Goal: Task Accomplishment & Management: Manage account settings

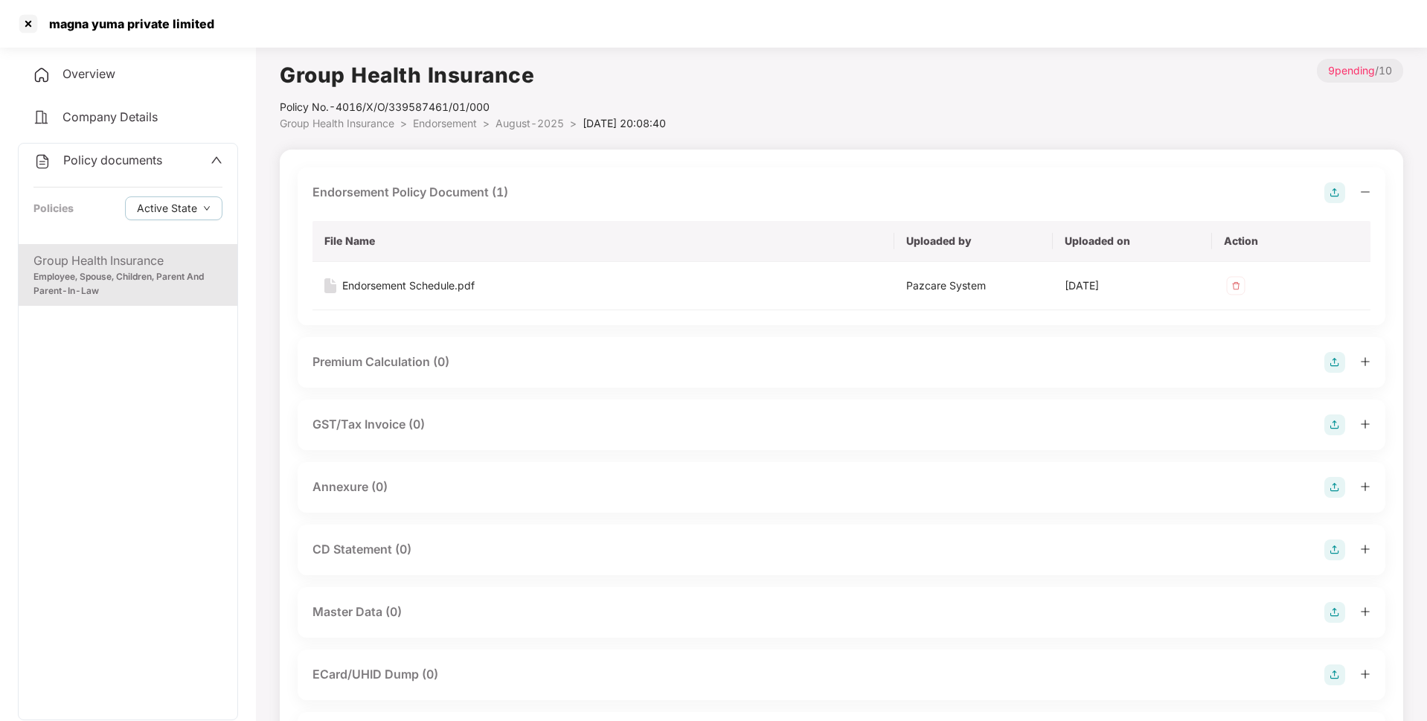
scroll to position [80, 0]
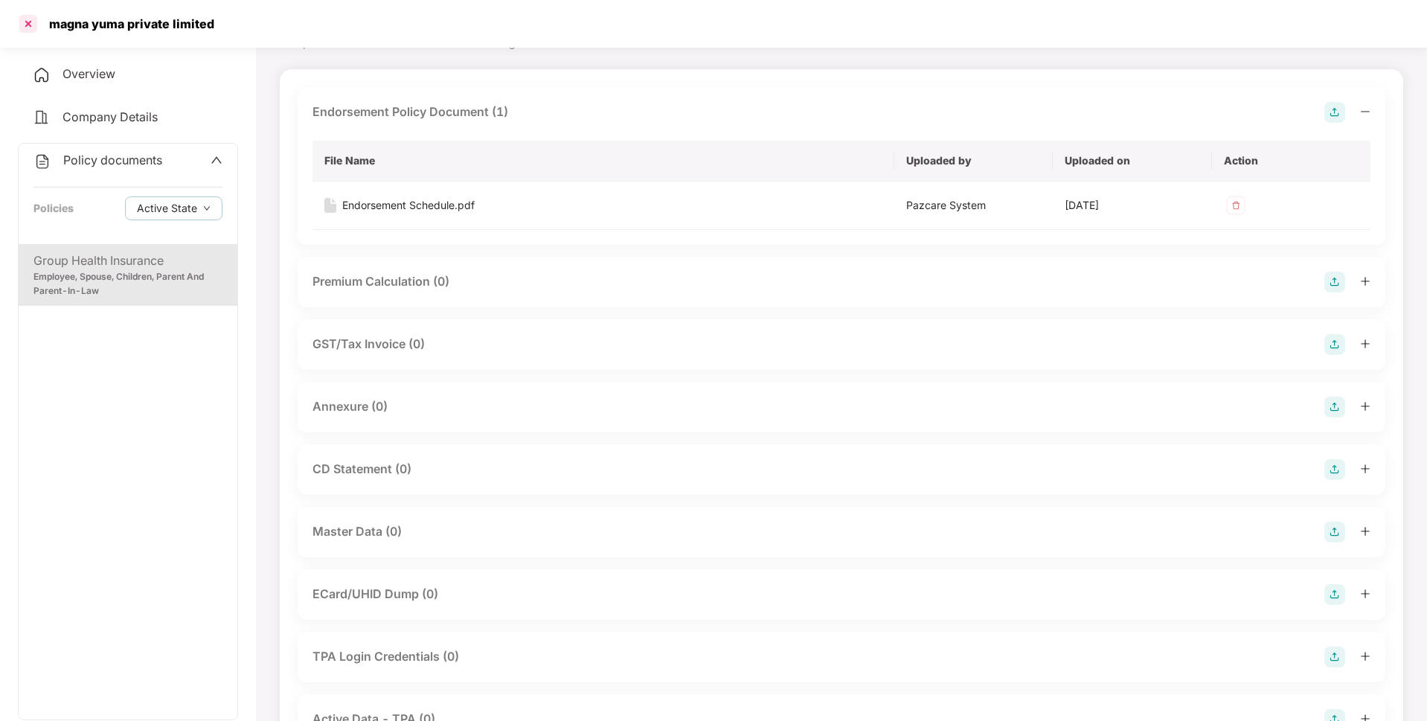
click at [33, 31] on div at bounding box center [28, 24] width 24 height 24
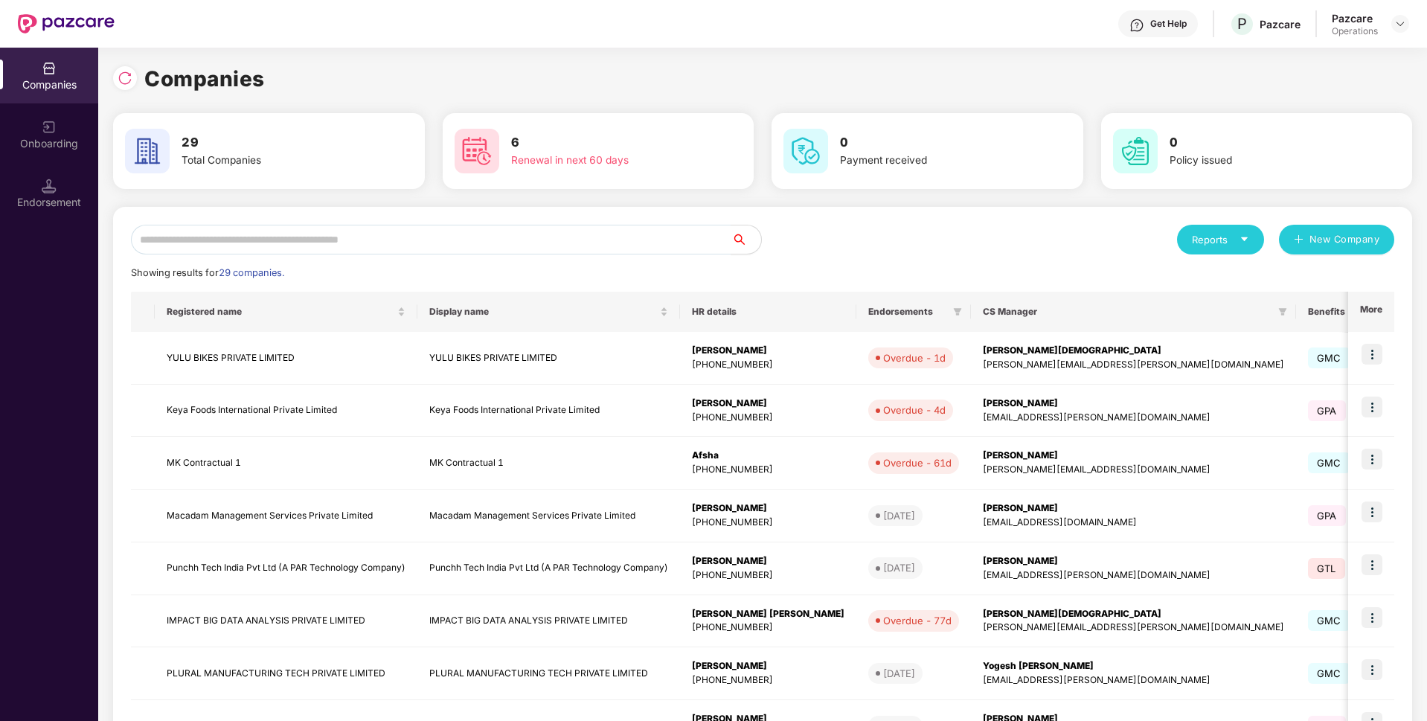
scroll to position [0, 0]
click at [220, 234] on input "text" at bounding box center [431, 240] width 601 height 30
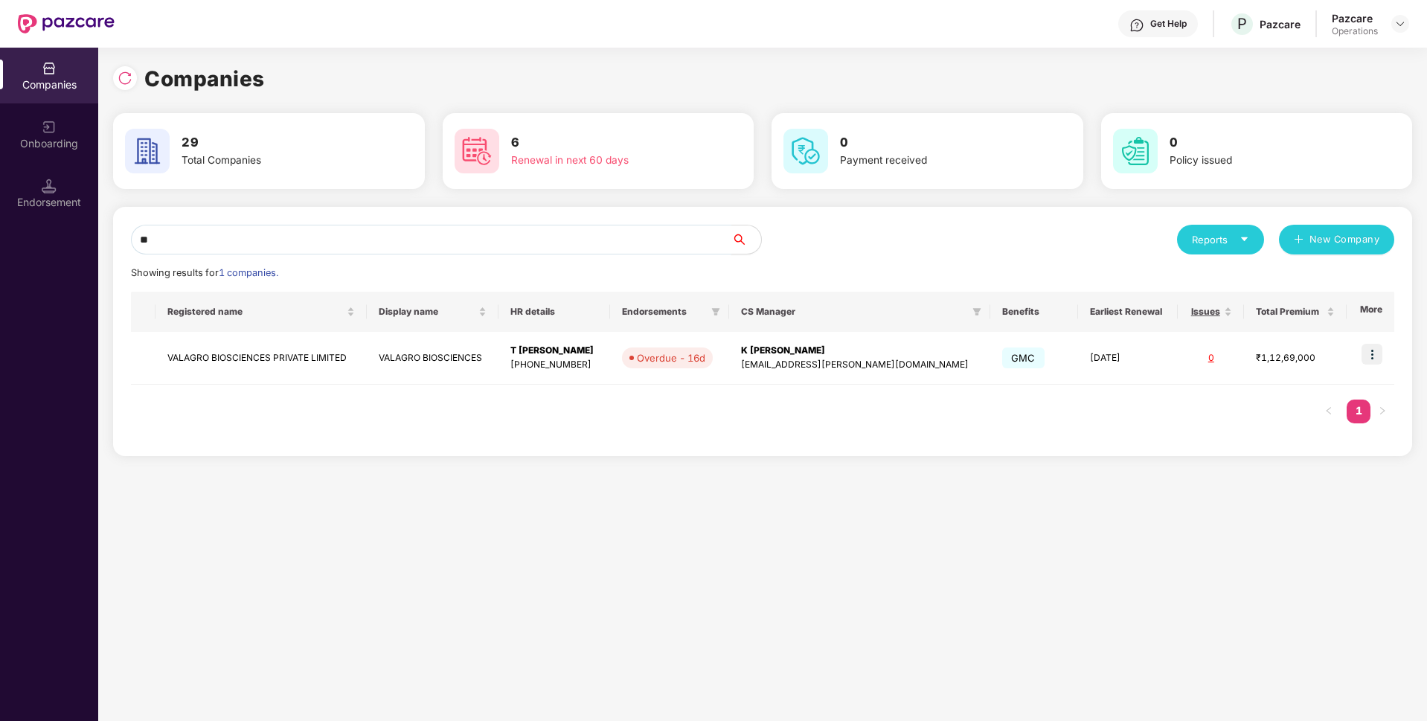
type input "*"
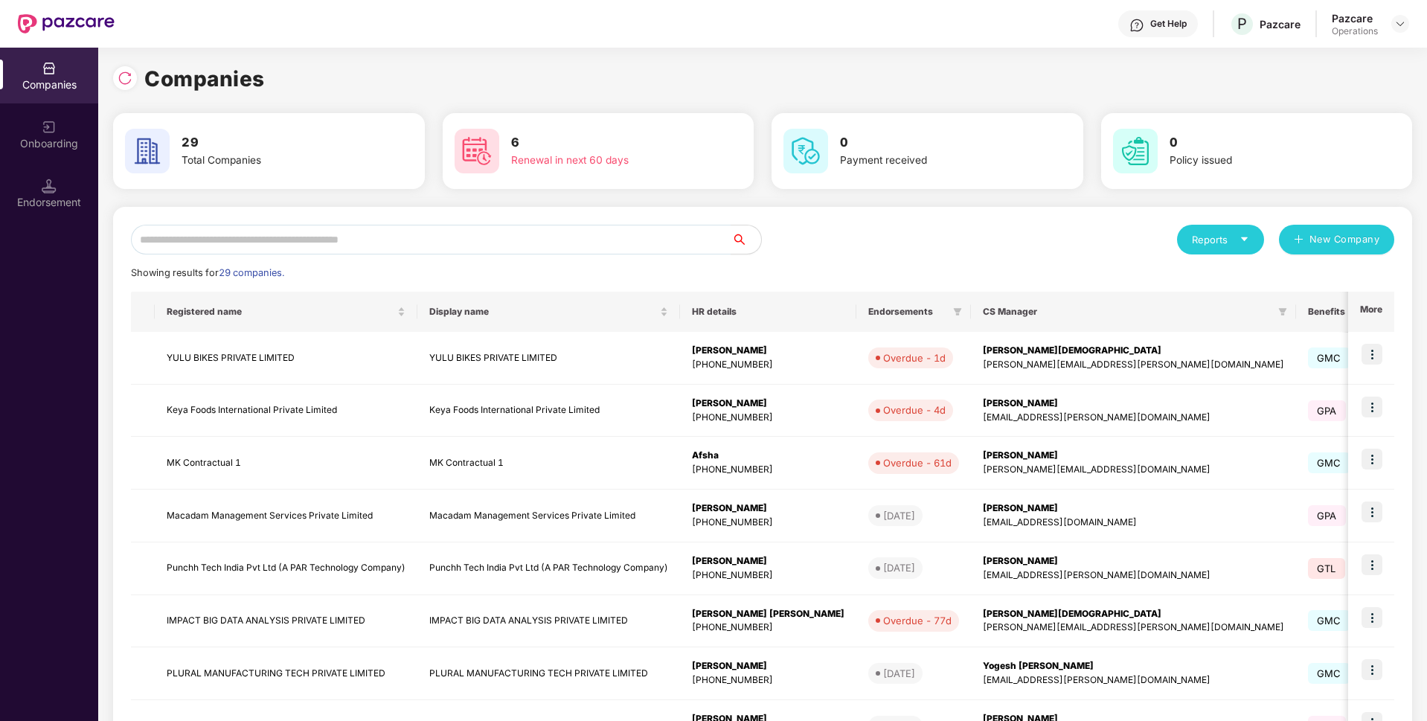
click at [320, 219] on div "Reports New Company Showing results for 29 companies. Registered name Display n…" at bounding box center [762, 568] width 1299 height 723
click at [312, 224] on div "Reports New Company Showing results for 29 companies. Registered name Display n…" at bounding box center [762, 568] width 1299 height 723
click at [305, 236] on input "text" at bounding box center [431, 240] width 601 height 30
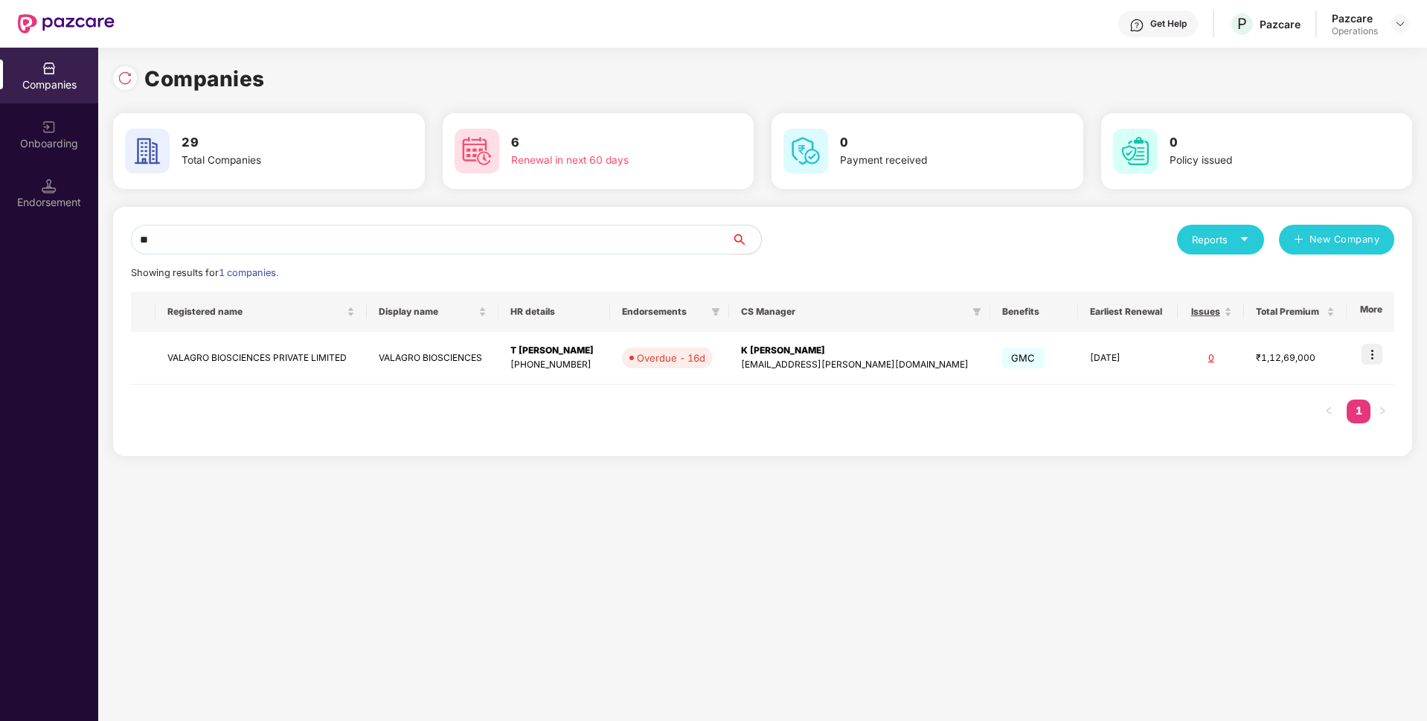
type input "*"
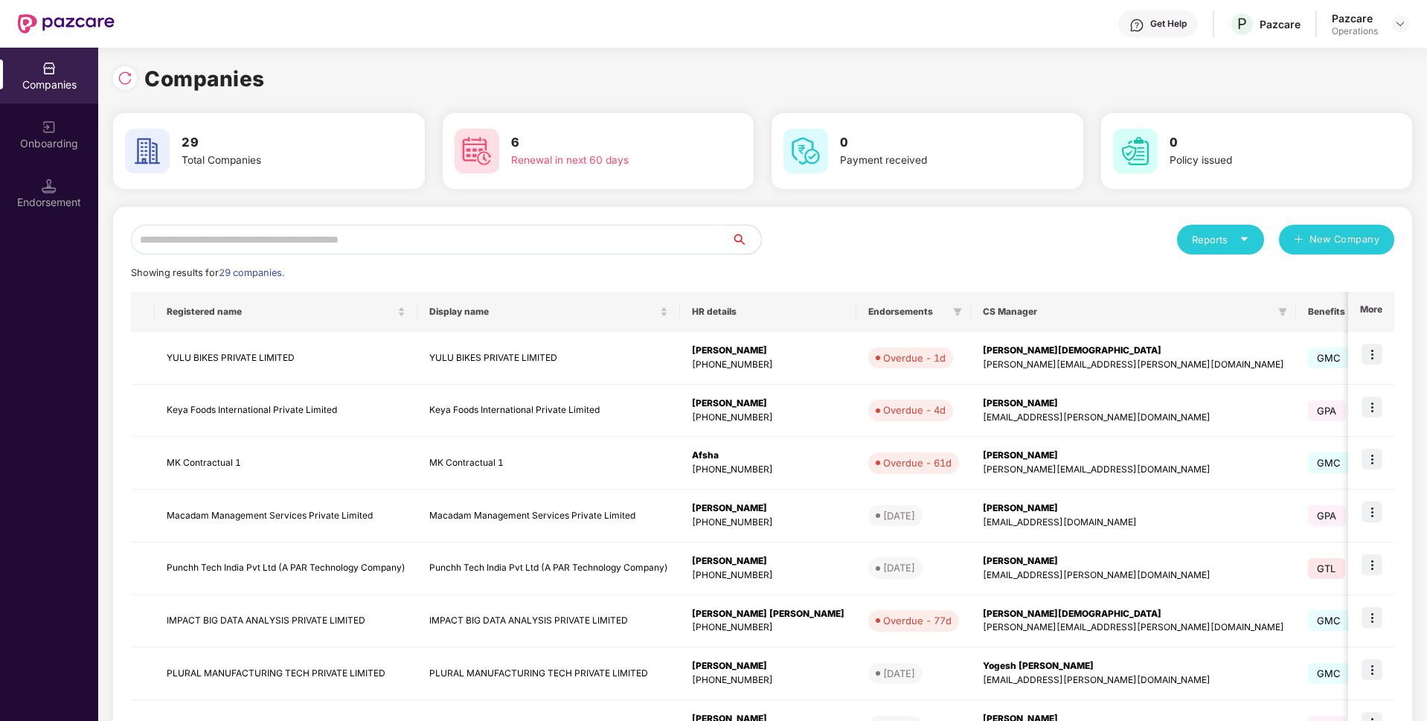
click at [259, 239] on input "text" at bounding box center [431, 240] width 601 height 30
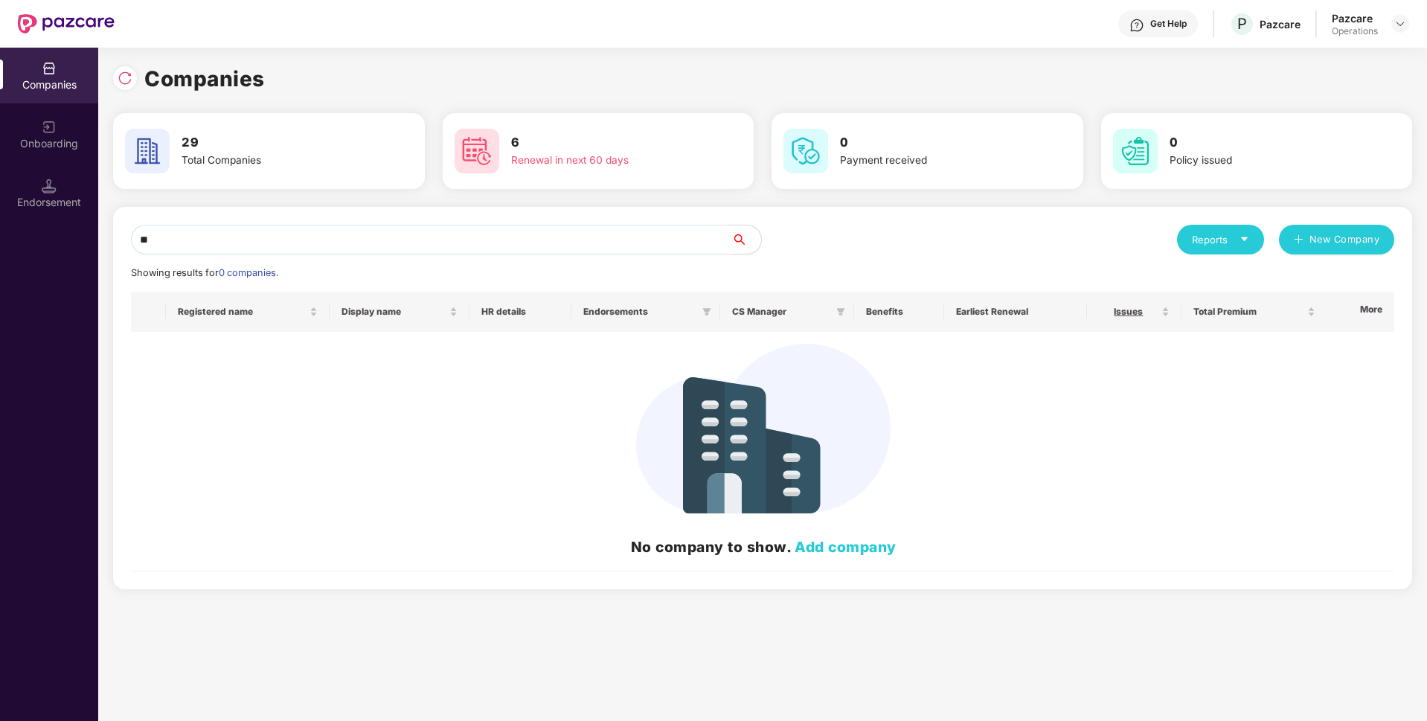
type input "*"
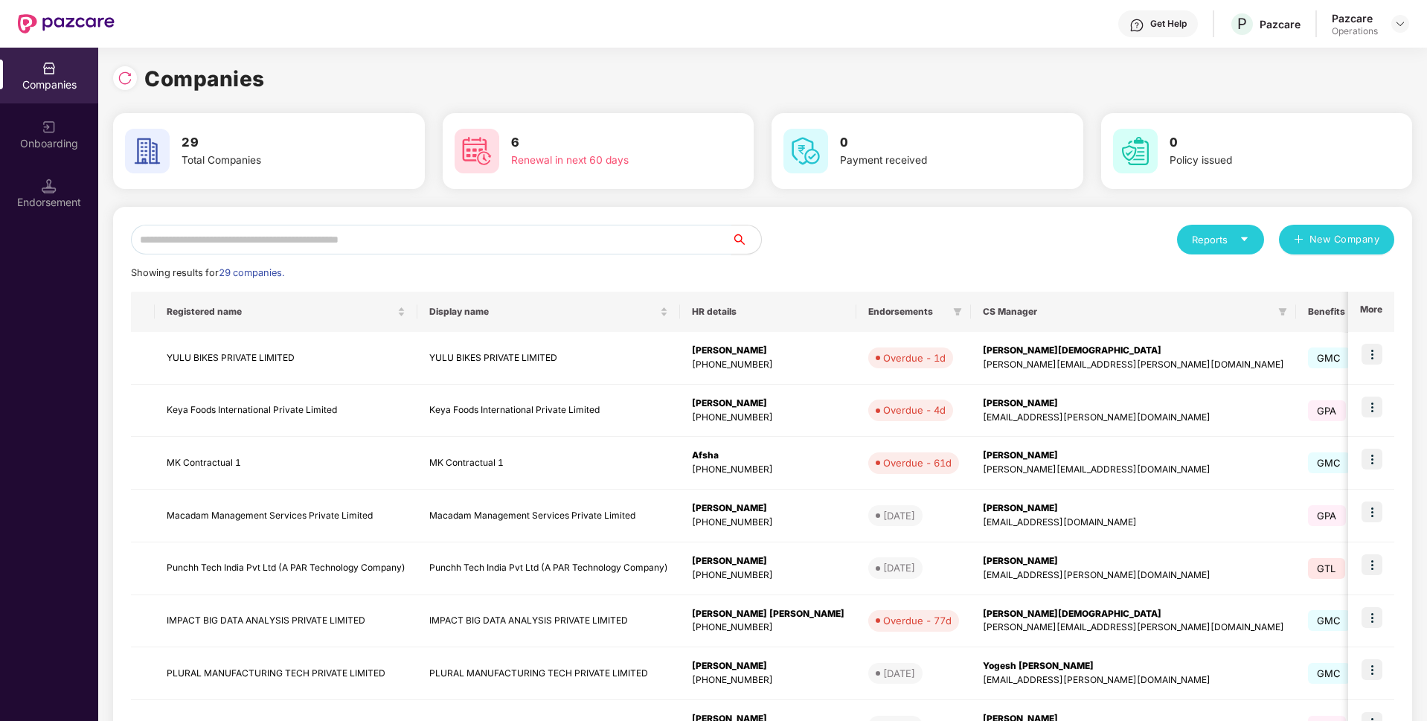
click at [308, 231] on input "text" at bounding box center [431, 240] width 601 height 30
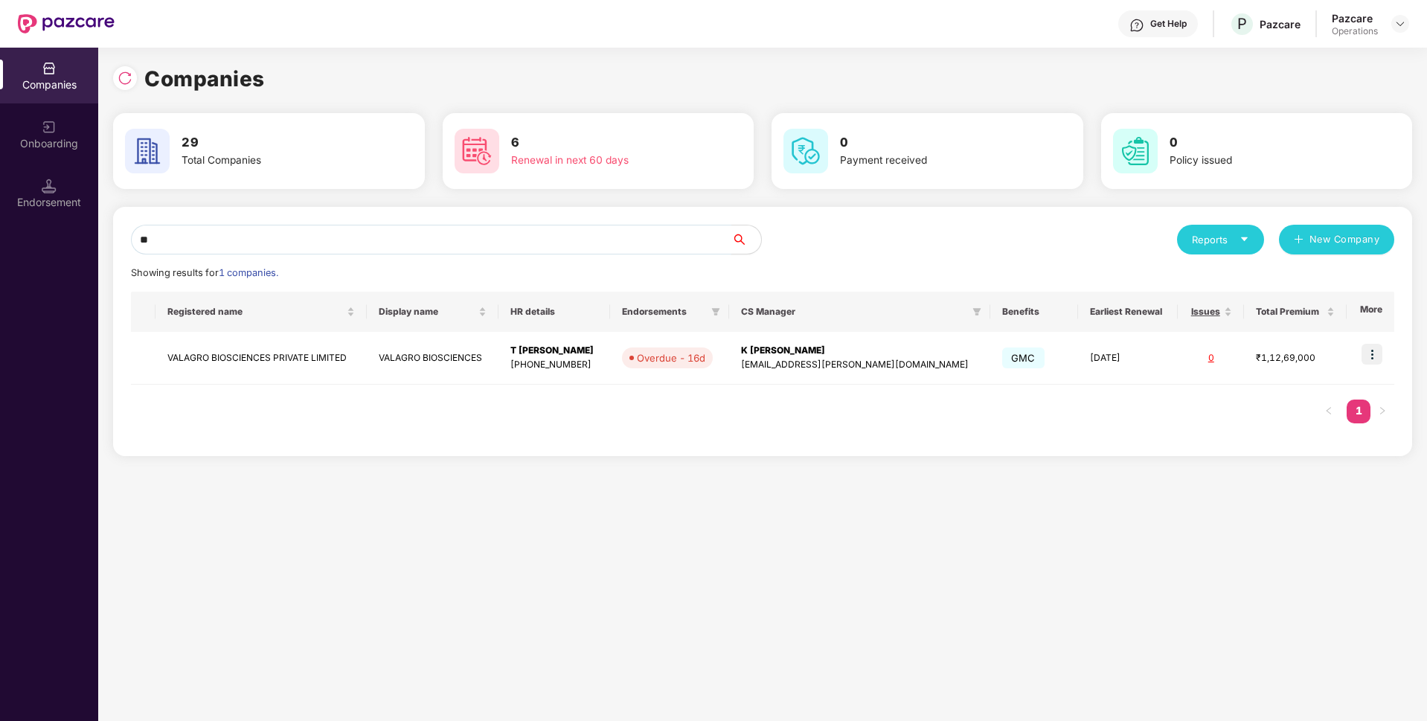
type input "*"
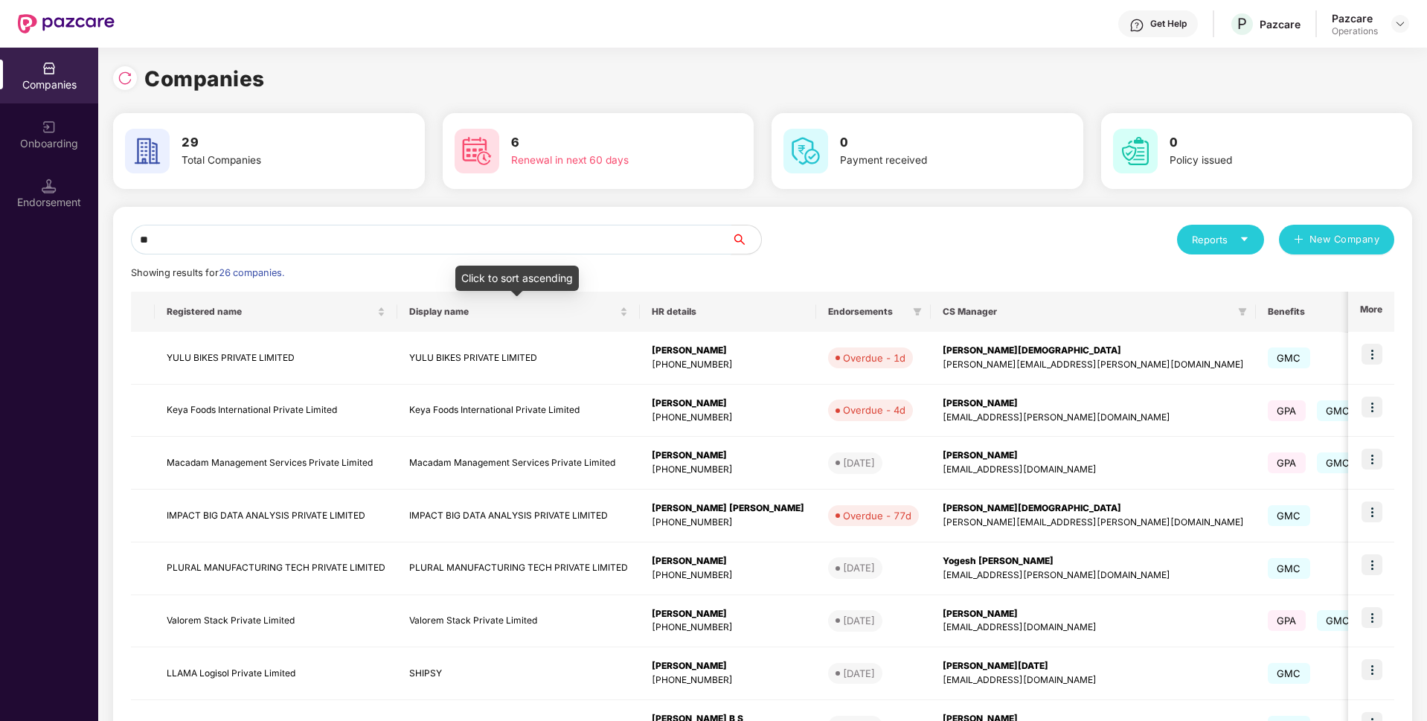
type input "*"
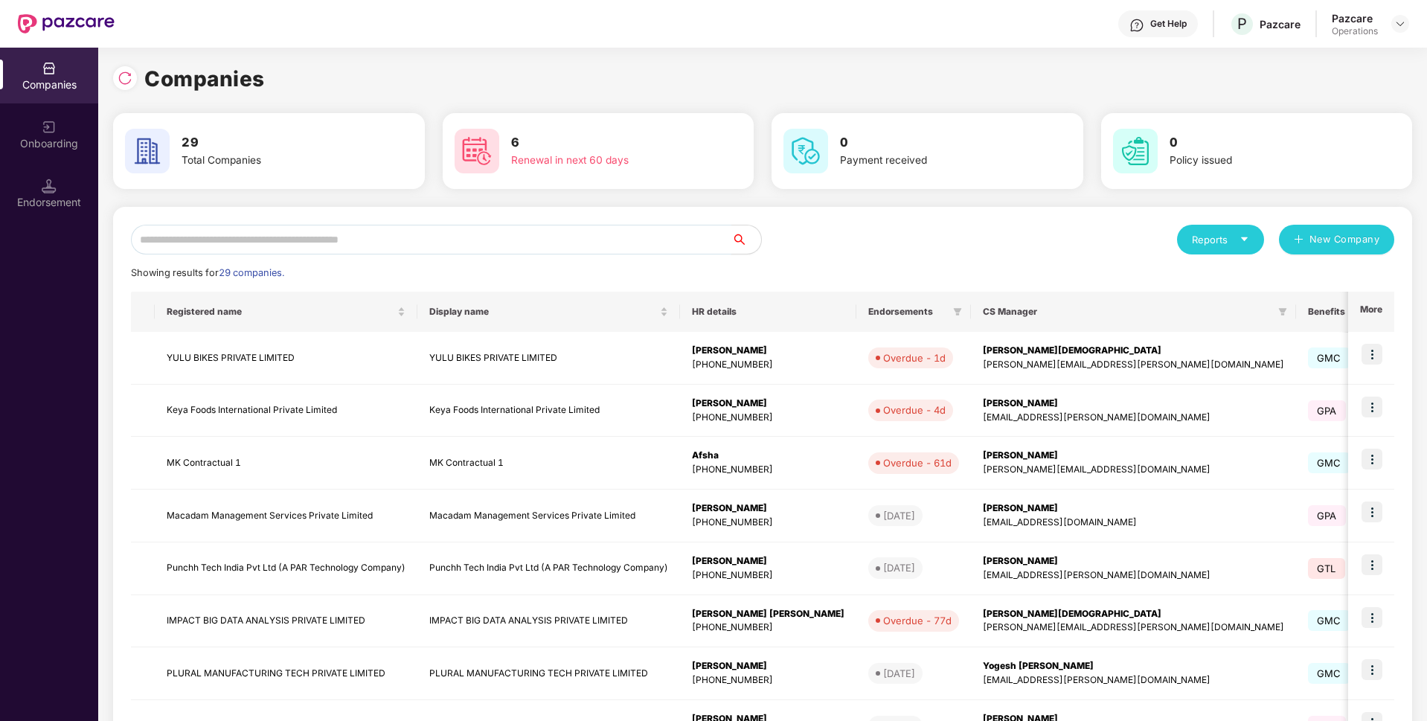
click at [270, 243] on input "text" at bounding box center [431, 240] width 601 height 30
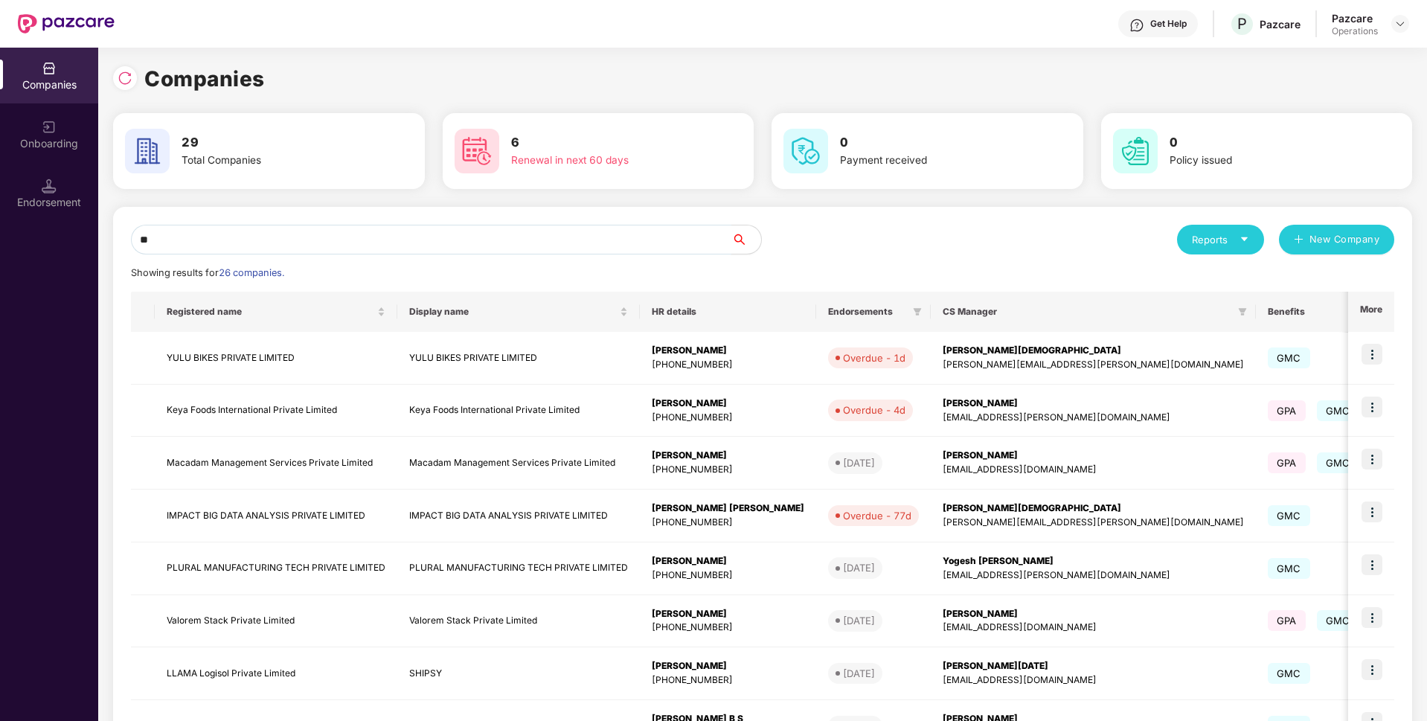
type input "*"
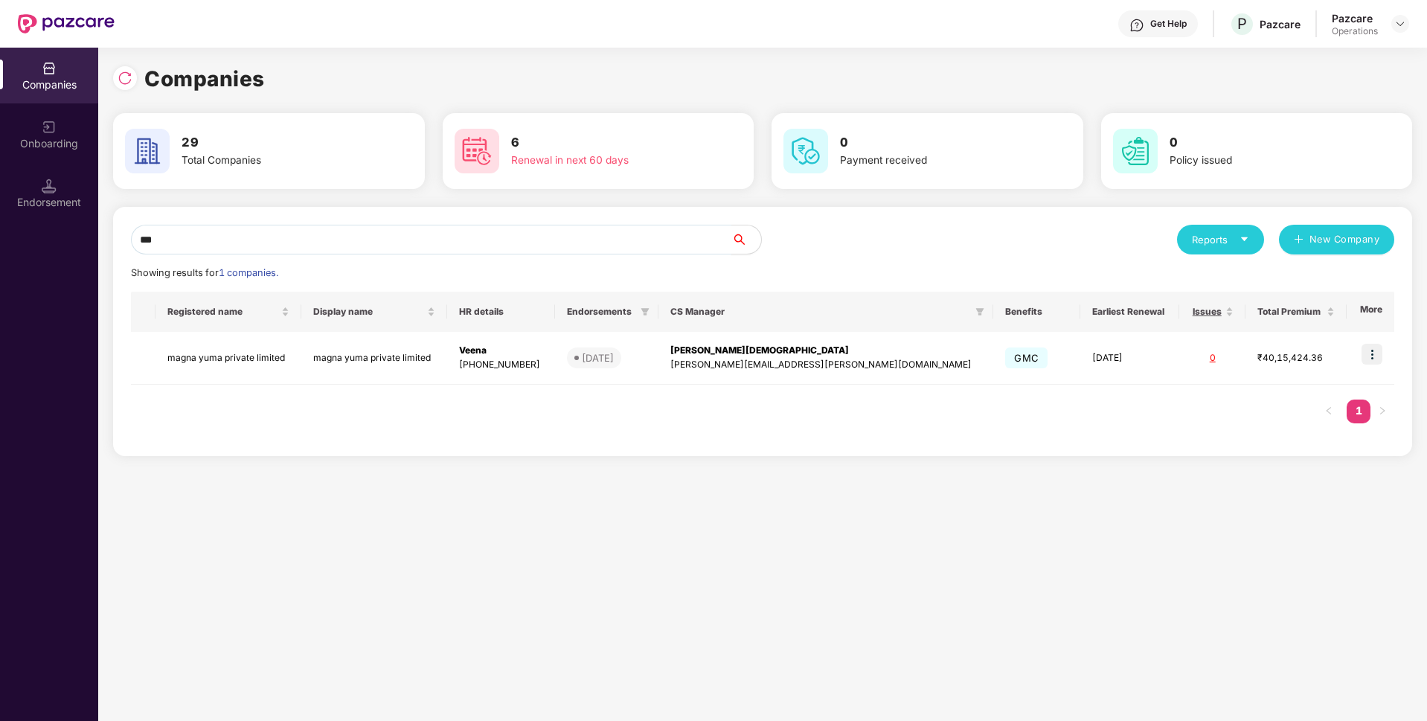
type input "***"
click at [1376, 356] on img at bounding box center [1372, 354] width 21 height 21
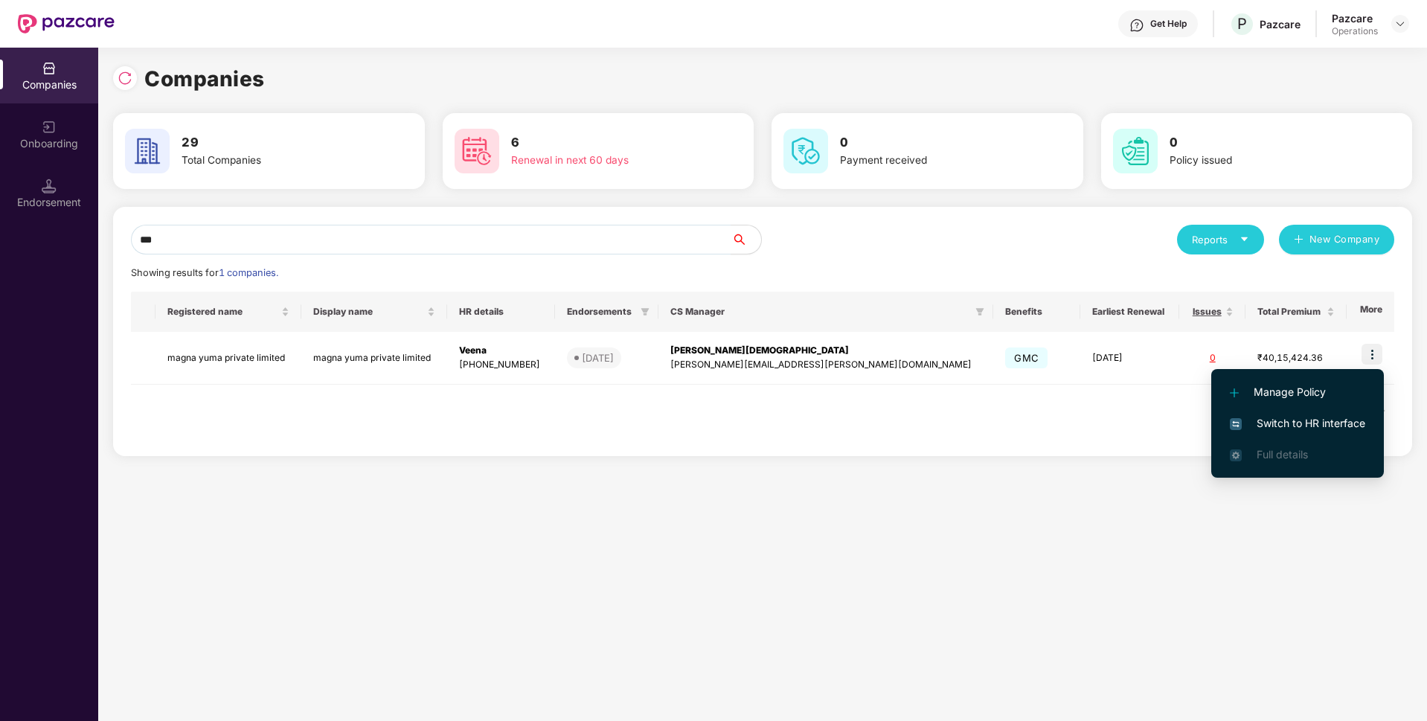
click at [1255, 424] on span "Switch to HR interface" at bounding box center [1297, 423] width 135 height 16
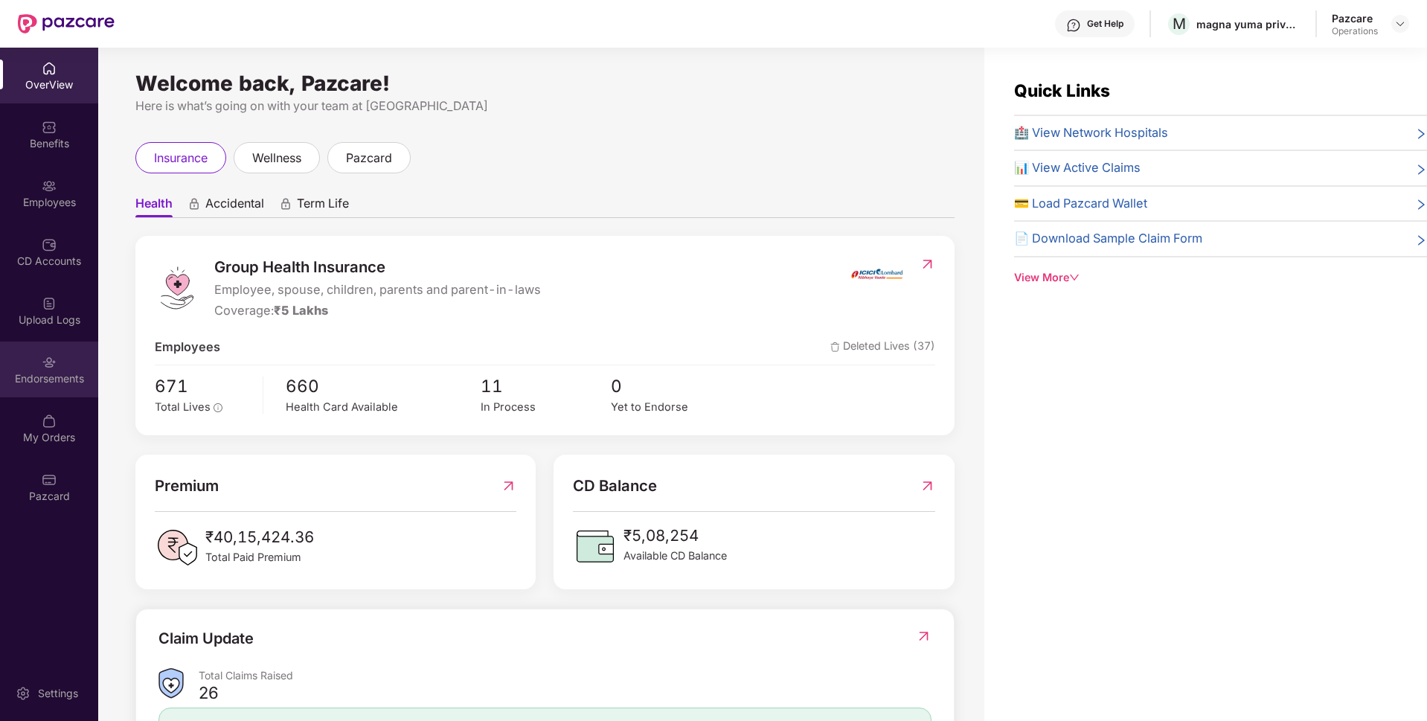
click at [48, 387] on div "Endorsements" at bounding box center [49, 370] width 98 height 56
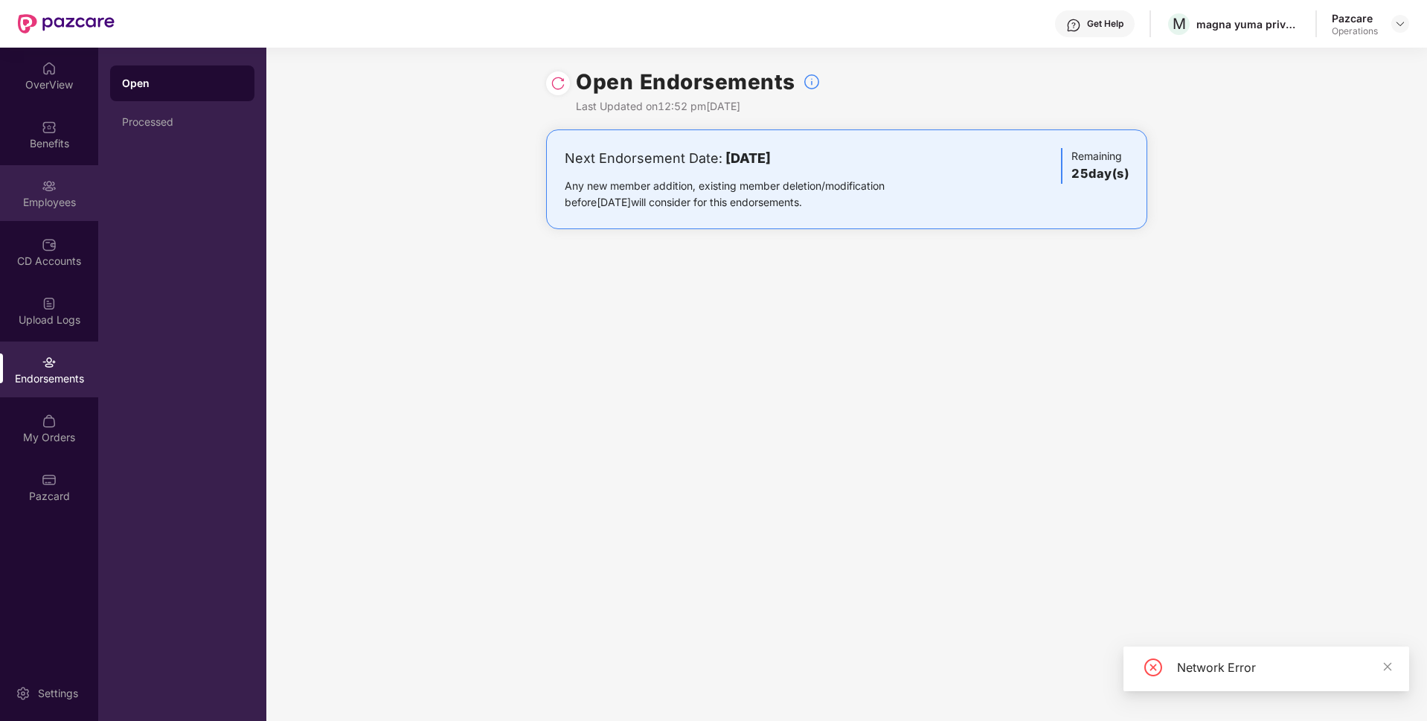
click at [61, 201] on div "Employees" at bounding box center [49, 202] width 98 height 15
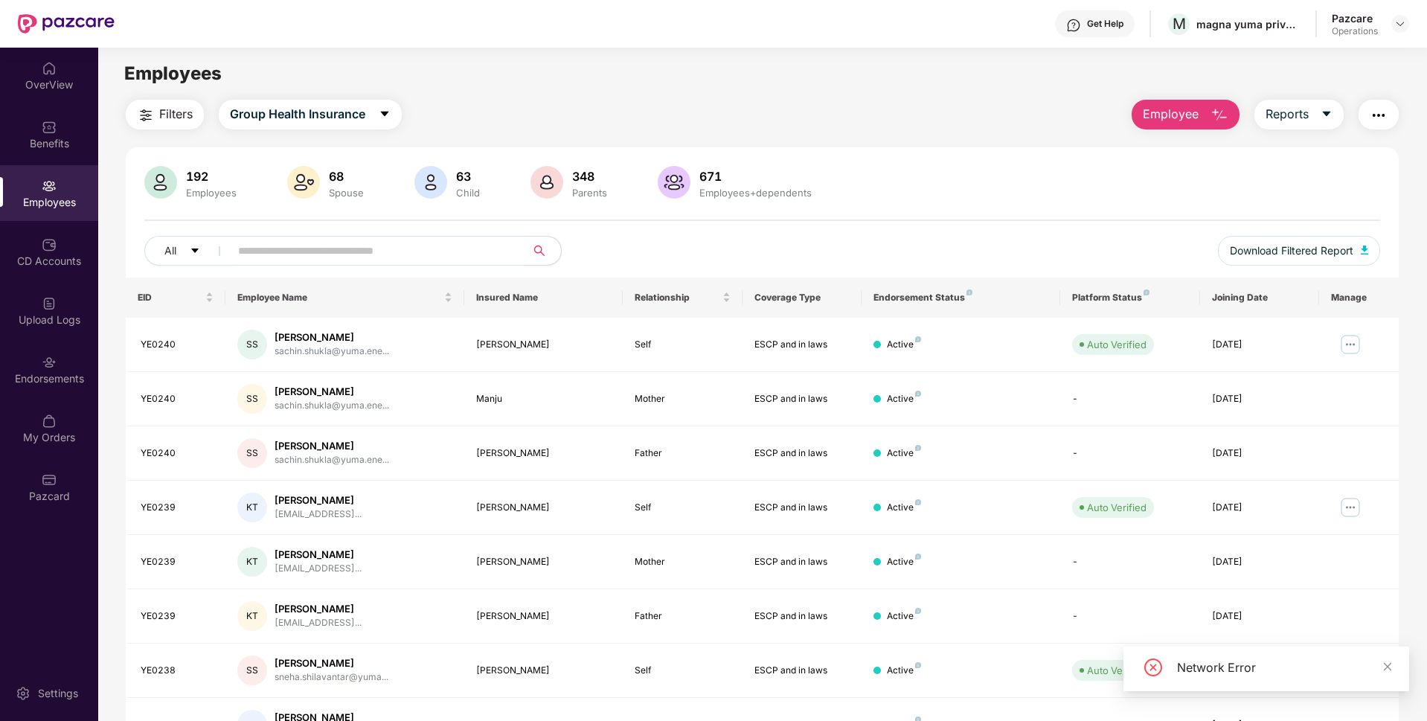
click at [182, 106] on span "Filters" at bounding box center [175, 114] width 33 height 19
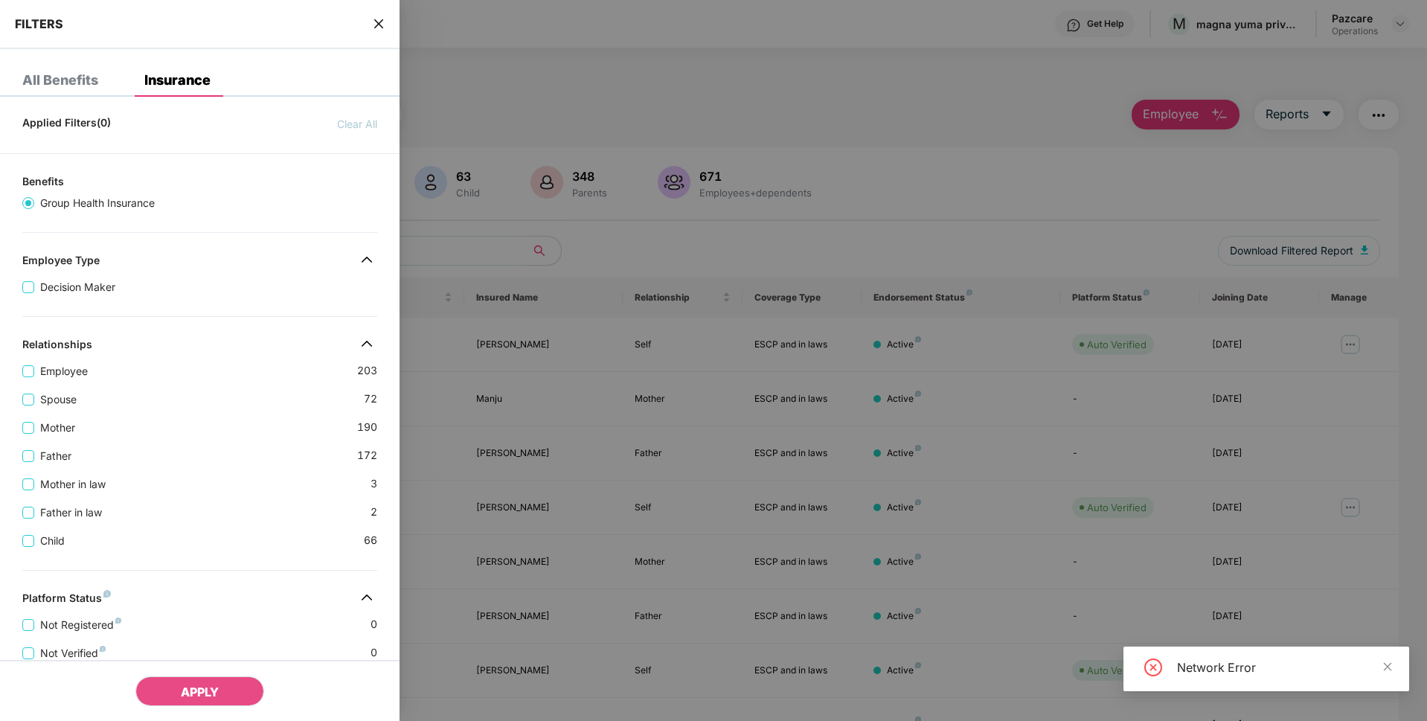
scroll to position [334, 0]
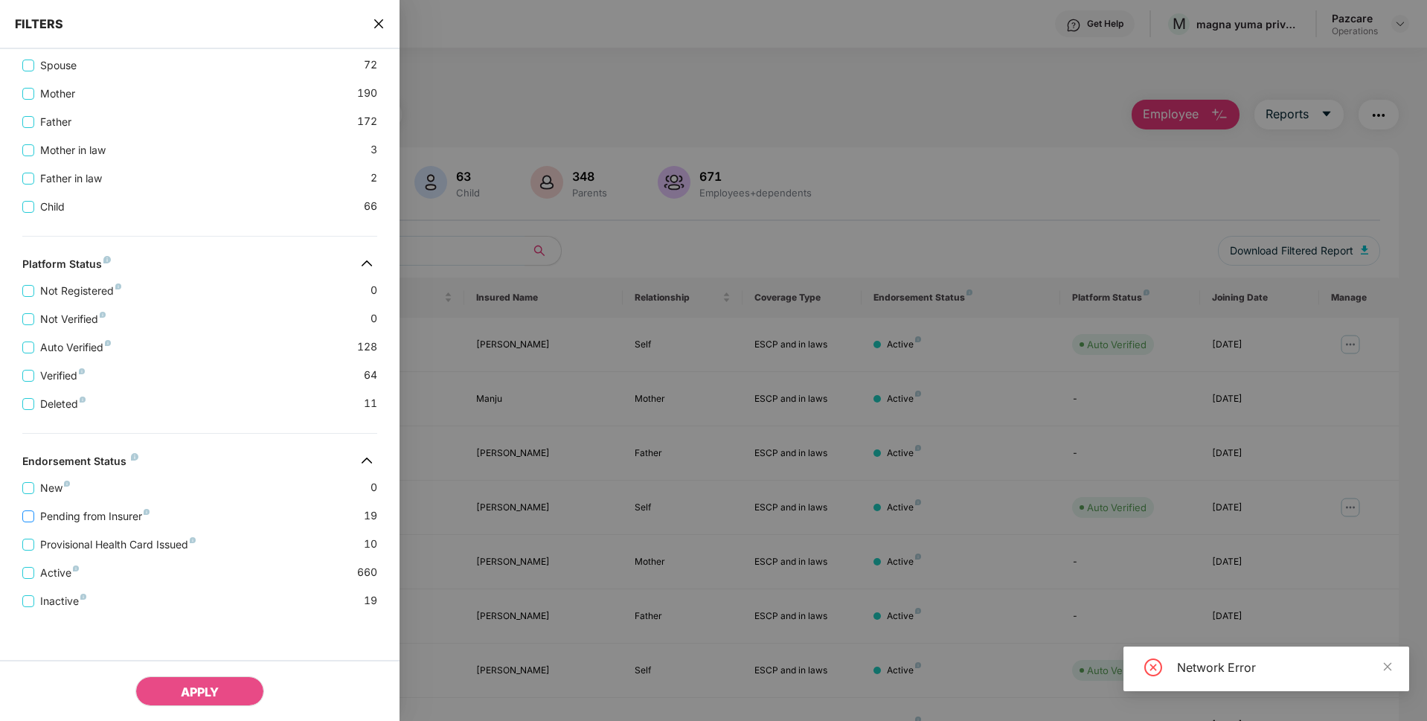
click at [115, 516] on span "Pending from Insurer" at bounding box center [94, 516] width 121 height 16
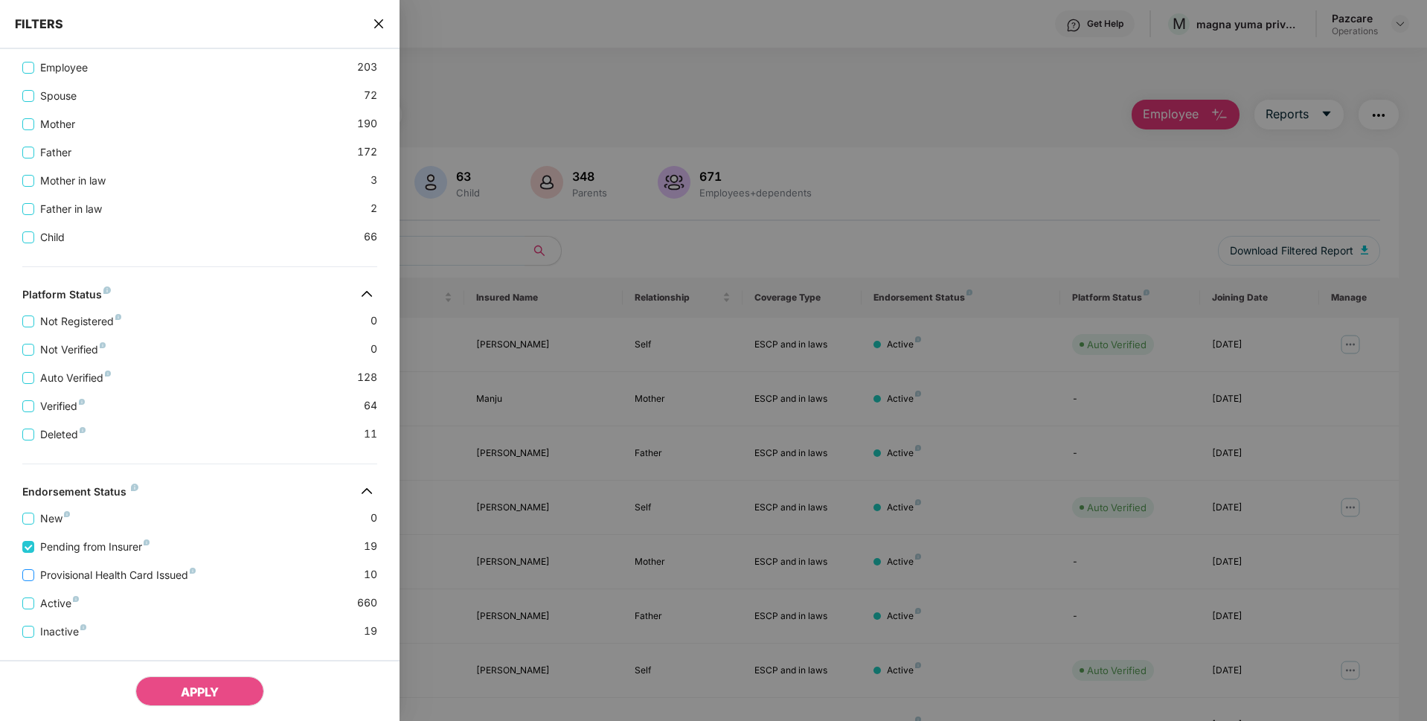
click at [111, 572] on span "Provisional Health Card Issued" at bounding box center [117, 575] width 167 height 16
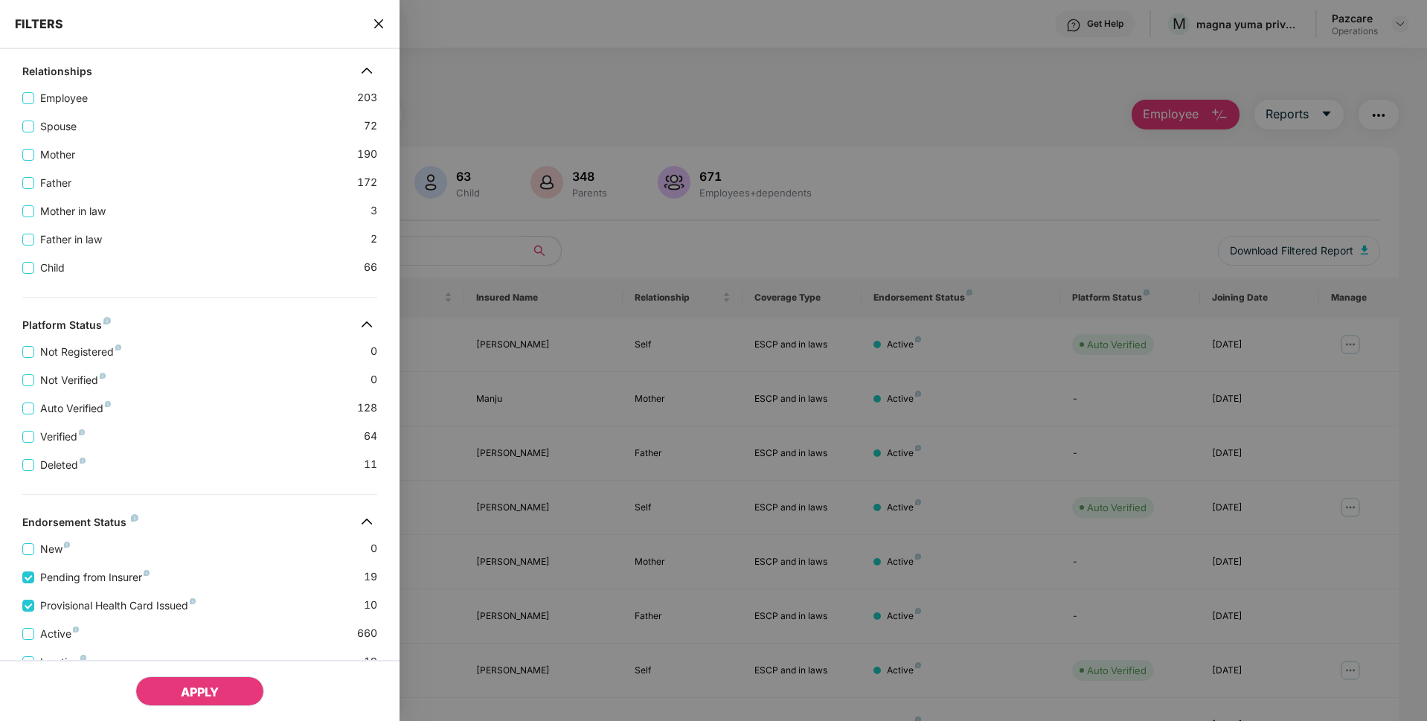
click at [195, 692] on span "APPLY" at bounding box center [200, 692] width 38 height 15
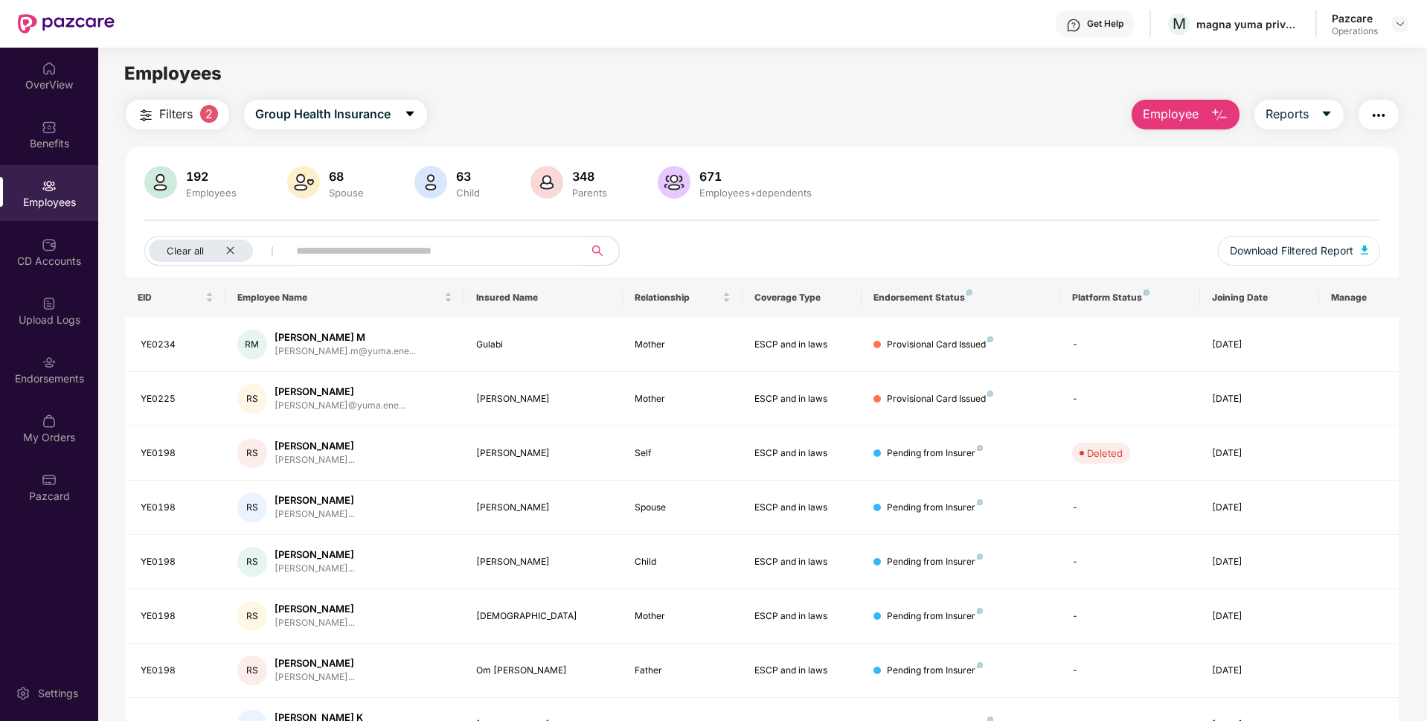
scroll to position [193, 0]
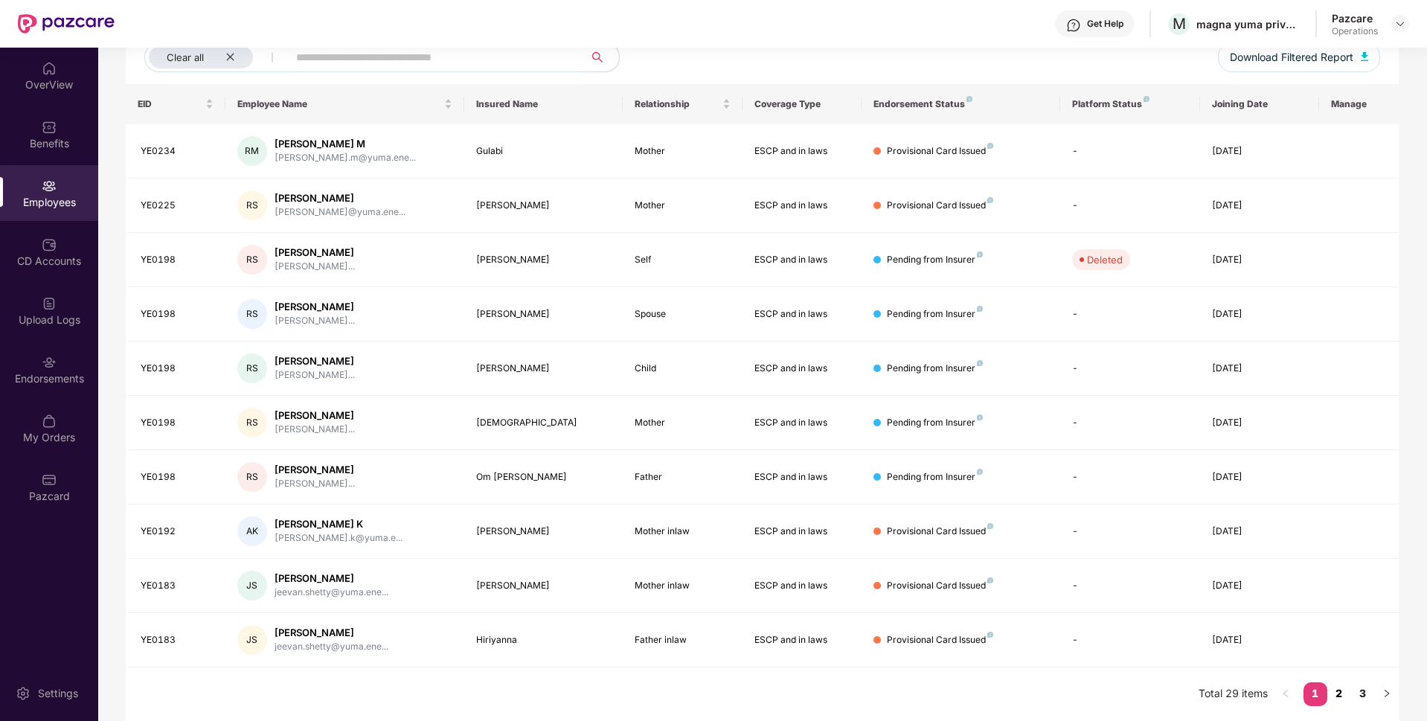
click at [1341, 693] on link "2" at bounding box center [1340, 693] width 24 height 22
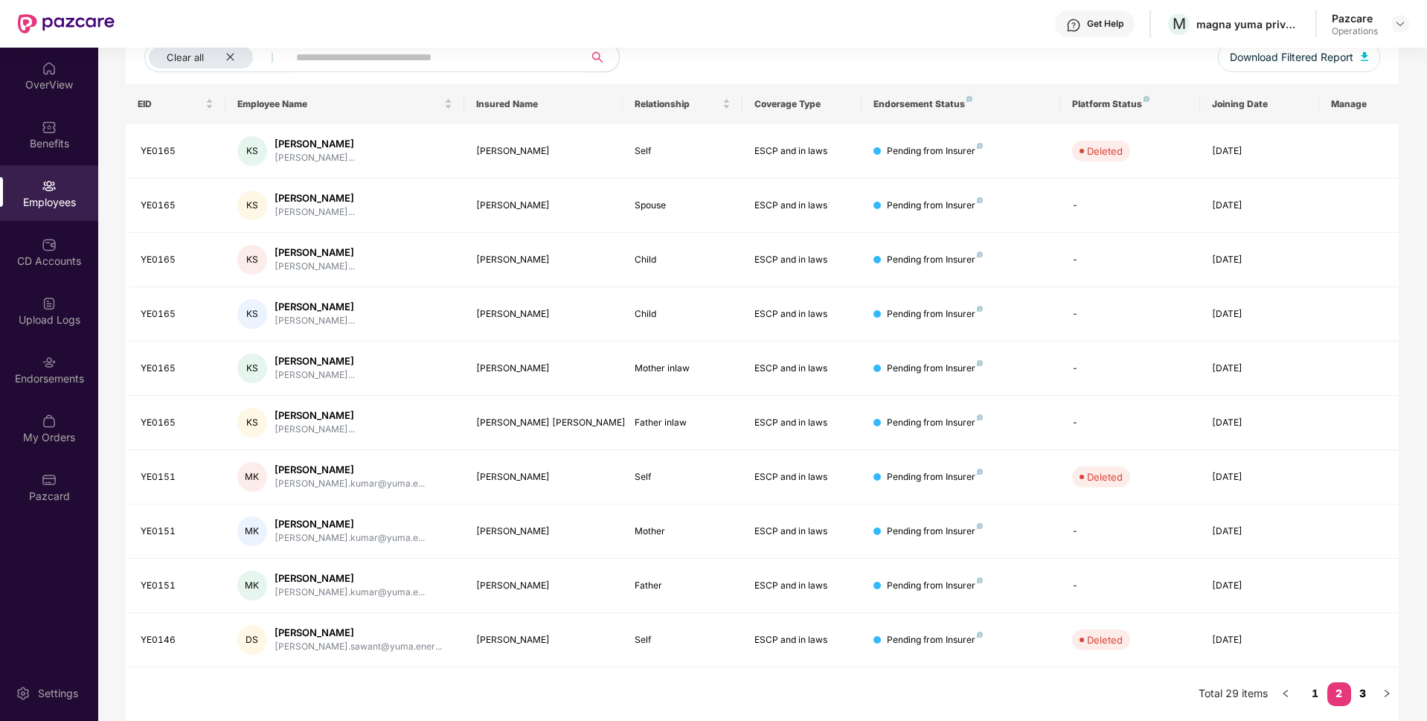
click at [1366, 695] on link "3" at bounding box center [1363, 693] width 24 height 22
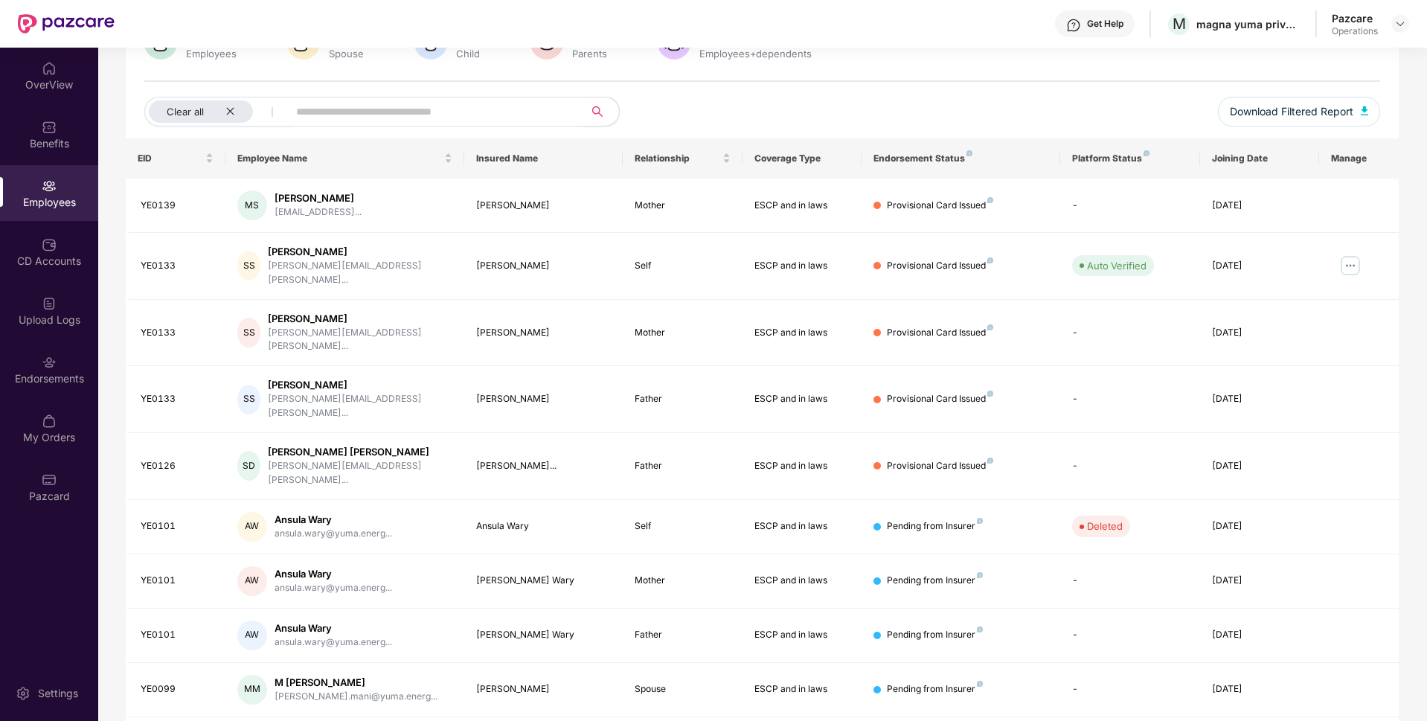
scroll to position [0, 0]
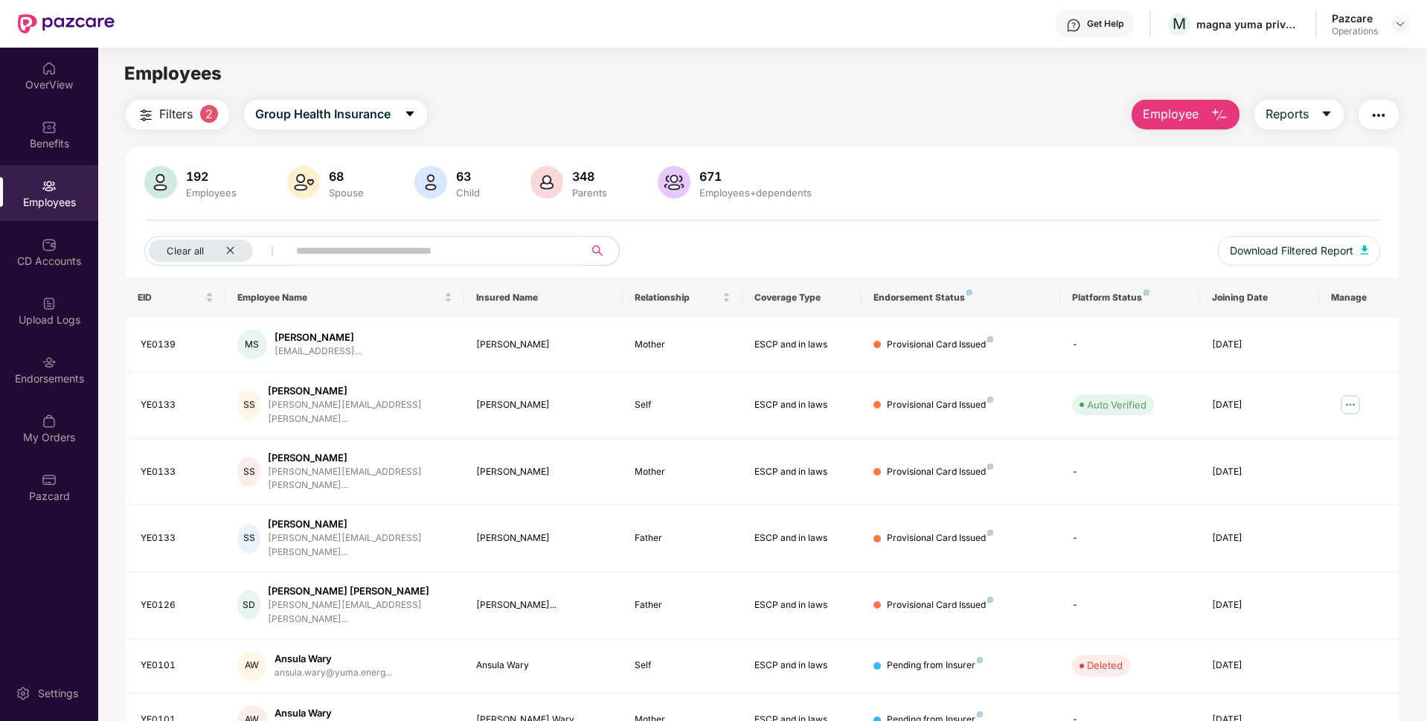
click at [1386, 115] on img "button" at bounding box center [1379, 115] width 18 height 18
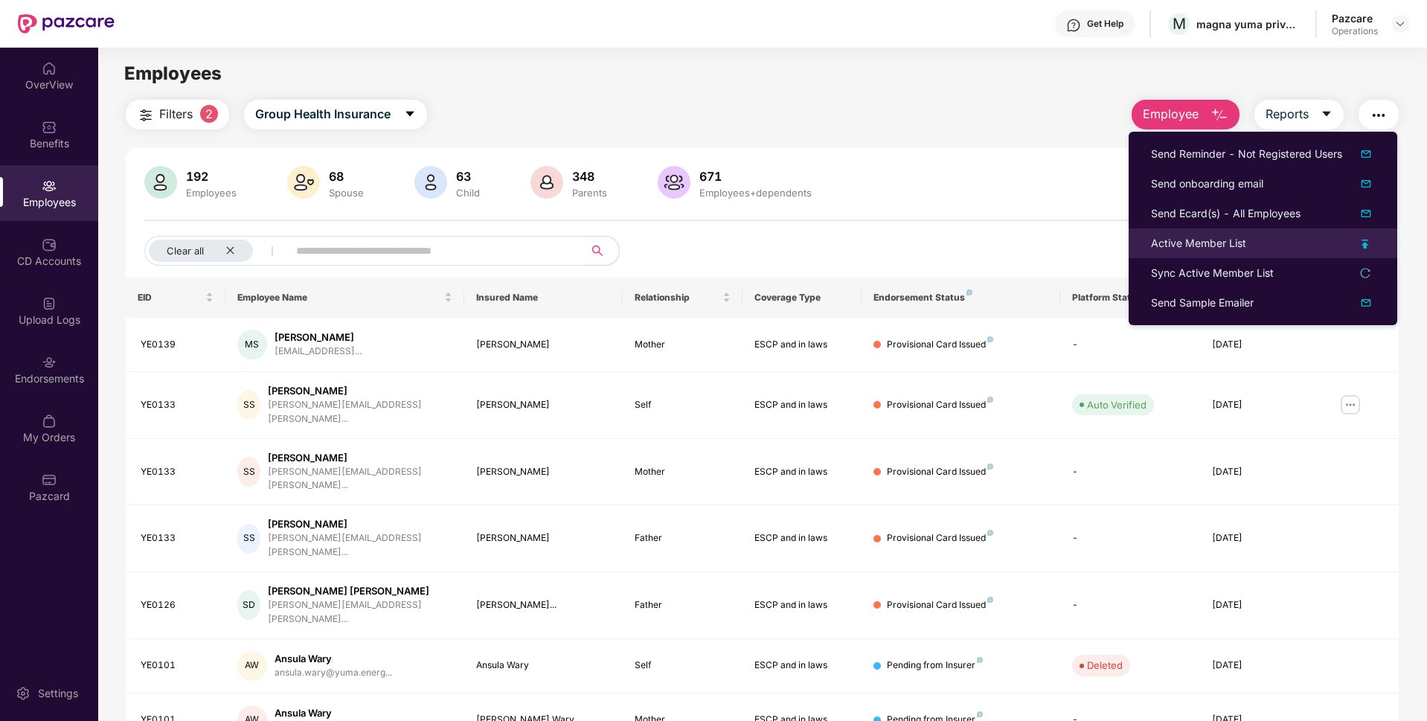
click at [1185, 249] on div "Active Member List" at bounding box center [1198, 243] width 95 height 16
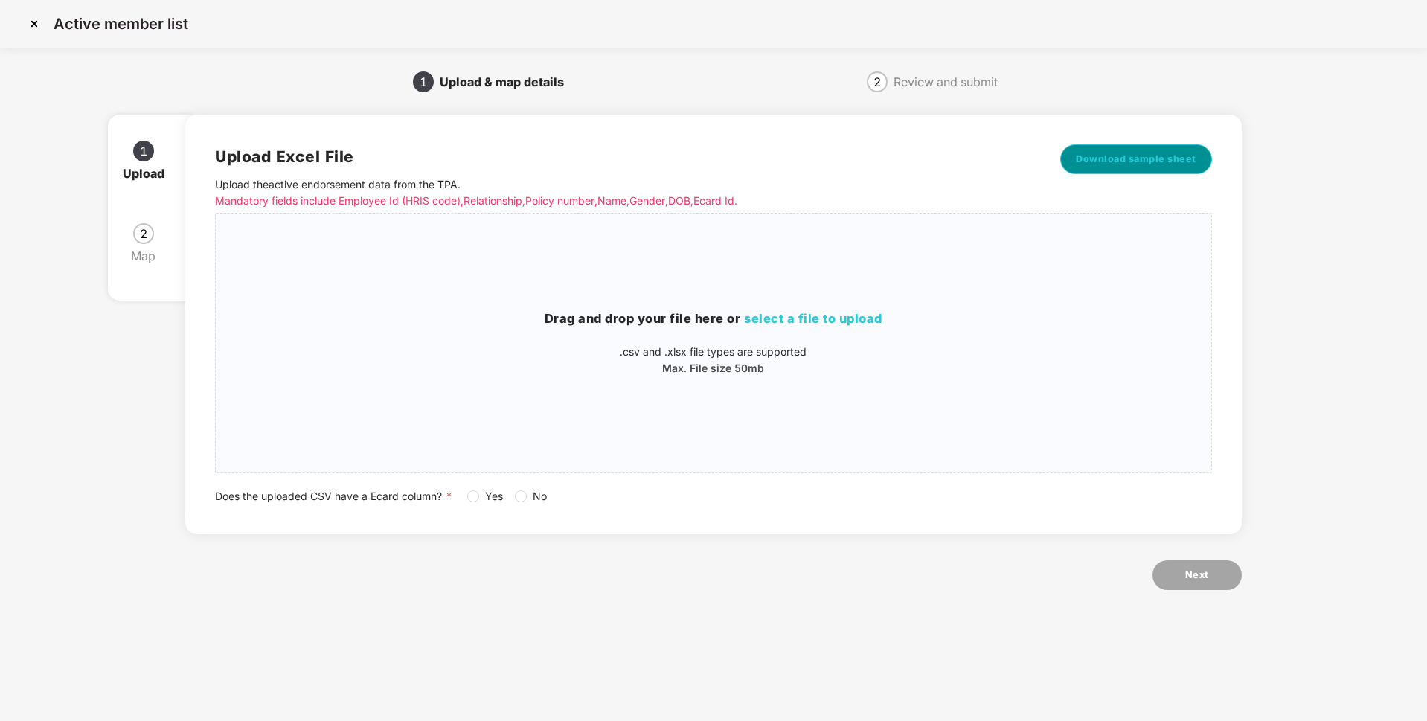
click at [1101, 166] on span "Download sample sheet" at bounding box center [1136, 159] width 121 height 15
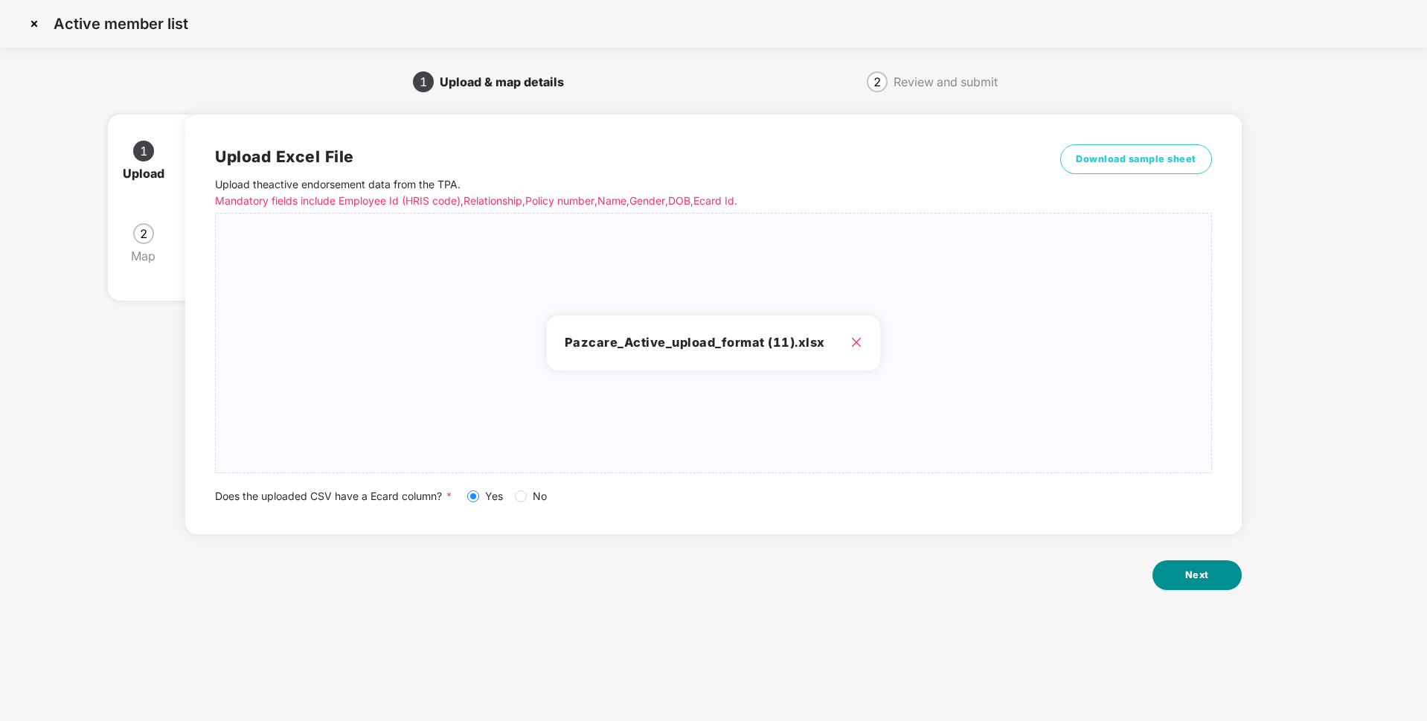
click at [1203, 577] on span "Next" at bounding box center [1197, 575] width 24 height 15
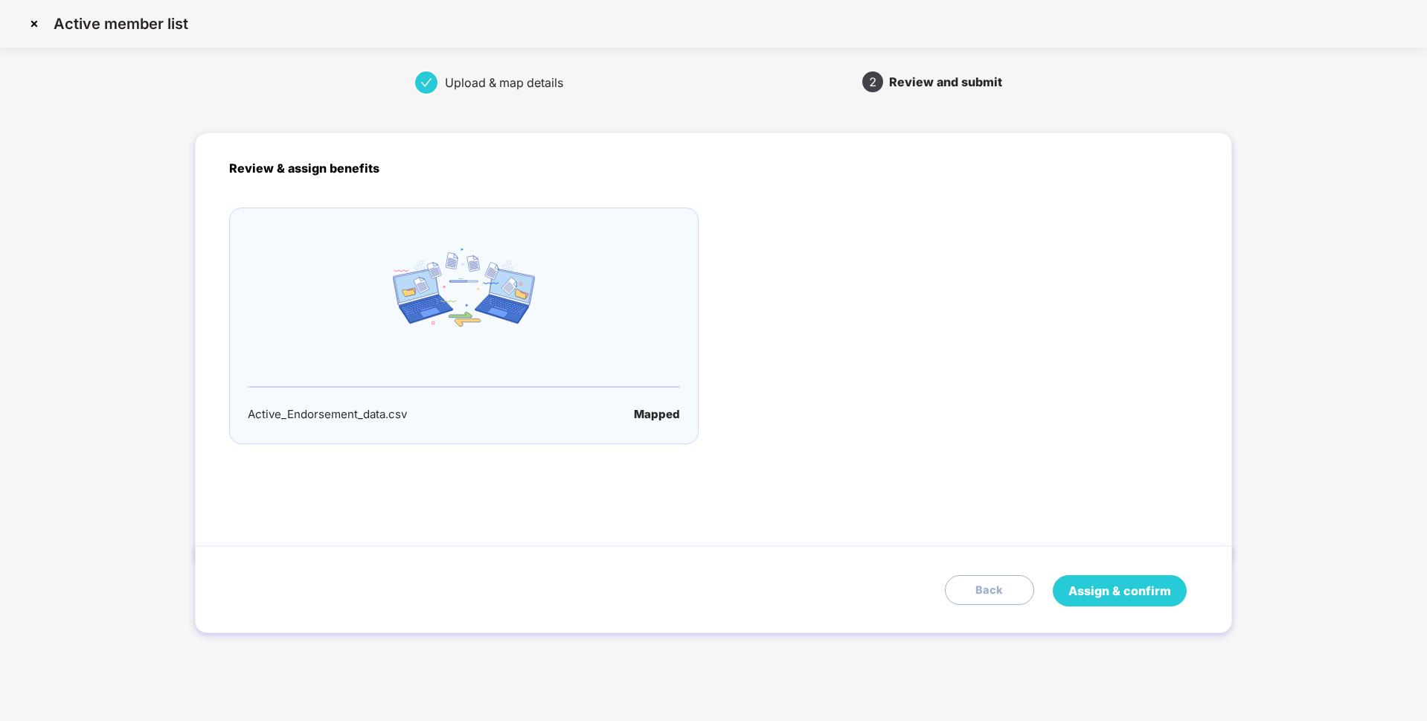
click at [1088, 591] on span "Assign & confirm" at bounding box center [1120, 591] width 103 height 19
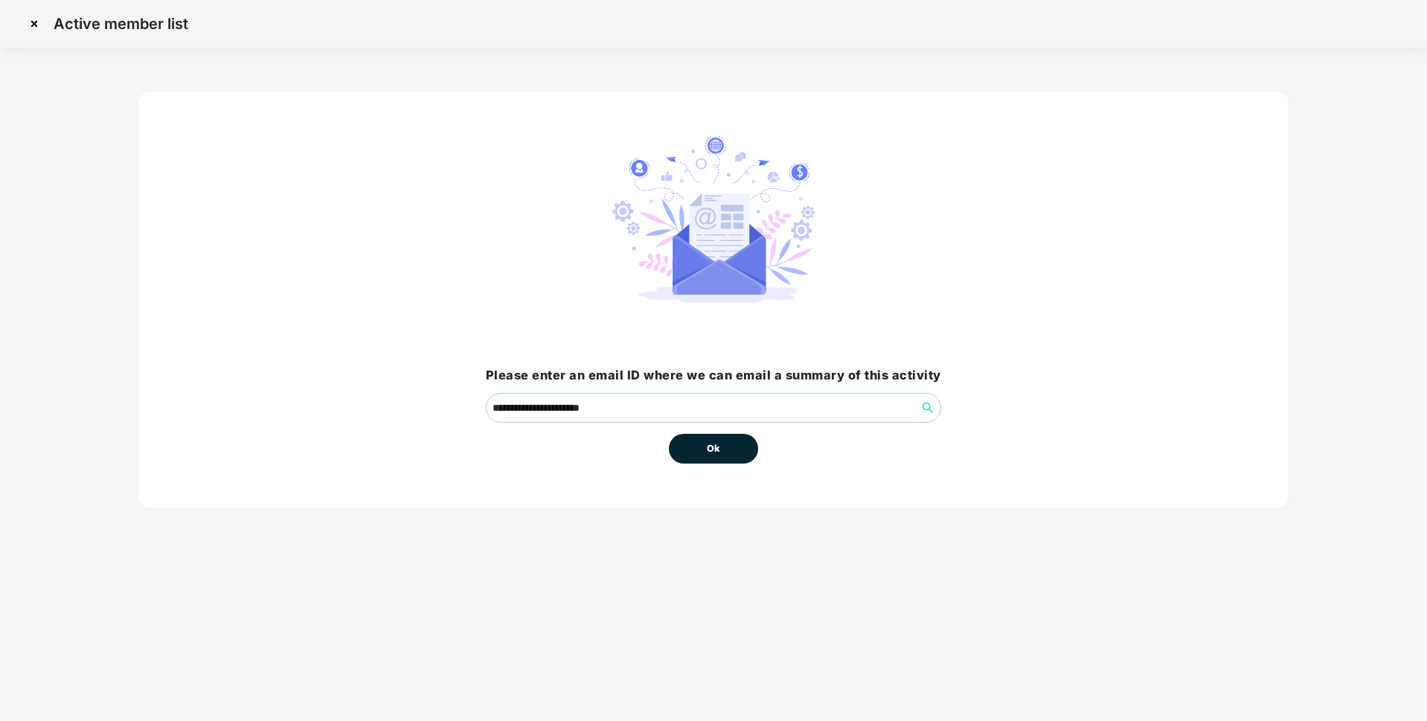
click at [714, 445] on span "Ok" at bounding box center [713, 448] width 13 height 15
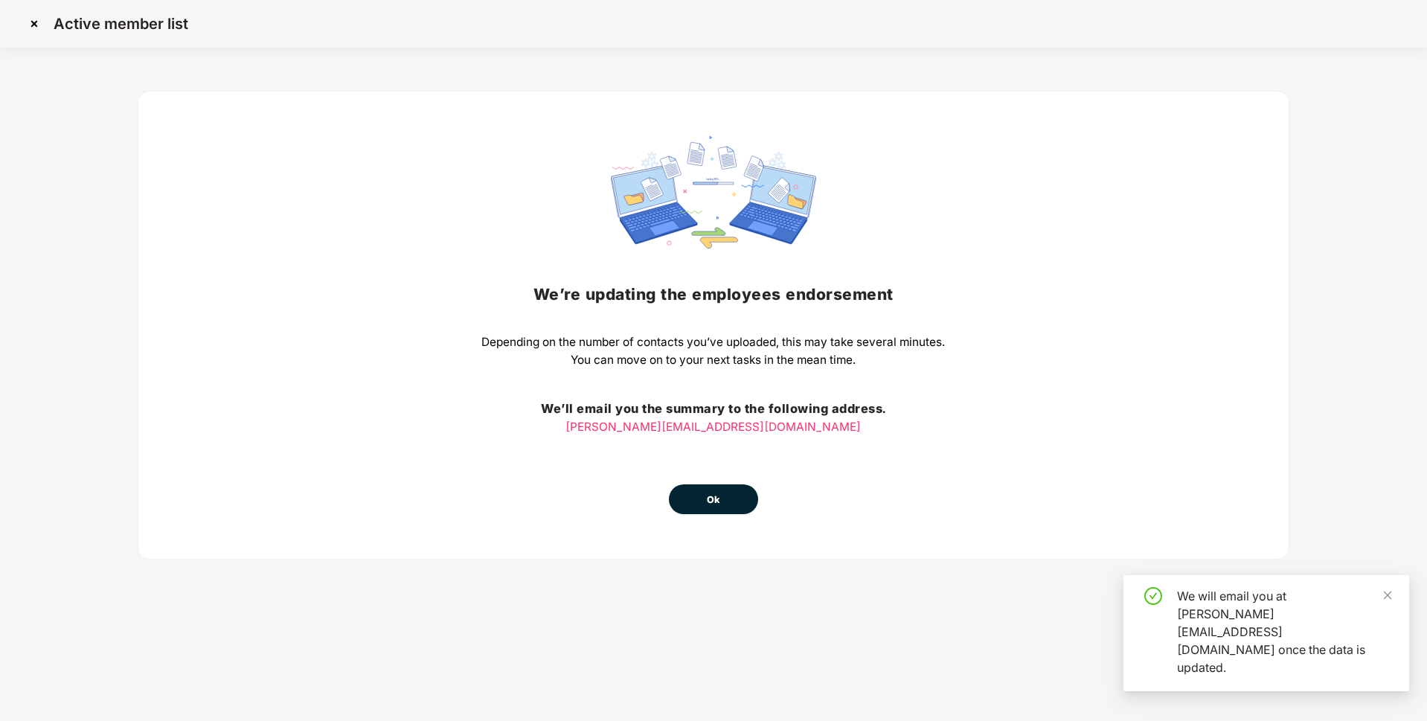
click at [730, 507] on button "Ok" at bounding box center [713, 499] width 89 height 30
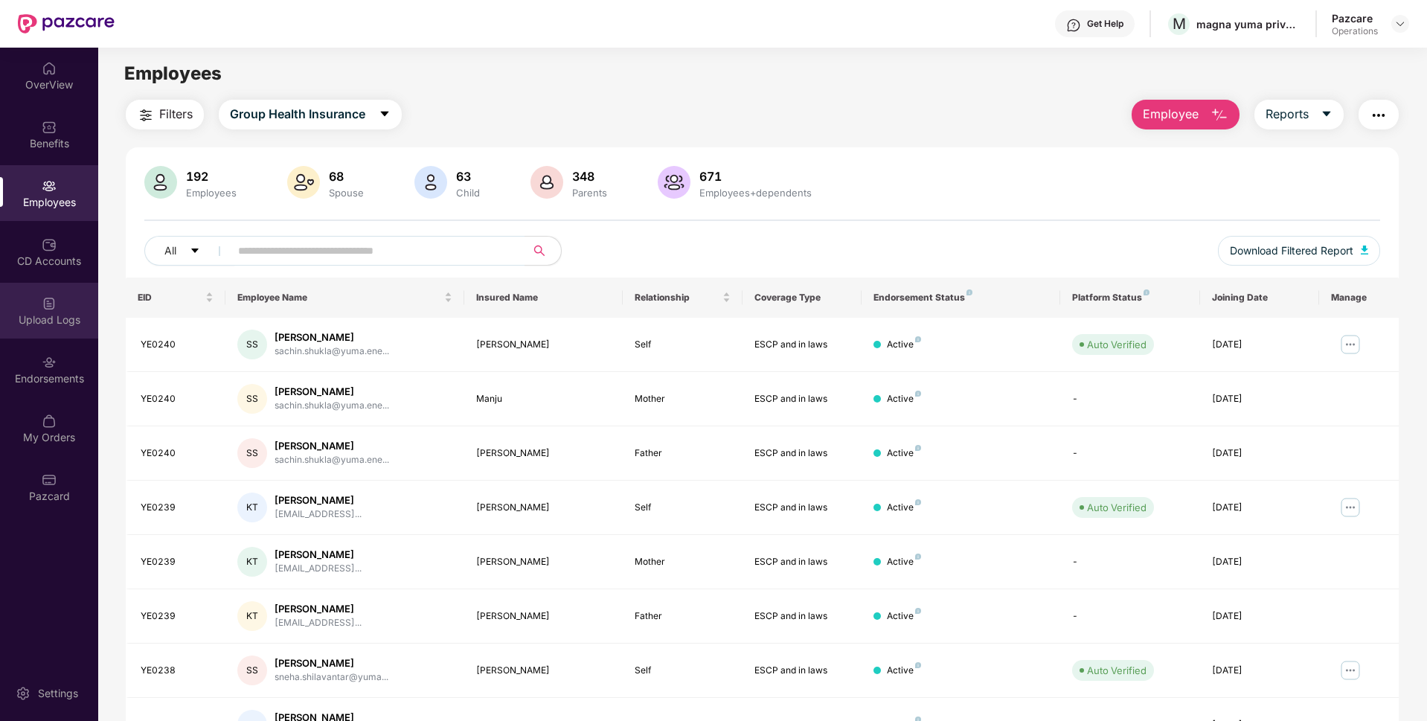
click at [50, 315] on div "Upload Logs" at bounding box center [49, 320] width 98 height 15
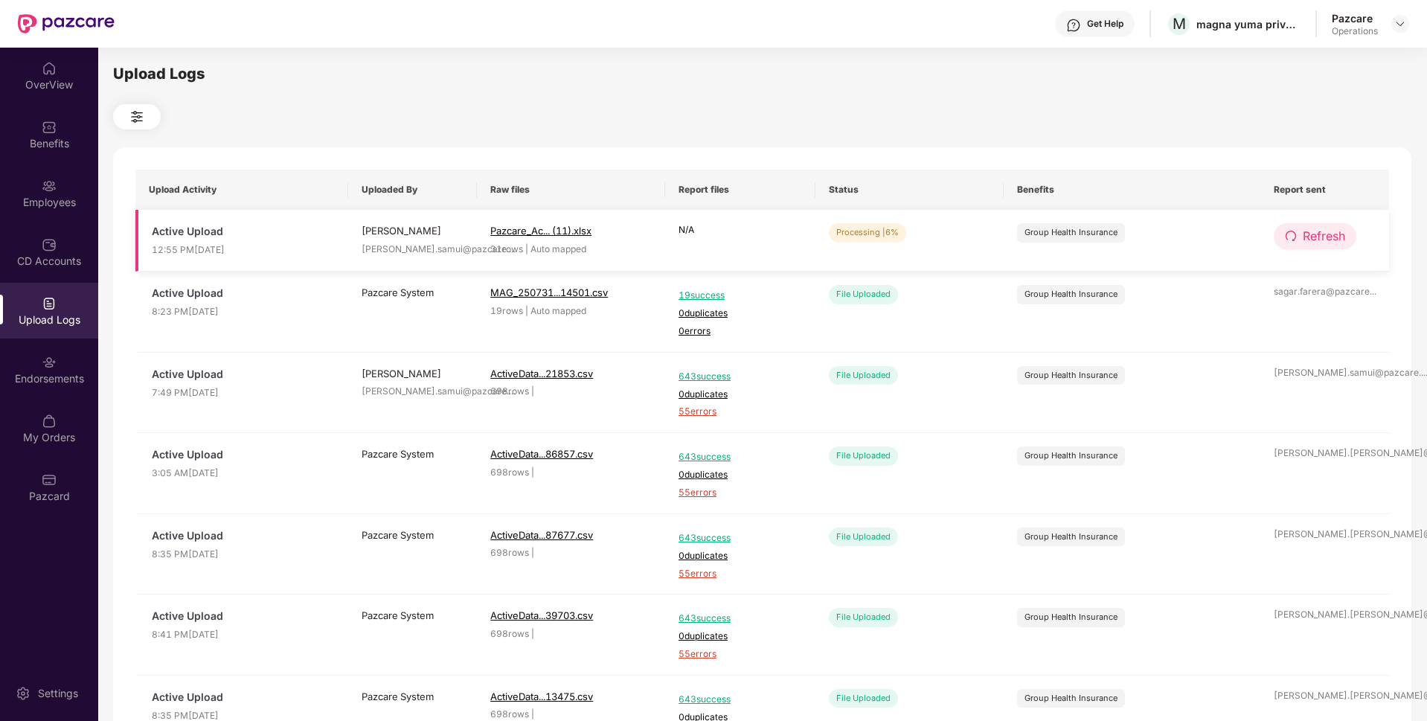
click at [1303, 239] on span "Refresh" at bounding box center [1324, 236] width 42 height 19
click at [1304, 239] on span "Refresh" at bounding box center [1325, 236] width 42 height 19
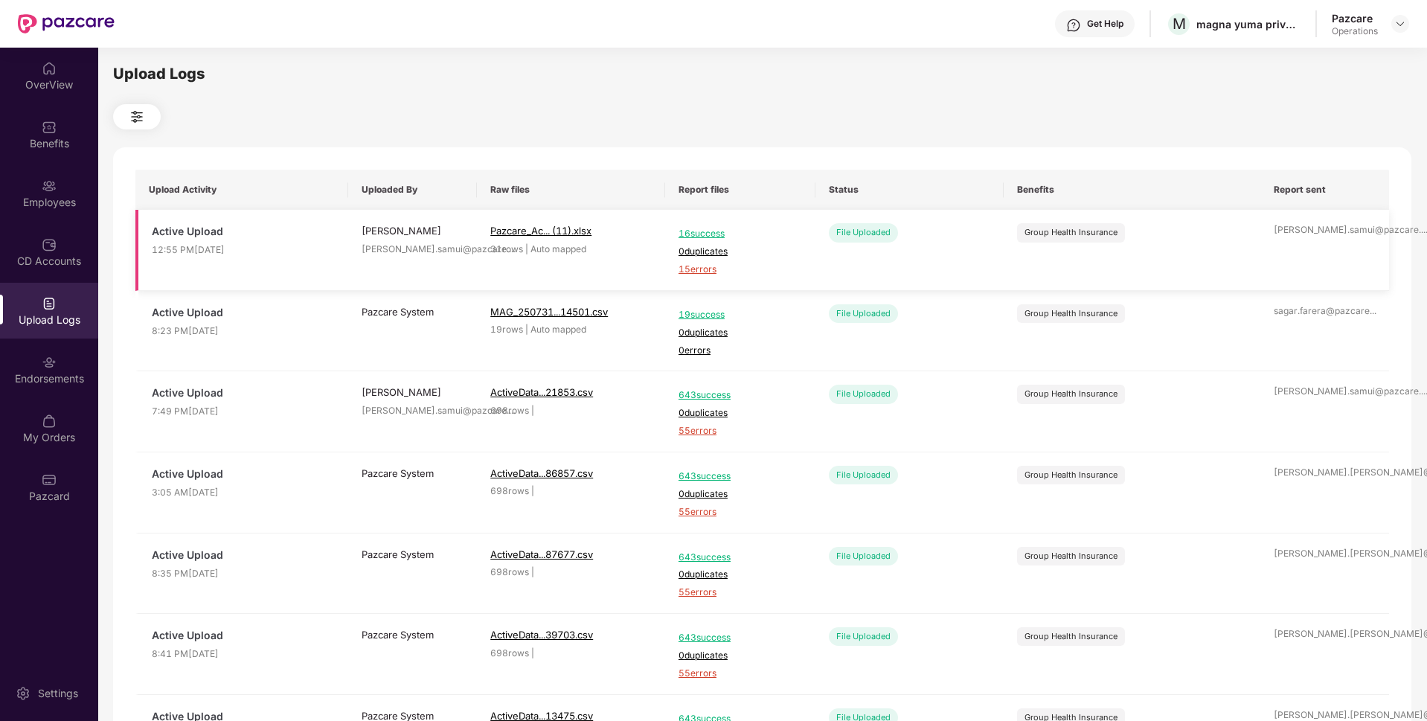
click at [701, 271] on span "15 errors" at bounding box center [741, 270] width 124 height 14
click at [42, 189] on img at bounding box center [49, 186] width 15 height 15
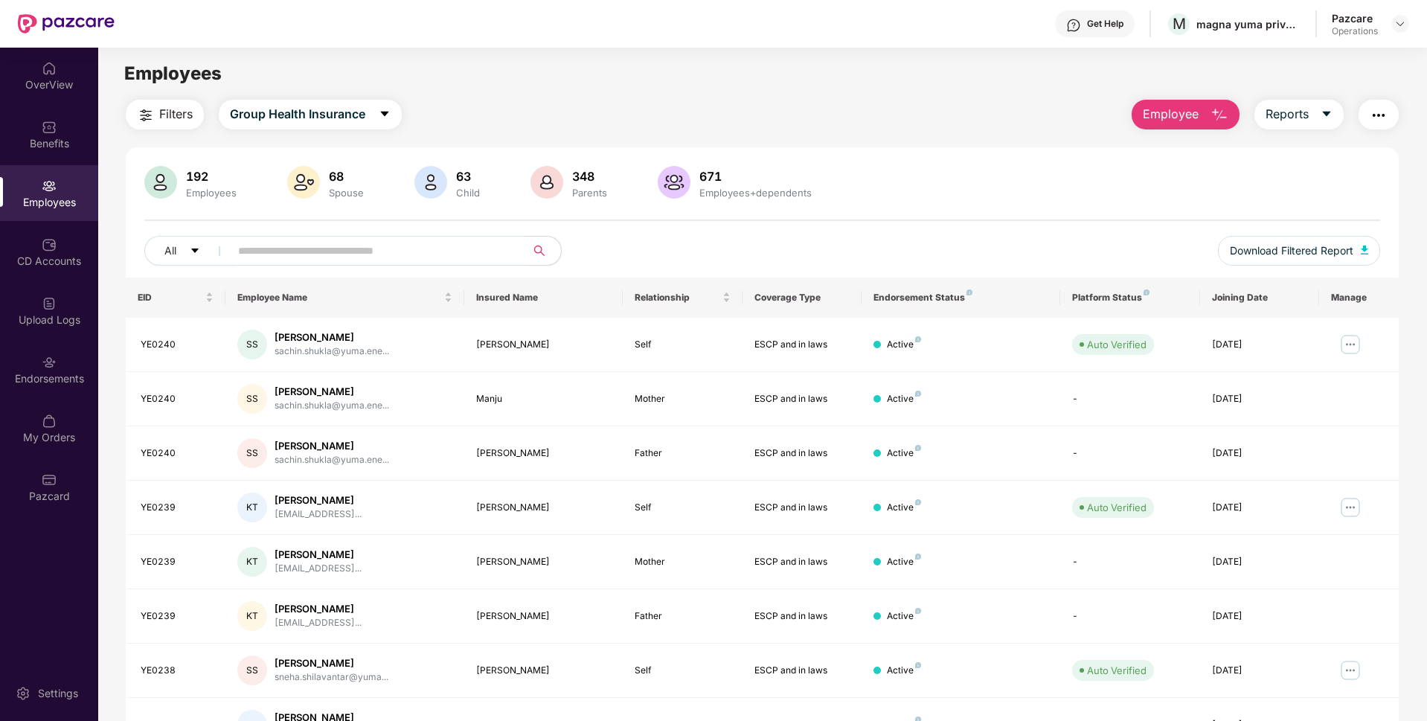
click at [1378, 115] on img "button" at bounding box center [1379, 115] width 18 height 18
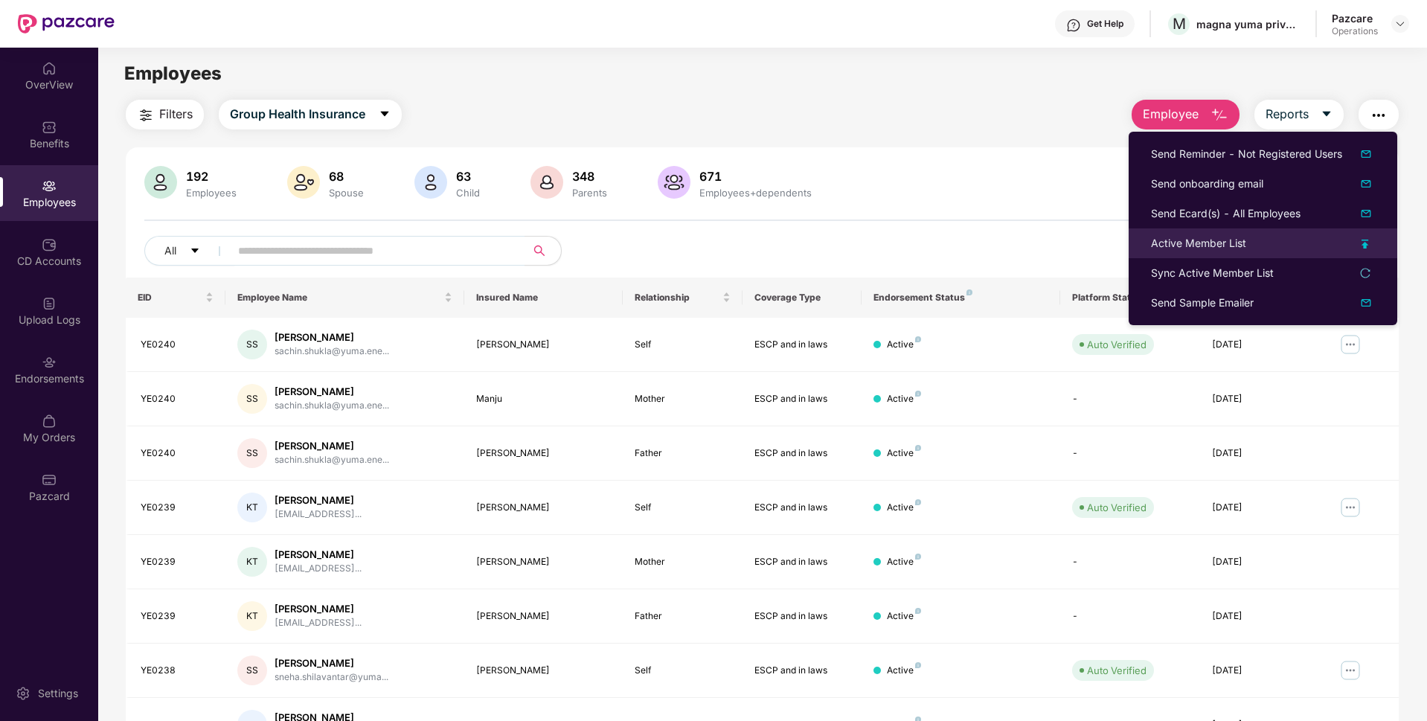
click at [1191, 247] on div "Active Member List" at bounding box center [1198, 243] width 95 height 16
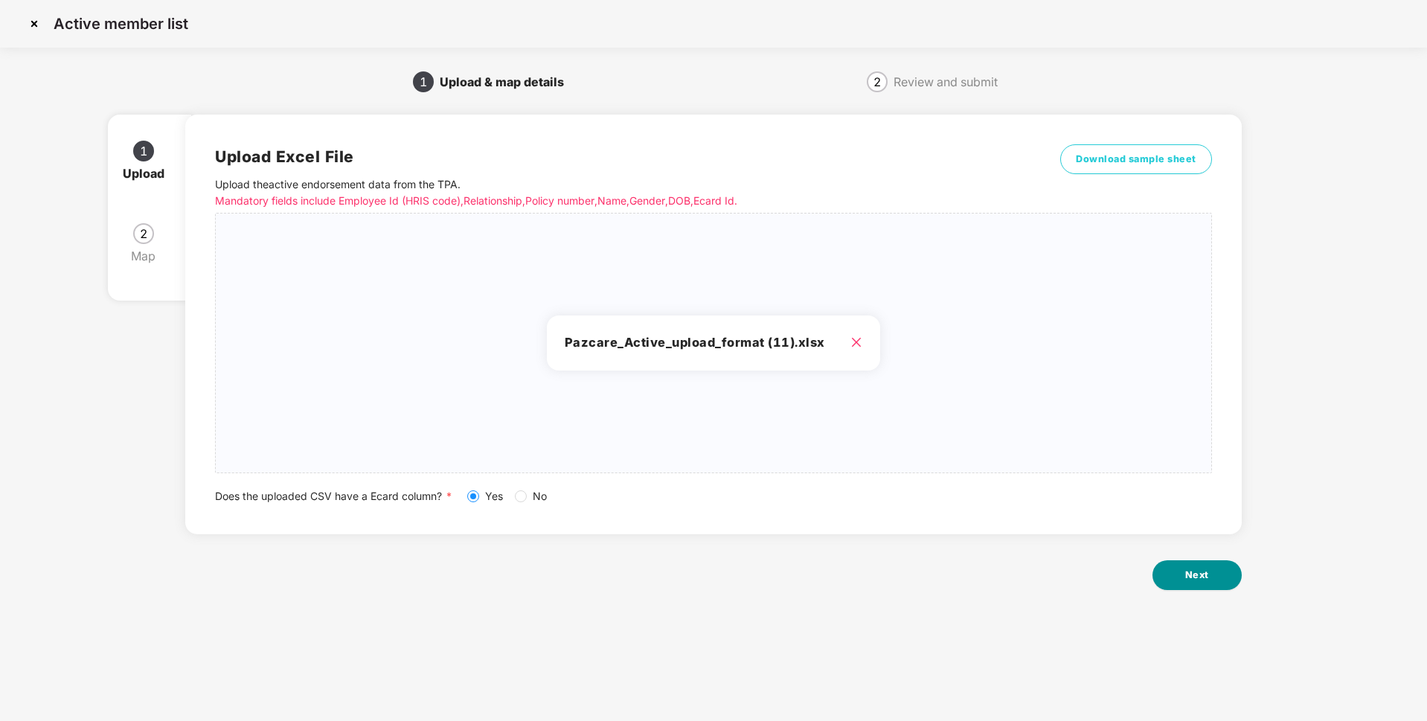
click at [1180, 577] on button "Next" at bounding box center [1197, 575] width 89 height 30
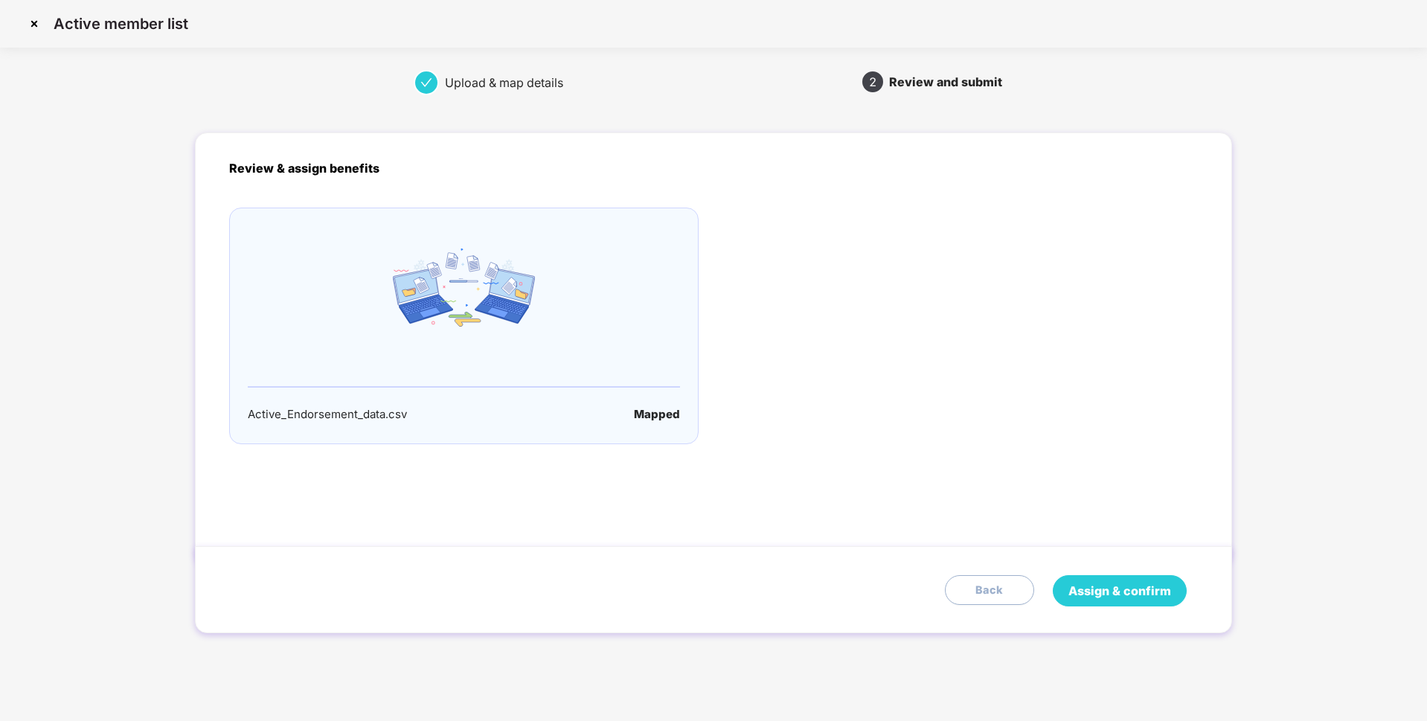
click at [1095, 590] on span "Assign & confirm" at bounding box center [1120, 591] width 103 height 19
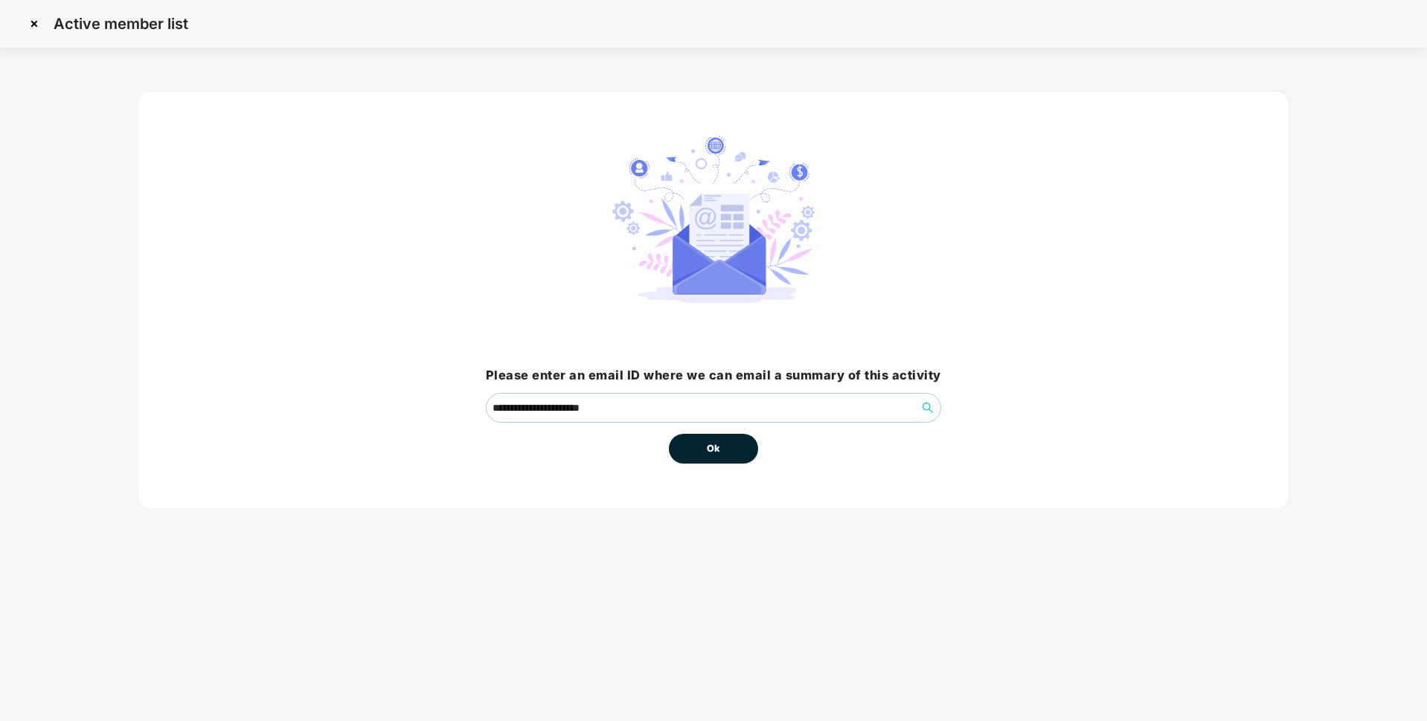
click at [711, 452] on span "Ok" at bounding box center [713, 448] width 13 height 15
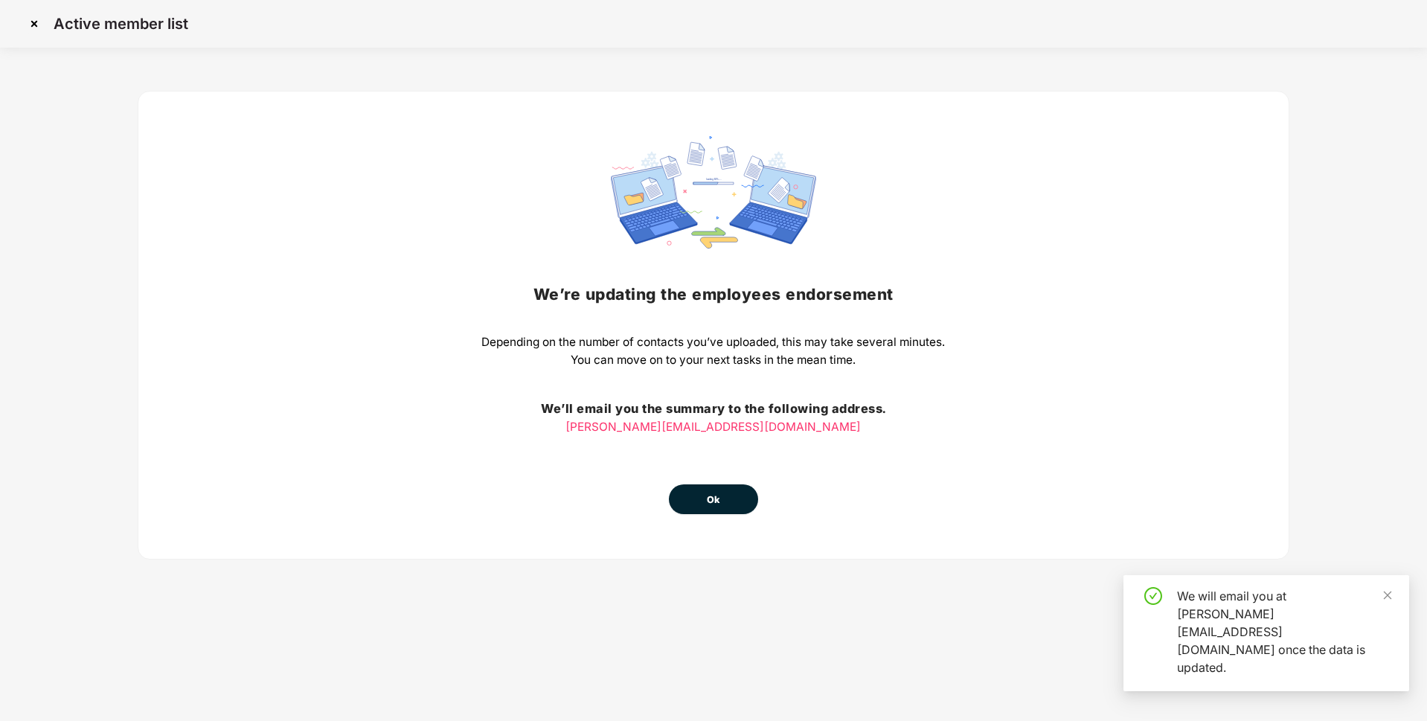
click at [720, 493] on span "Ok" at bounding box center [713, 500] width 13 height 15
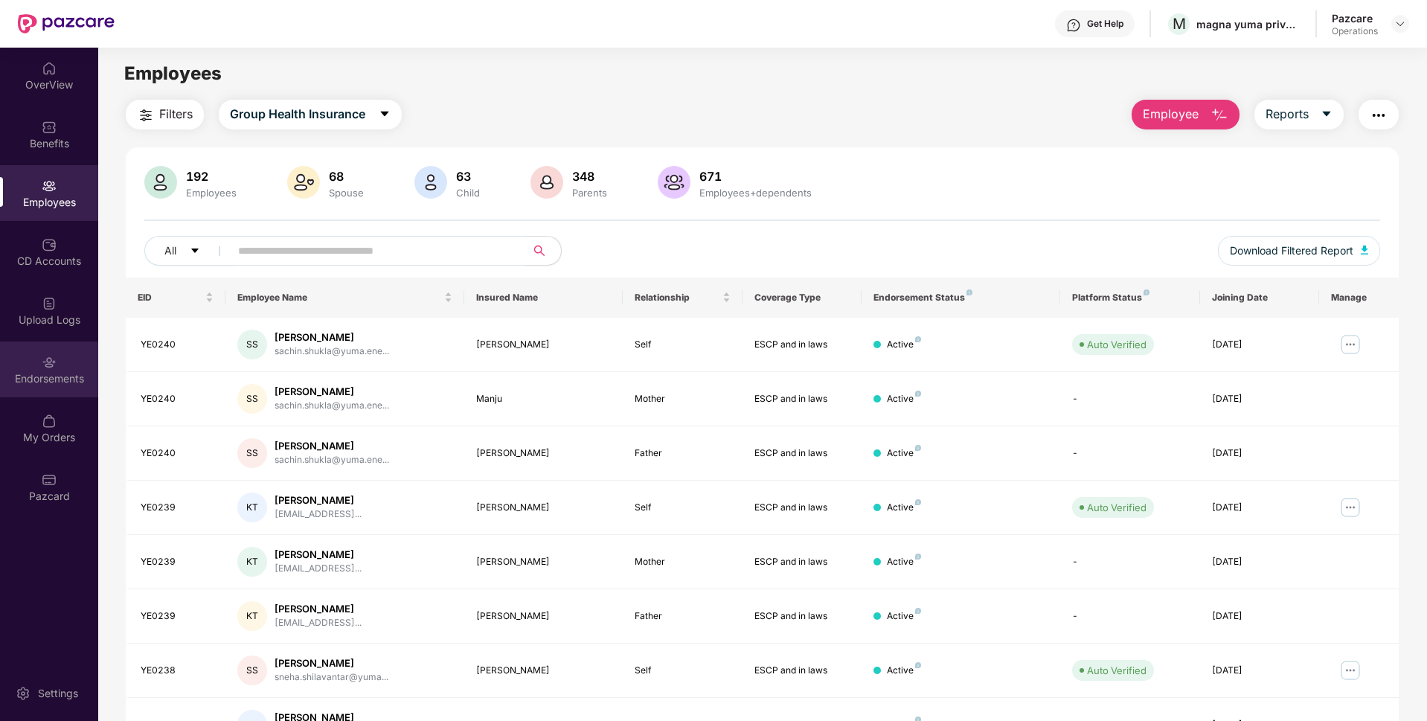
click at [42, 368] on img at bounding box center [49, 362] width 15 height 15
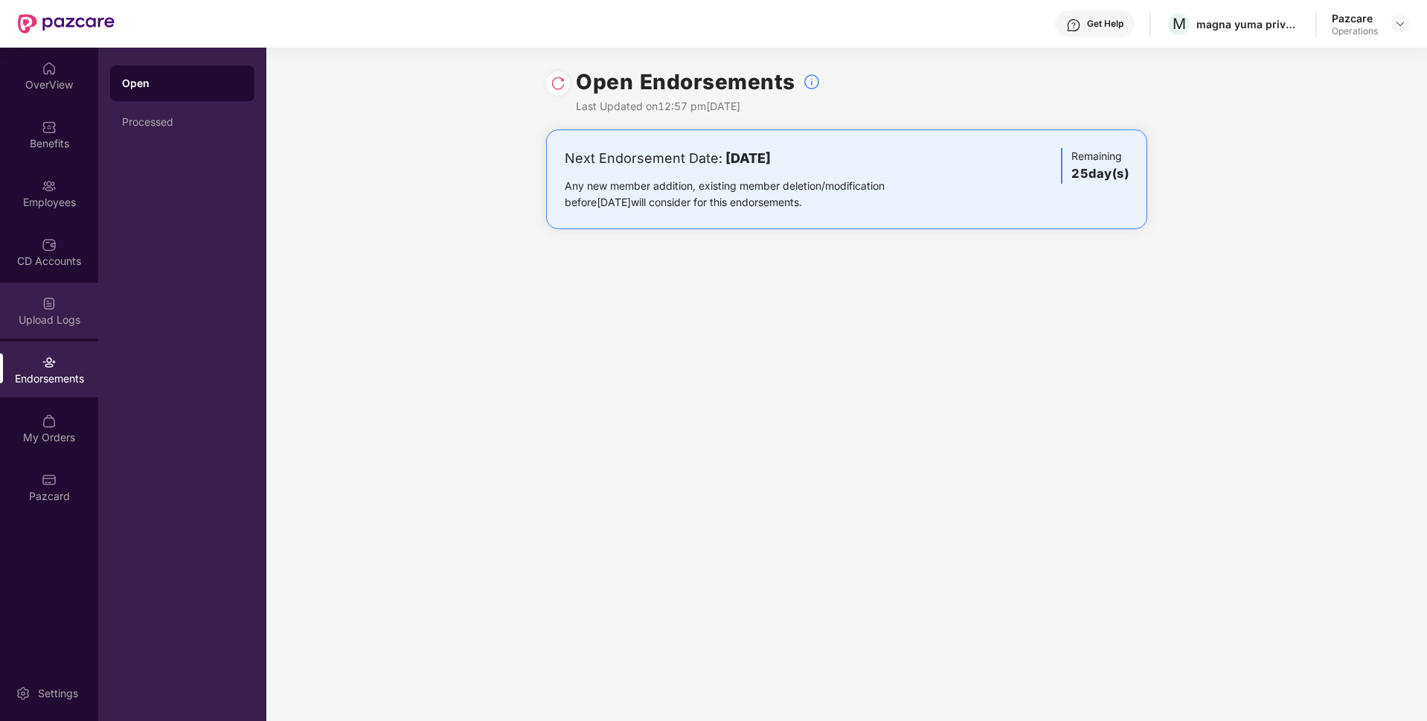
click at [39, 307] on div "Upload Logs" at bounding box center [49, 311] width 98 height 56
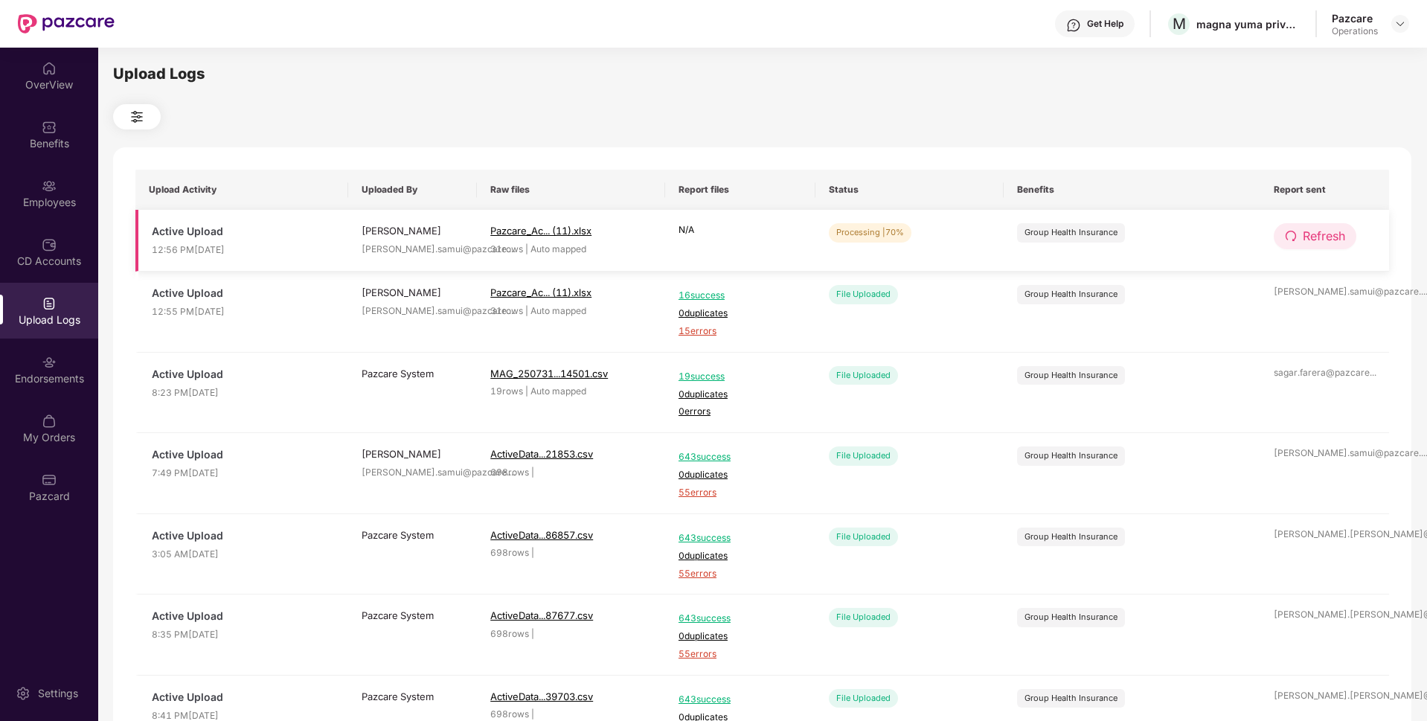
click at [1325, 234] on span "Refresh" at bounding box center [1324, 236] width 42 height 19
click at [1306, 235] on span "Refresh" at bounding box center [1324, 236] width 42 height 19
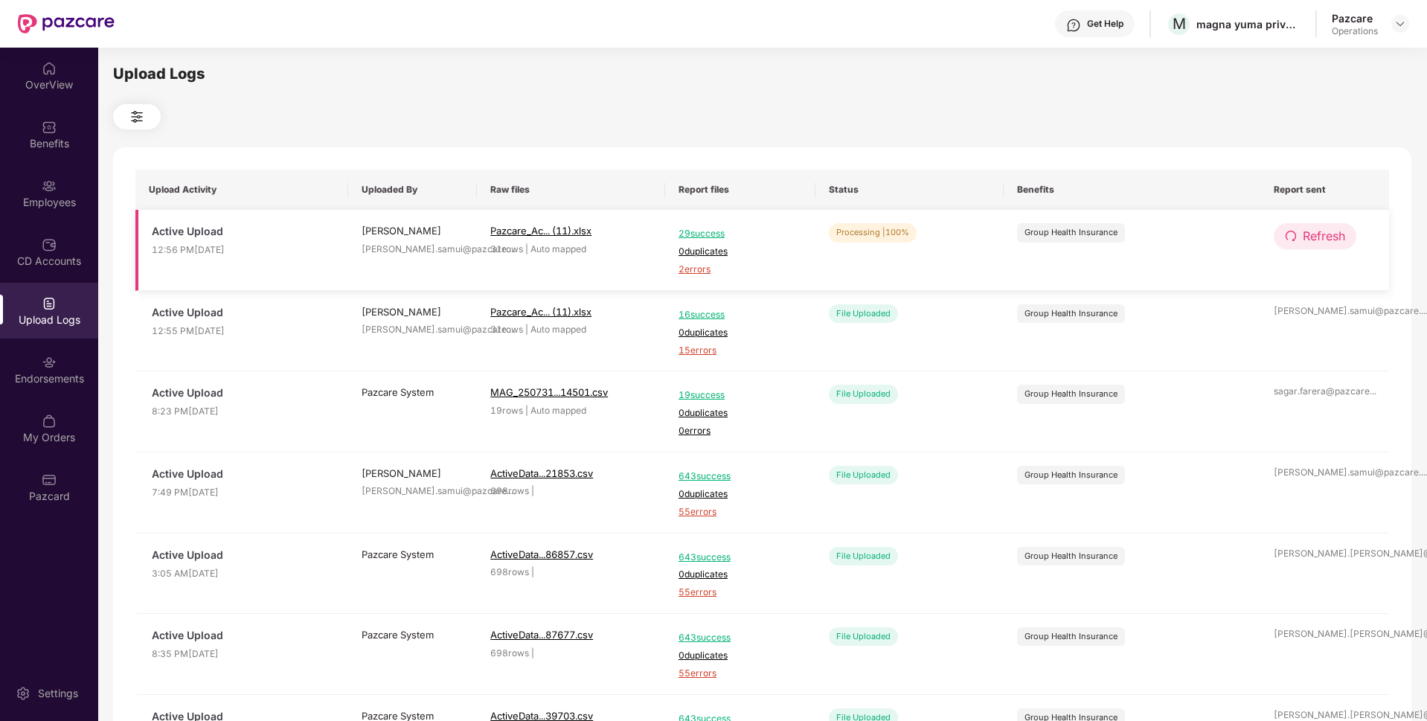
click at [1285, 243] on span "redo" at bounding box center [1291, 236] width 12 height 13
click at [698, 268] on span "2 errors" at bounding box center [741, 270] width 124 height 14
click at [45, 187] on img at bounding box center [49, 186] width 15 height 15
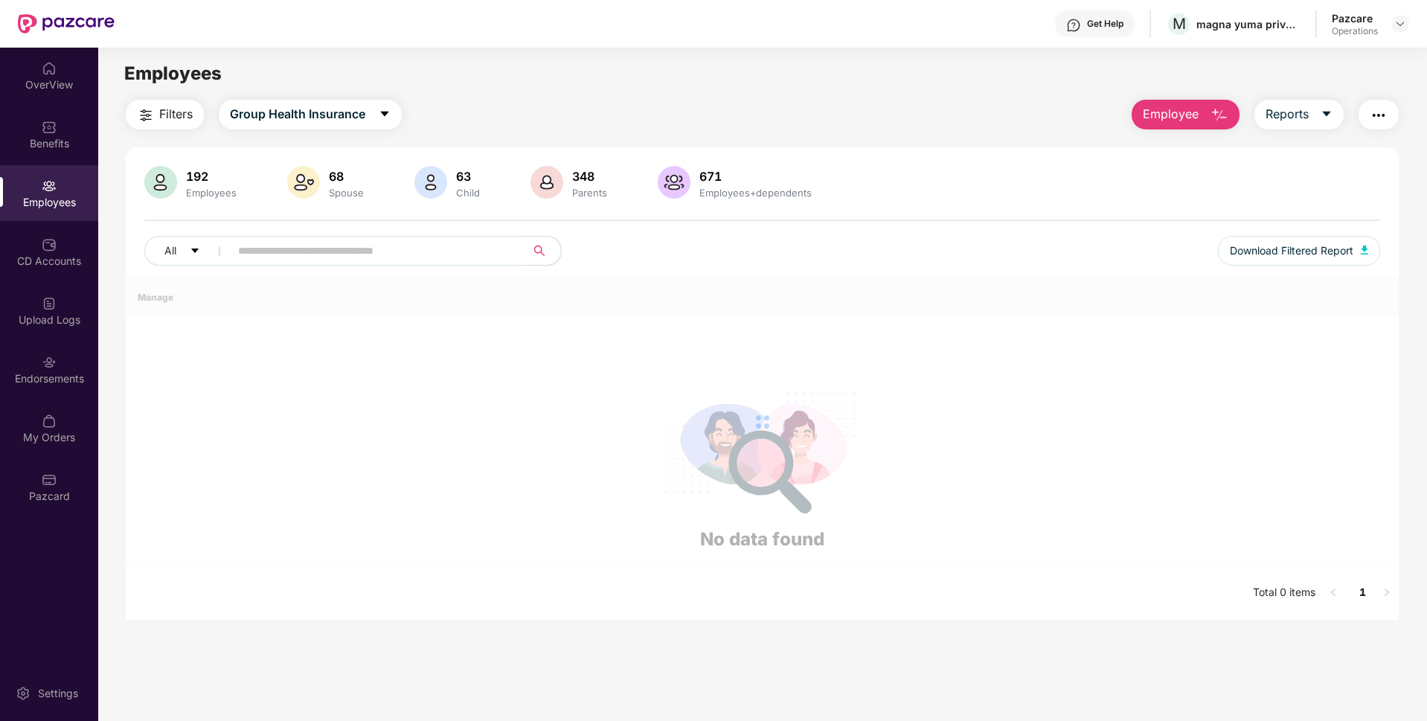
click at [171, 108] on span "Filters" at bounding box center [175, 114] width 33 height 19
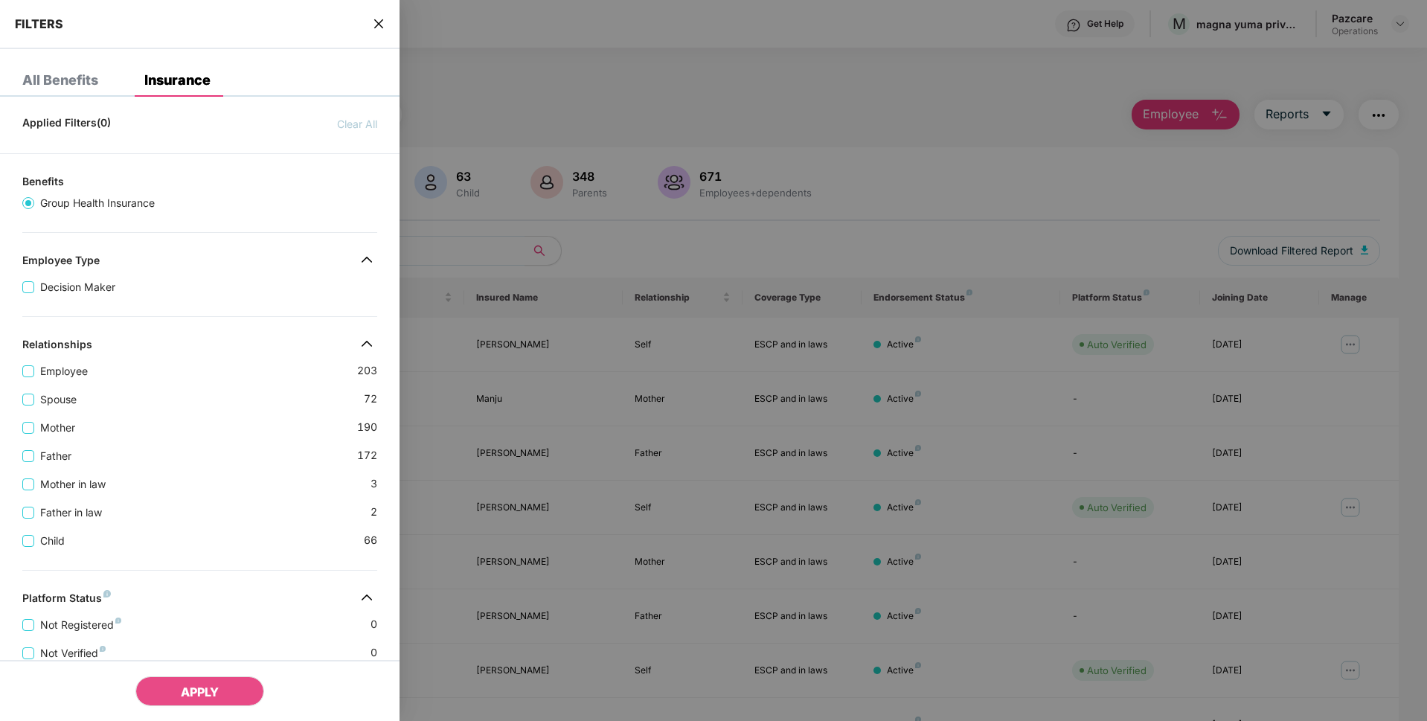
scroll to position [334, 0]
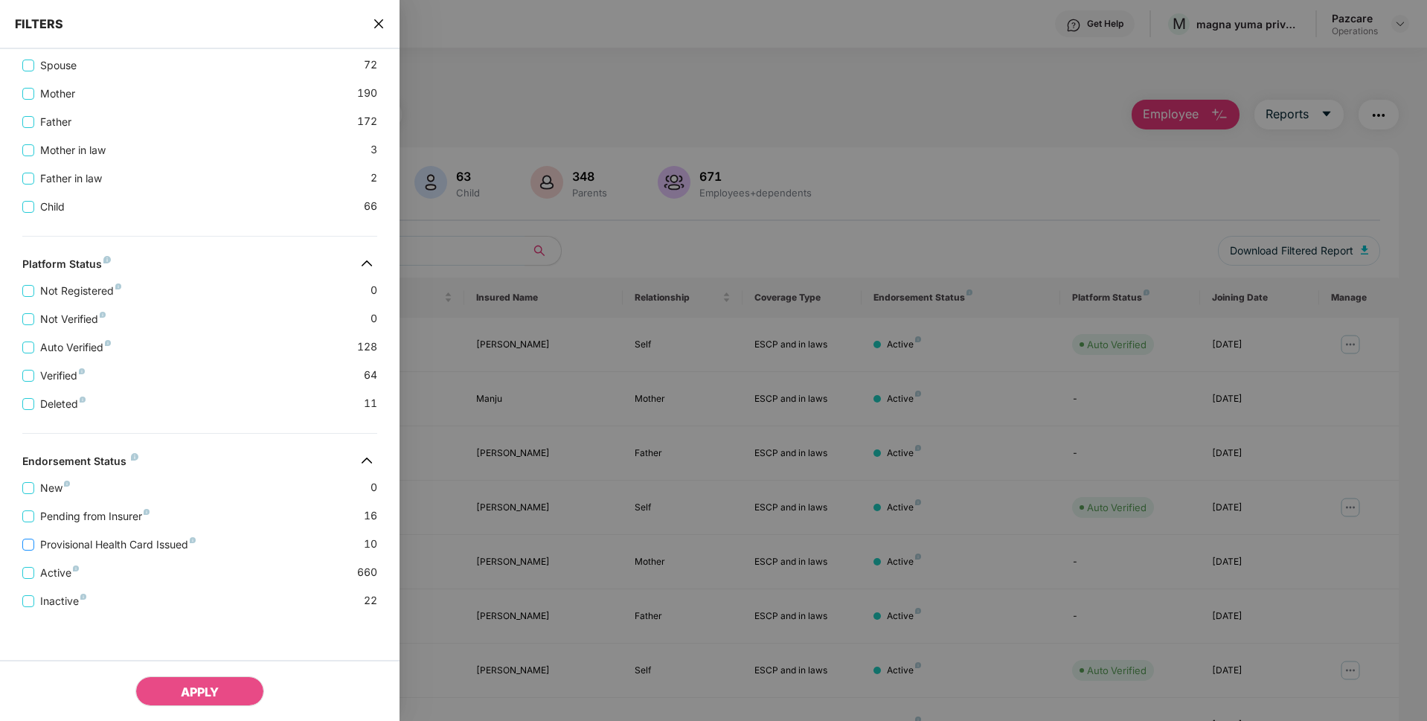
click at [60, 543] on span "Provisional Health Card Issued" at bounding box center [117, 545] width 167 height 16
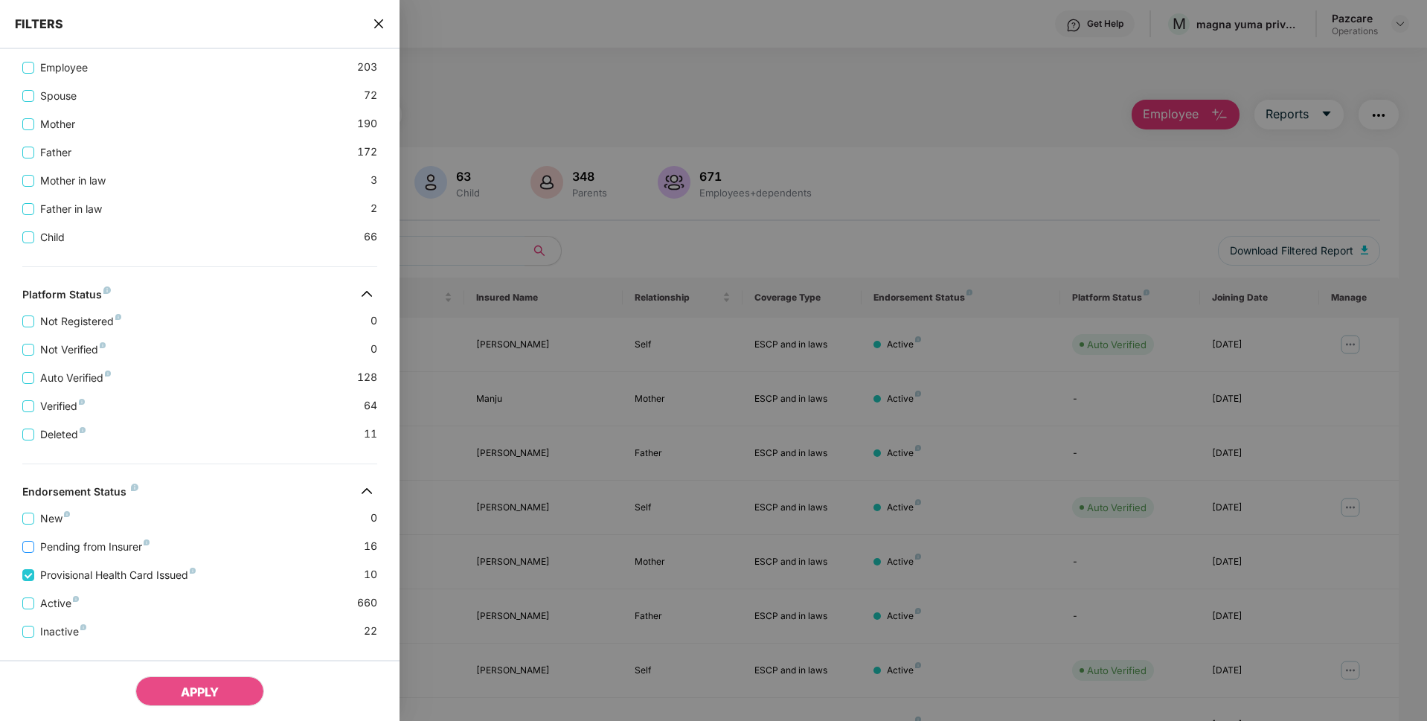
click at [58, 546] on span "Pending from Insurer" at bounding box center [94, 547] width 121 height 16
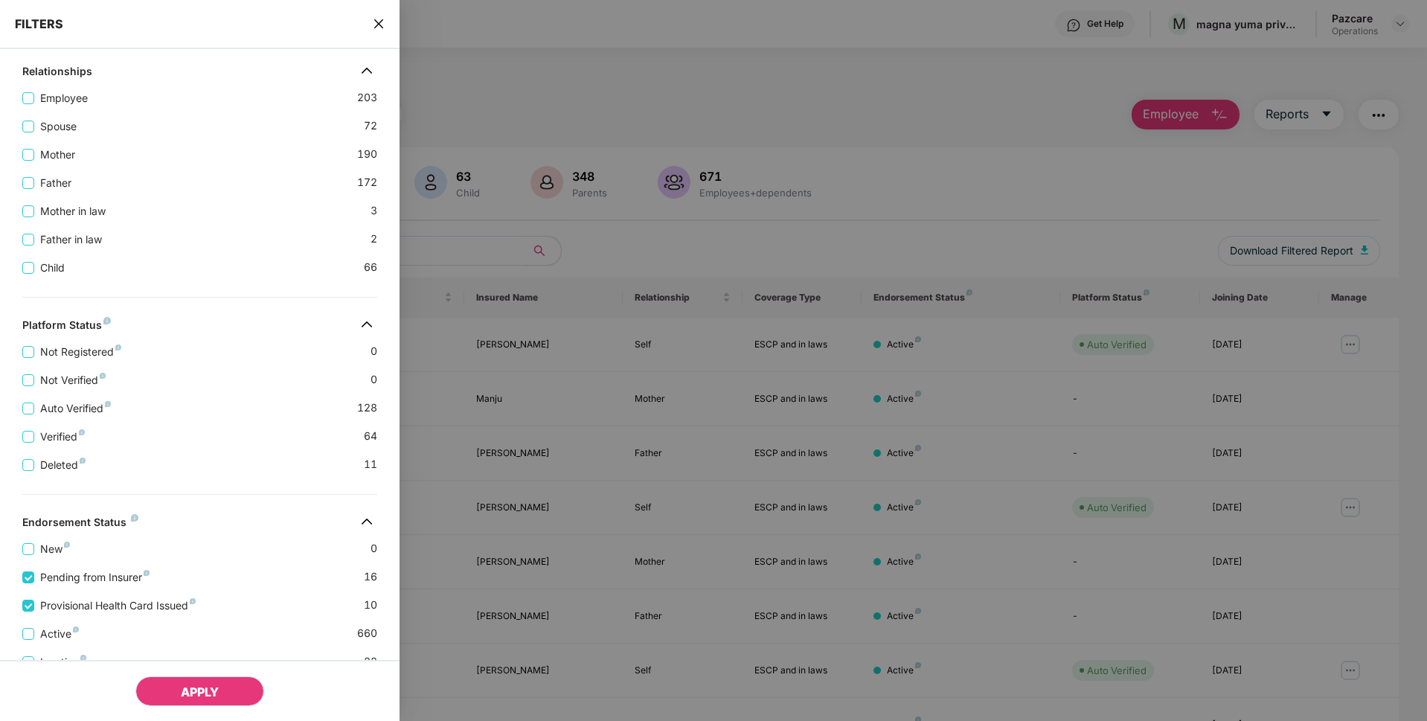
click at [185, 687] on span "APPLY" at bounding box center [200, 692] width 38 height 15
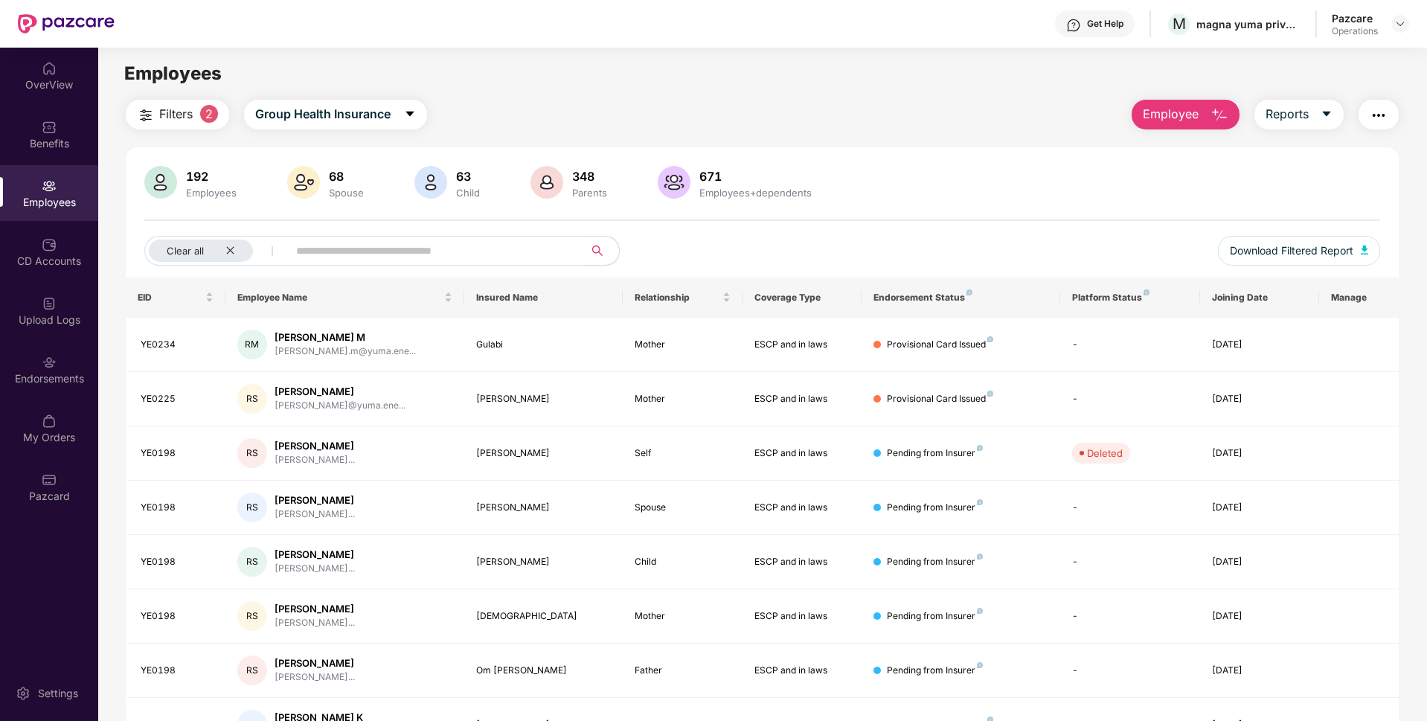
scroll to position [193, 0]
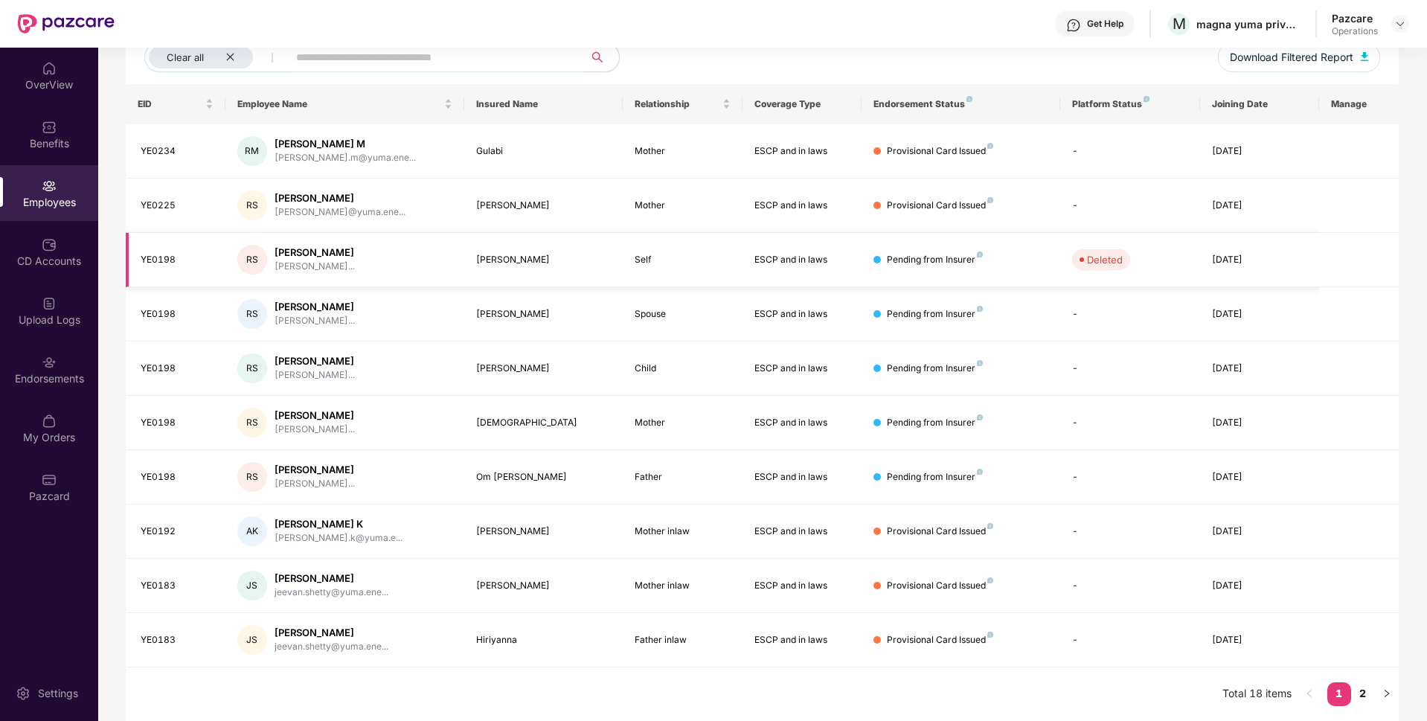
click at [158, 261] on div "YE0198" at bounding box center [177, 260] width 73 height 14
copy div "YE0198"
click at [1368, 691] on link "2" at bounding box center [1363, 693] width 24 height 22
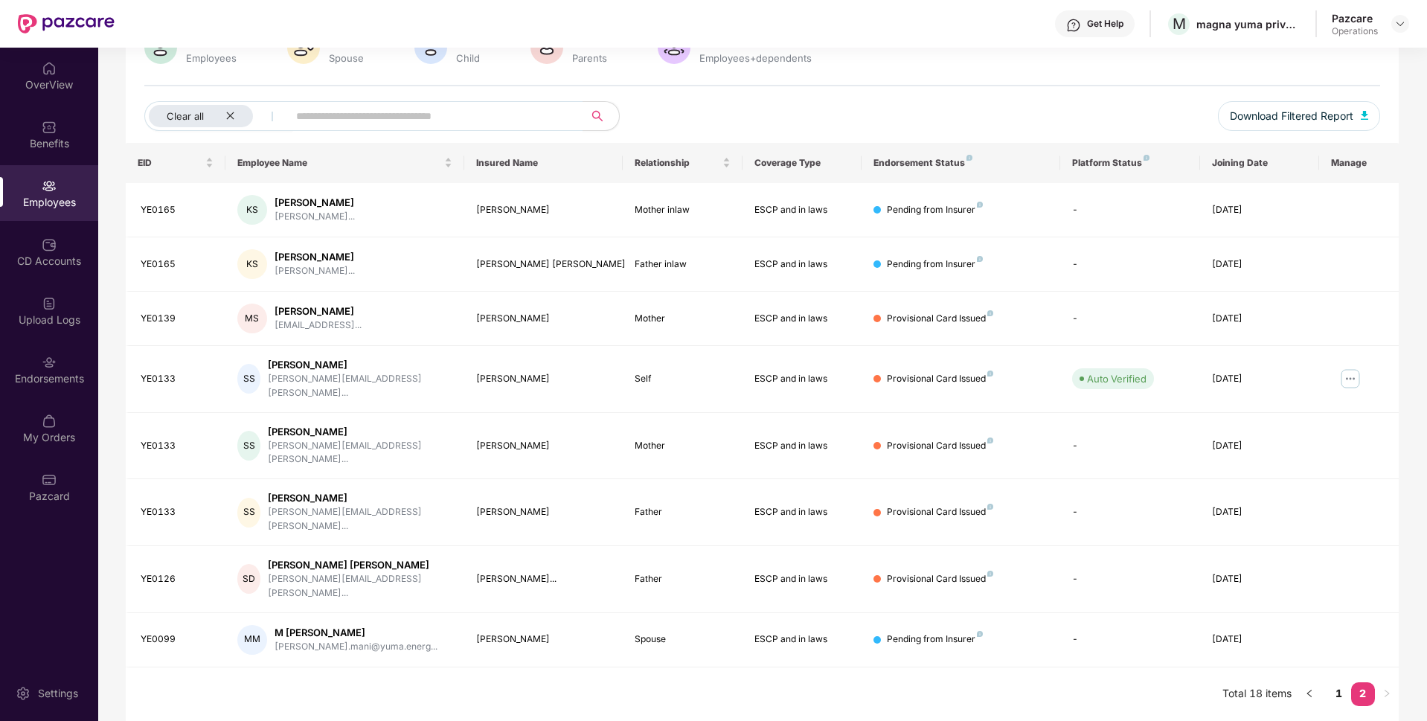
scroll to position [85, 0]
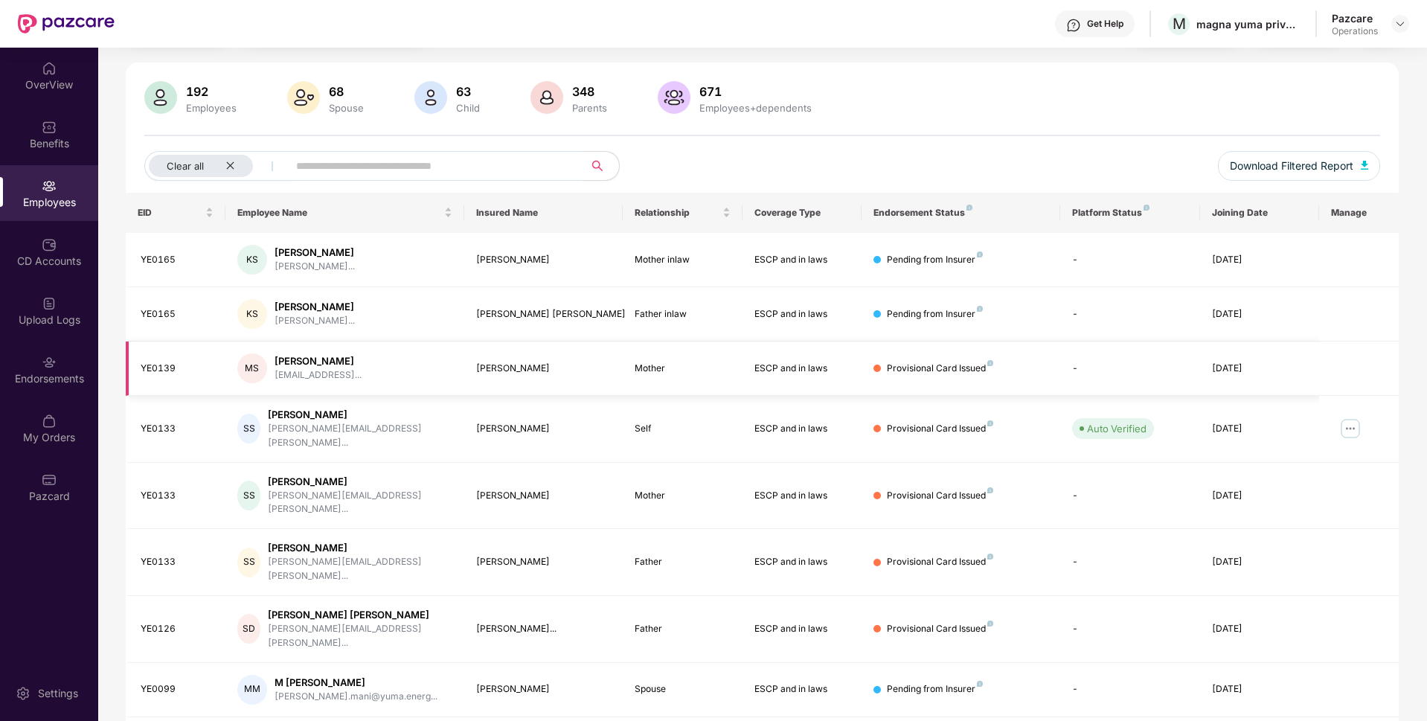
click at [159, 362] on div "YE0139" at bounding box center [177, 369] width 73 height 14
copy div "YE0139"
click at [144, 426] on div "YE0133" at bounding box center [177, 429] width 73 height 14
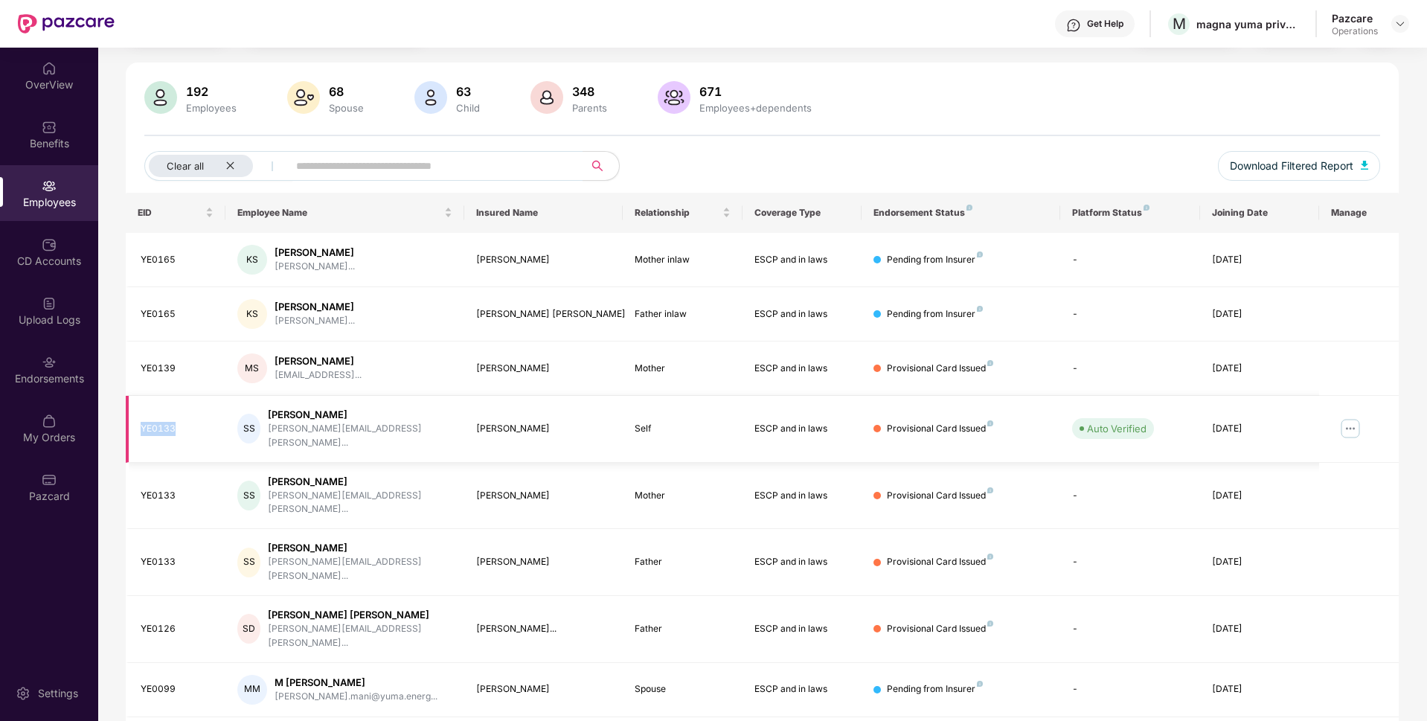
copy div "YE0133"
click at [165, 489] on div "YE0133" at bounding box center [177, 496] width 73 height 14
click at [161, 622] on div "YE0126" at bounding box center [177, 629] width 73 height 14
copy div "YE0126"
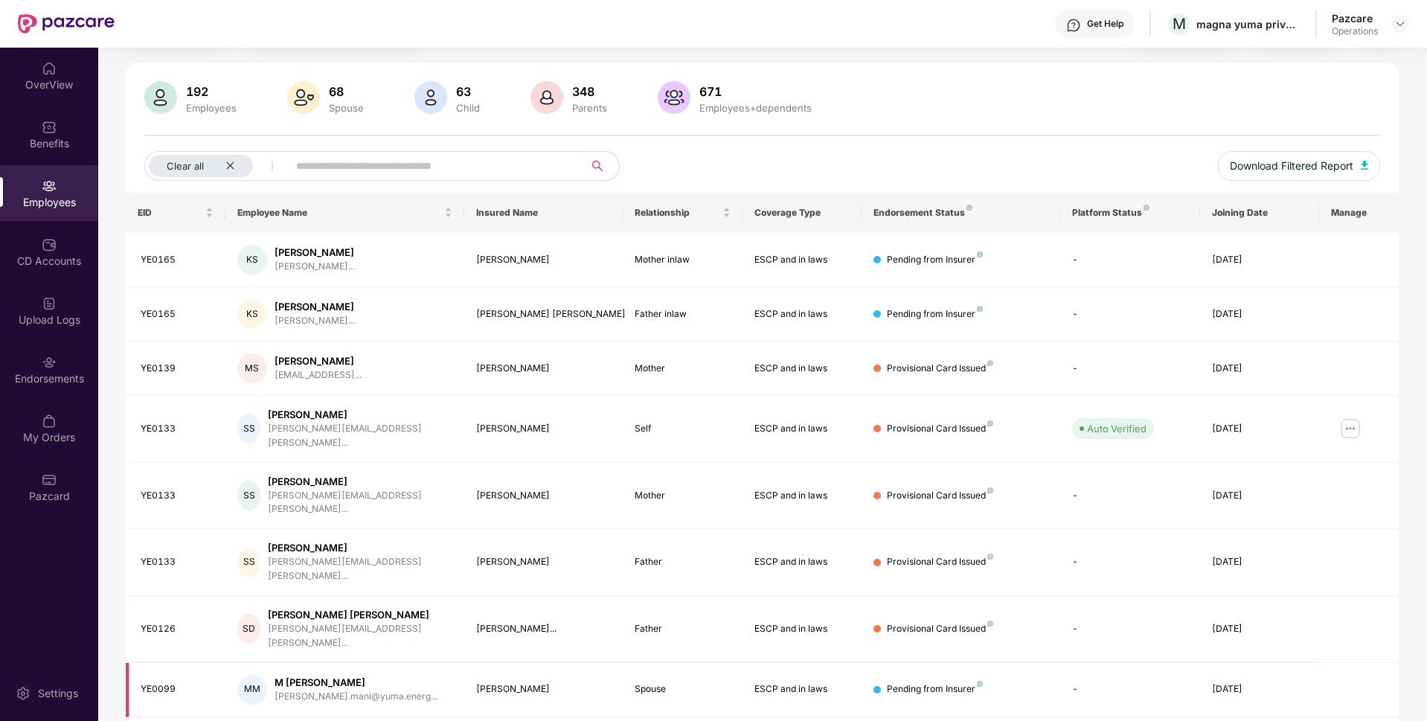
click at [162, 682] on div "YE0099" at bounding box center [177, 689] width 73 height 14
copy div "YE0099"
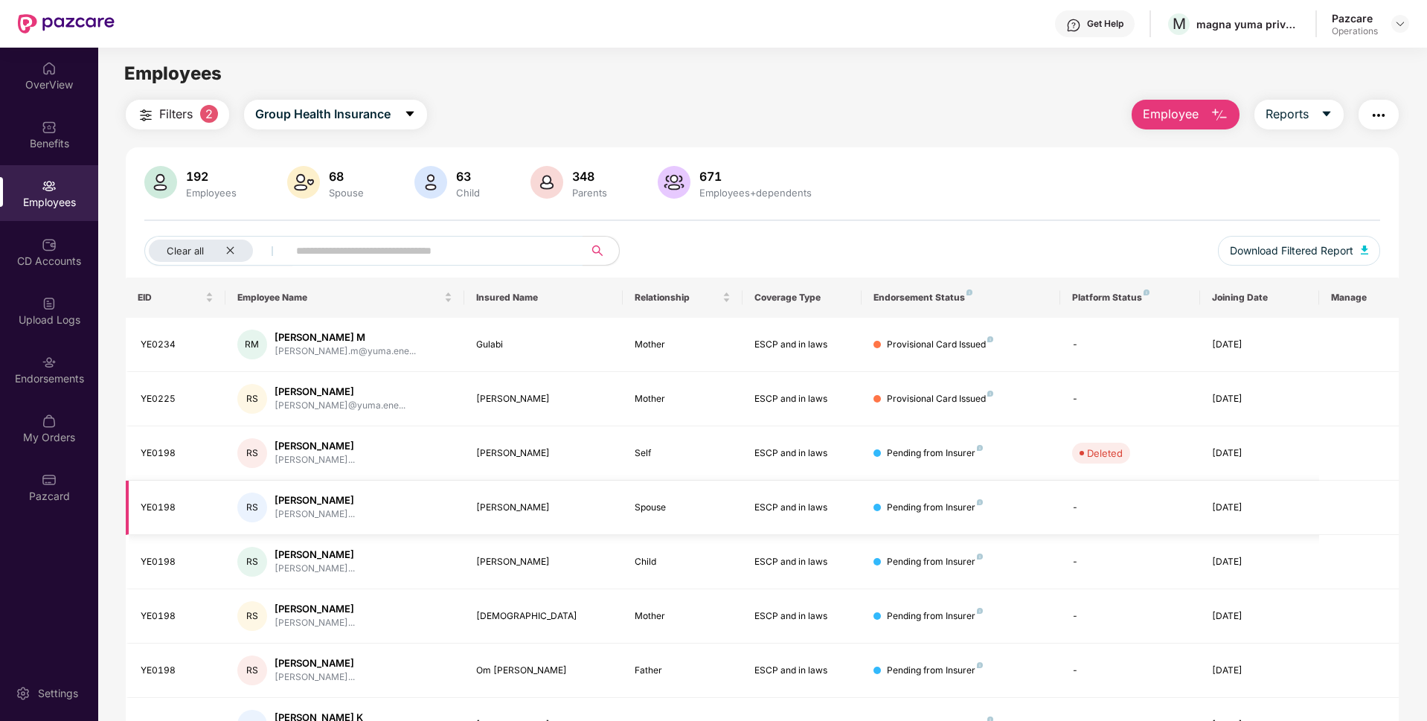
scroll to position [193, 0]
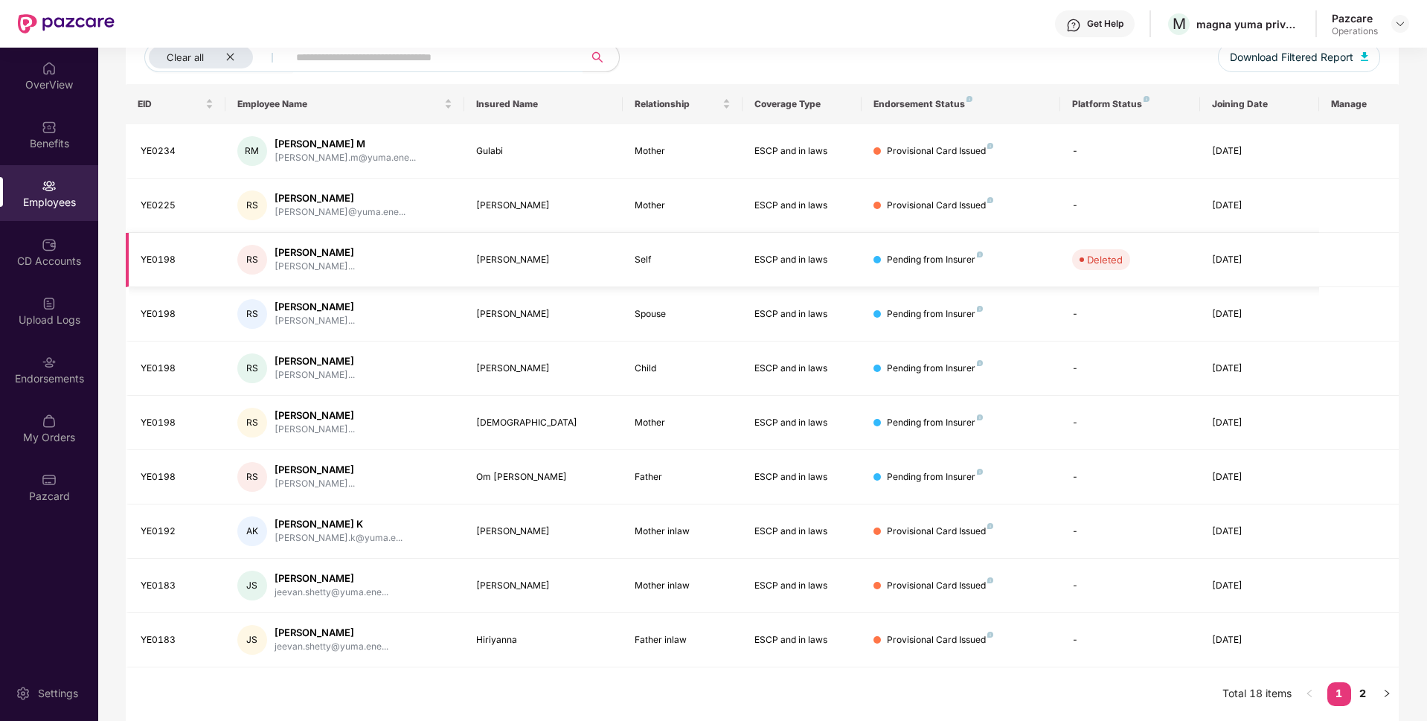
click at [164, 256] on div "YE0198" at bounding box center [177, 260] width 73 height 14
copy div "YE0198"
click at [156, 534] on div "YE0192" at bounding box center [177, 532] width 73 height 14
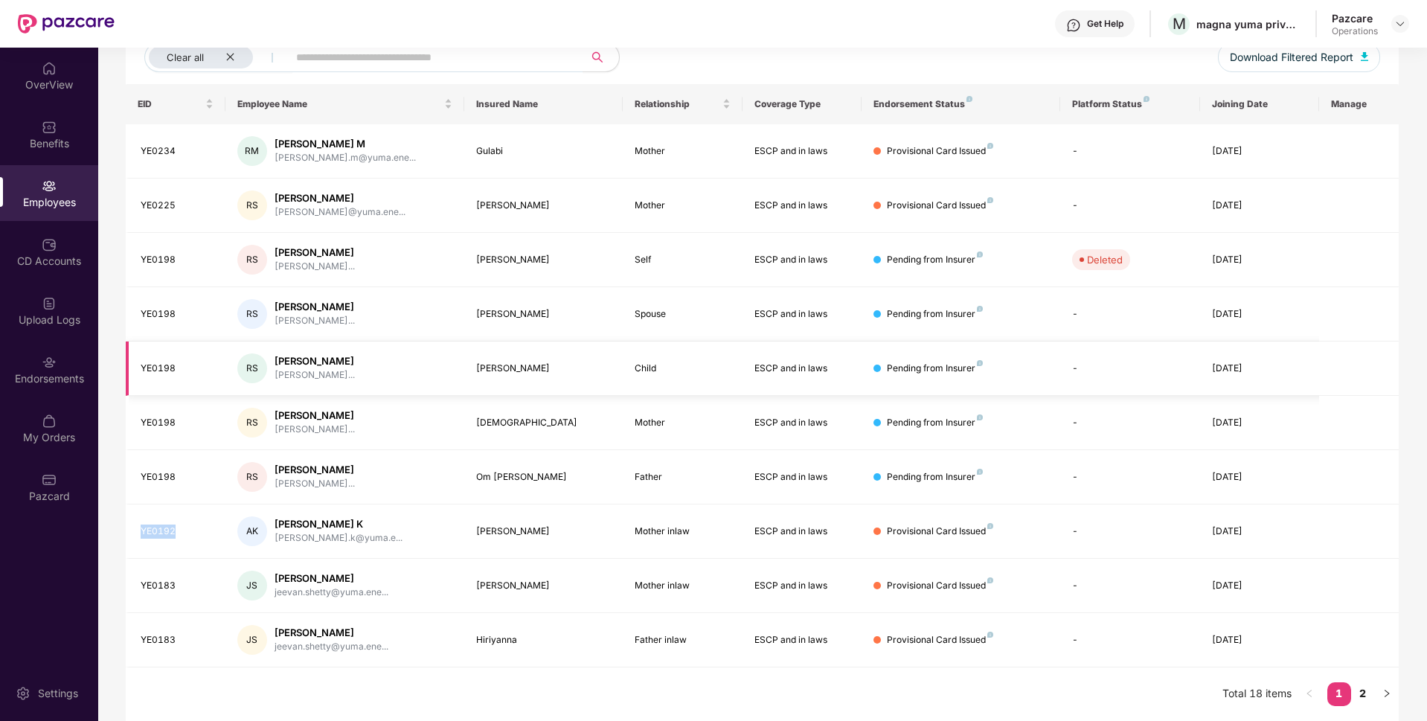
scroll to position [0, 0]
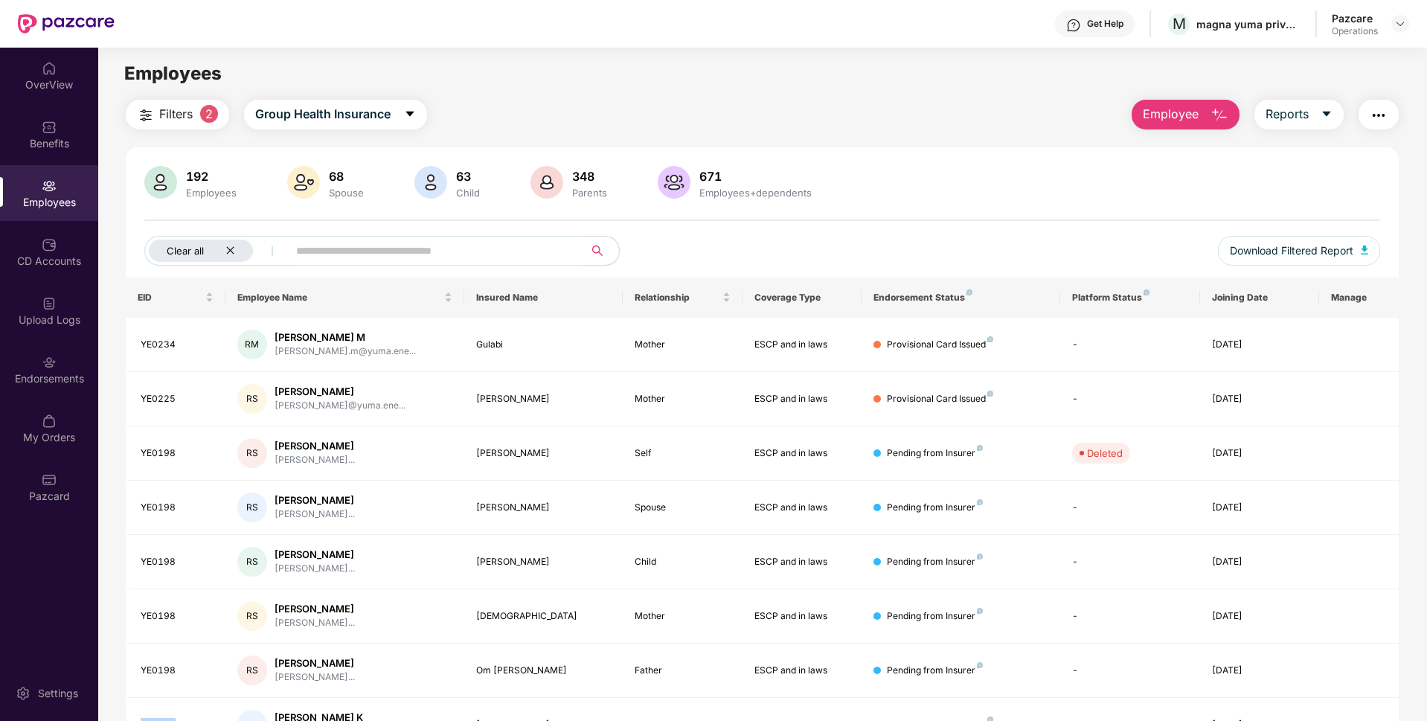
click at [231, 252] on icon "close" at bounding box center [229, 250] width 7 height 7
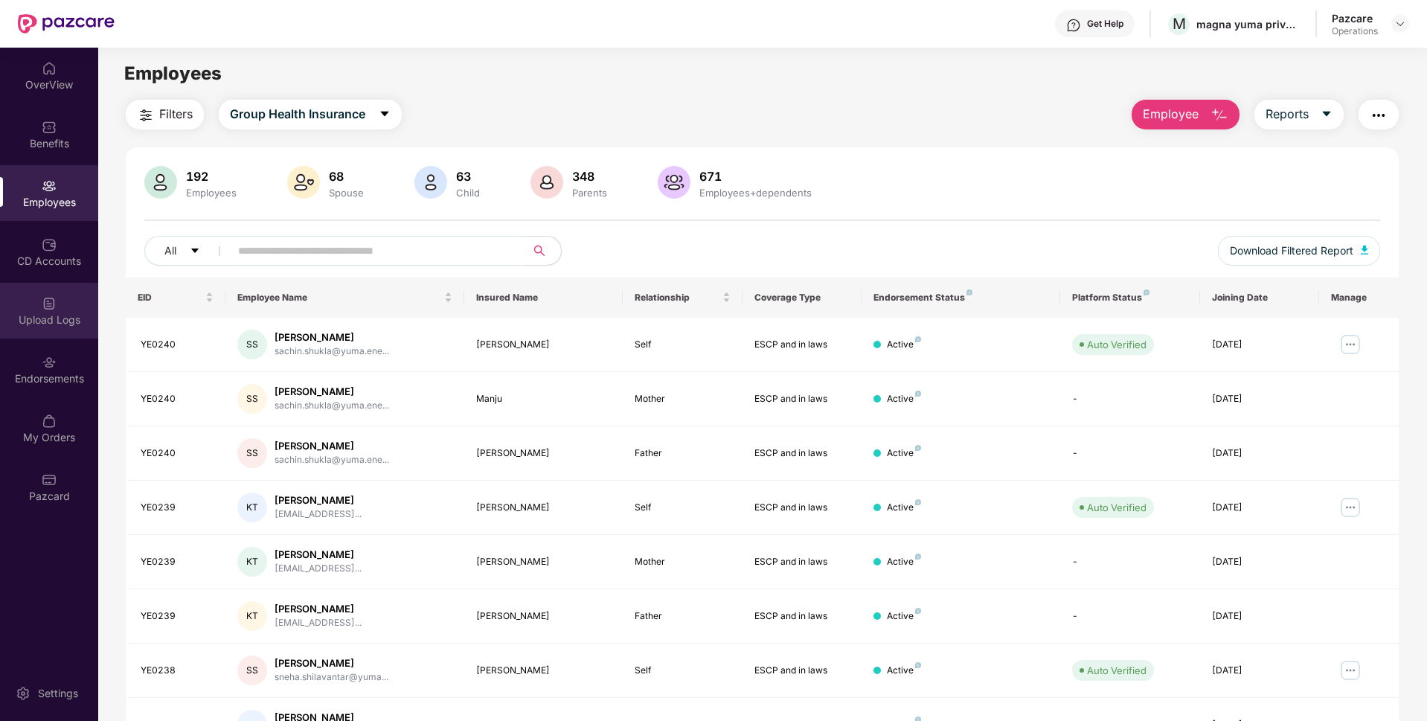
click at [48, 327] on div "Upload Logs" at bounding box center [49, 311] width 98 height 56
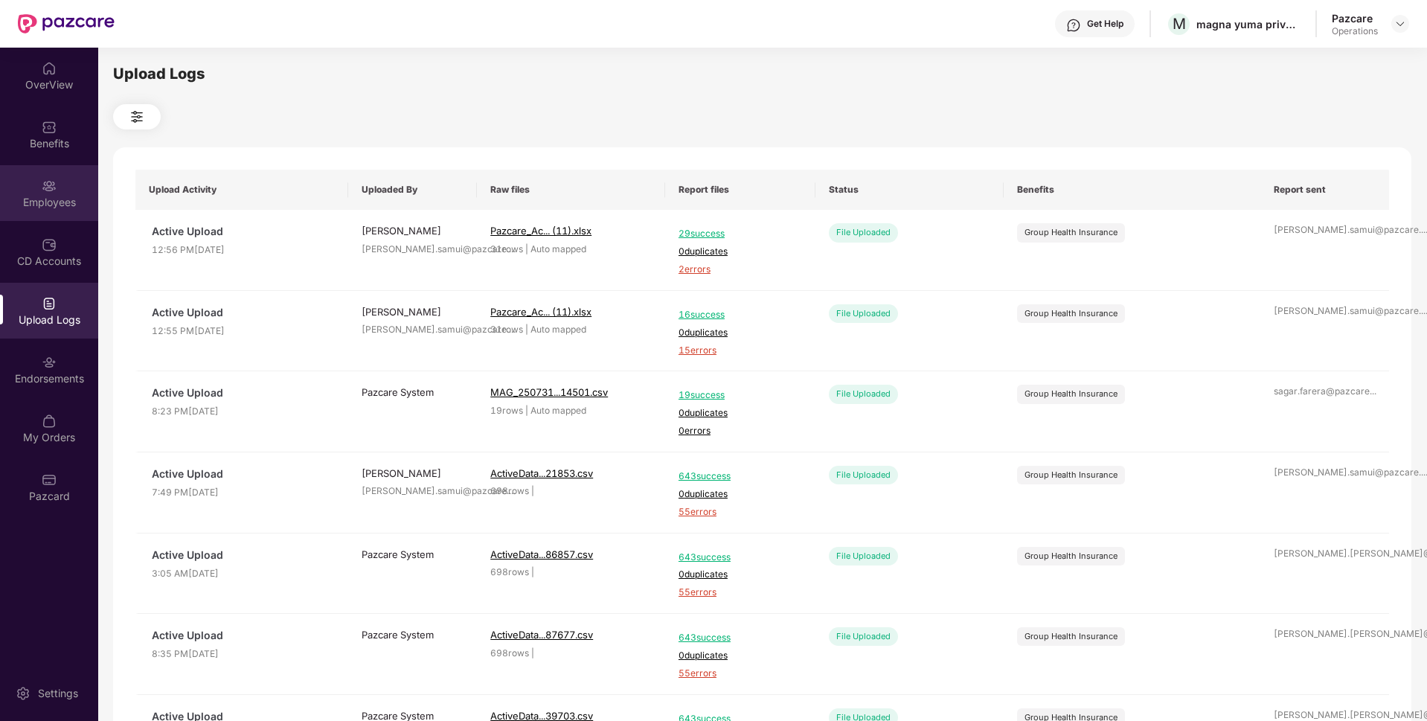
click at [60, 182] on div "Employees" at bounding box center [49, 193] width 98 height 56
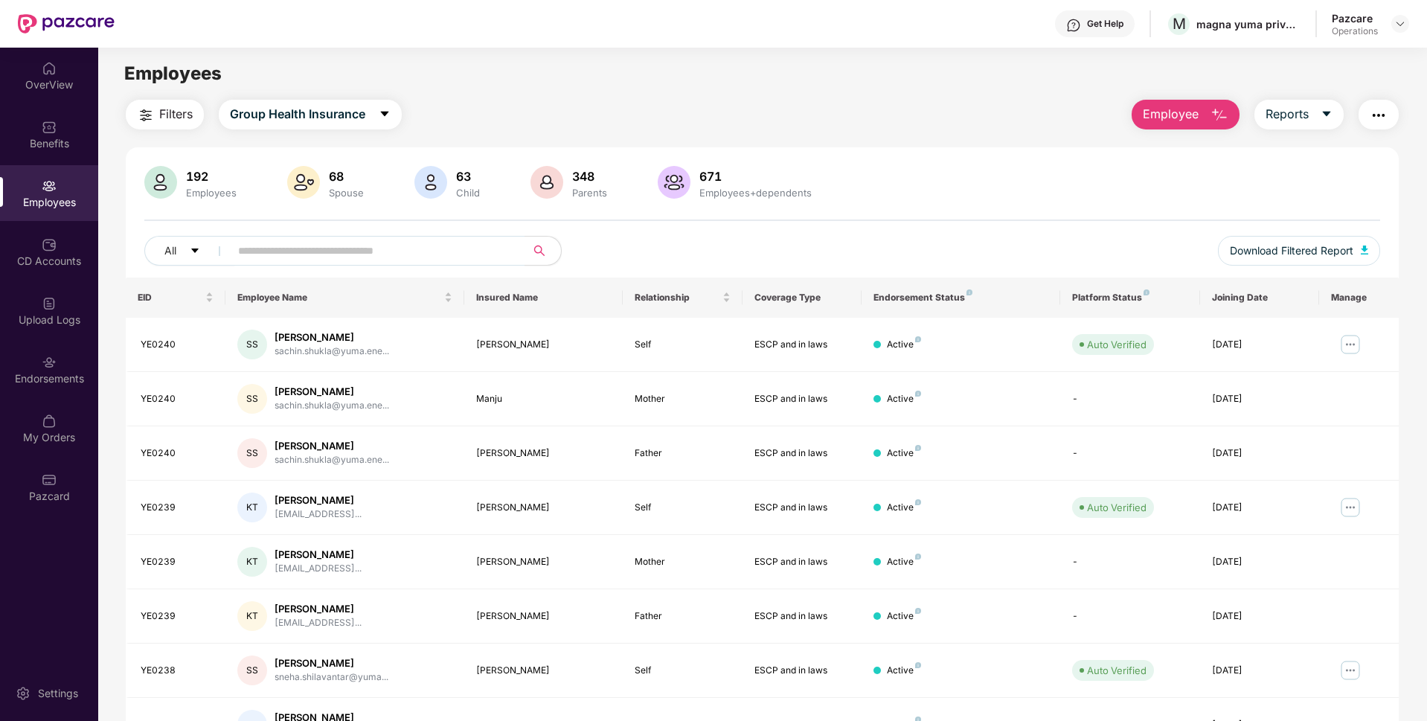
click at [1375, 118] on img "button" at bounding box center [1379, 115] width 18 height 18
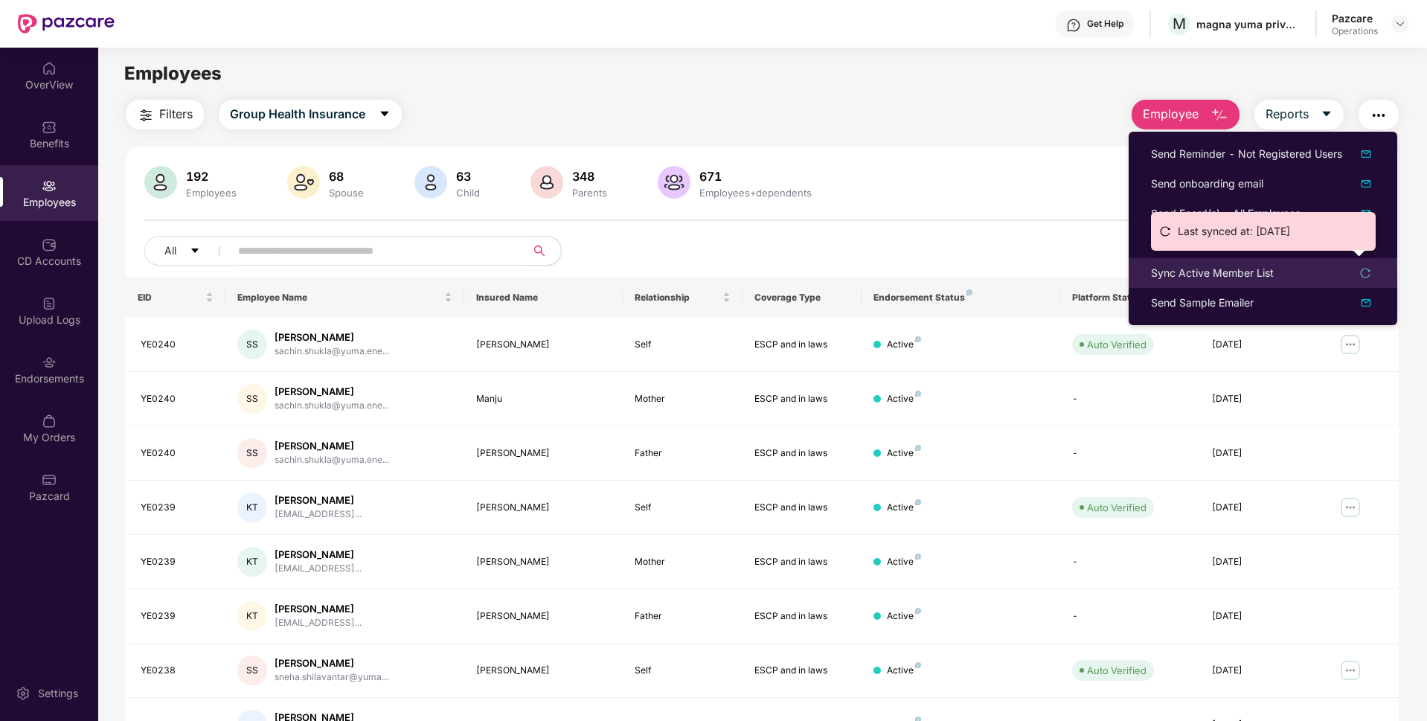
click at [1185, 266] on div "Sync Active Member List" at bounding box center [1212, 273] width 123 height 16
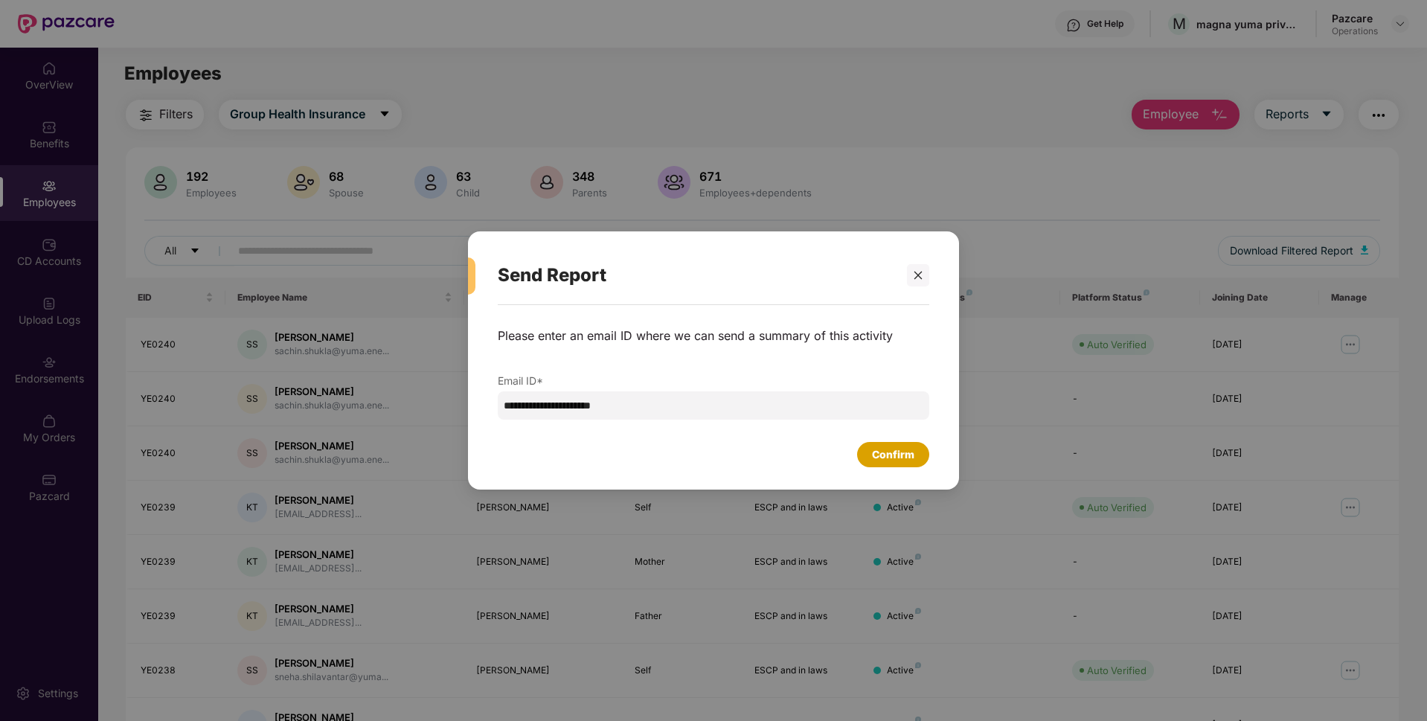
click at [895, 455] on div "Confirm" at bounding box center [893, 455] width 42 height 16
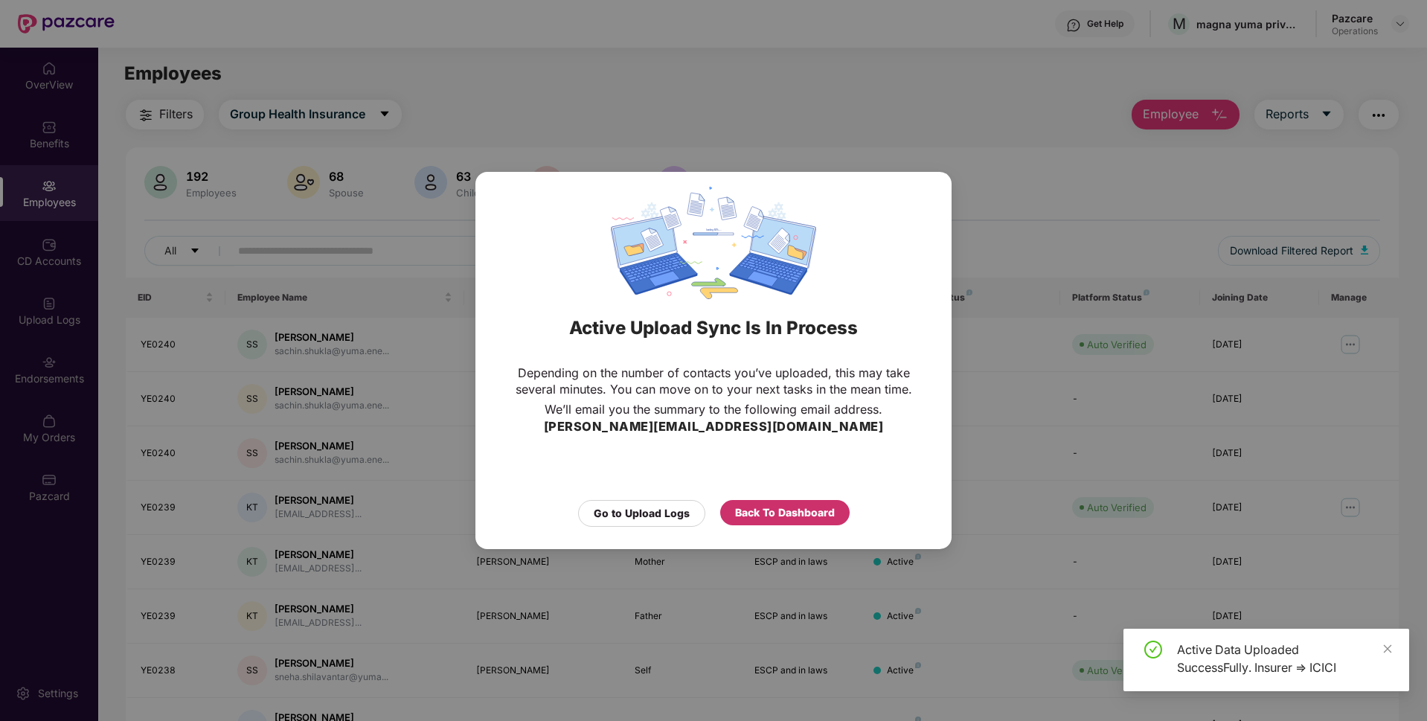
click at [797, 508] on div "Back To Dashboard" at bounding box center [785, 513] width 100 height 16
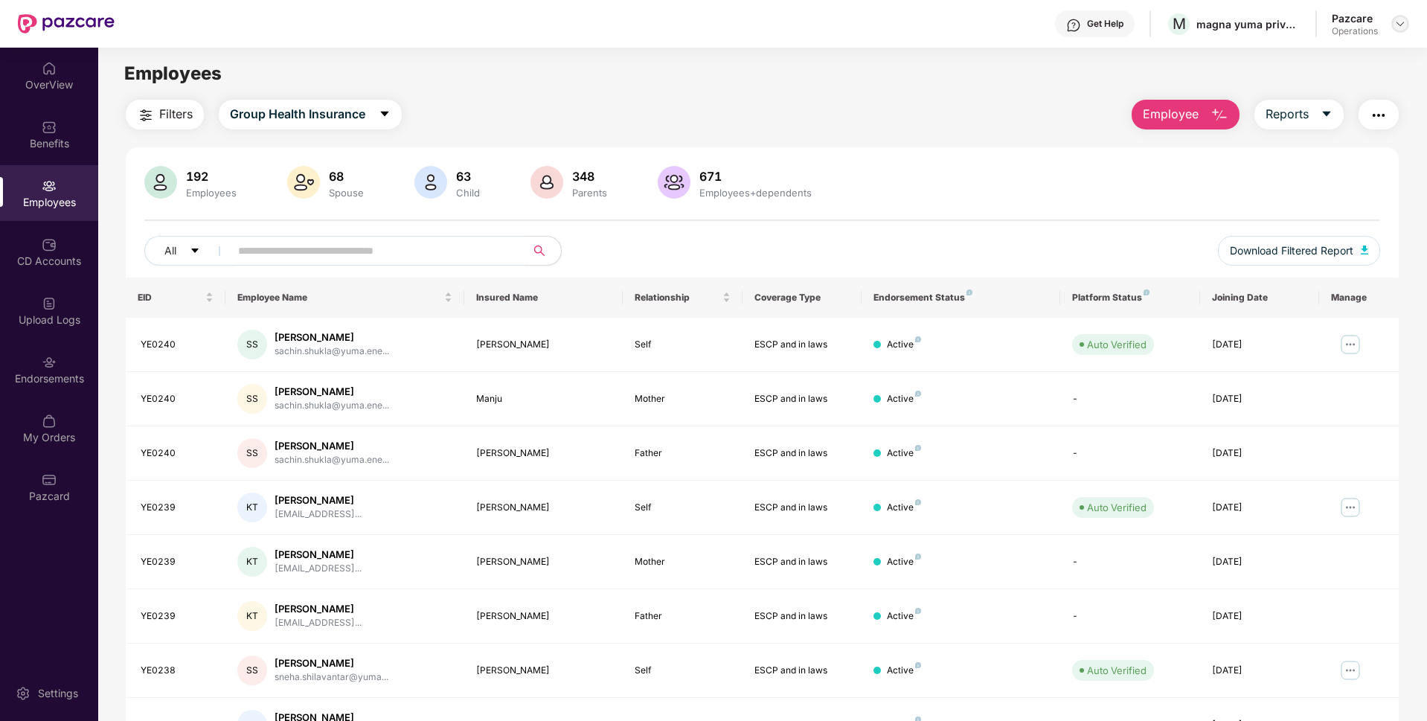
click at [1397, 26] on img at bounding box center [1401, 24] width 12 height 12
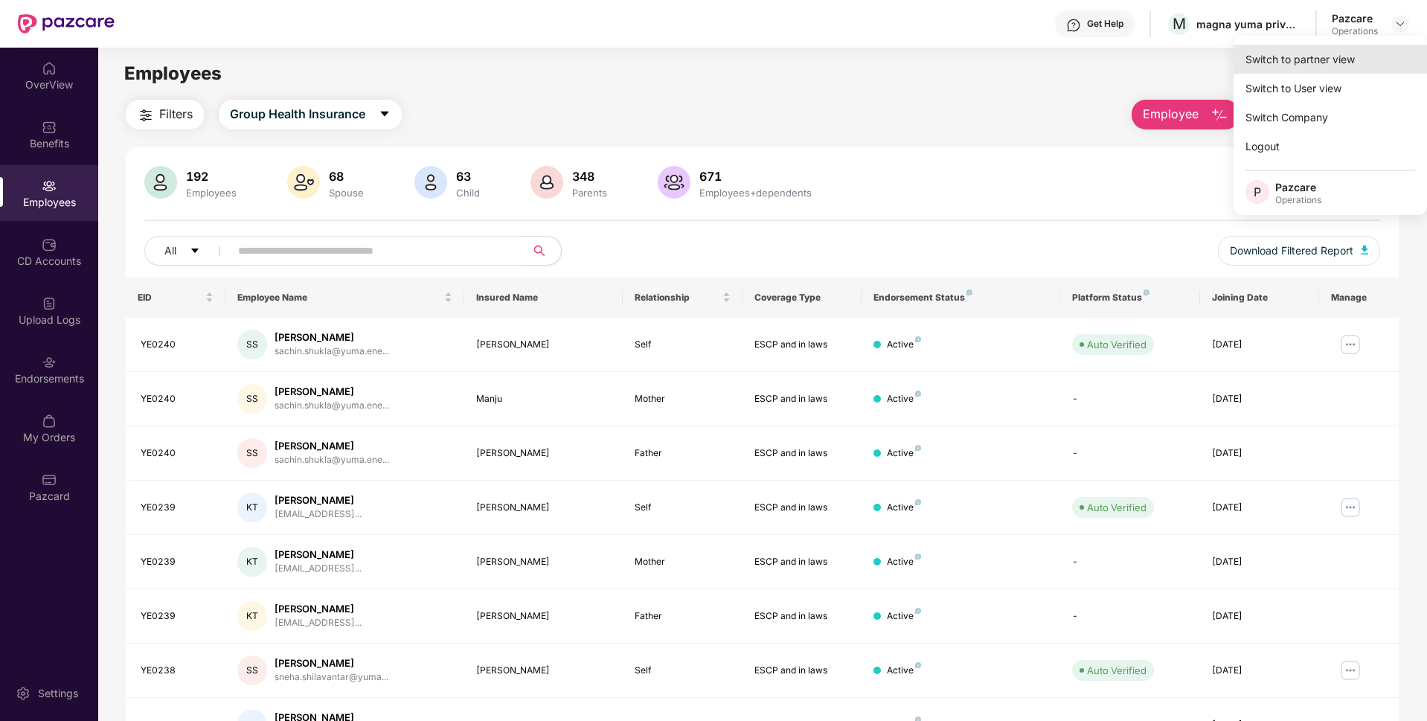
click at [1270, 65] on div "Switch to partner view" at bounding box center [1330, 59] width 193 height 29
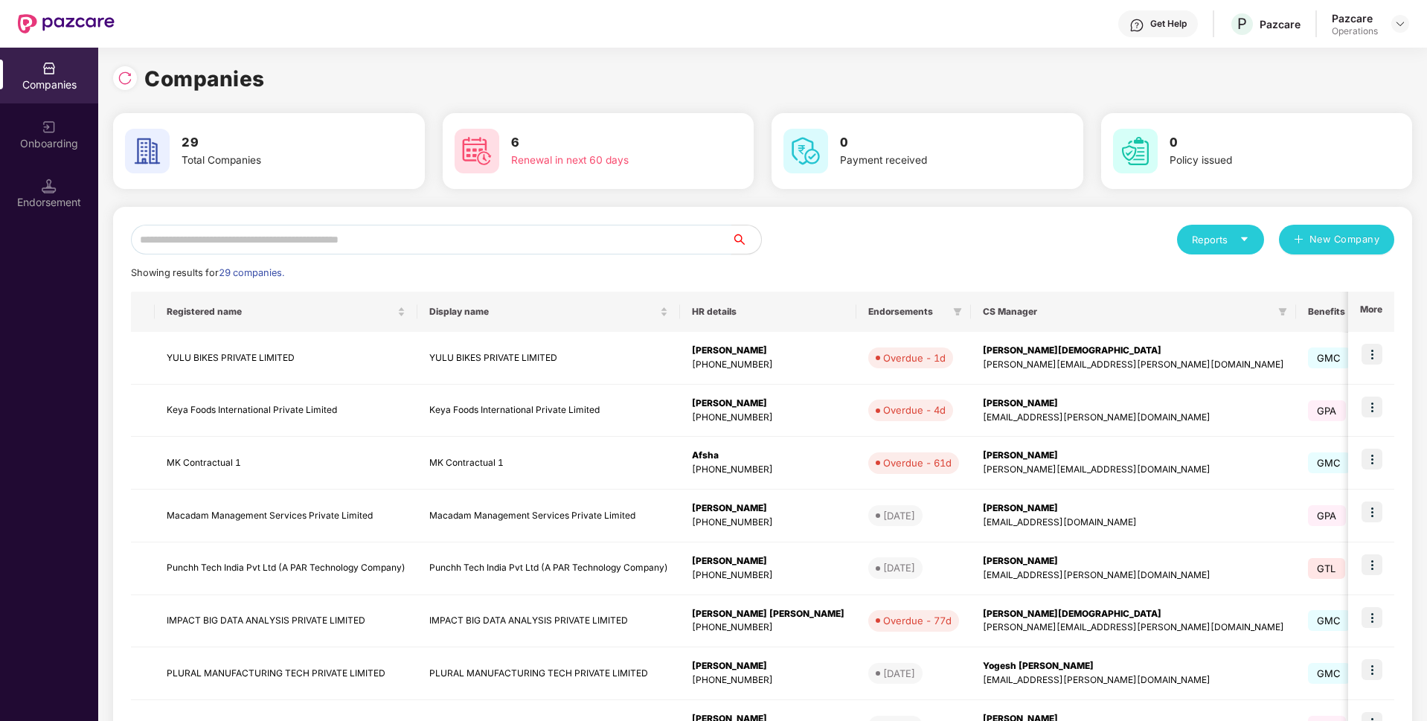
click at [315, 244] on input "text" at bounding box center [431, 240] width 601 height 30
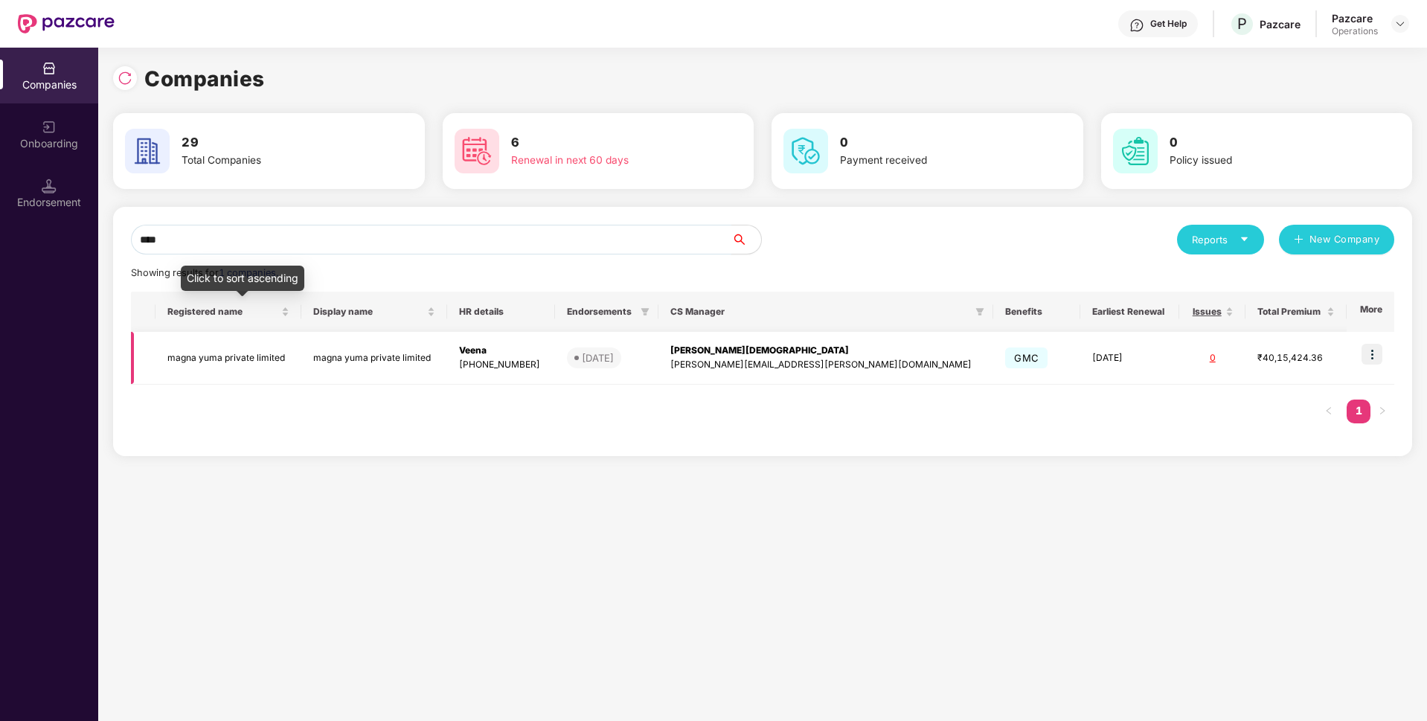
type input "****"
click at [218, 348] on td "magna yuma private limited" at bounding box center [229, 358] width 146 height 53
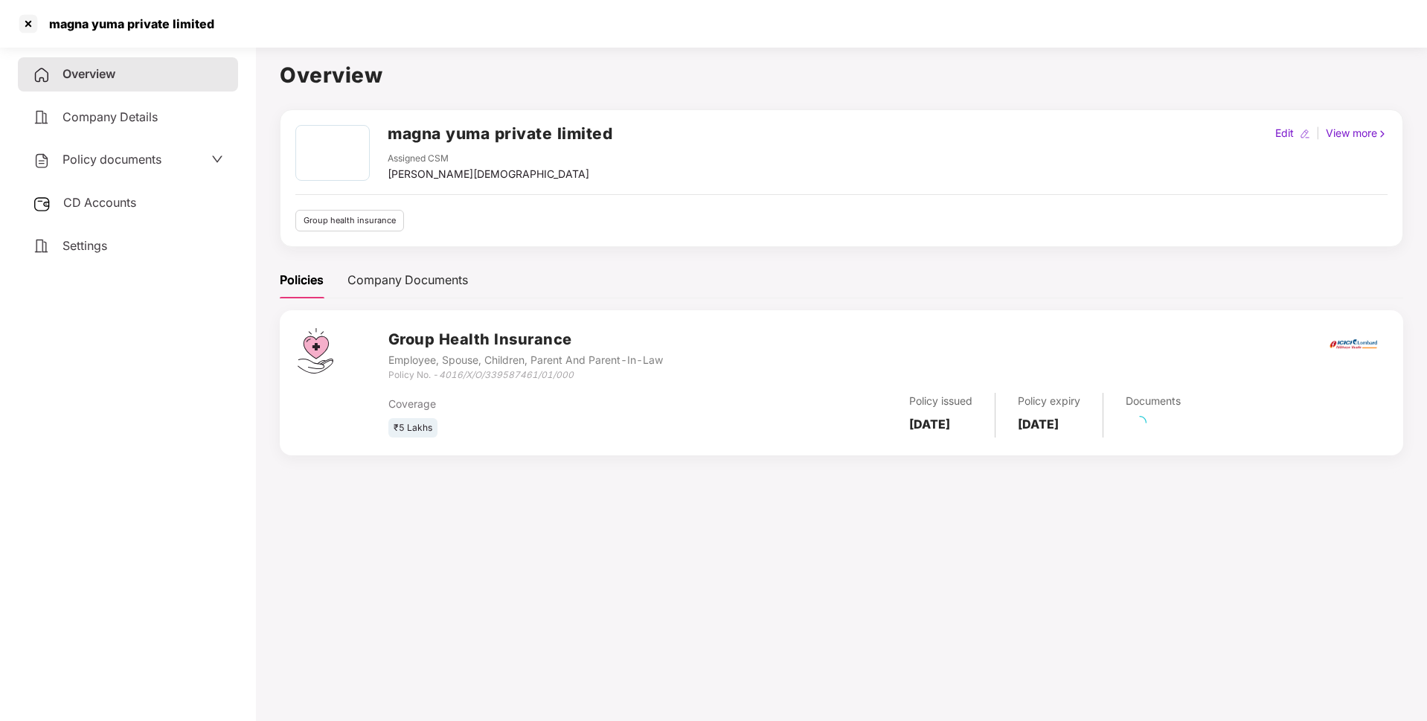
click at [97, 163] on span "Policy documents" at bounding box center [112, 159] width 99 height 15
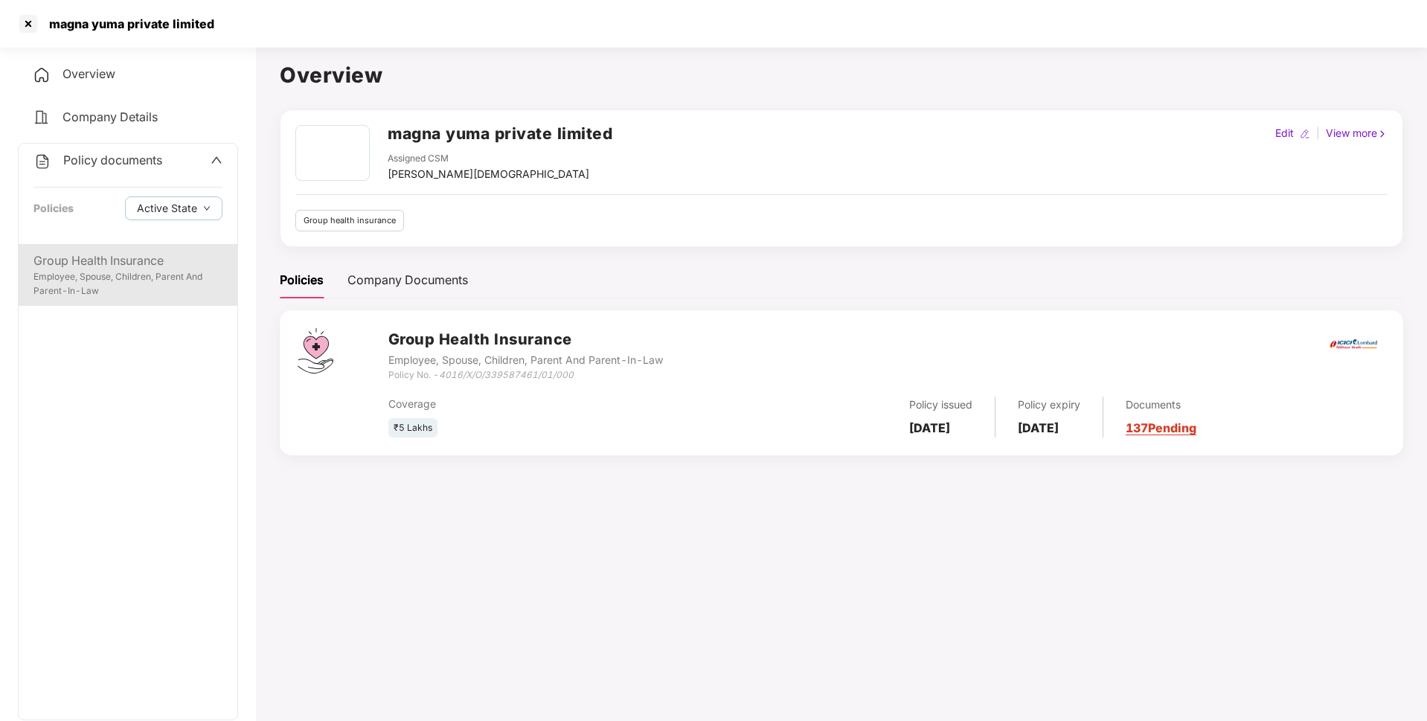
click at [138, 272] on div "Employee, Spouse, Children, Parent And Parent-In-Law" at bounding box center [127, 284] width 189 height 28
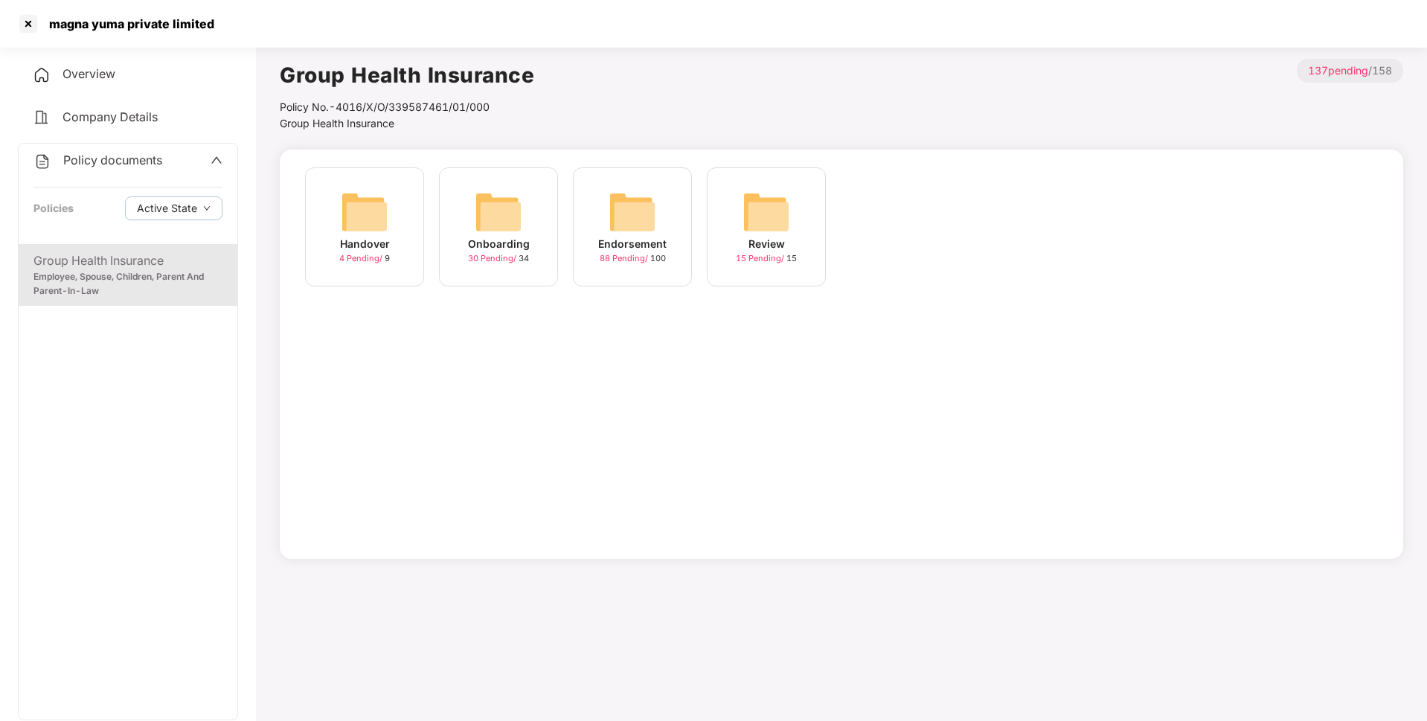
click at [628, 236] on div "Endorsement" at bounding box center [632, 244] width 68 height 16
click at [759, 214] on img at bounding box center [767, 212] width 48 height 48
click at [445, 121] on span "Endorsement" at bounding box center [445, 123] width 64 height 13
click at [614, 226] on img at bounding box center [633, 212] width 48 height 48
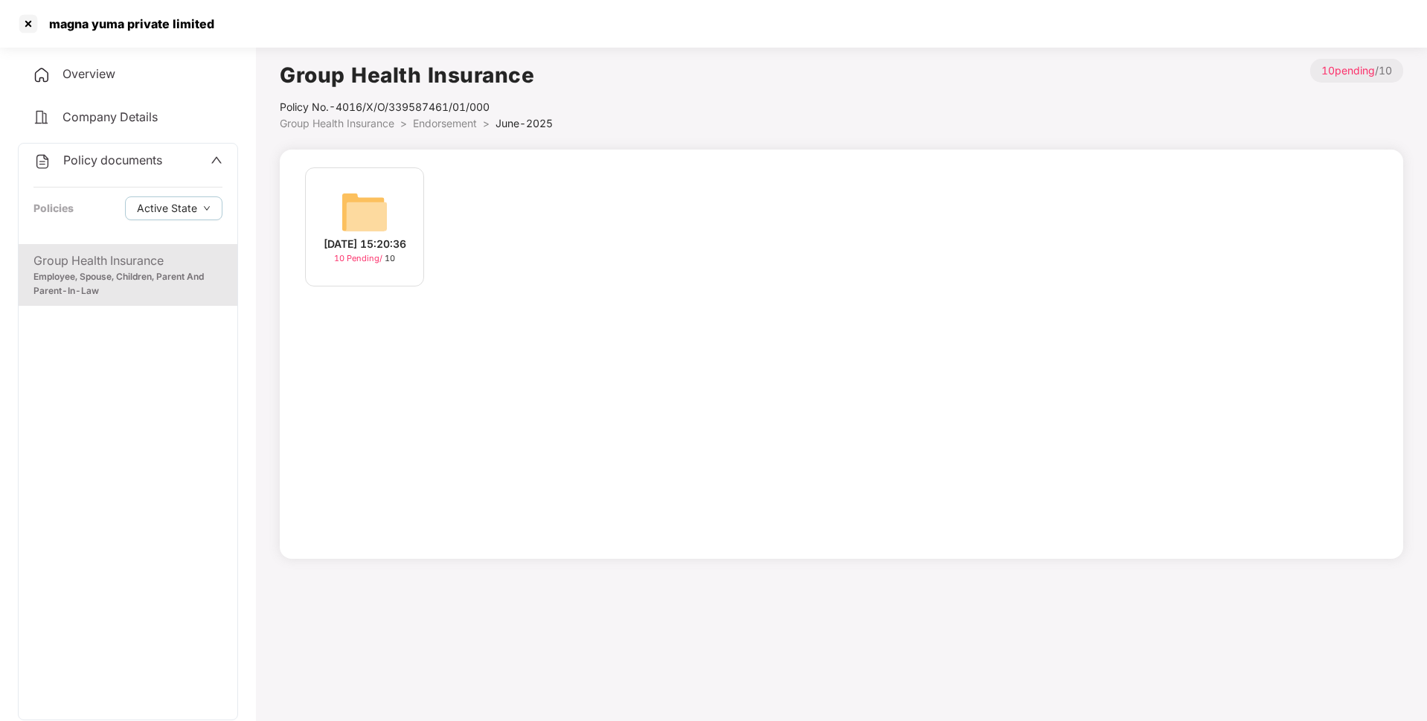
click at [447, 130] on li "Endorsement >" at bounding box center [454, 123] width 83 height 16
click at [436, 127] on span "Endorsement" at bounding box center [445, 123] width 64 height 13
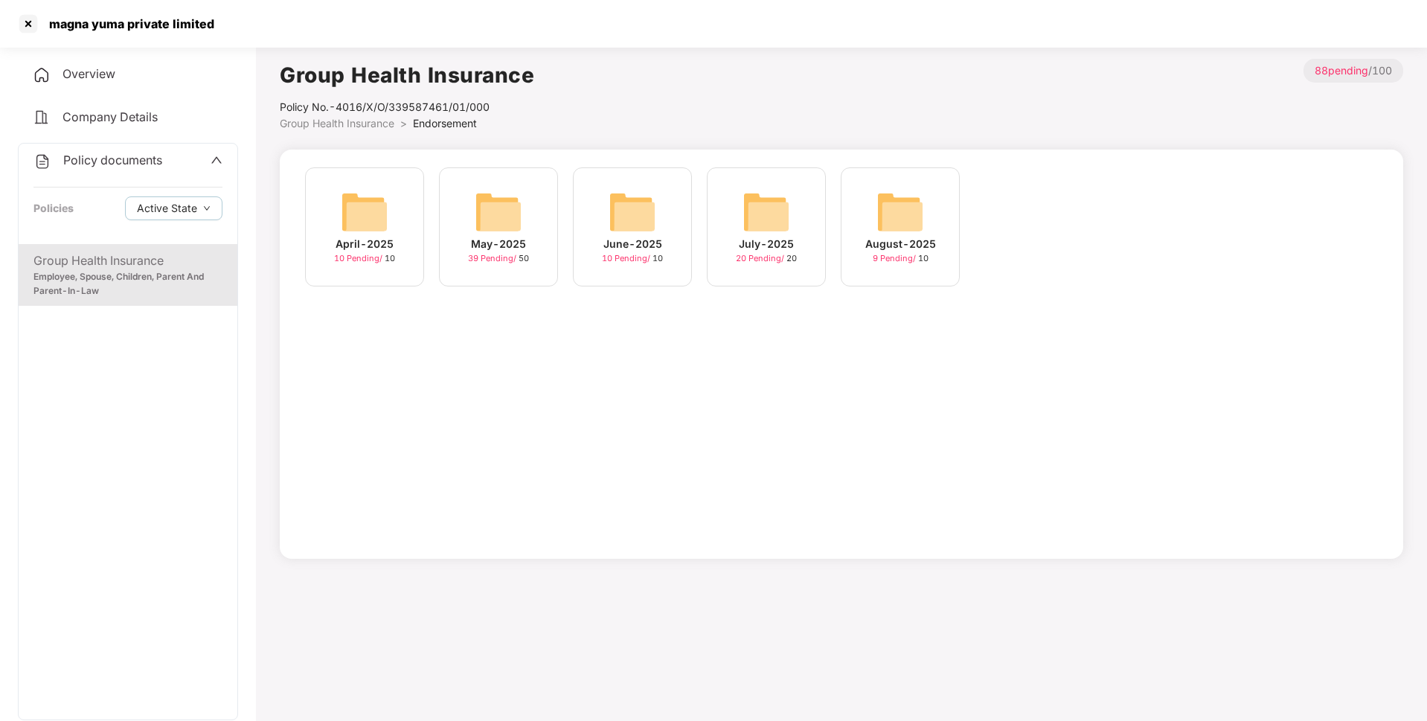
click at [487, 224] on img at bounding box center [499, 212] width 48 height 48
click at [435, 119] on span "Endorsement" at bounding box center [445, 123] width 64 height 13
click at [356, 216] on img at bounding box center [365, 212] width 48 height 48
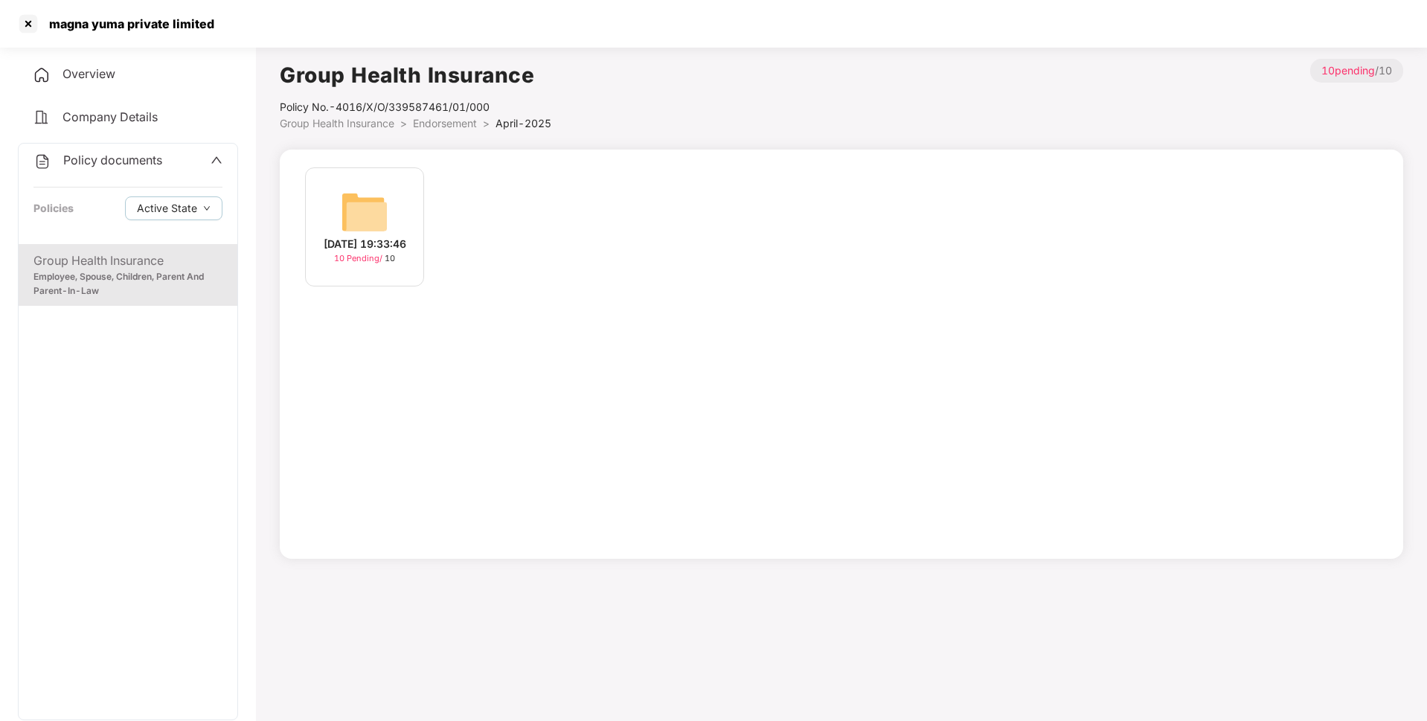
click at [371, 226] on img at bounding box center [365, 212] width 48 height 48
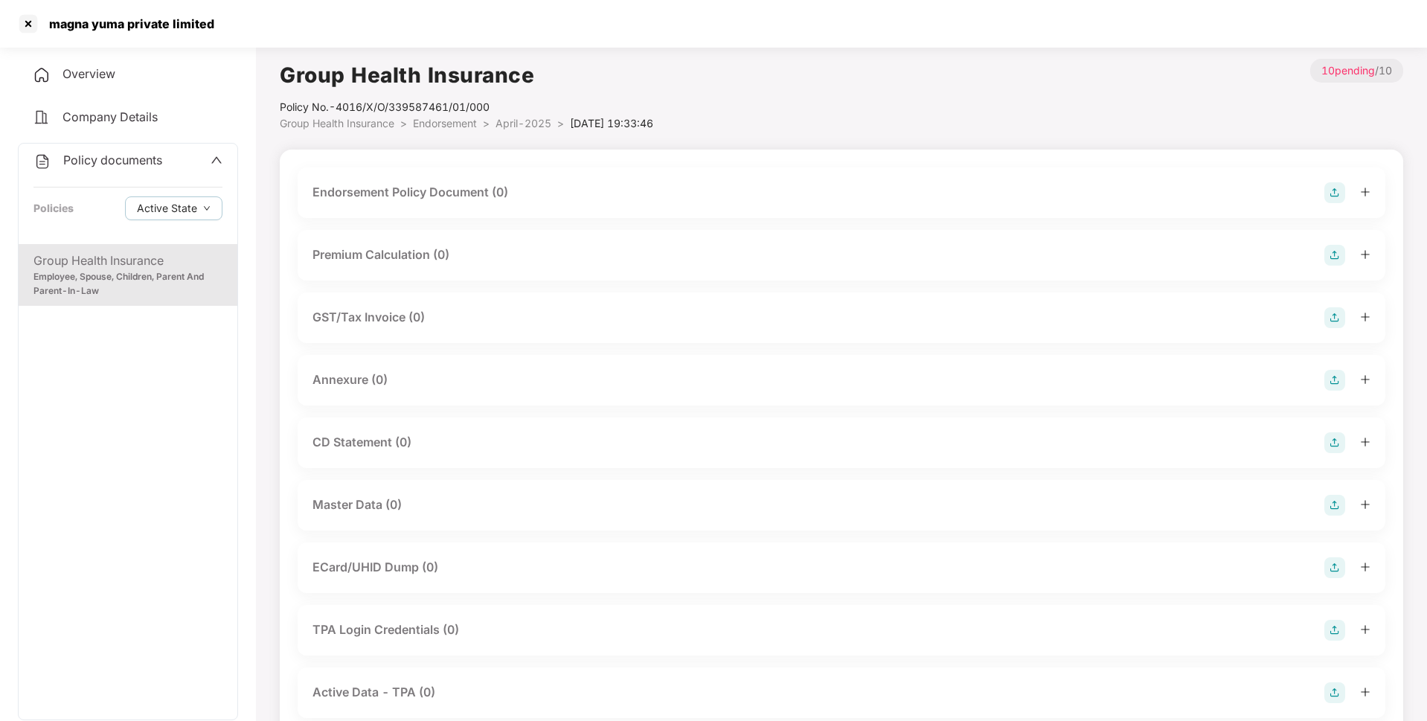
click at [1326, 191] on img at bounding box center [1335, 192] width 21 height 21
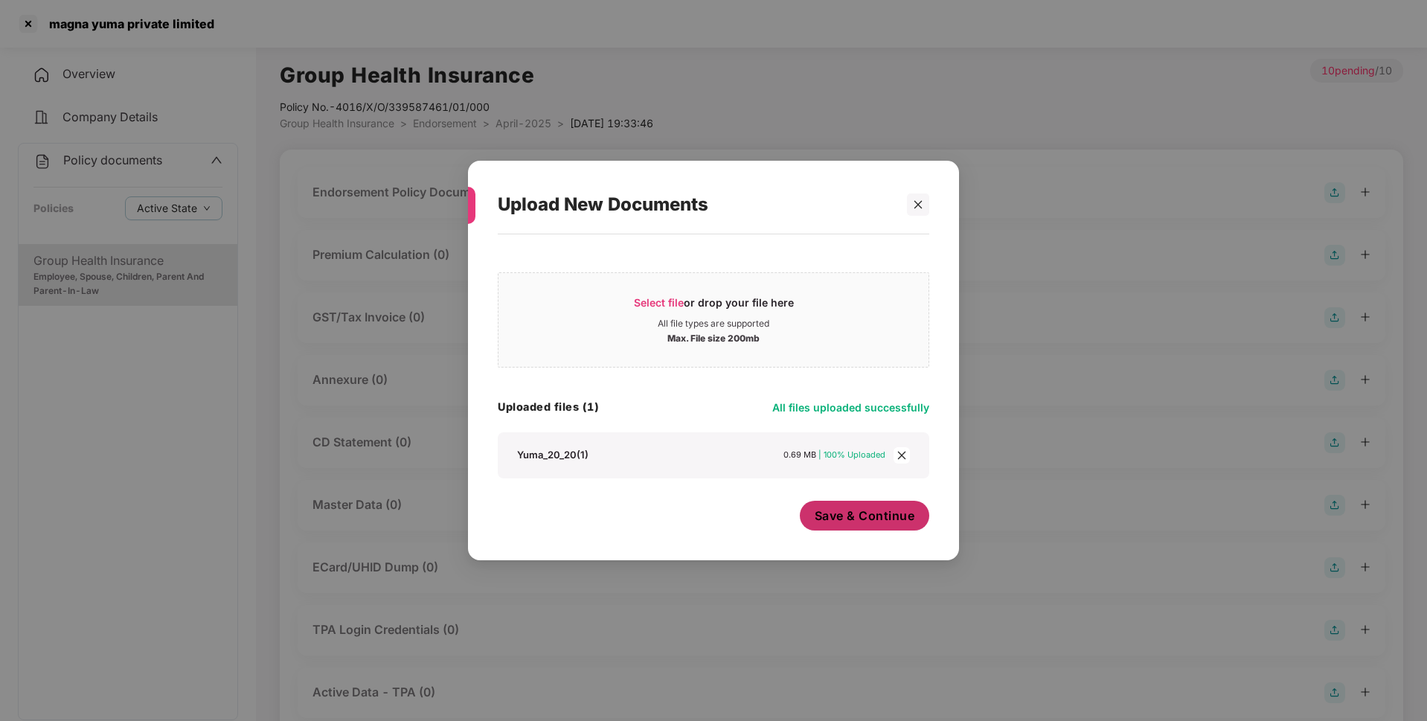
click at [861, 520] on span "Save & Continue" at bounding box center [865, 516] width 100 height 16
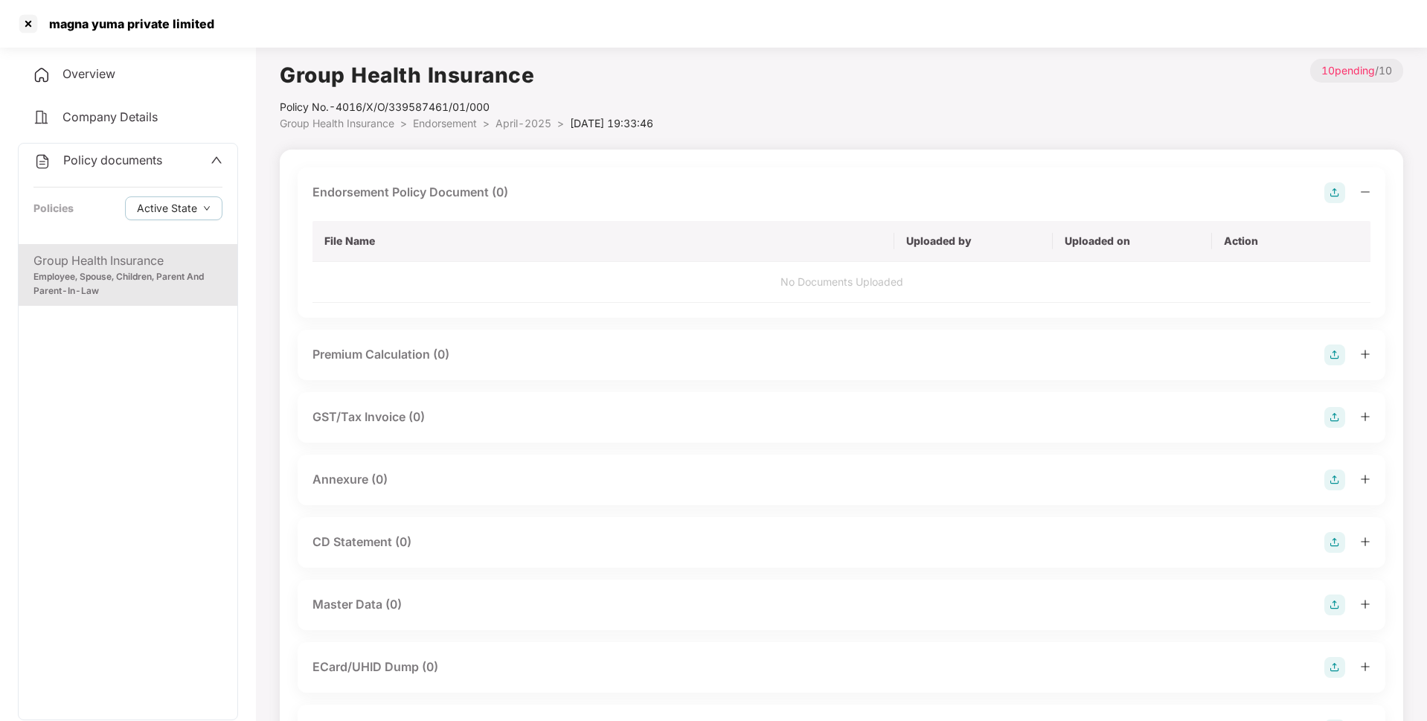
scroll to position [138, 0]
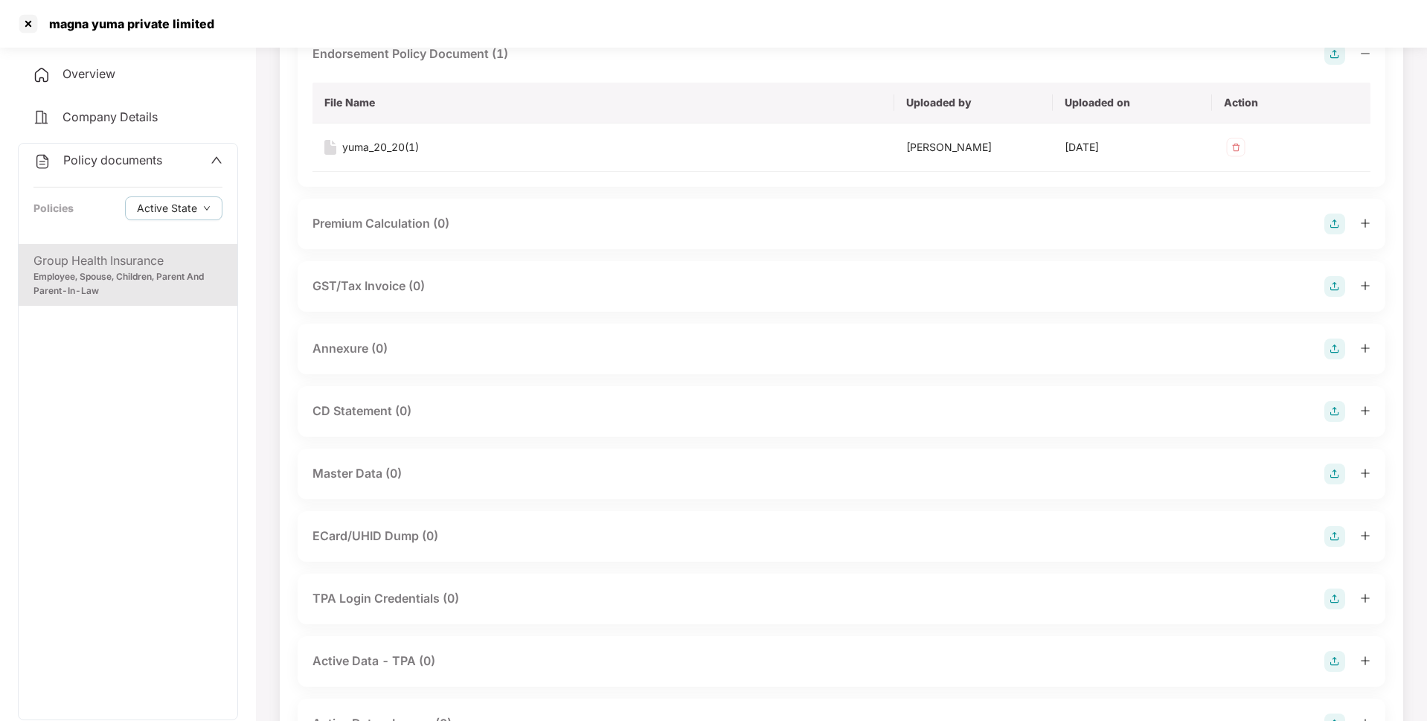
click at [1336, 355] on img at bounding box center [1335, 349] width 21 height 21
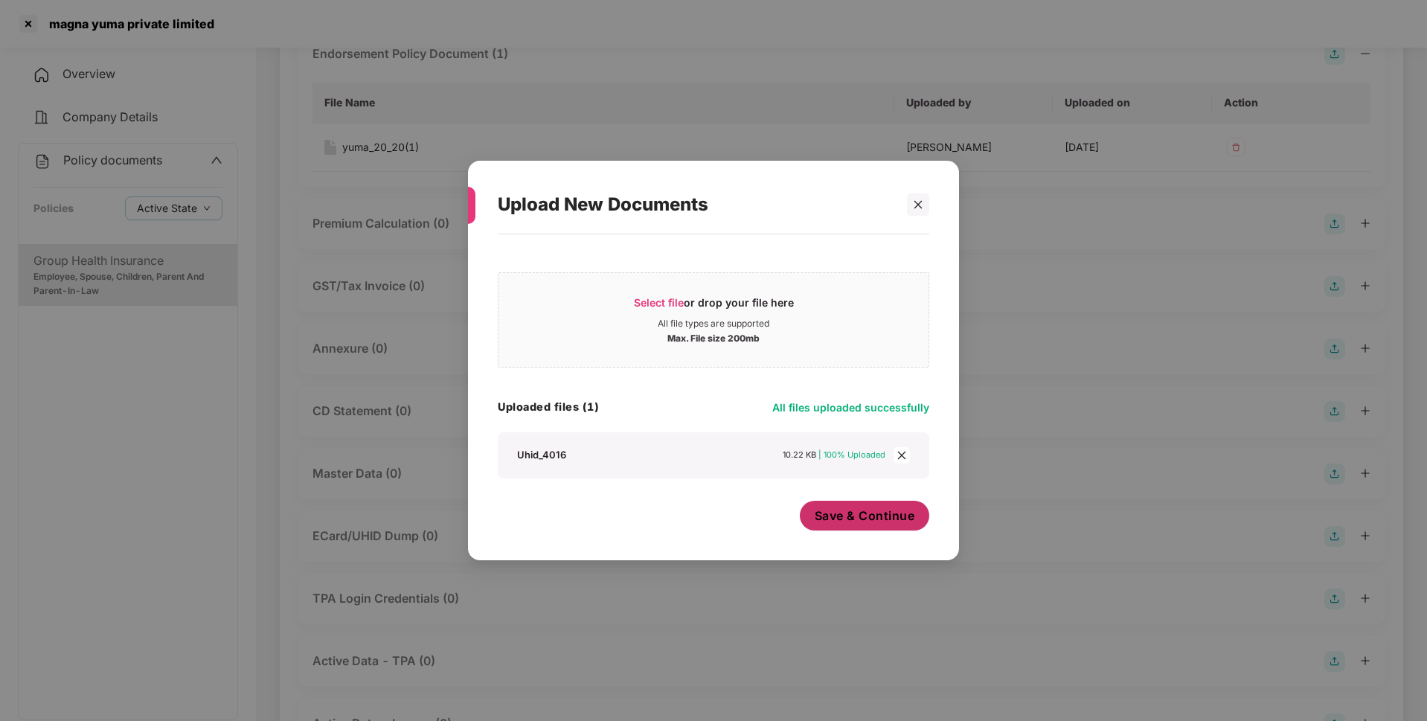
click at [880, 522] on span "Save & Continue" at bounding box center [865, 516] width 100 height 16
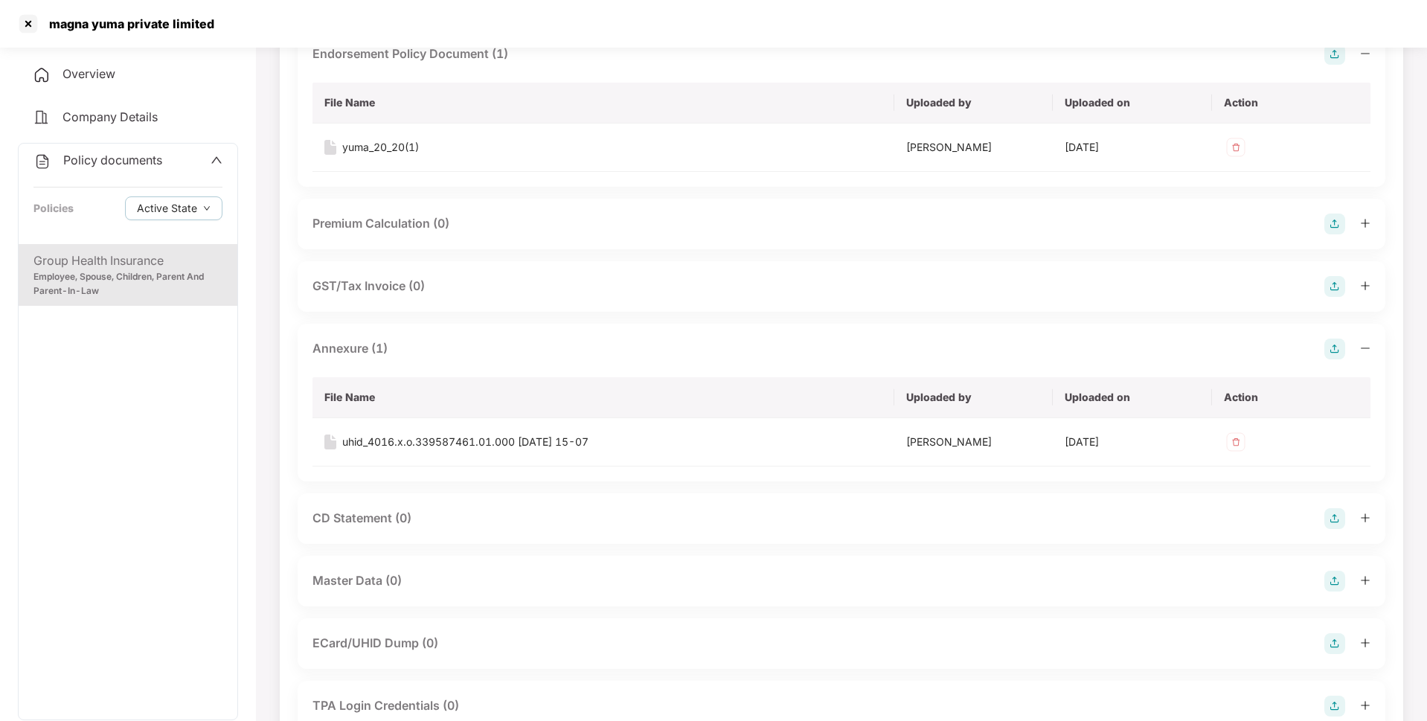
scroll to position [0, 0]
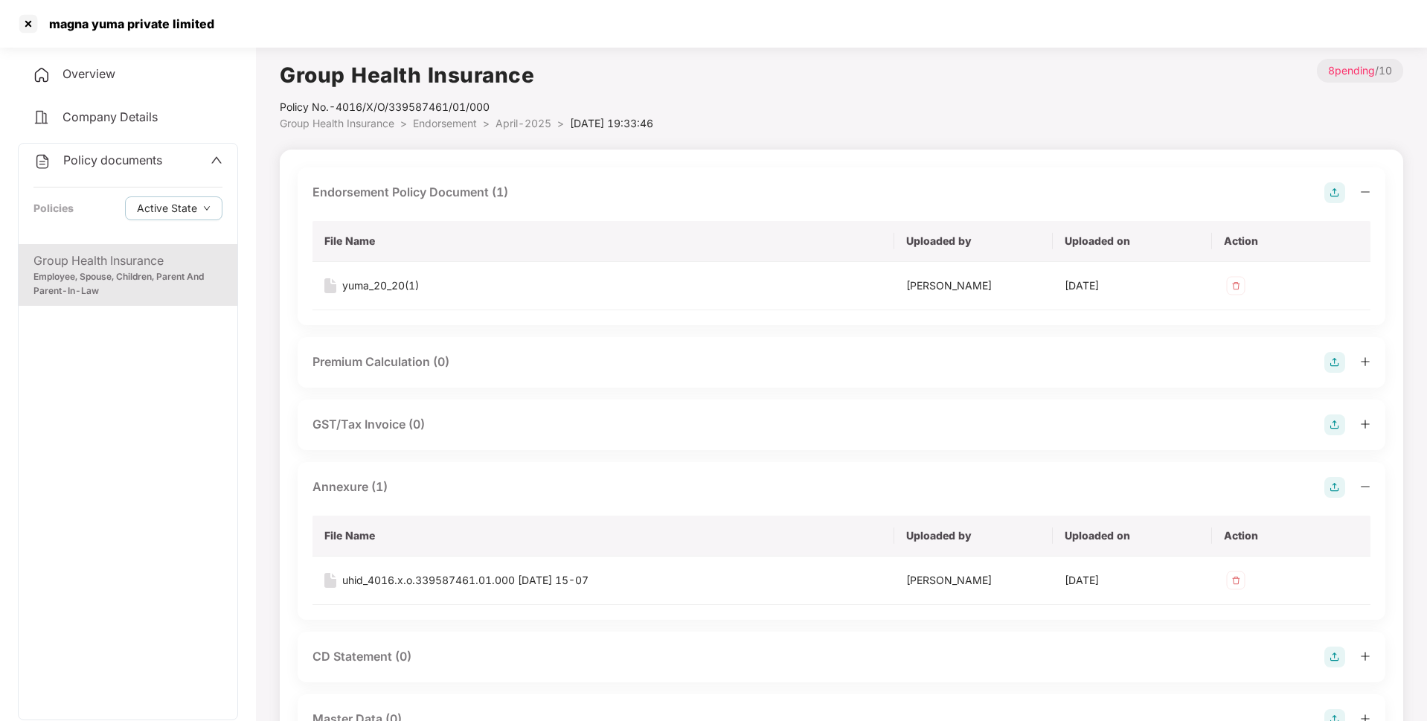
click at [512, 127] on span "April-2025" at bounding box center [524, 123] width 56 height 13
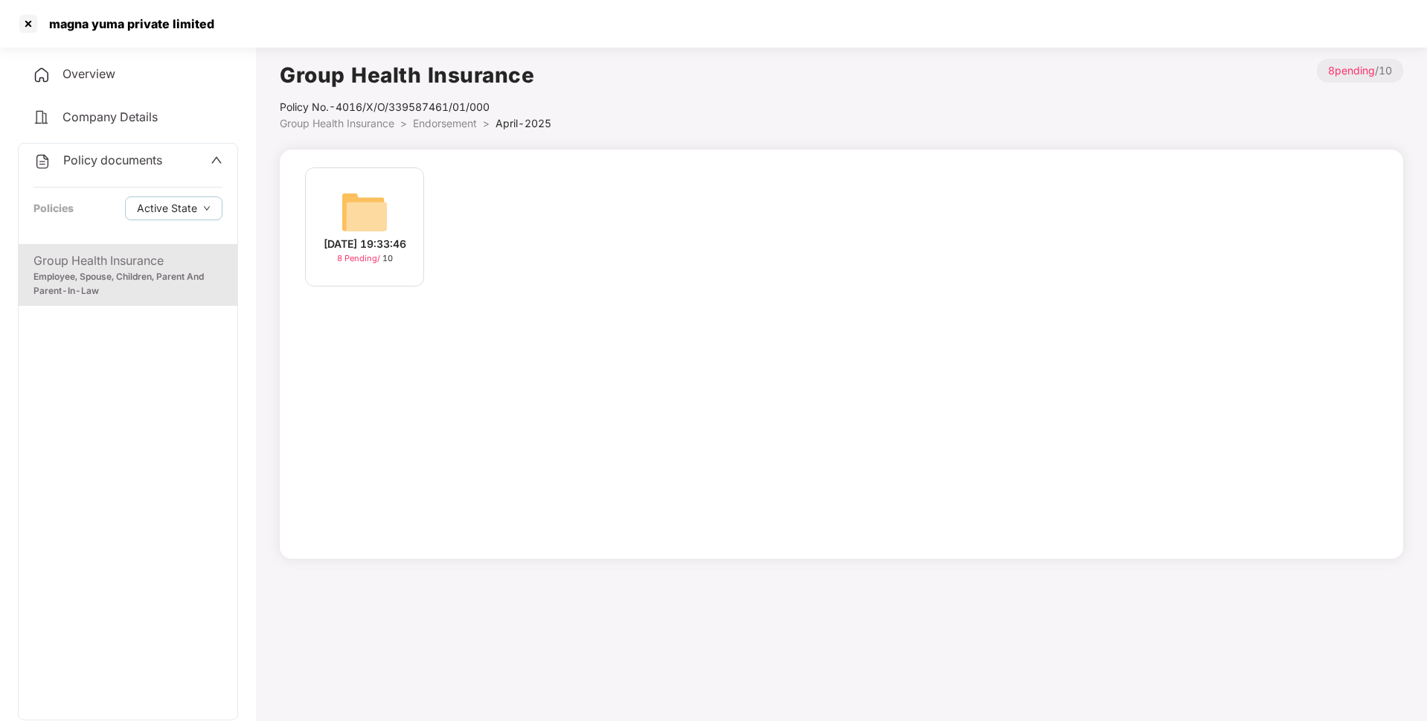
click at [459, 122] on span "Endorsement" at bounding box center [445, 123] width 64 height 13
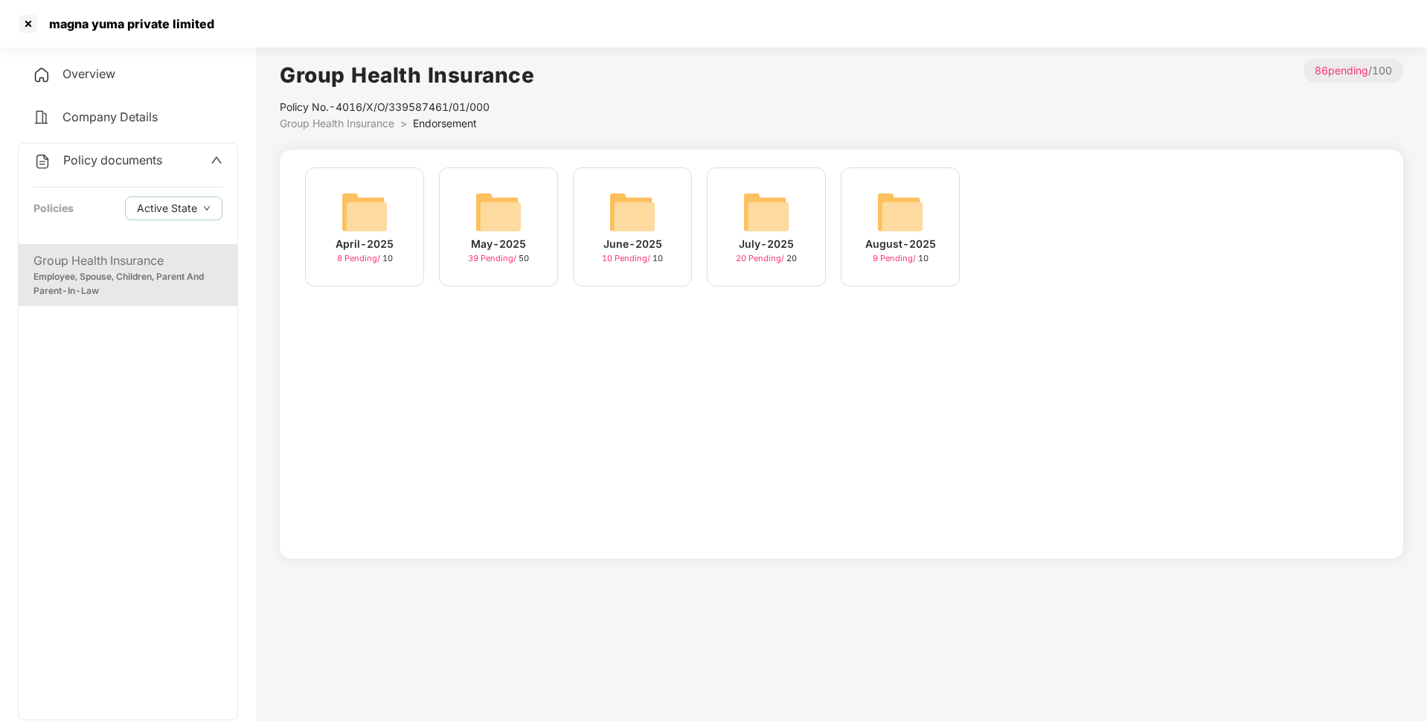
click at [513, 233] on img at bounding box center [499, 212] width 48 height 48
click at [448, 122] on span "Endorsement" at bounding box center [445, 123] width 64 height 13
click at [609, 235] on img at bounding box center [633, 212] width 48 height 48
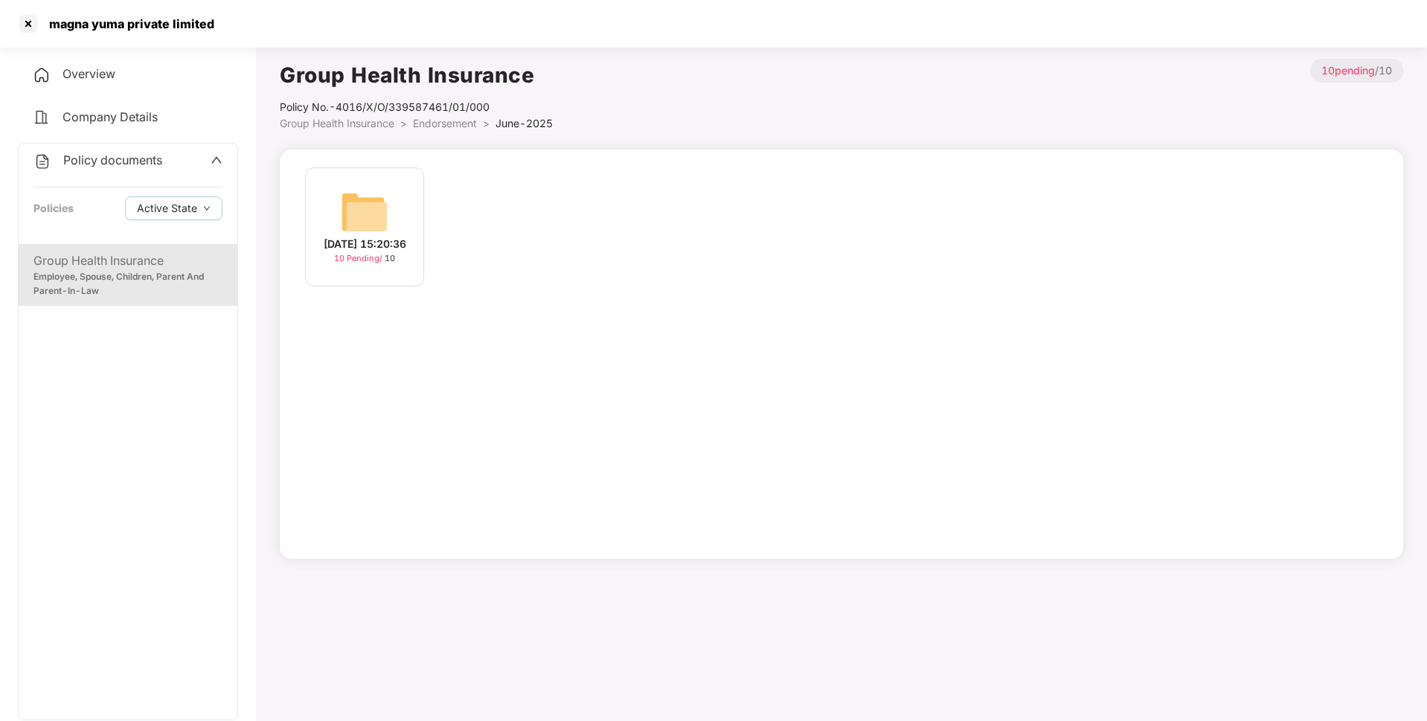
click at [377, 205] on img at bounding box center [365, 212] width 48 height 48
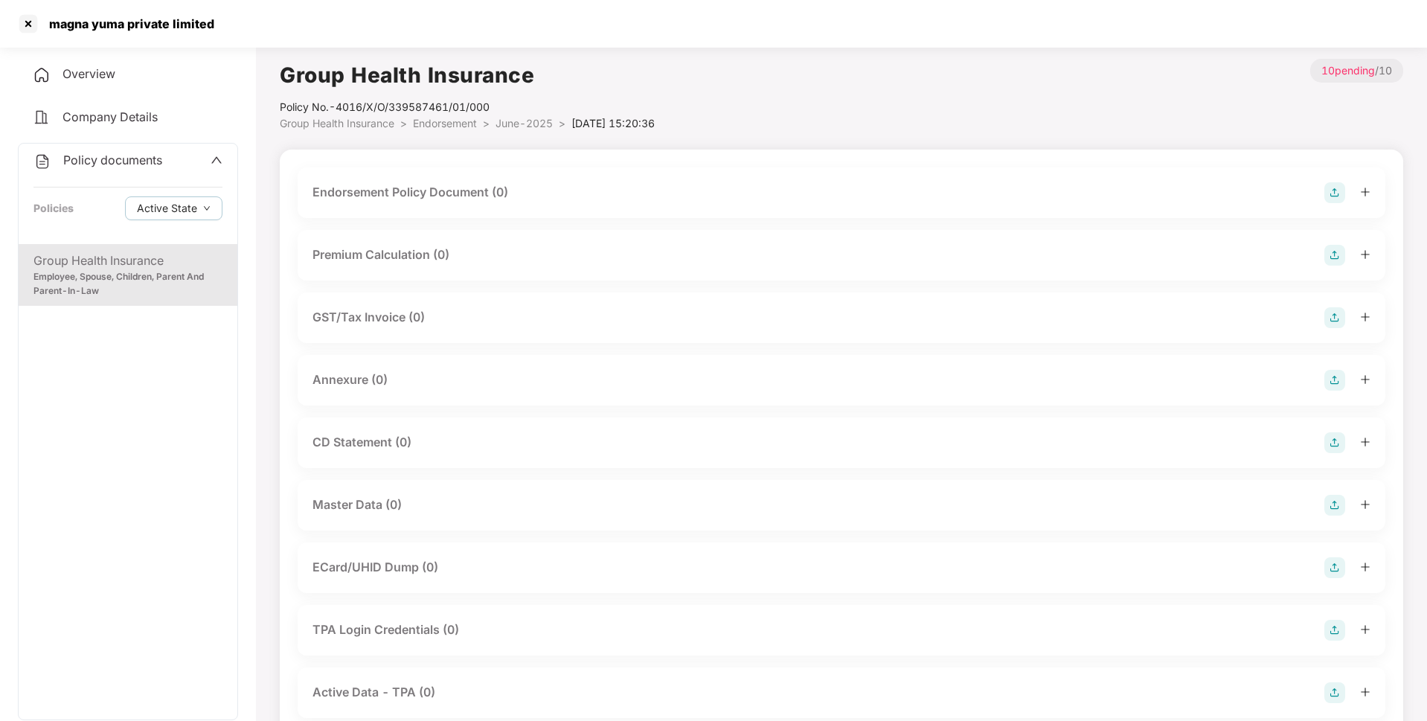
click at [1339, 195] on img at bounding box center [1335, 192] width 21 height 21
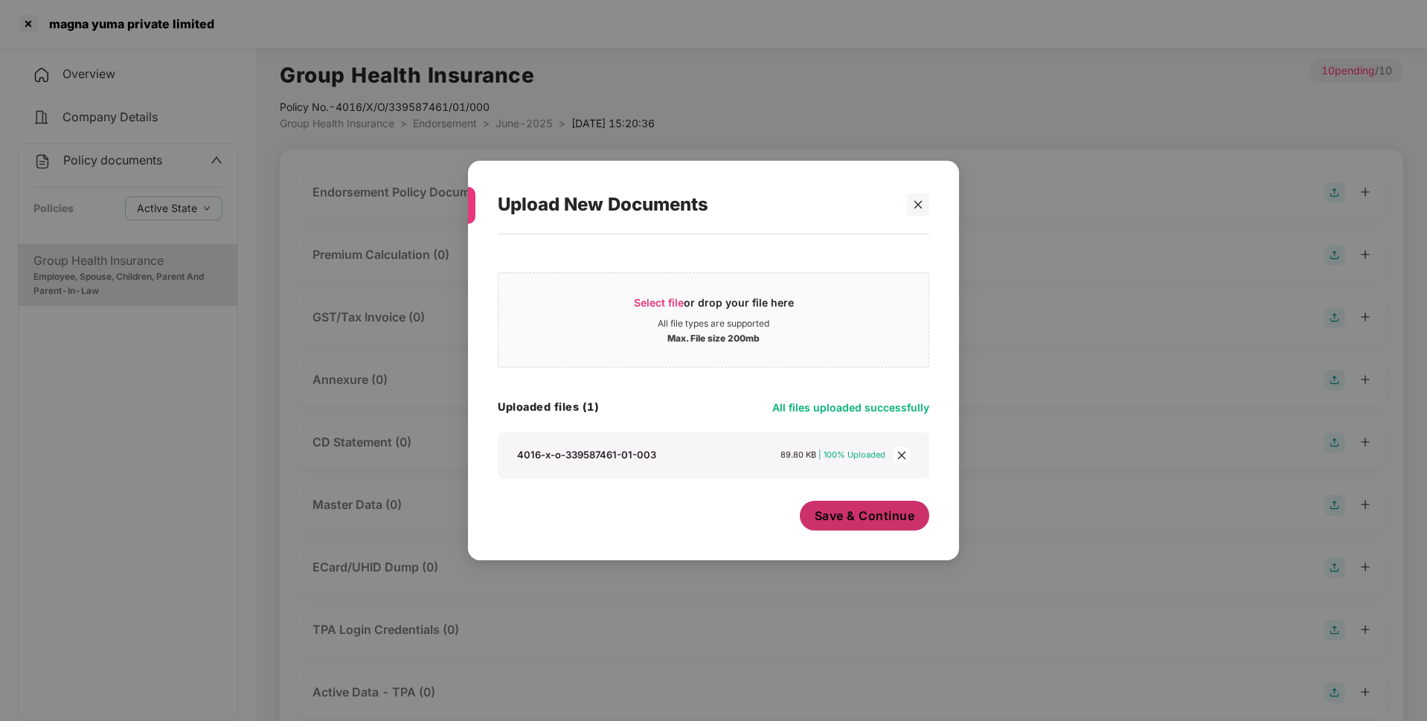
click at [883, 522] on span "Save & Continue" at bounding box center [865, 516] width 100 height 16
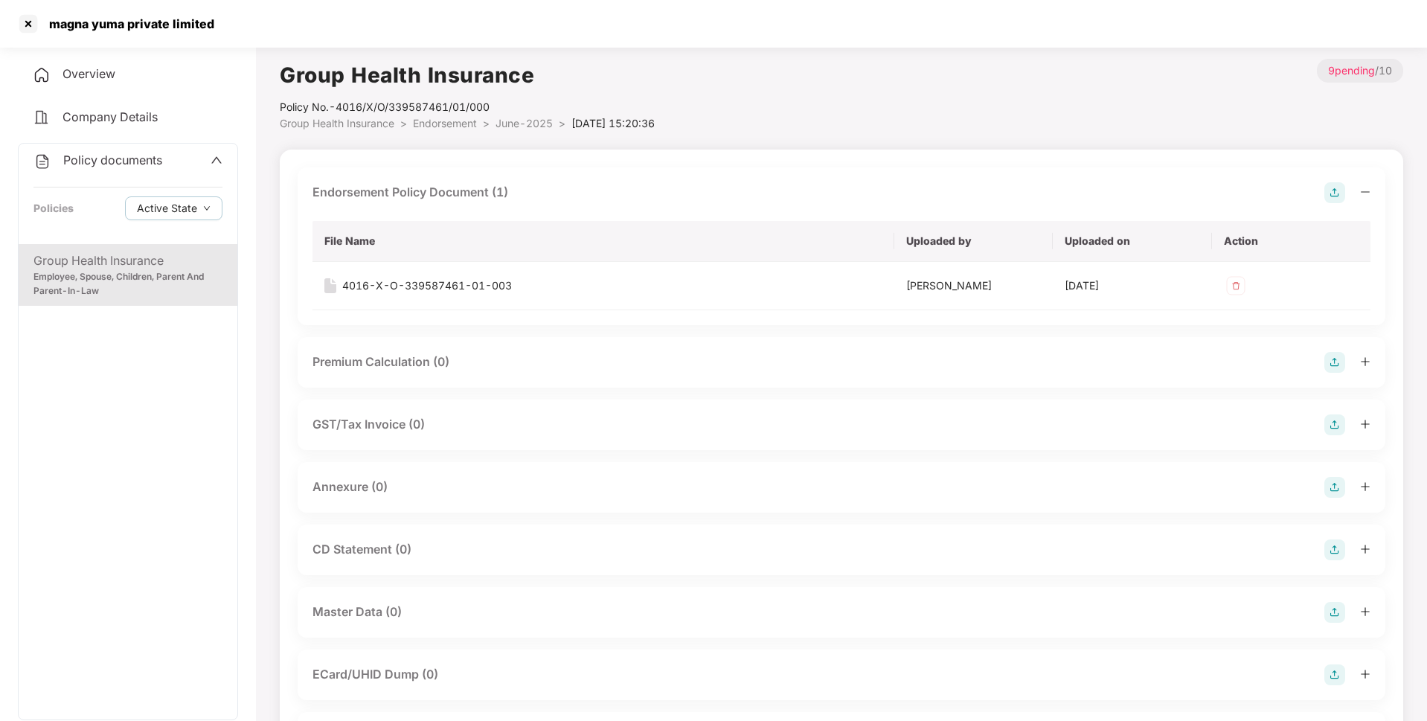
scroll to position [133, 0]
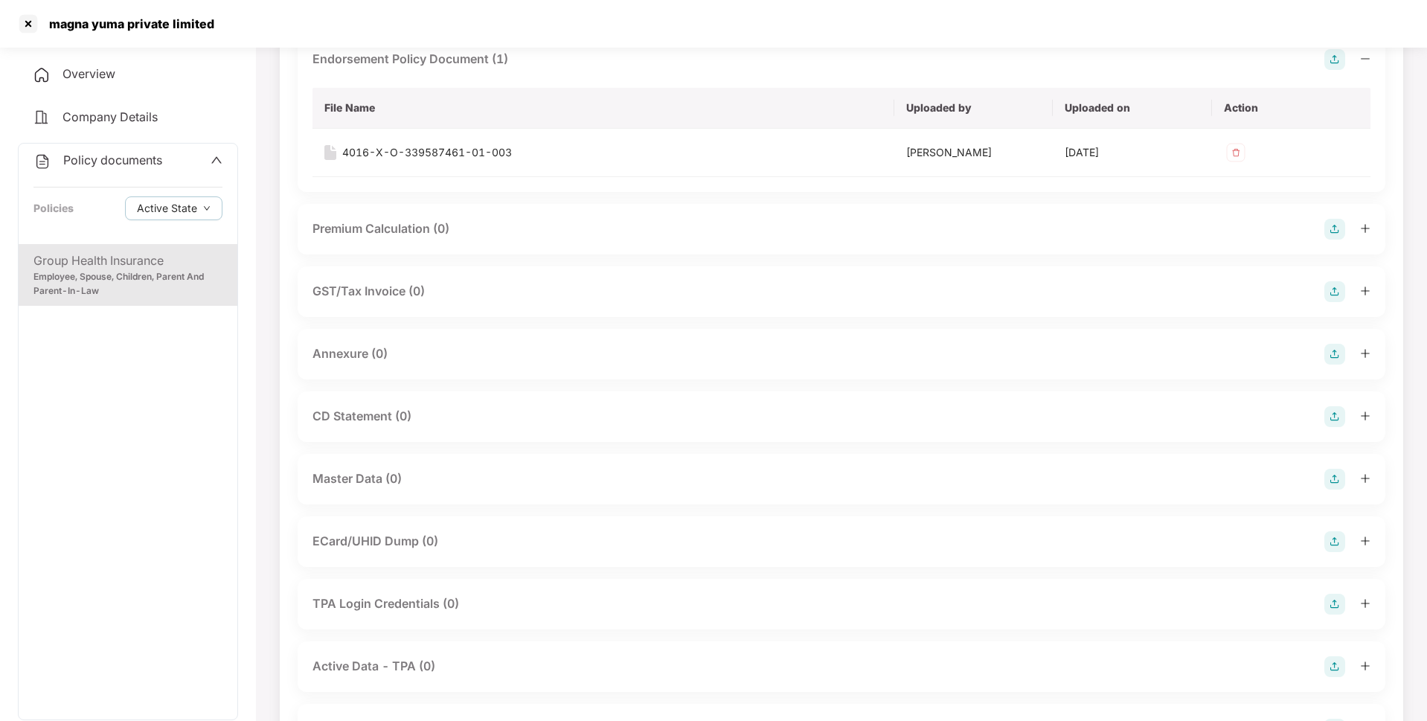
click at [1328, 352] on img at bounding box center [1335, 354] width 21 height 21
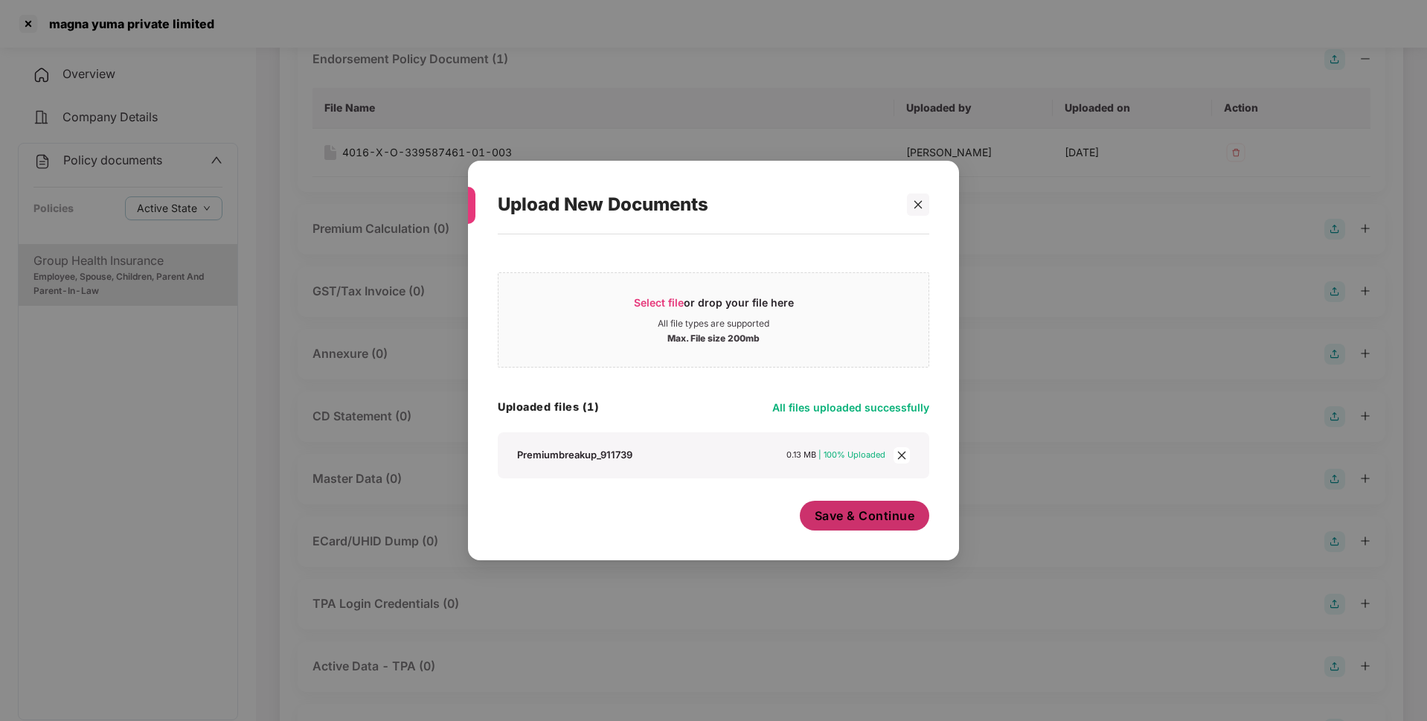
click at [871, 528] on button "Save & Continue" at bounding box center [865, 516] width 130 height 30
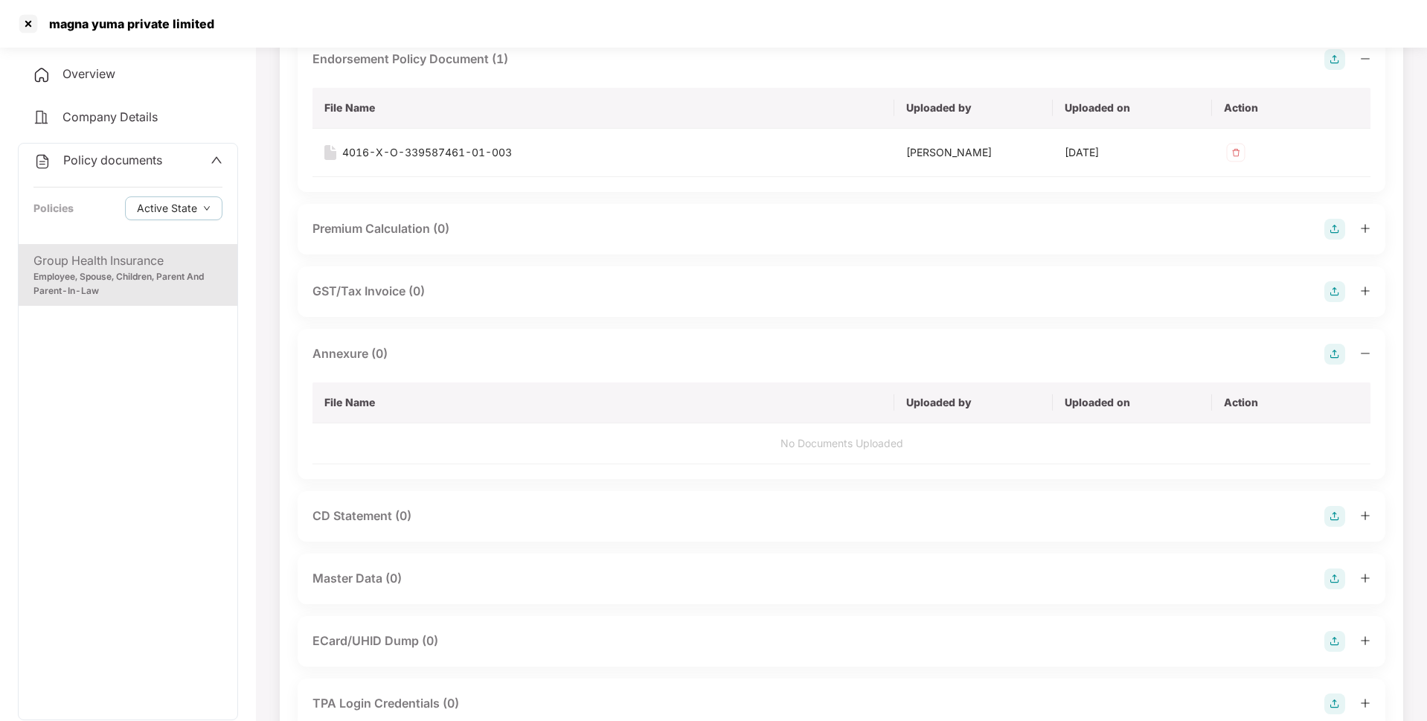
scroll to position [0, 0]
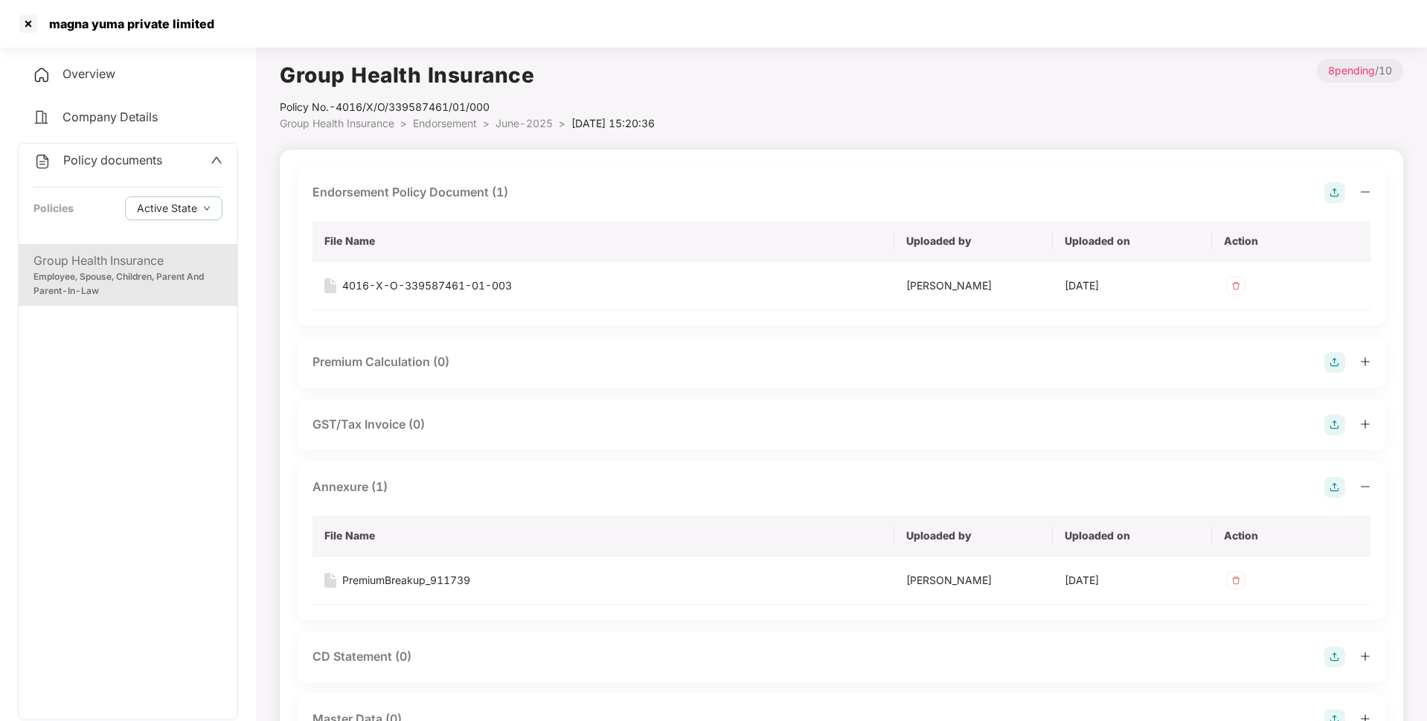
click at [519, 124] on span "June-2025" at bounding box center [524, 123] width 57 height 13
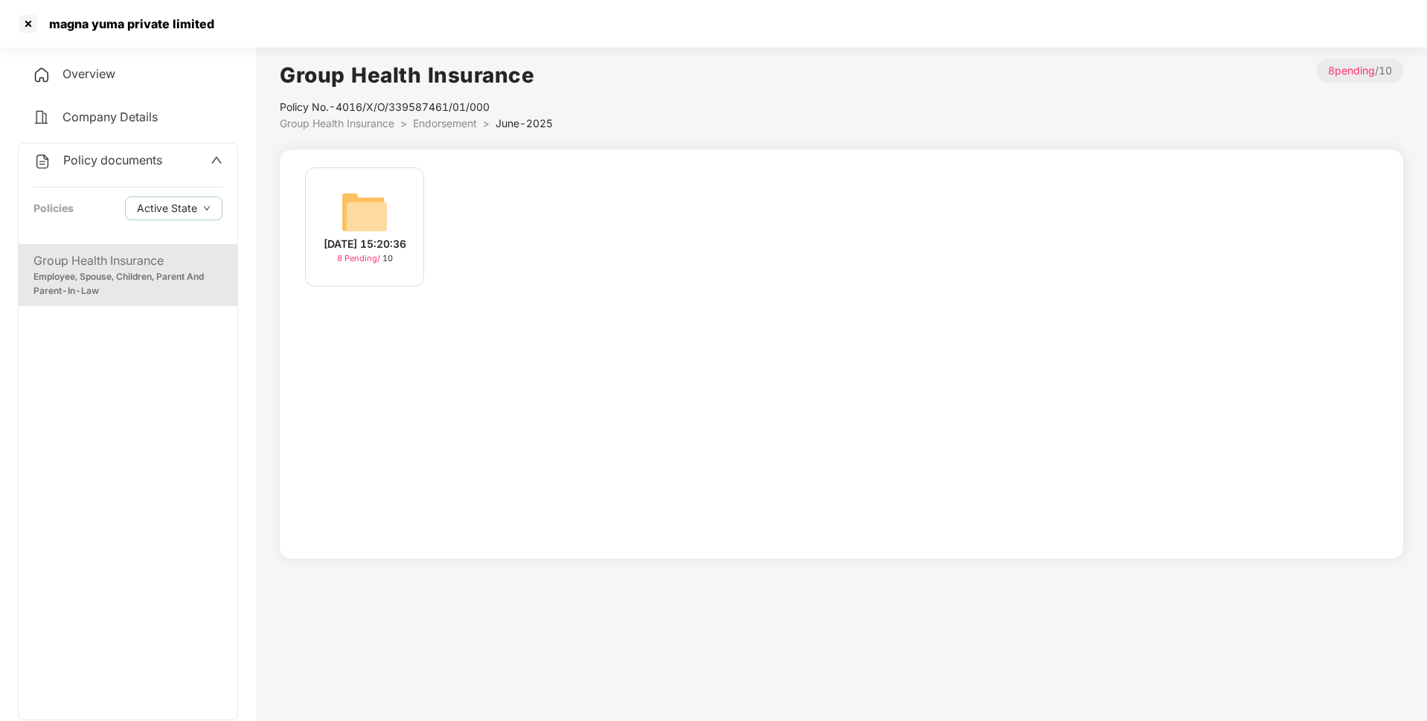
click at [461, 124] on span "Endorsement" at bounding box center [445, 123] width 64 height 13
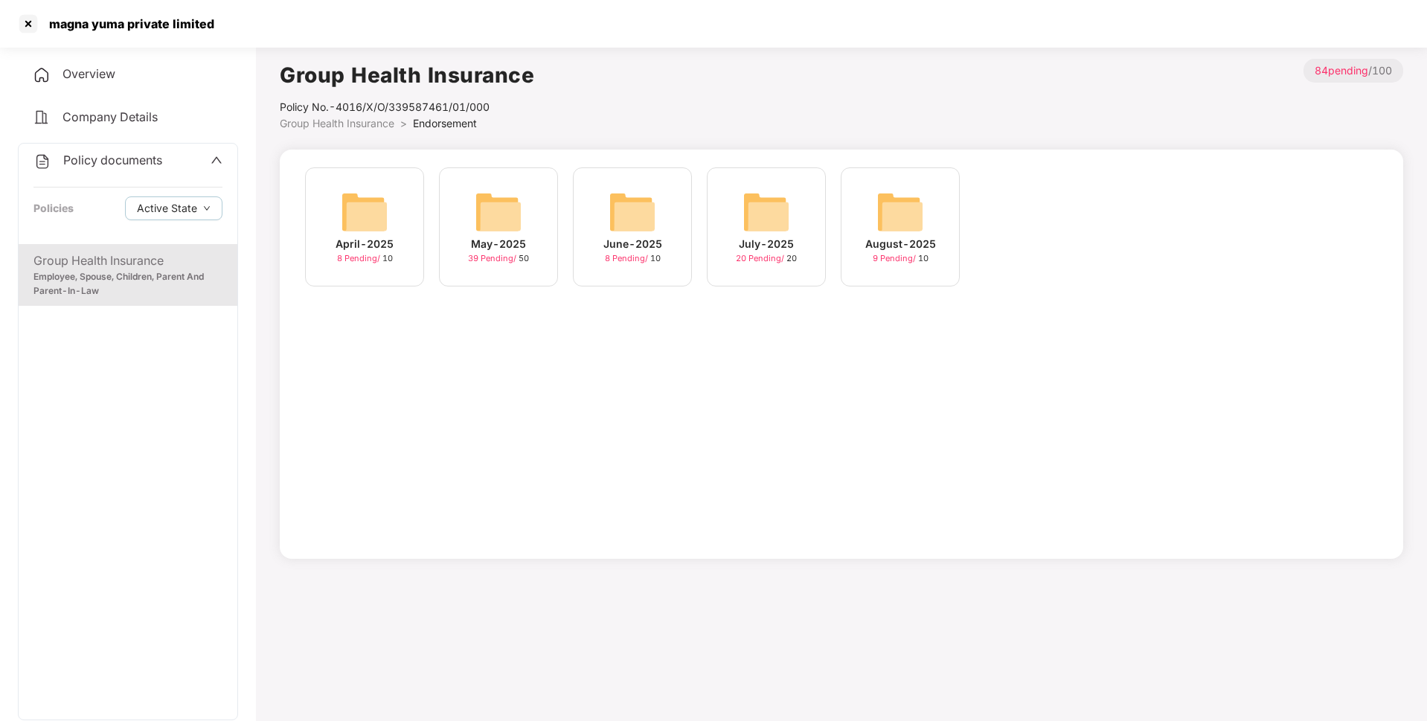
click at [751, 222] on img at bounding box center [767, 212] width 48 height 48
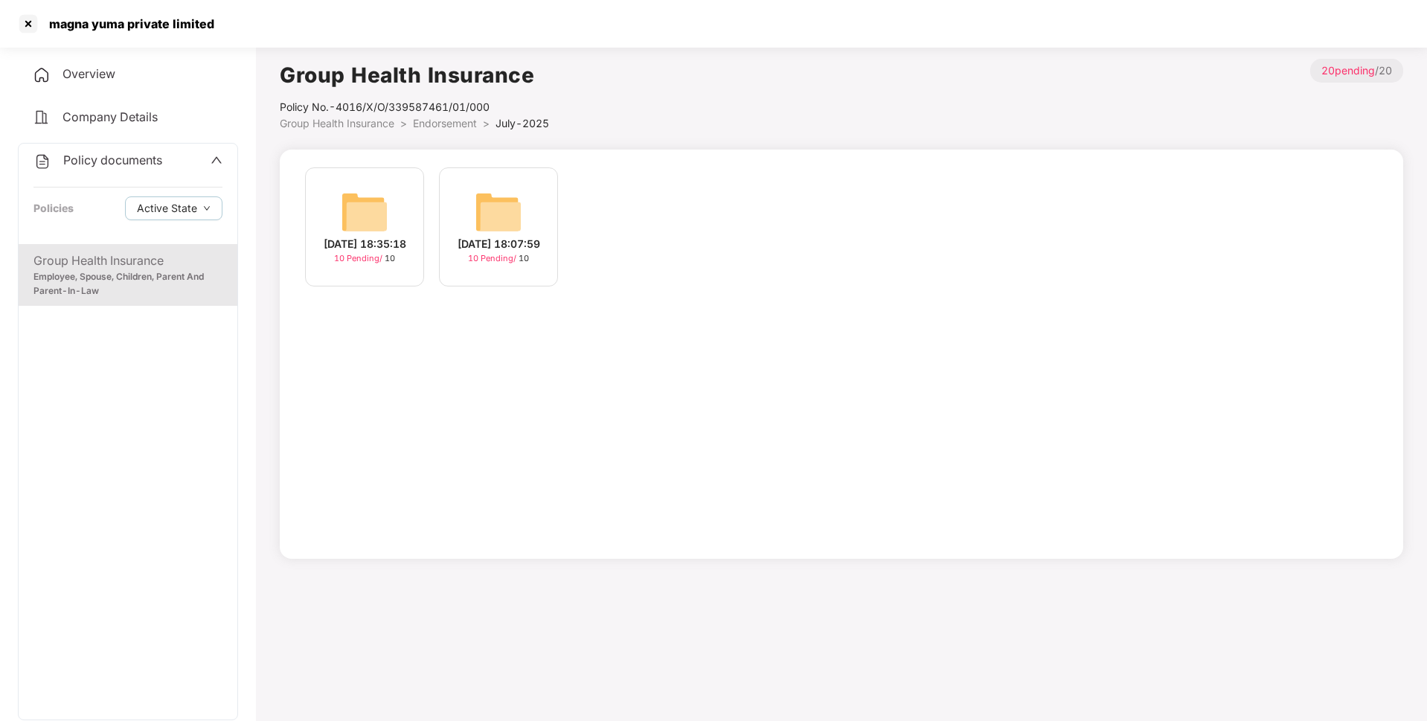
click at [355, 210] on img at bounding box center [365, 212] width 48 height 48
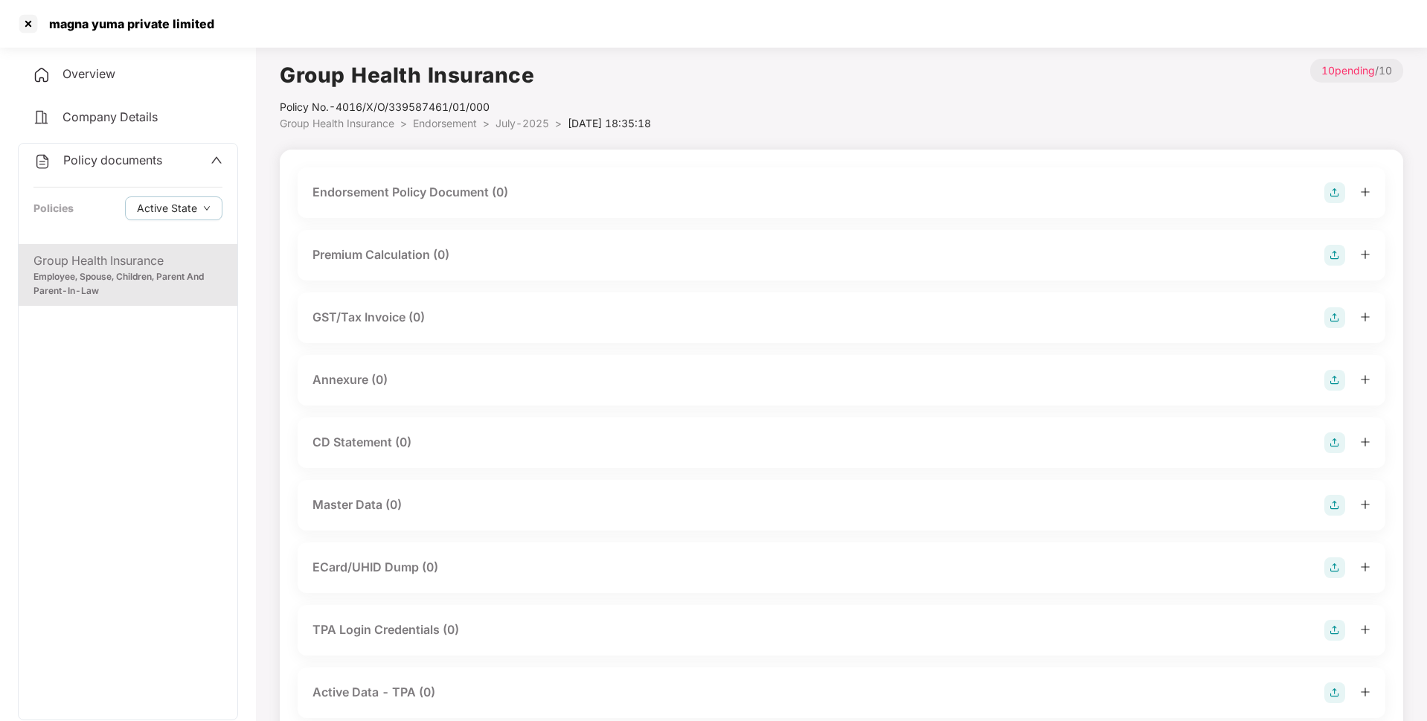
click at [1337, 189] on img at bounding box center [1335, 192] width 21 height 21
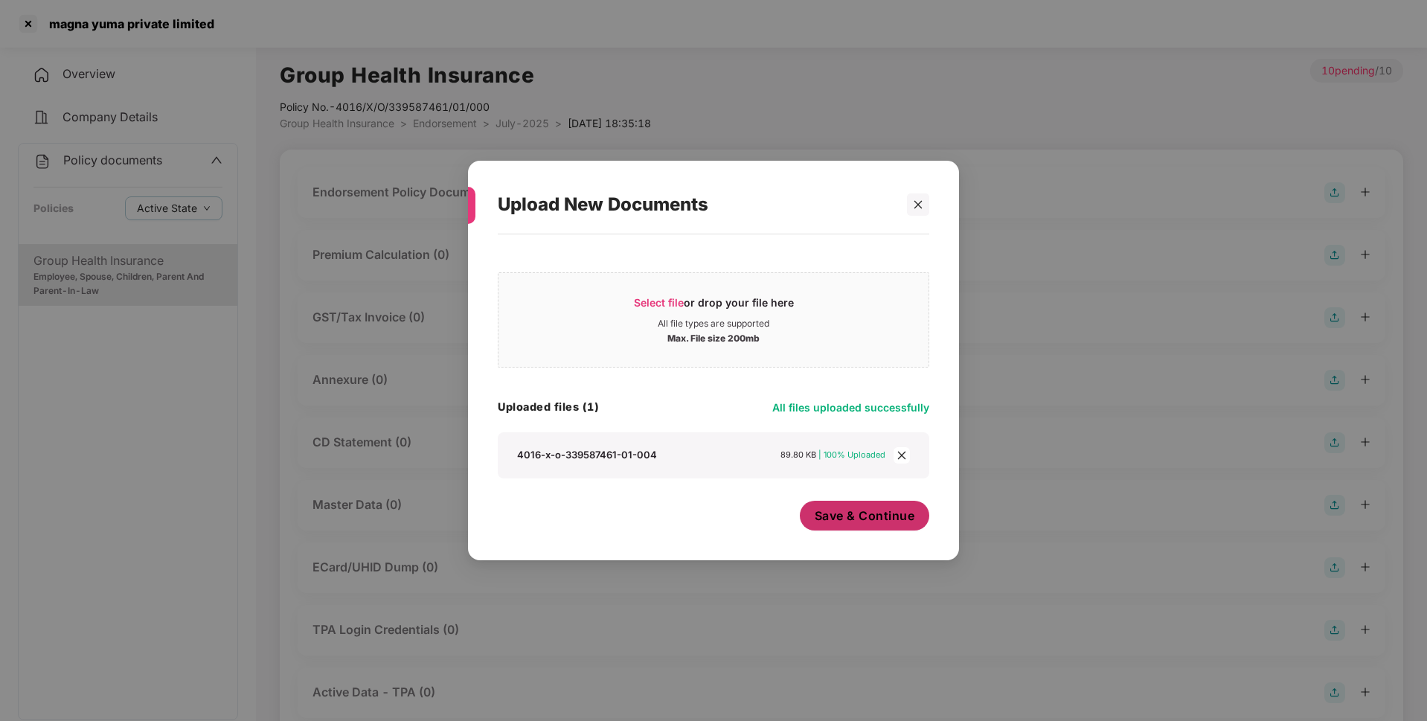
click at [857, 521] on span "Save & Continue" at bounding box center [865, 516] width 100 height 16
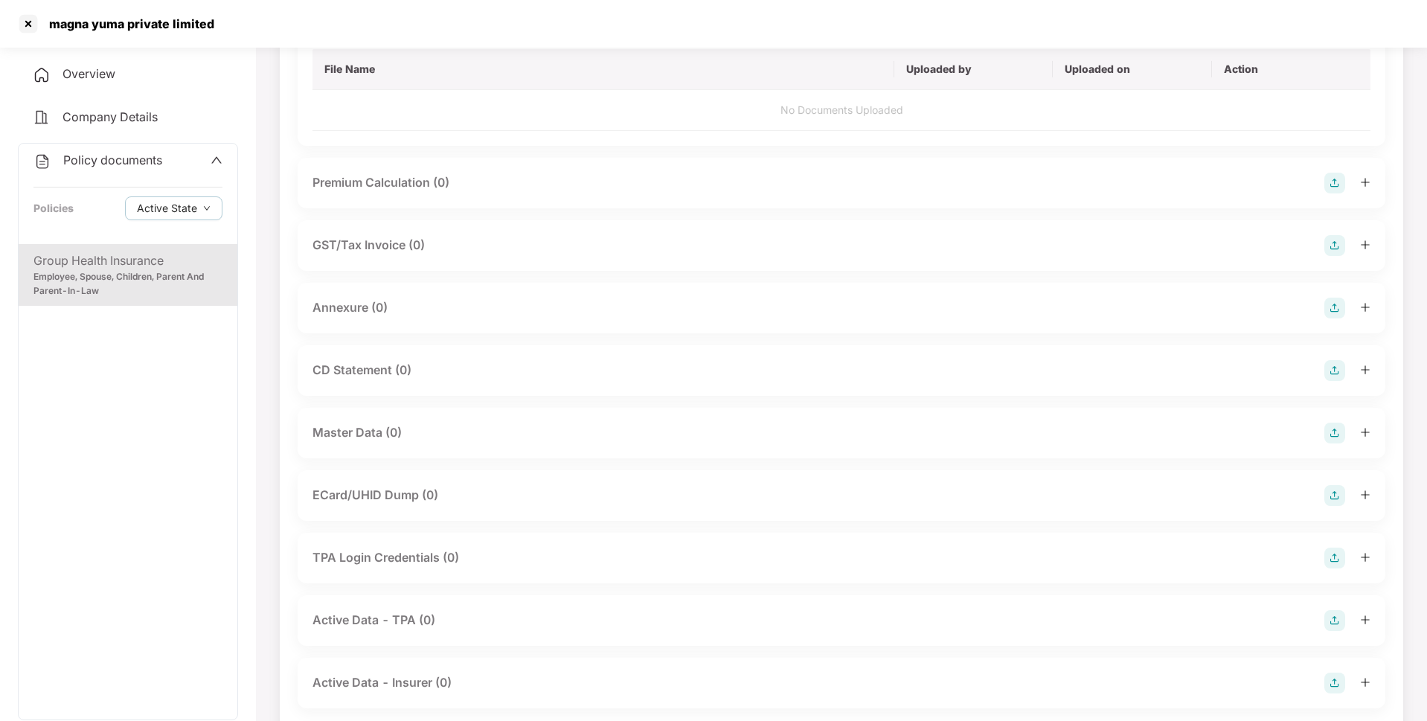
scroll to position [174, 0]
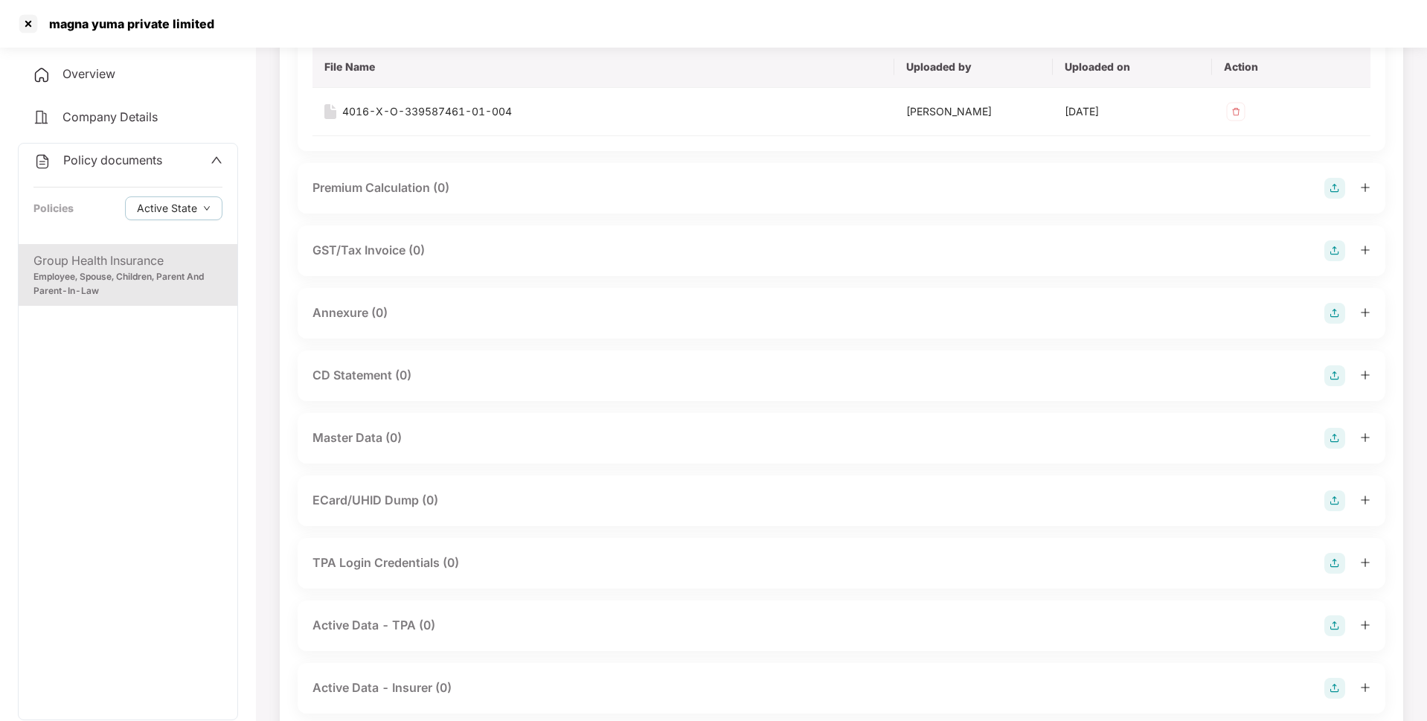
click at [1337, 313] on img at bounding box center [1335, 313] width 21 height 21
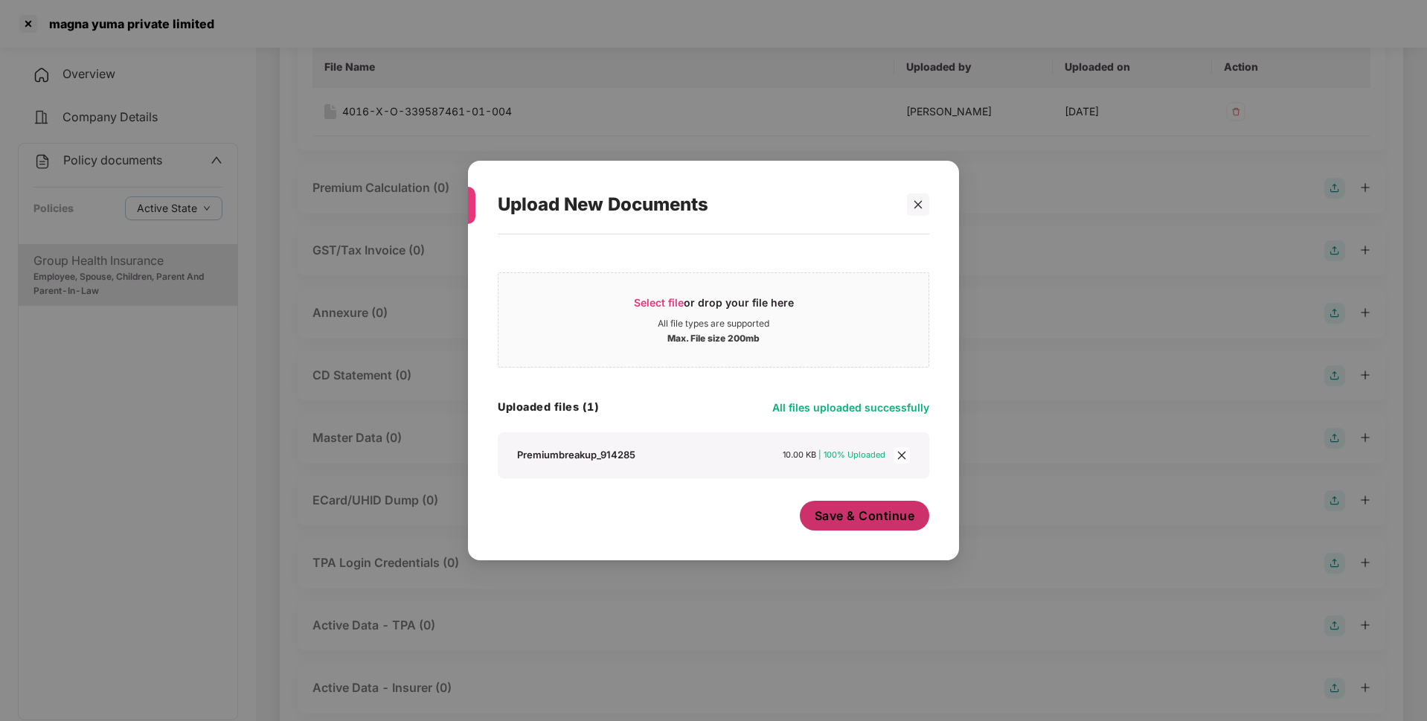
click at [856, 517] on span "Save & Continue" at bounding box center [865, 516] width 100 height 16
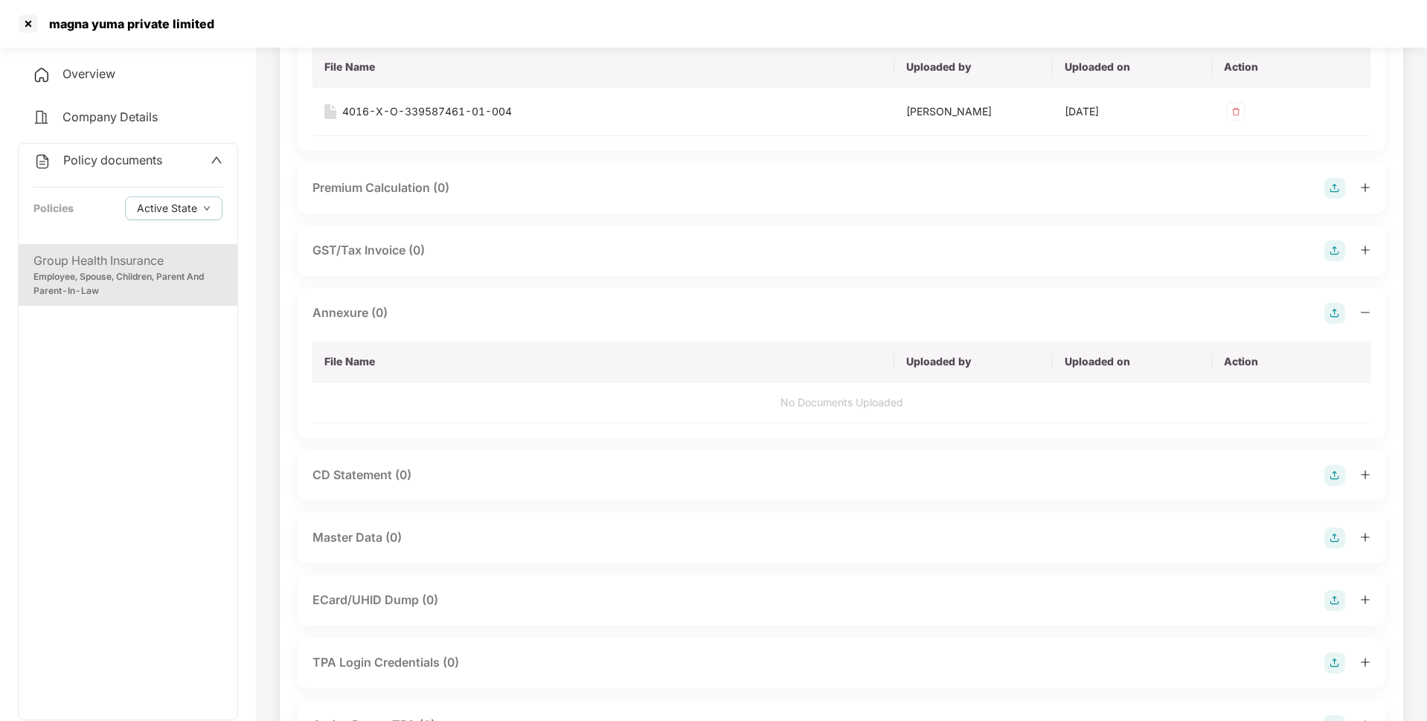
scroll to position [0, 0]
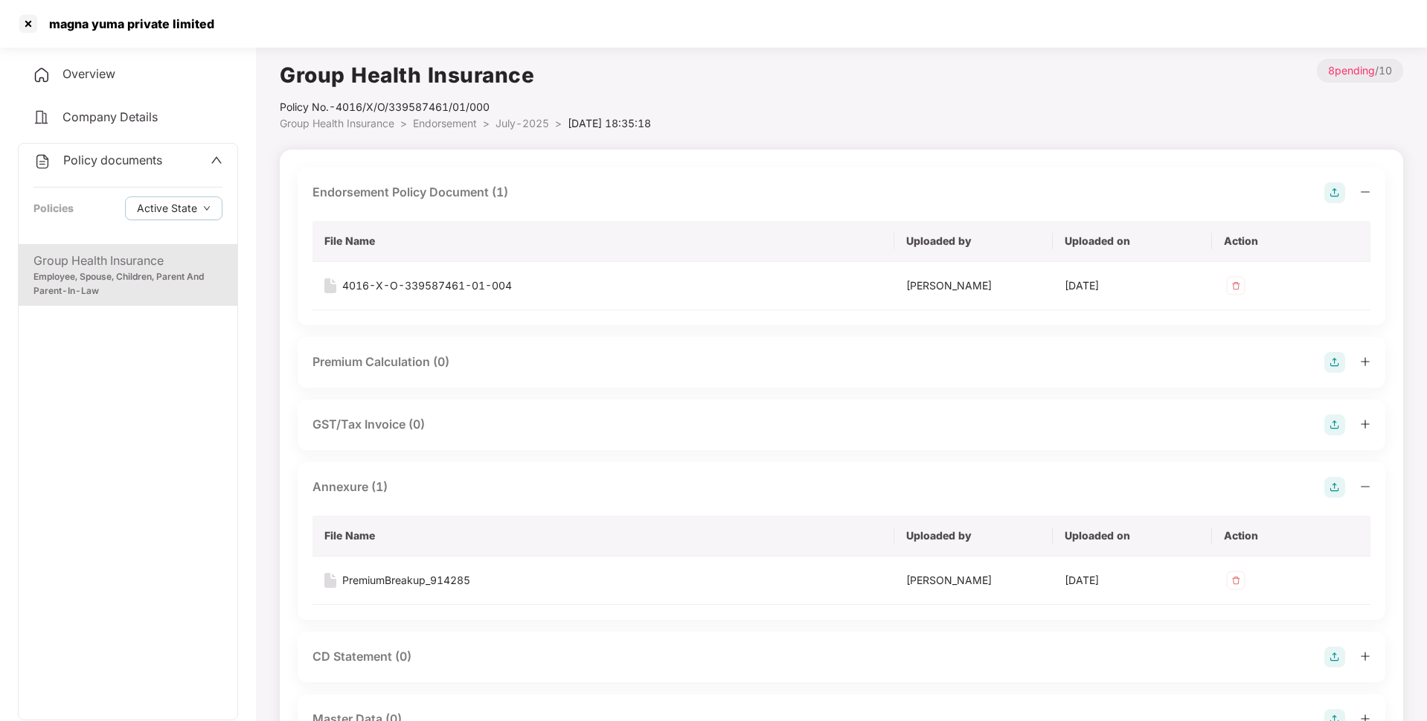
click at [507, 125] on span "July-2025" at bounding box center [523, 123] width 54 height 13
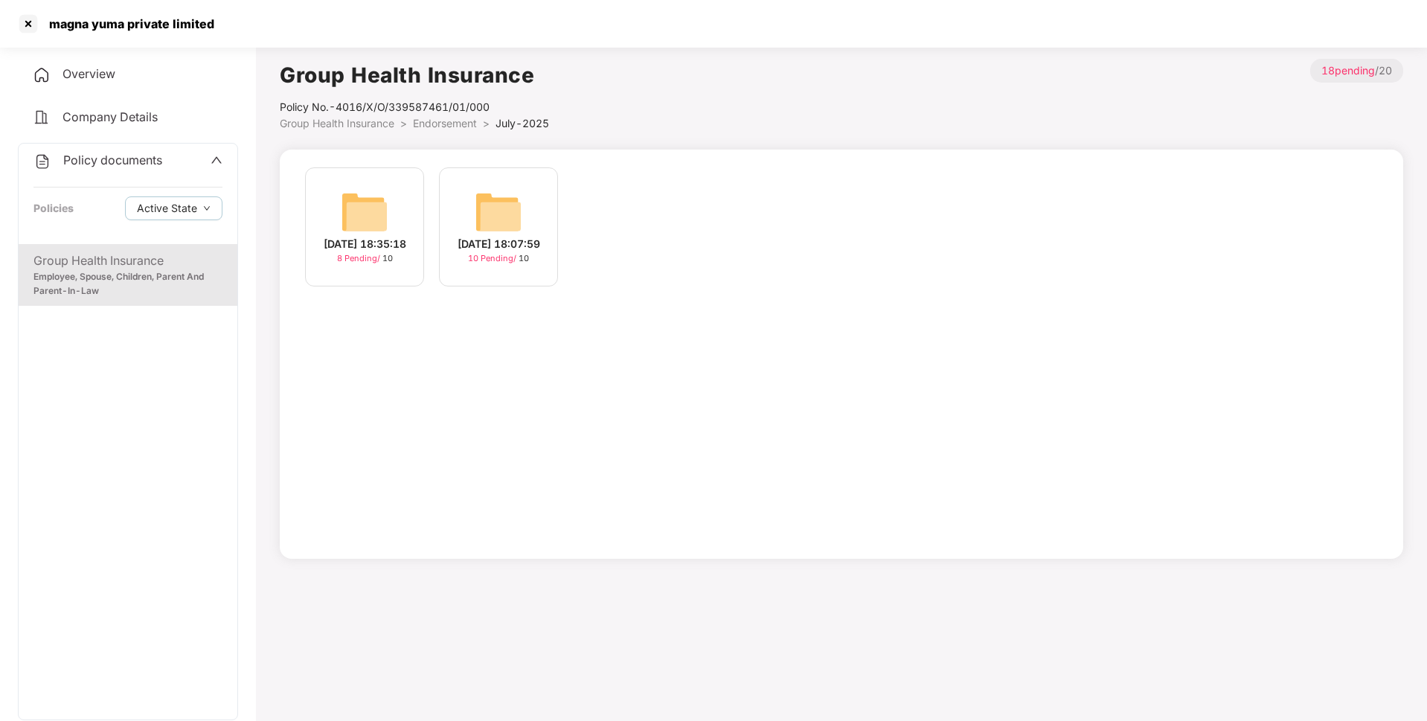
click at [511, 209] on img at bounding box center [499, 212] width 48 height 48
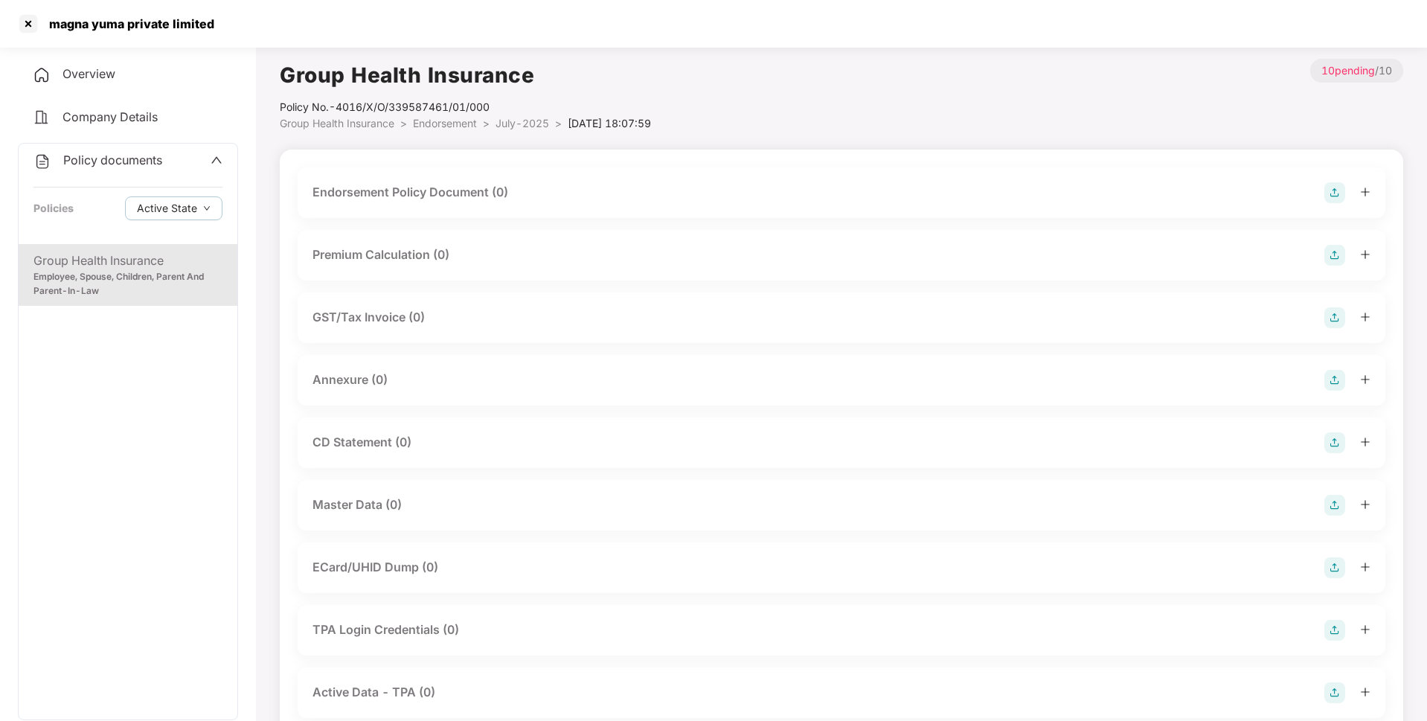
click at [1337, 193] on img at bounding box center [1335, 192] width 21 height 21
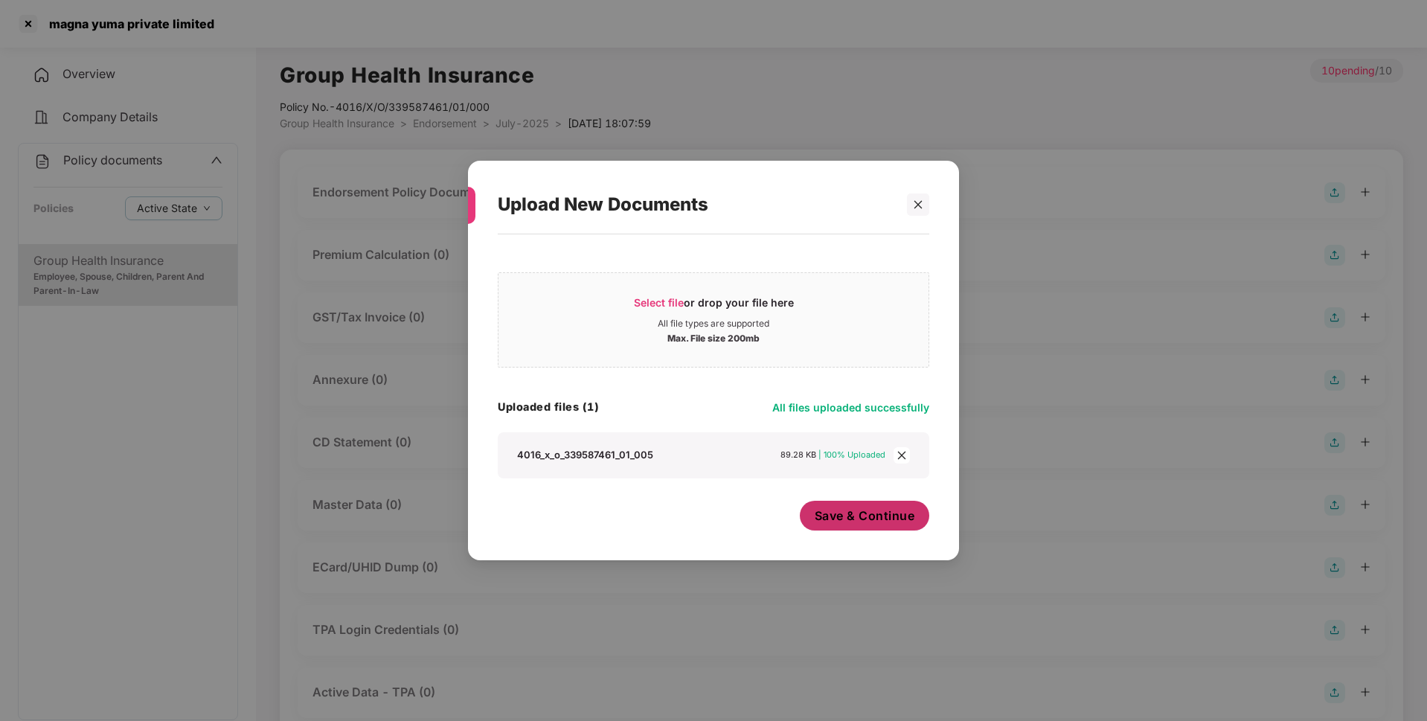
click at [854, 522] on span "Save & Continue" at bounding box center [865, 516] width 100 height 16
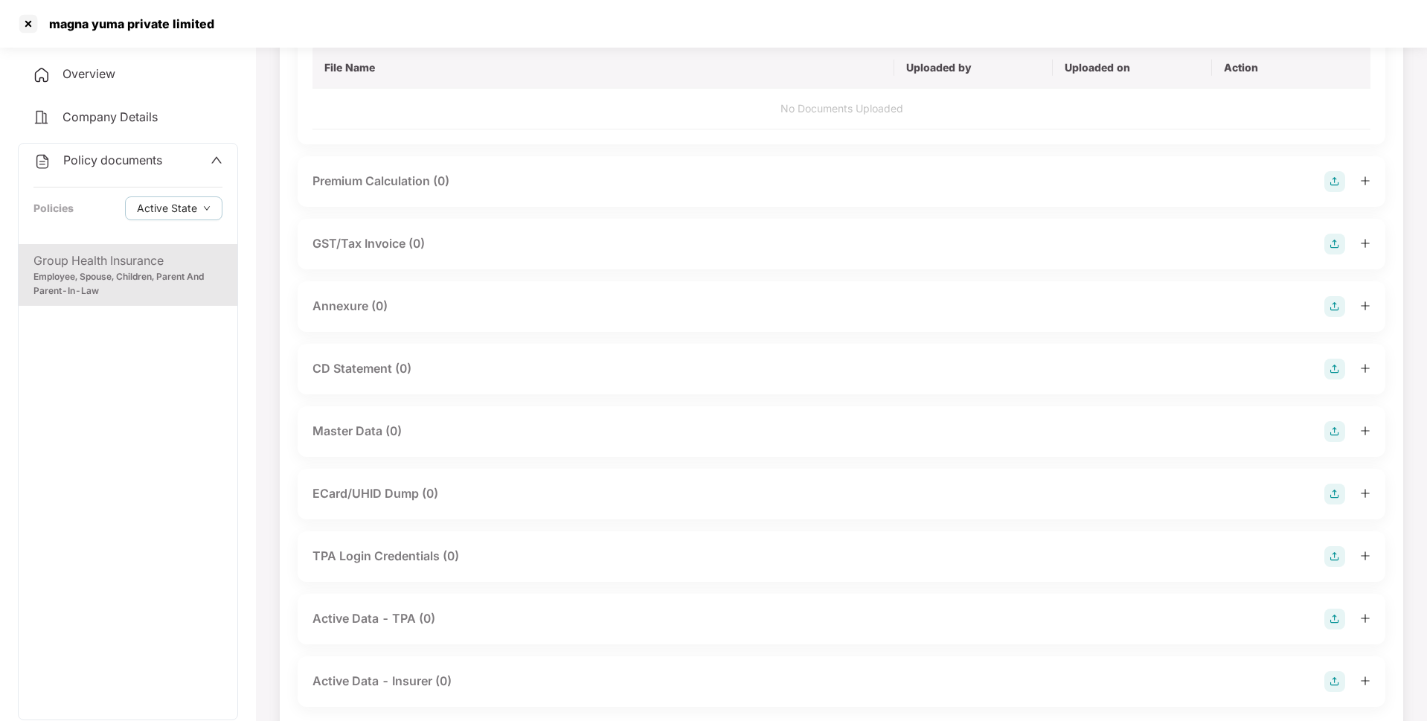
scroll to position [176, 0]
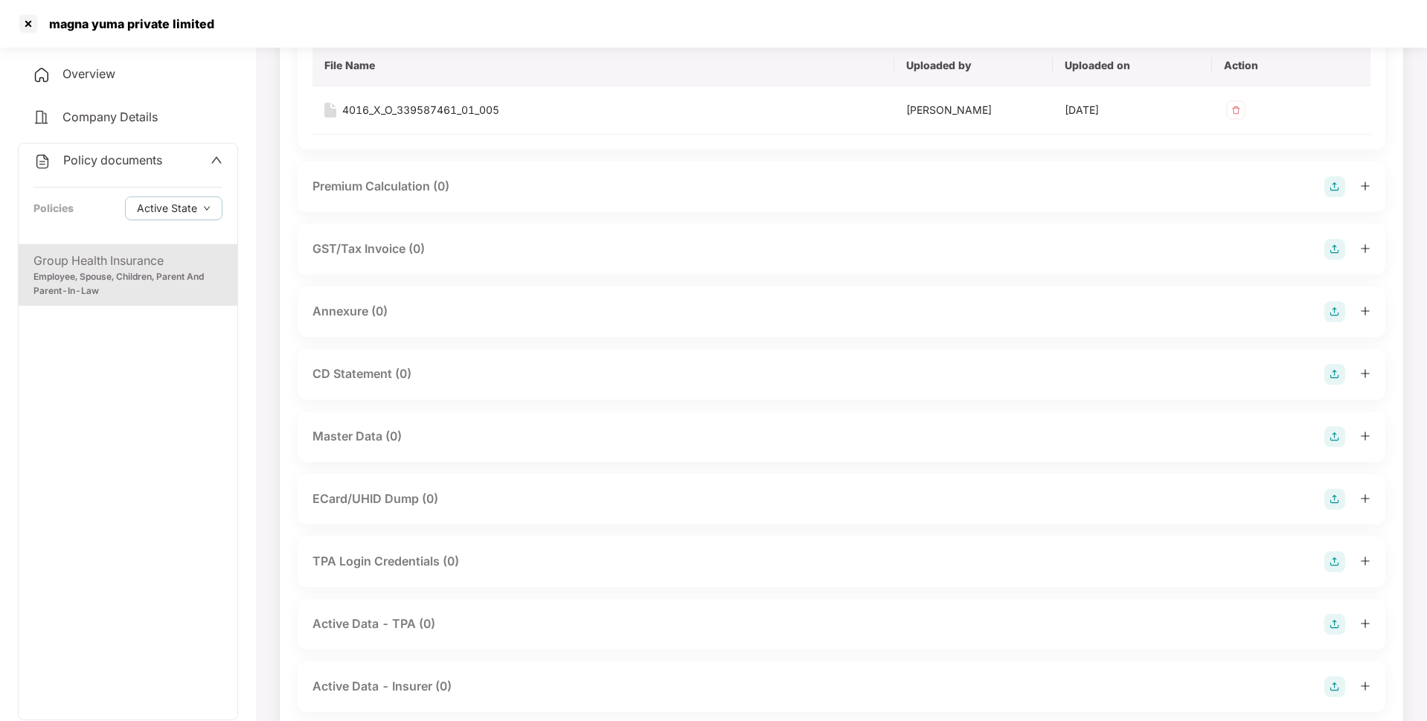
click at [1340, 310] on img at bounding box center [1335, 311] width 21 height 21
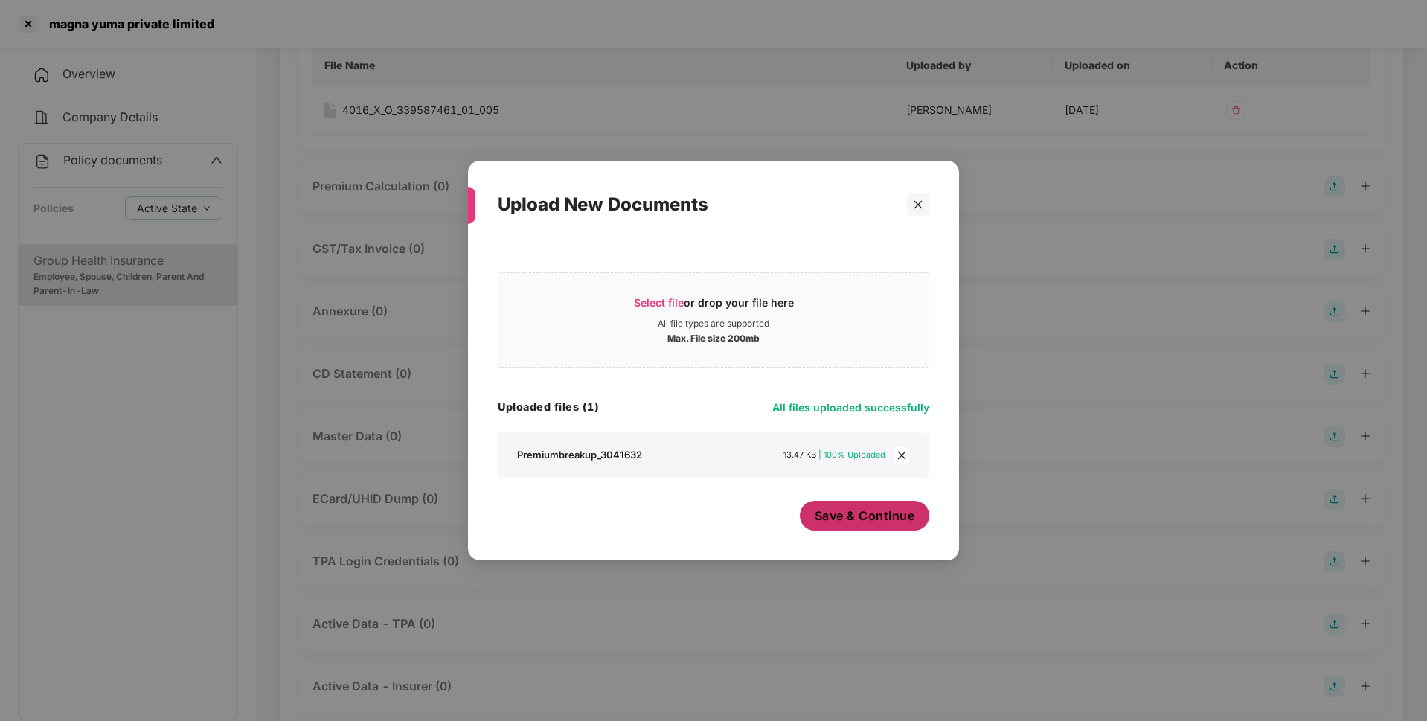
click at [866, 515] on span "Save & Continue" at bounding box center [865, 516] width 100 height 16
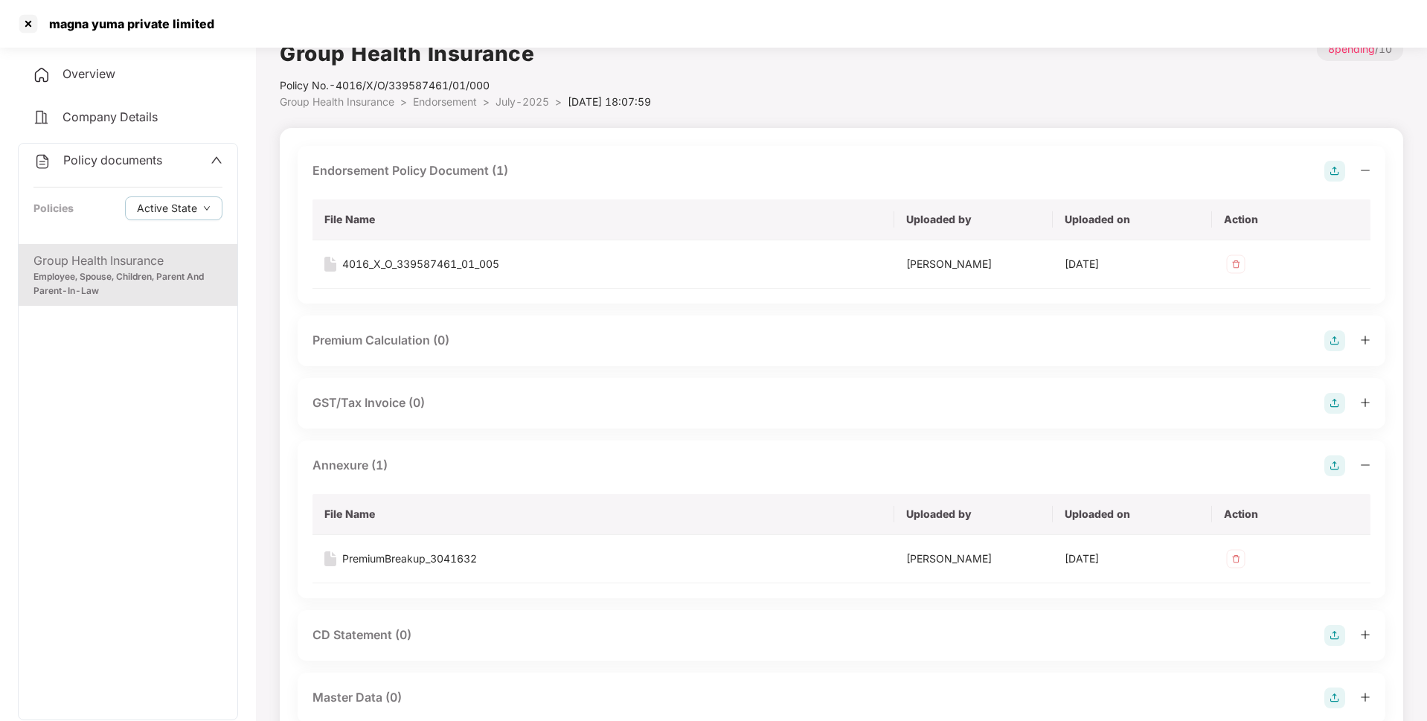
scroll to position [0, 0]
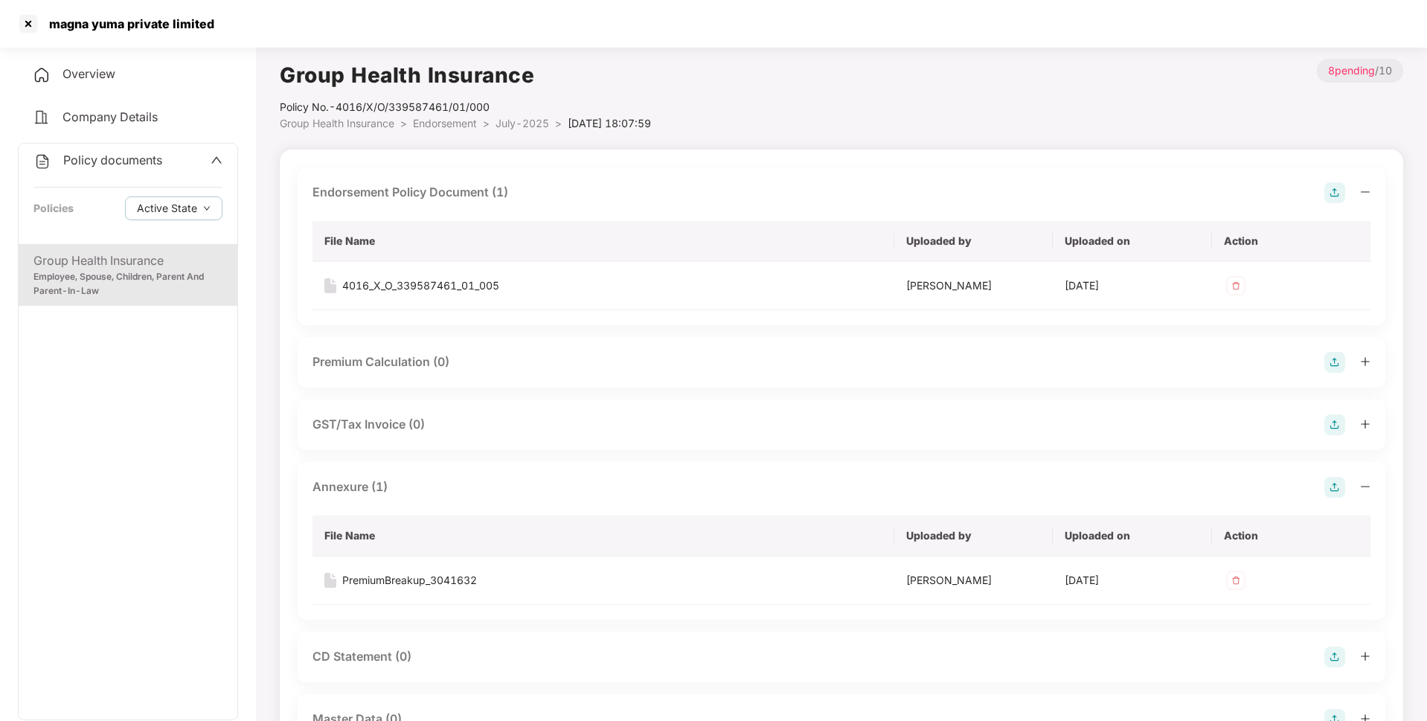
click at [452, 126] on span "Endorsement" at bounding box center [445, 123] width 64 height 13
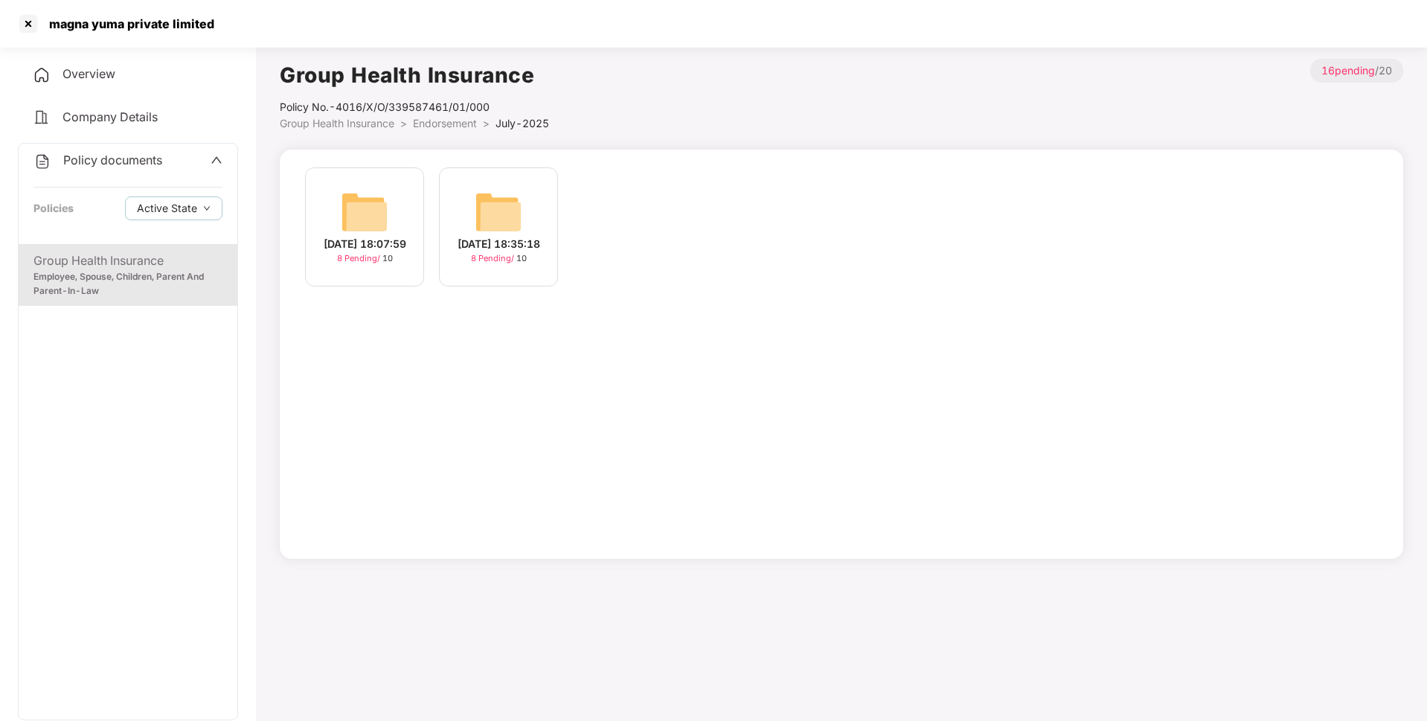
click at [446, 128] on span "Endorsement" at bounding box center [445, 123] width 64 height 13
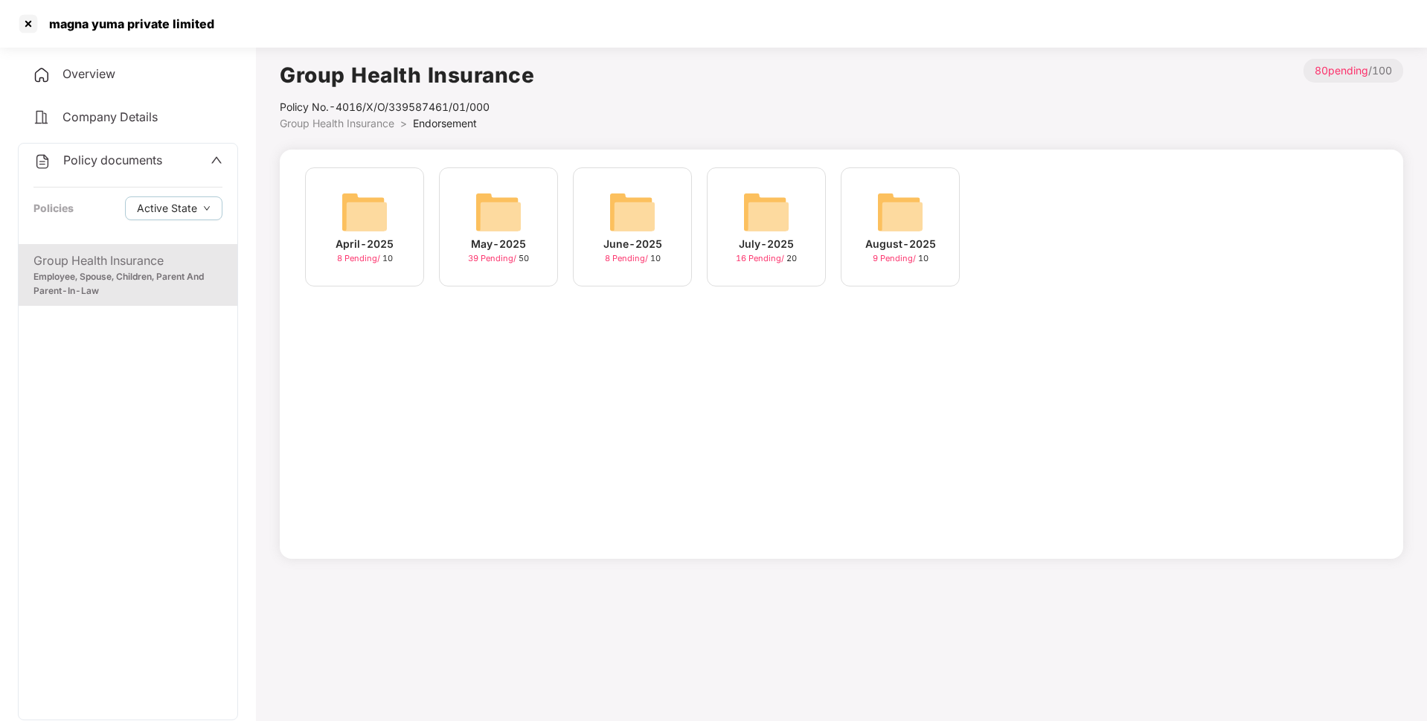
click at [913, 237] on div "August-2025" at bounding box center [900, 244] width 71 height 16
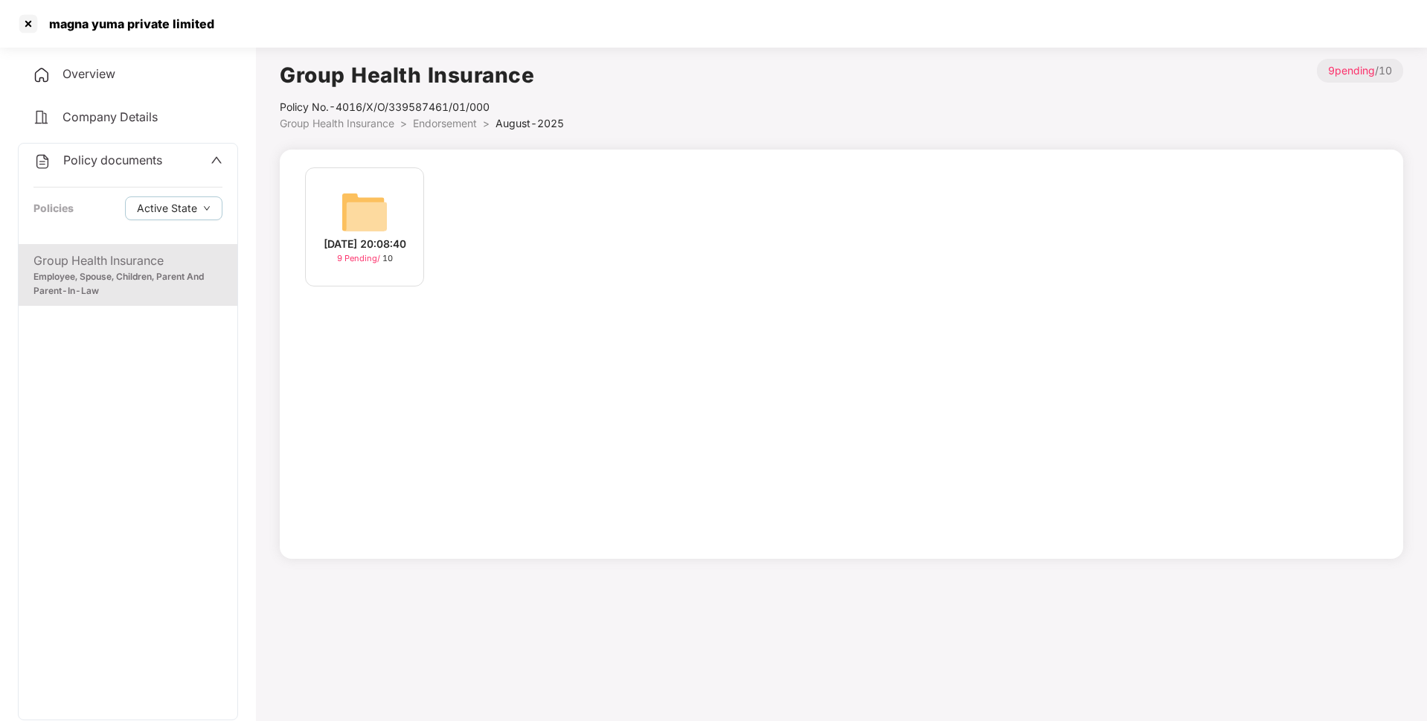
click at [351, 223] on img at bounding box center [365, 212] width 48 height 48
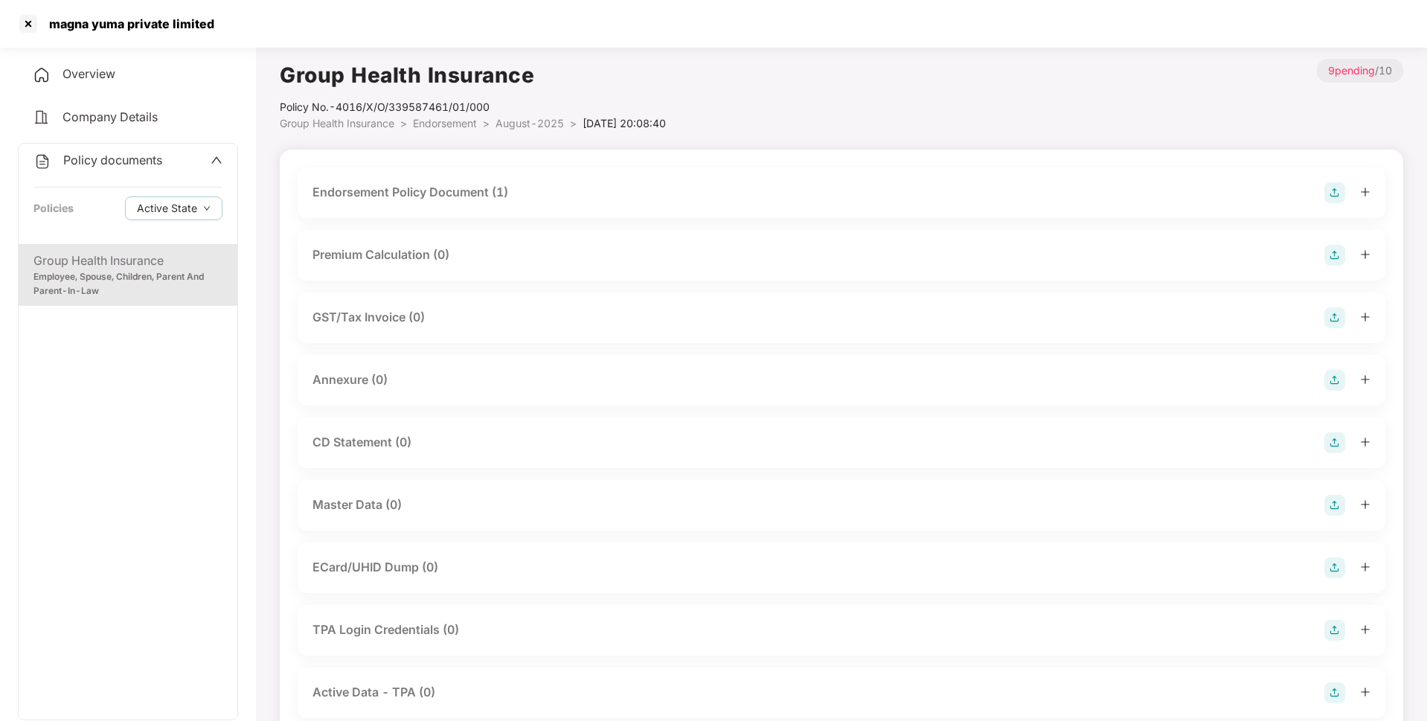
click at [1333, 377] on img at bounding box center [1335, 380] width 21 height 21
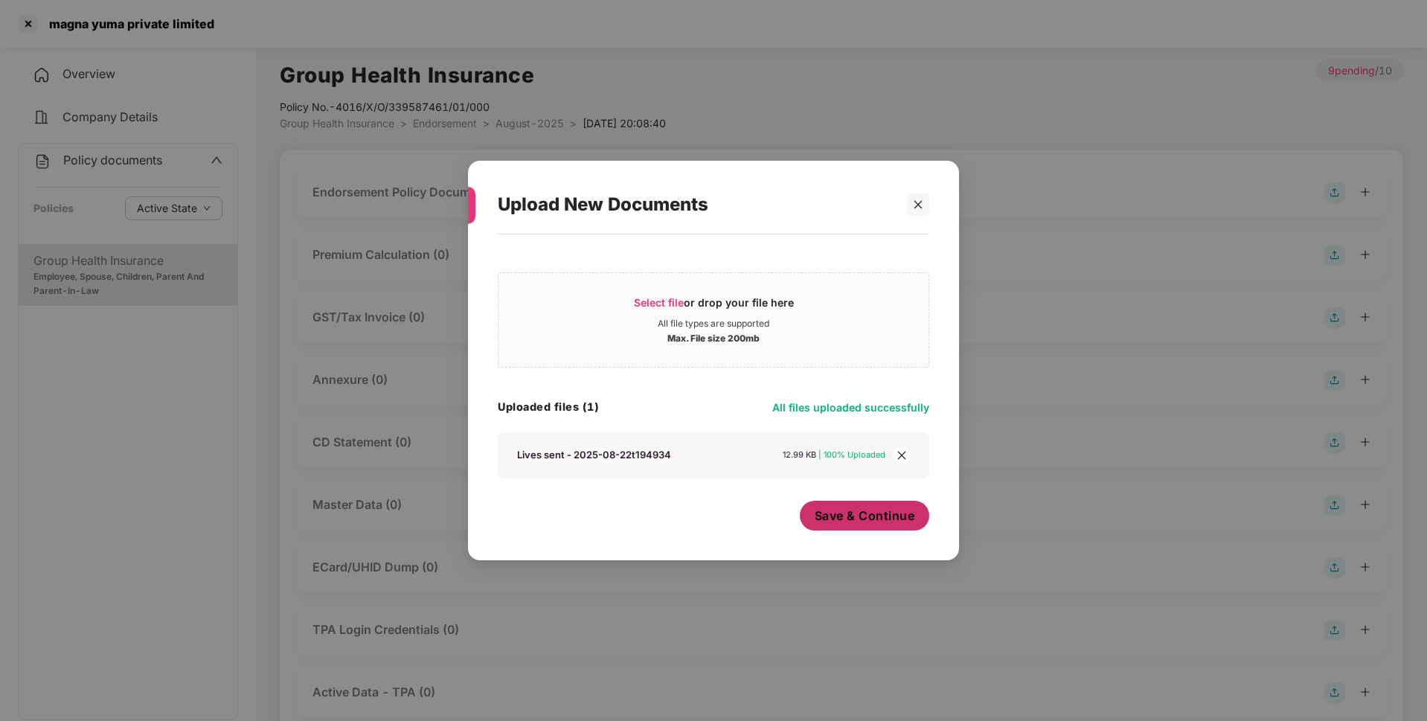
click at [857, 524] on span "Save & Continue" at bounding box center [865, 516] width 100 height 16
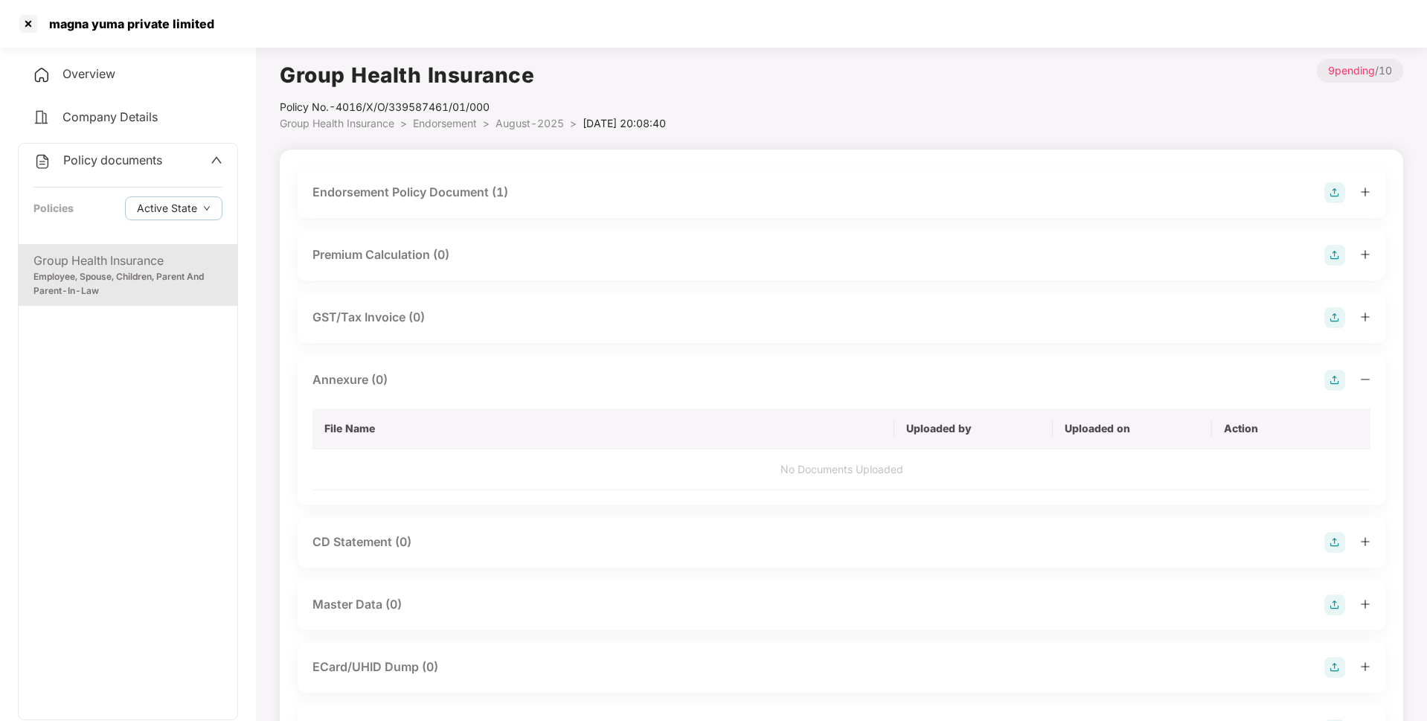
scroll to position [174, 0]
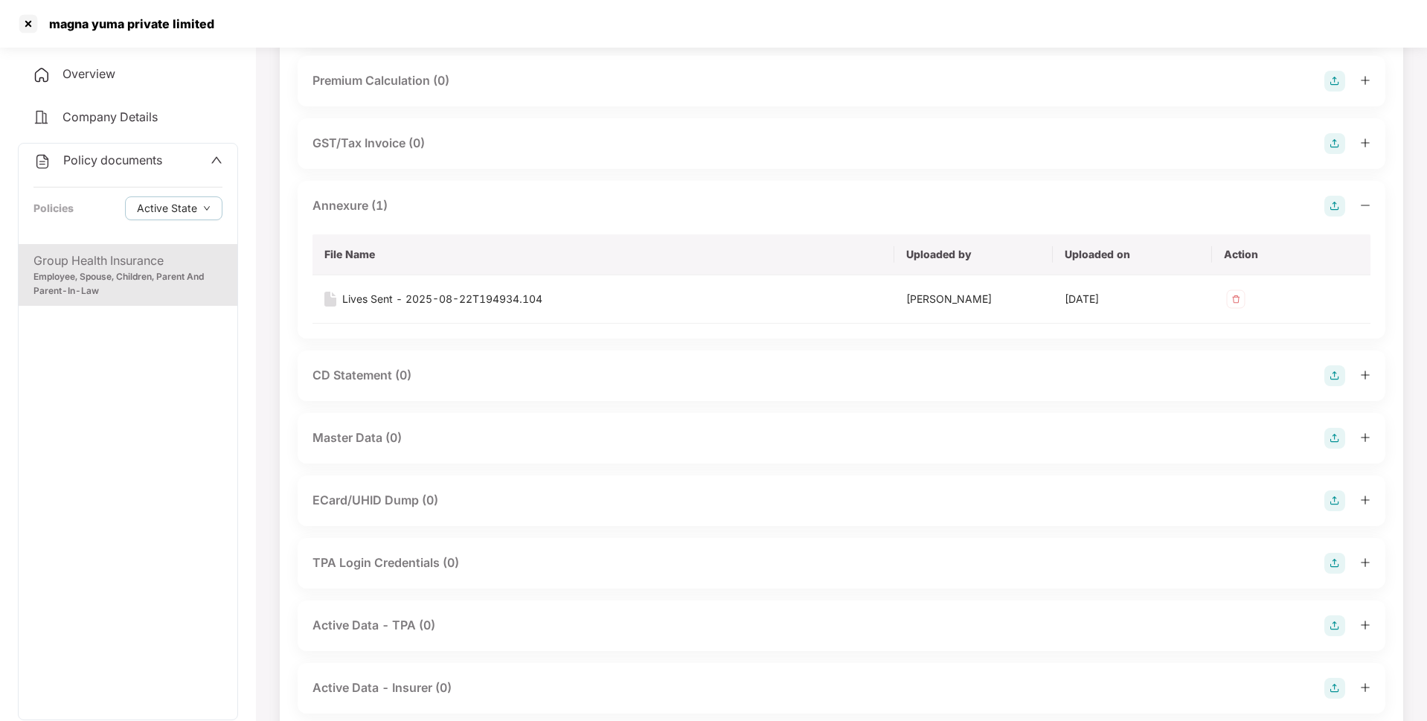
click at [1333, 436] on img at bounding box center [1335, 438] width 21 height 21
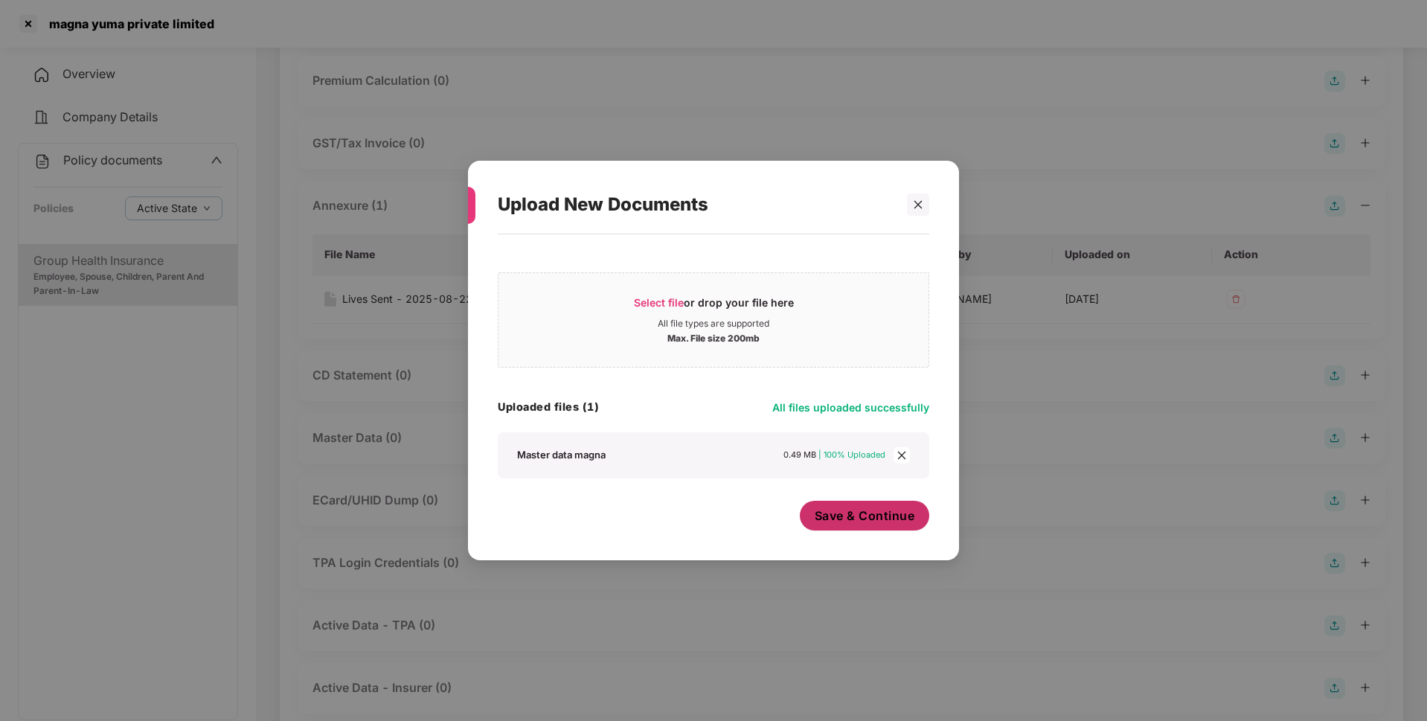
click at [851, 508] on span "Save & Continue" at bounding box center [865, 516] width 100 height 16
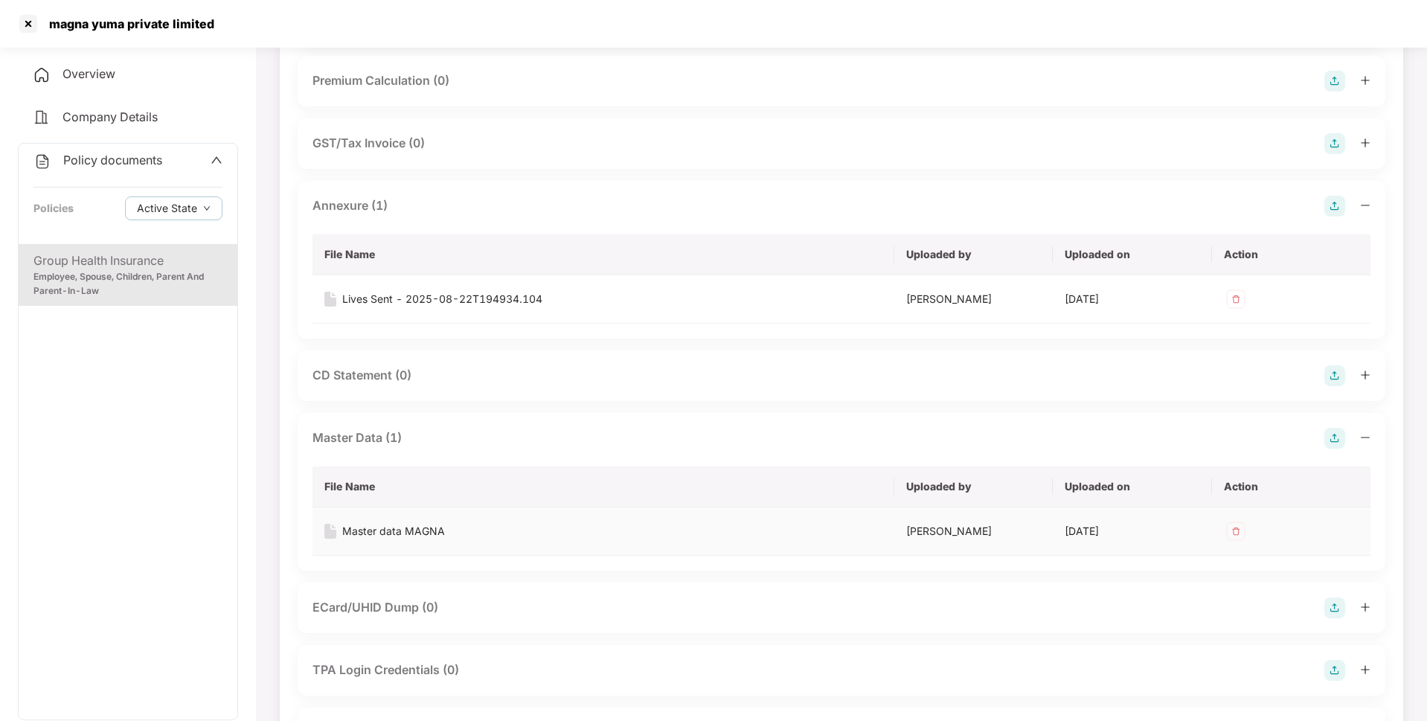
click at [688, 546] on td "Master data MAGNA" at bounding box center [604, 532] width 582 height 48
click at [30, 17] on div at bounding box center [28, 24] width 24 height 24
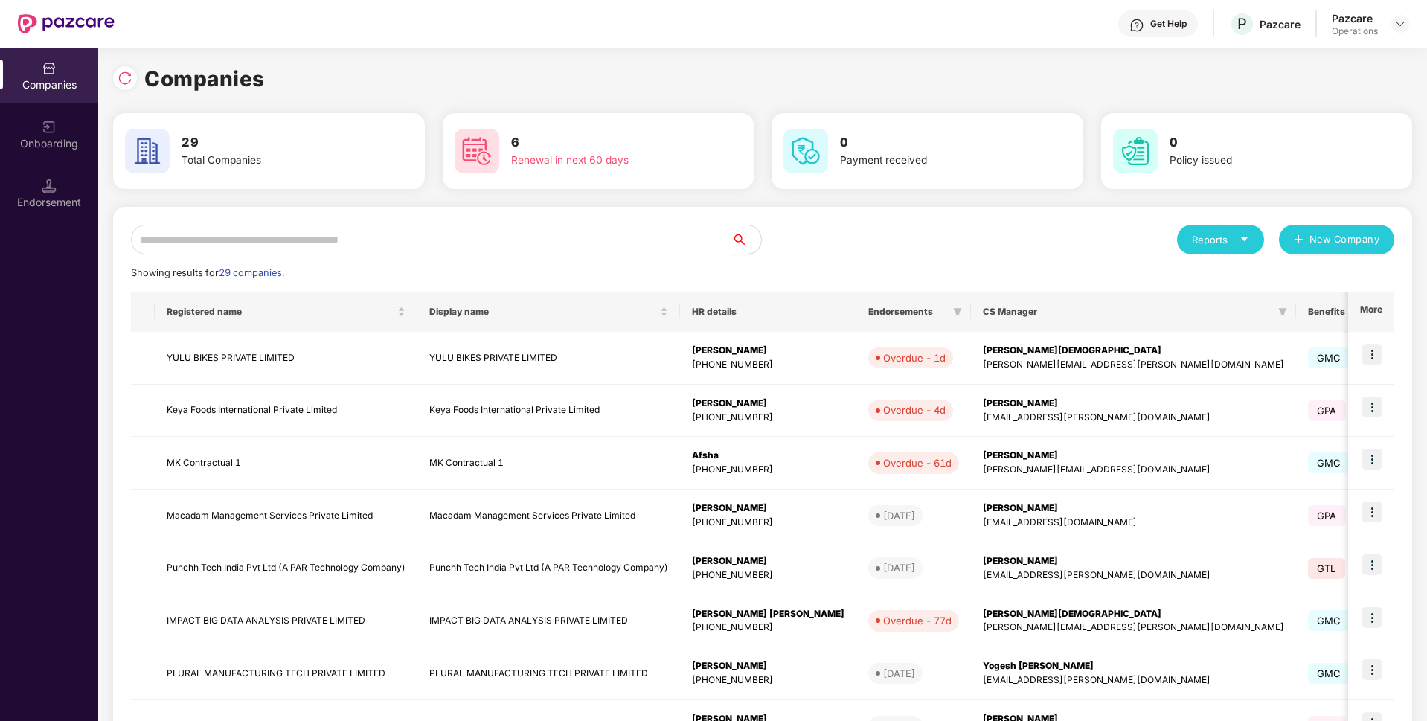
click at [228, 232] on input "text" at bounding box center [431, 240] width 601 height 30
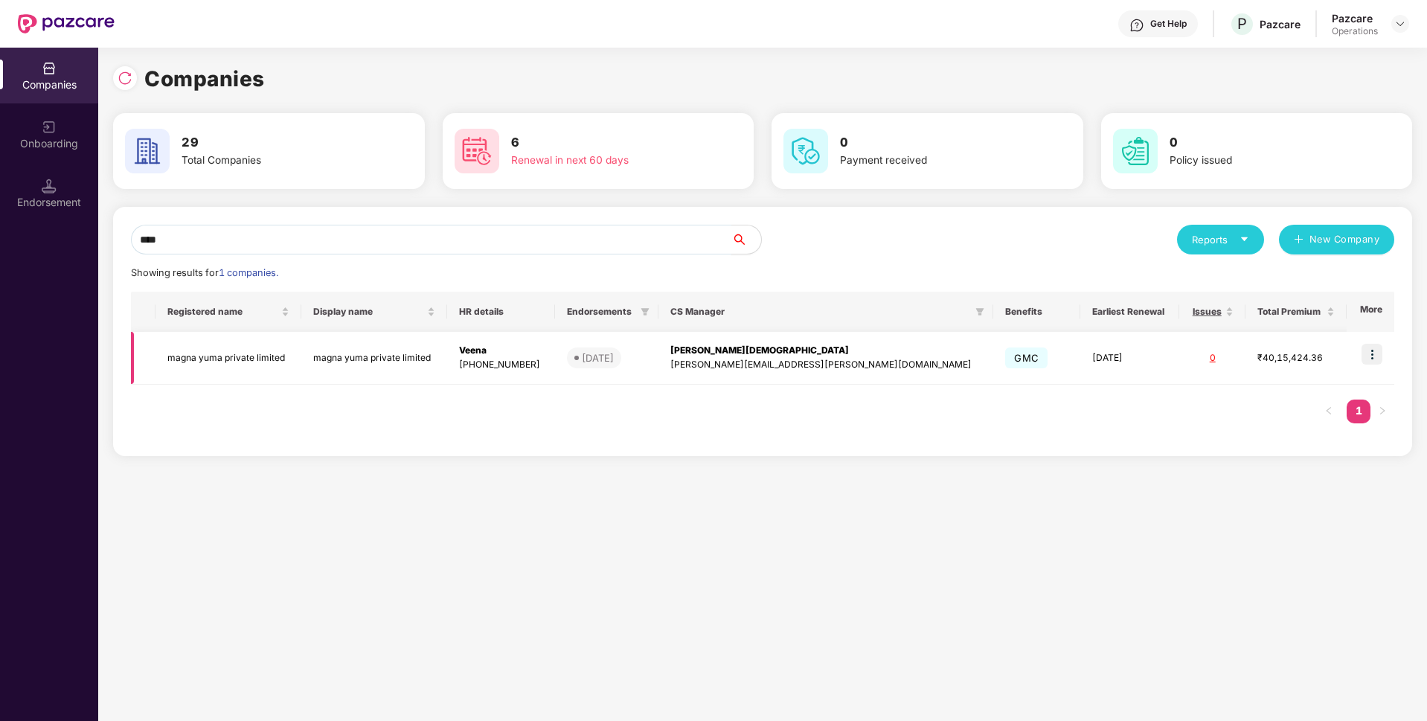
type input "****"
click at [1378, 353] on img at bounding box center [1372, 354] width 21 height 21
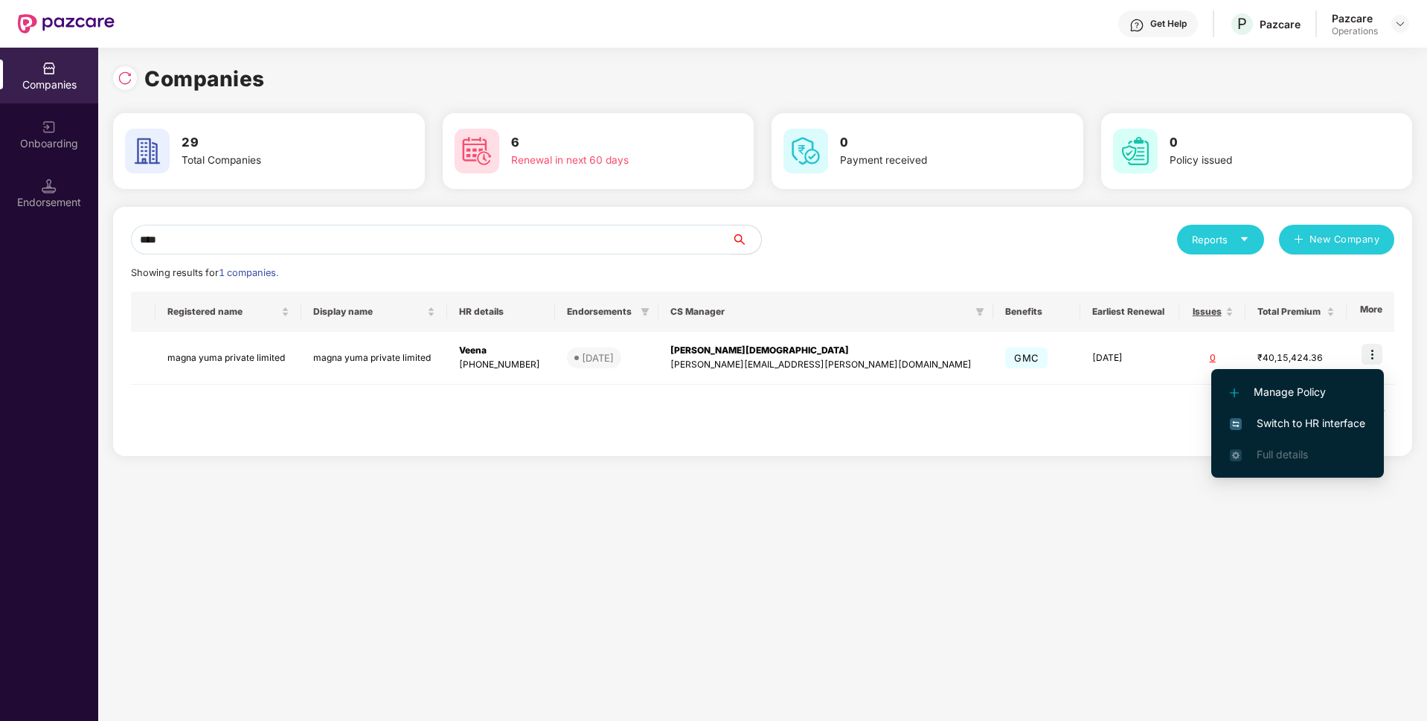
click at [1280, 424] on span "Switch to HR interface" at bounding box center [1297, 423] width 135 height 16
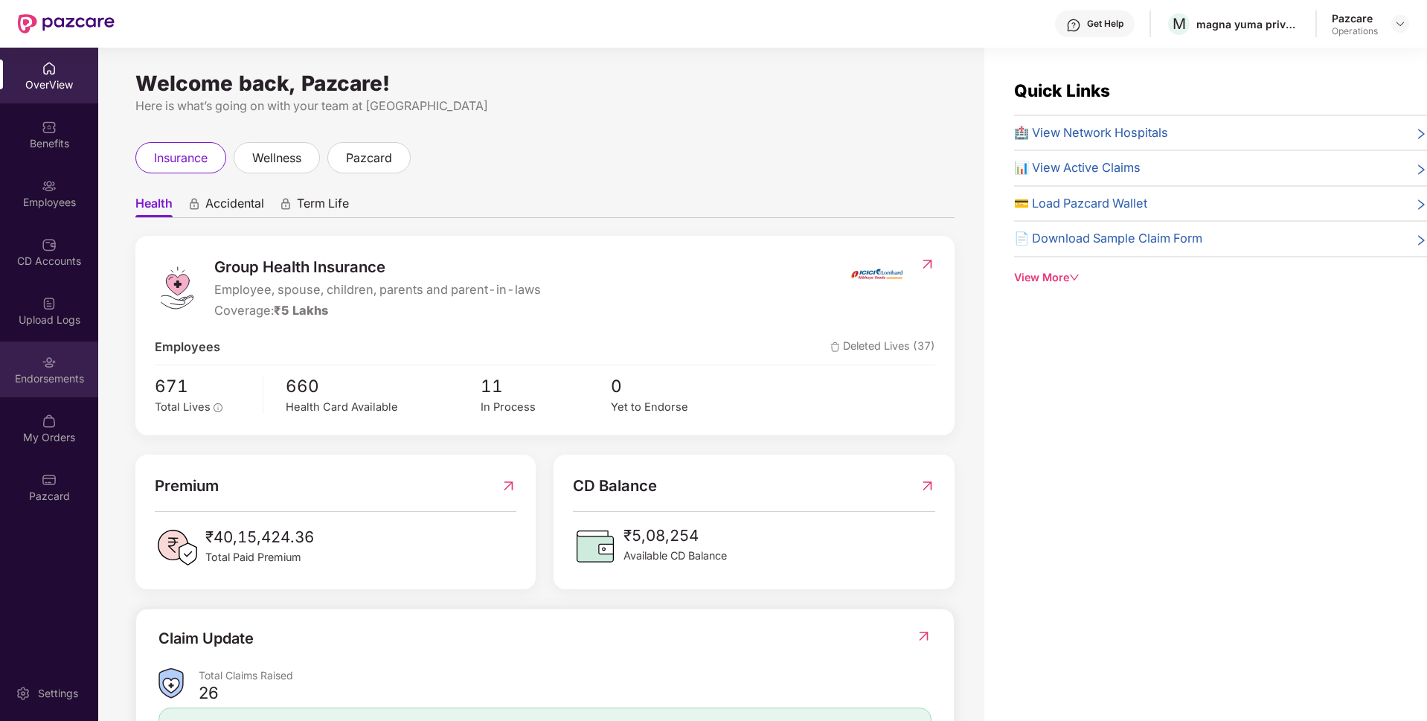
click at [55, 369] on img at bounding box center [49, 362] width 15 height 15
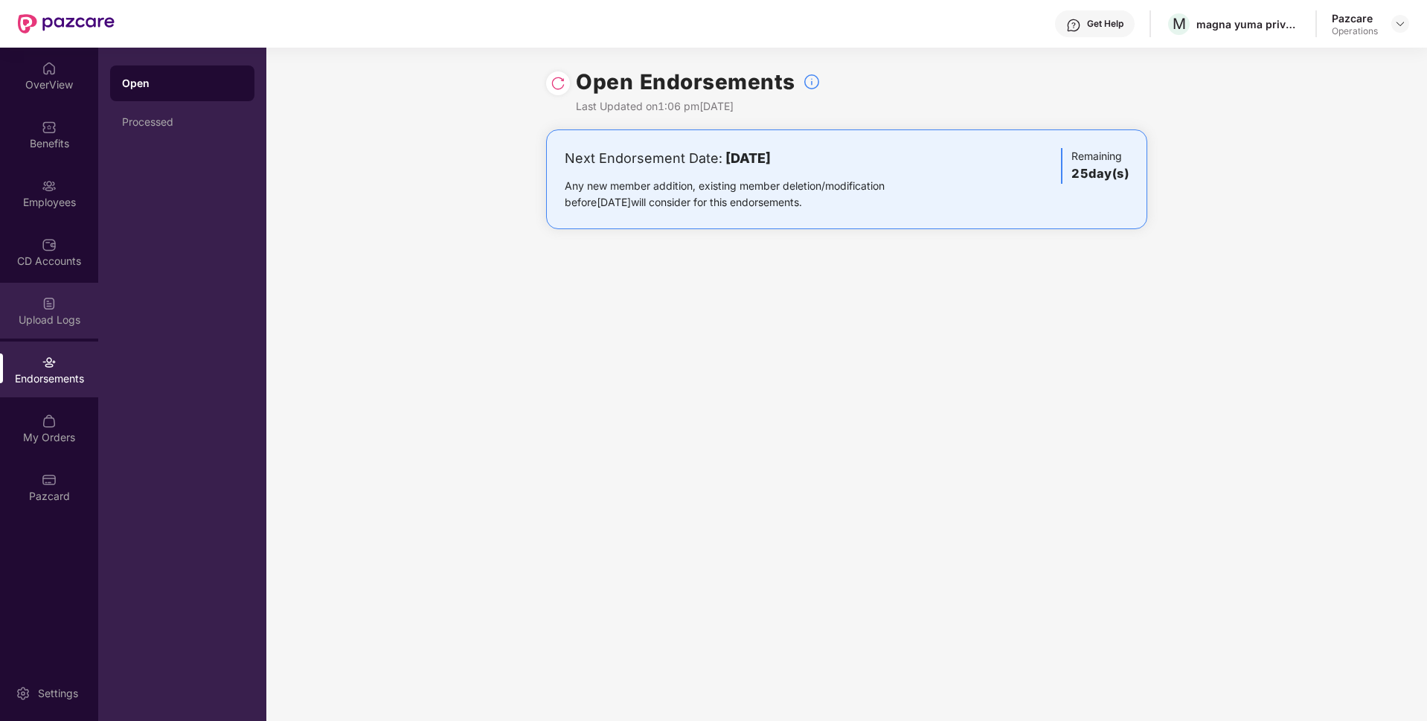
click at [51, 313] on div "Upload Logs" at bounding box center [49, 320] width 98 height 15
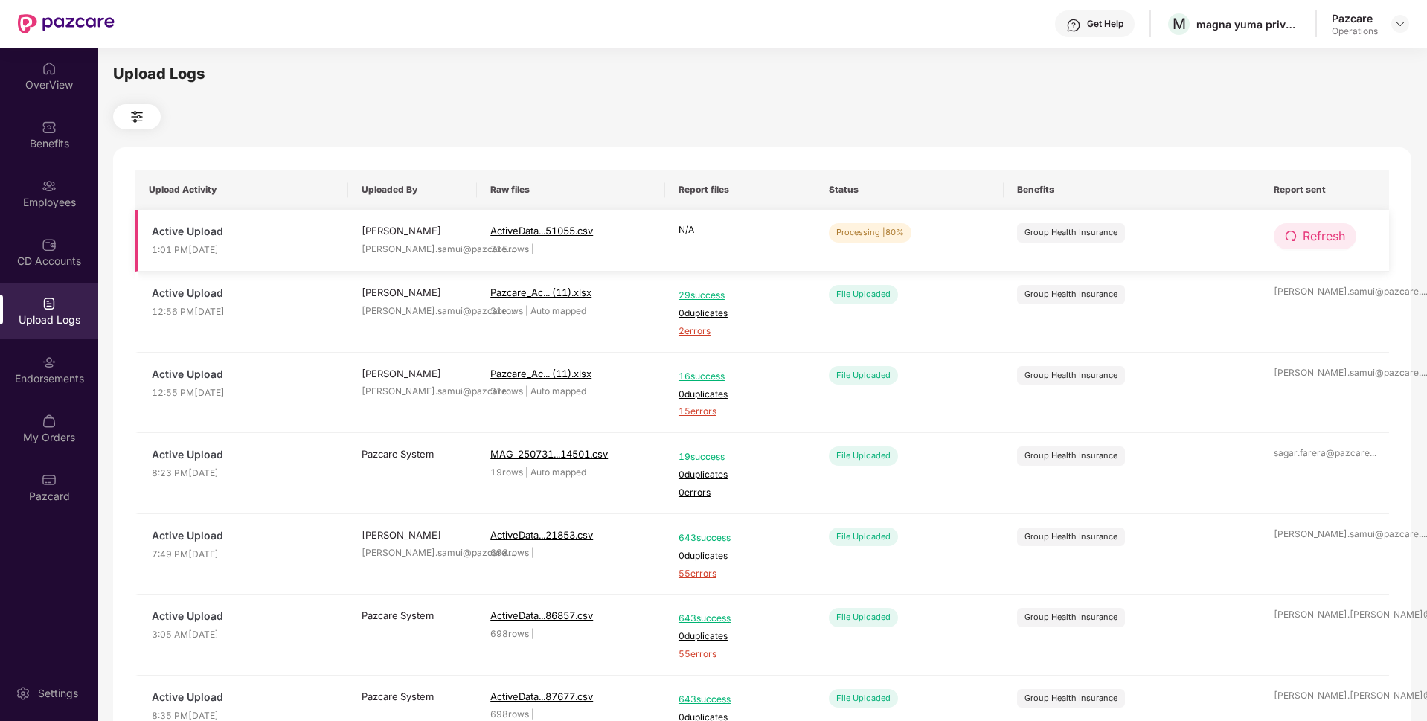
click at [1304, 237] on span "Refresh" at bounding box center [1324, 236] width 42 height 19
click at [1191, 105] on div at bounding box center [762, 116] width 1299 height 25
click at [1301, 234] on button "Refresh" at bounding box center [1315, 236] width 83 height 26
click at [1305, 248] on button "Refresh" at bounding box center [1315, 236] width 83 height 26
click at [1305, 248] on button "Refresh" at bounding box center [1316, 236] width 84 height 26
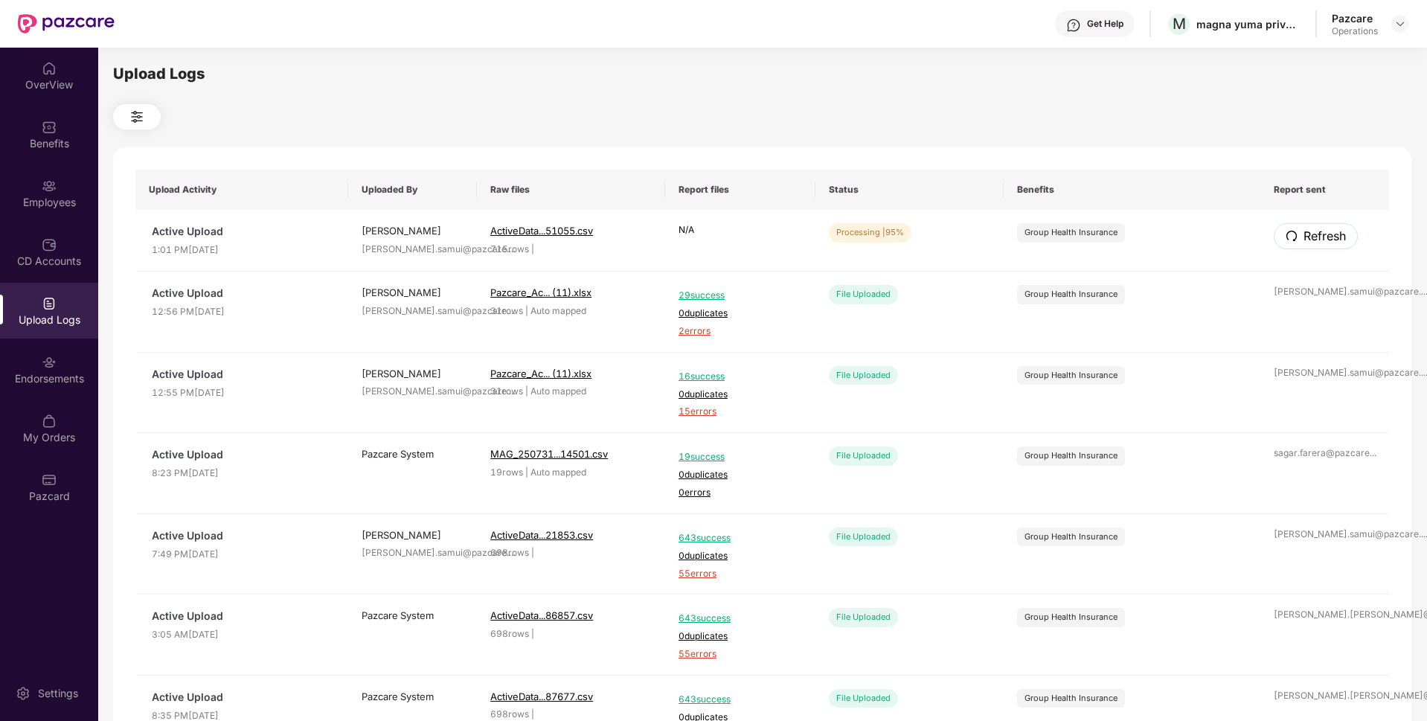
click at [1305, 248] on button "Refresh" at bounding box center [1316, 236] width 84 height 26
click at [1303, 241] on span "Refresh" at bounding box center [1324, 236] width 42 height 19
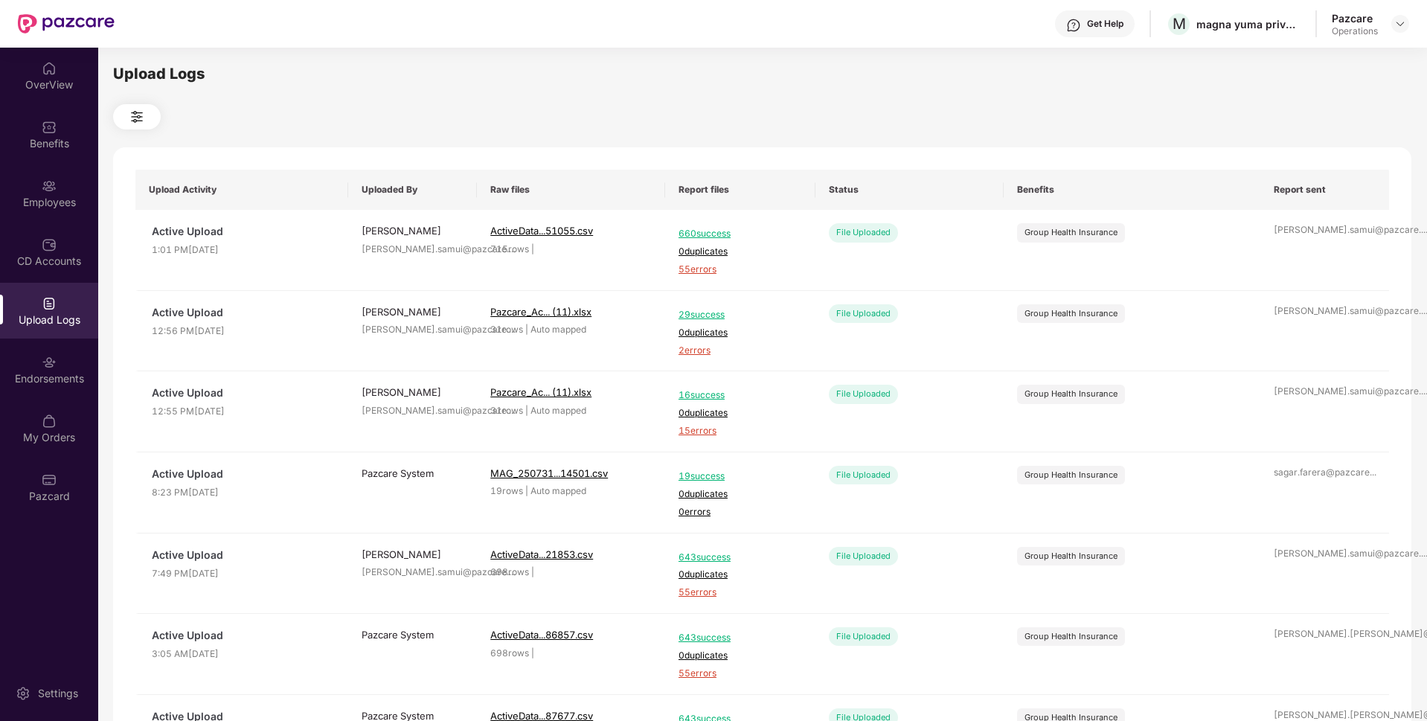
click at [1302, 241] on td "[PERSON_NAME].samui@pazcare. ..." at bounding box center [1325, 250] width 129 height 81
click at [533, 233] on span "ActiveData...51055.csv" at bounding box center [541, 231] width 103 height 12
click at [36, 264] on div "CD Accounts" at bounding box center [49, 261] width 98 height 15
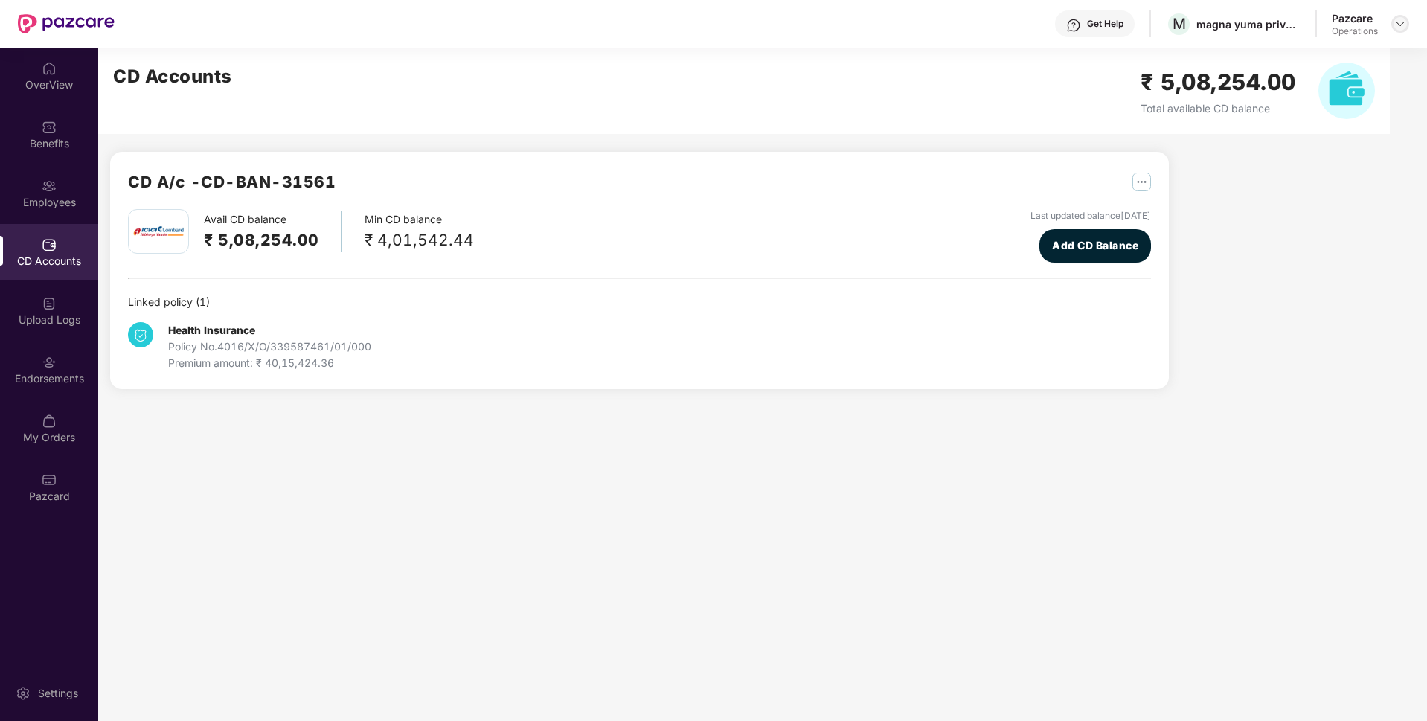
click at [1401, 29] on img at bounding box center [1401, 24] width 12 height 12
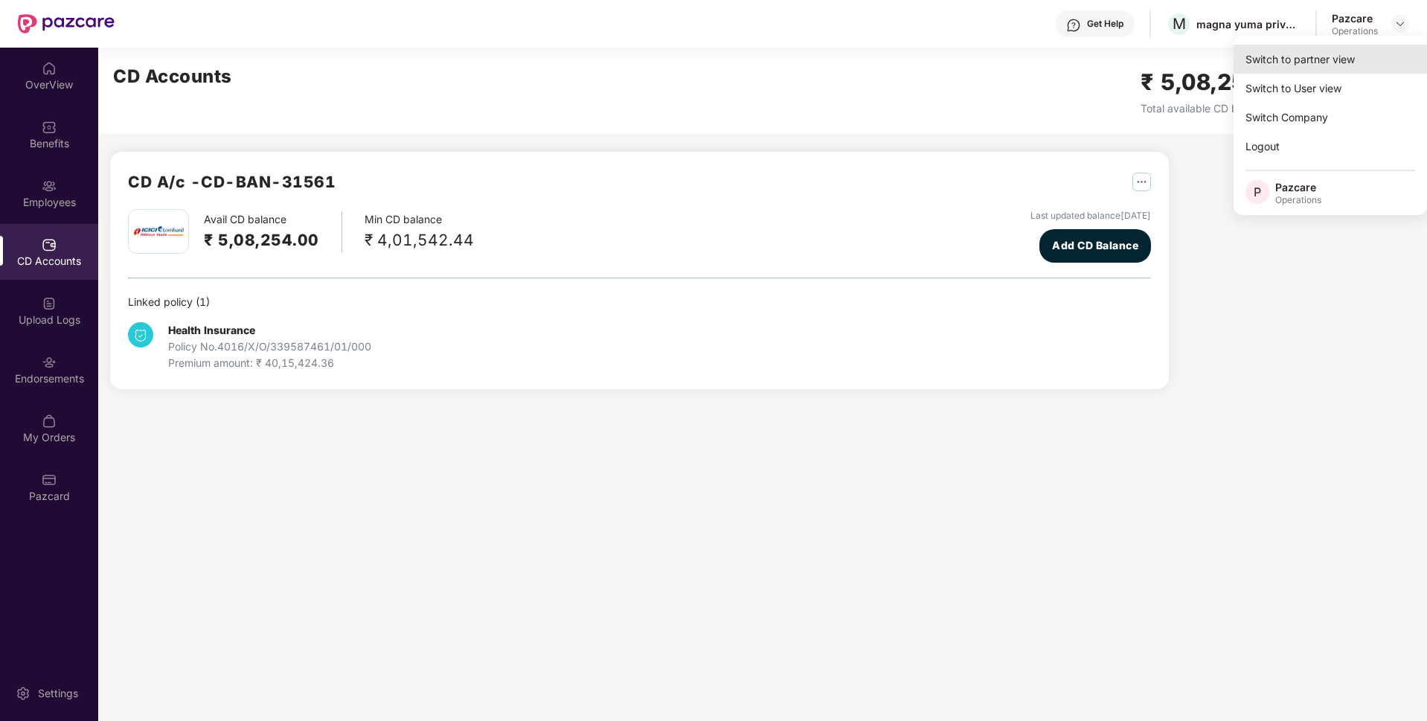
click at [1313, 52] on div "Switch to partner view" at bounding box center [1330, 59] width 193 height 29
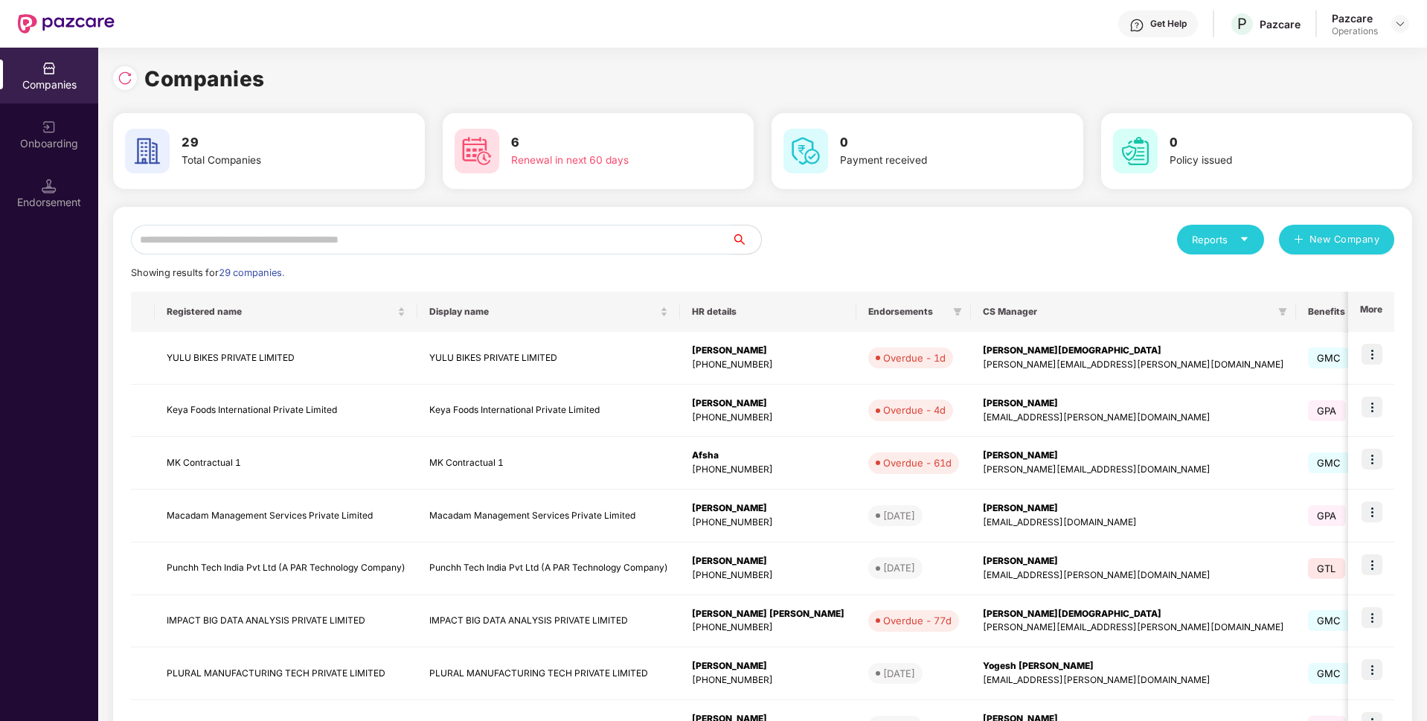
click at [374, 238] on input "text" at bounding box center [431, 240] width 601 height 30
paste input "**********"
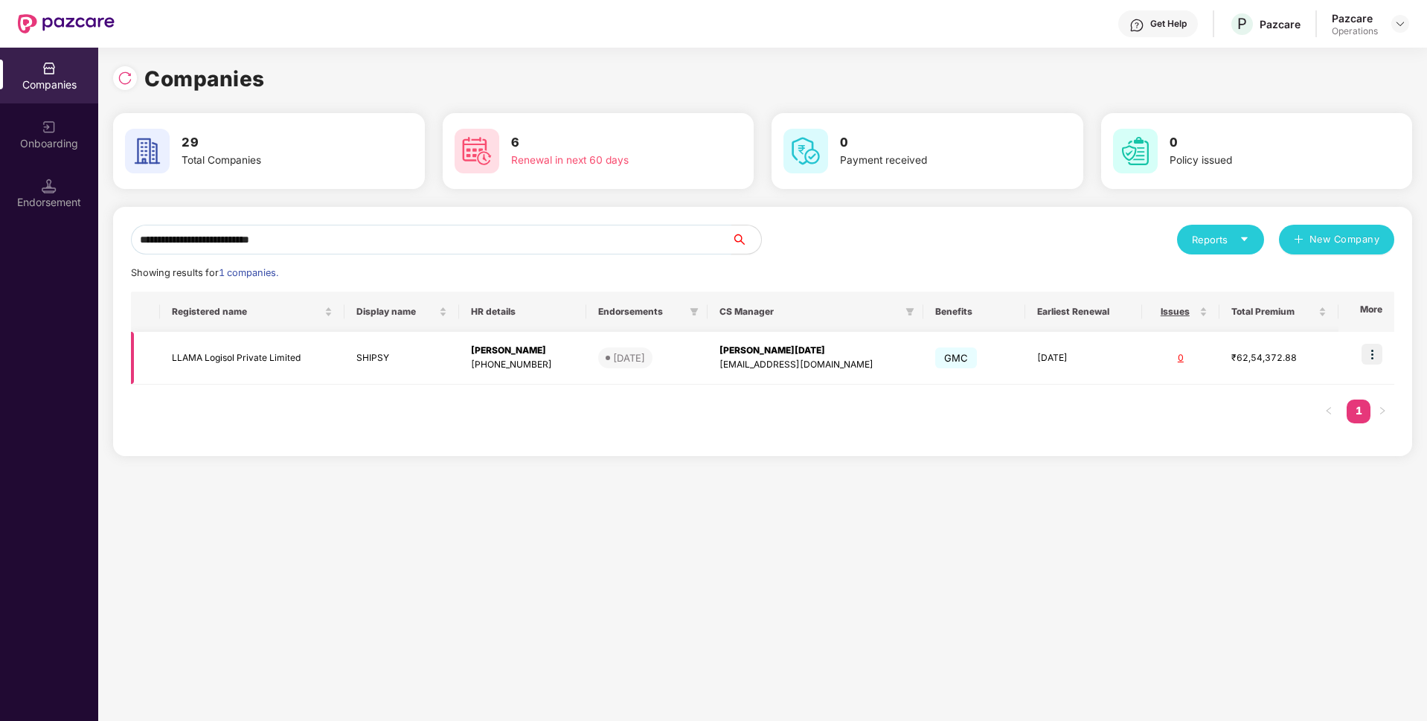
type input "**********"
click at [1374, 358] on img at bounding box center [1372, 354] width 21 height 21
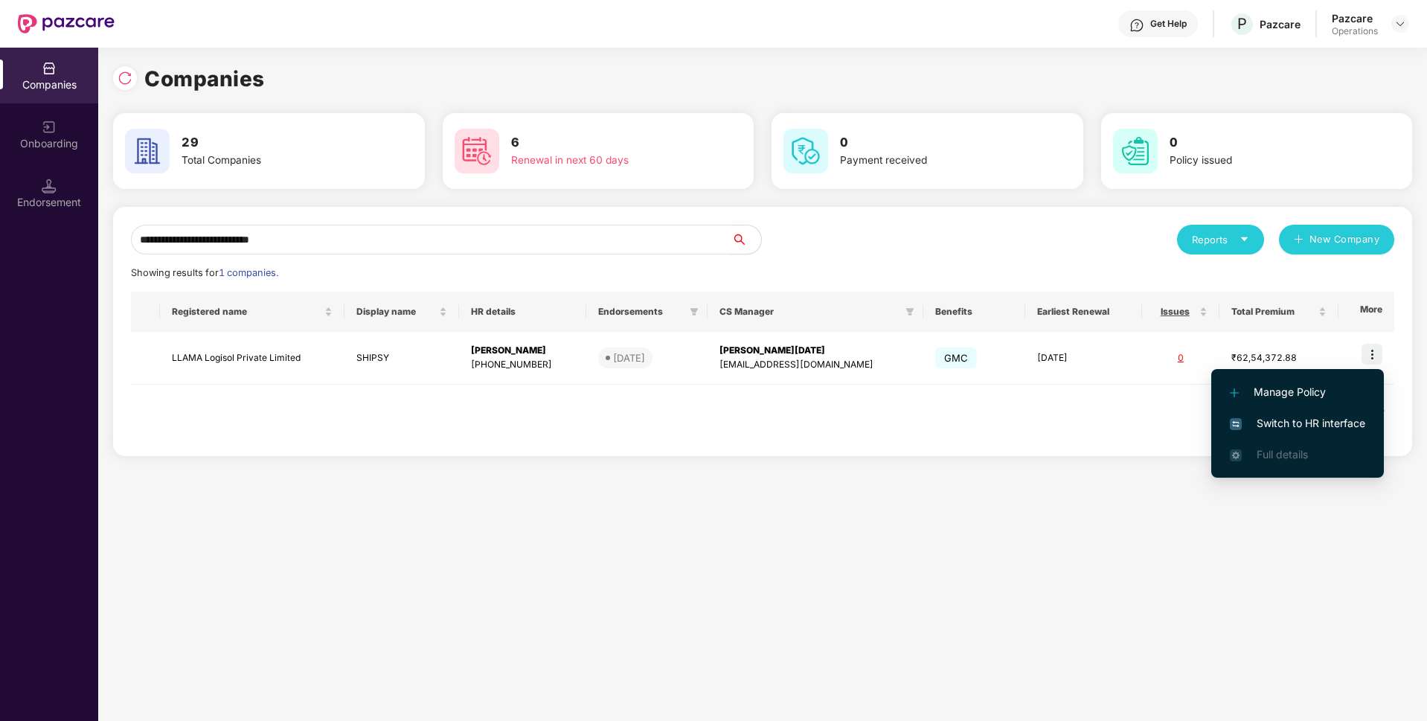
click at [1261, 420] on span "Switch to HR interface" at bounding box center [1297, 423] width 135 height 16
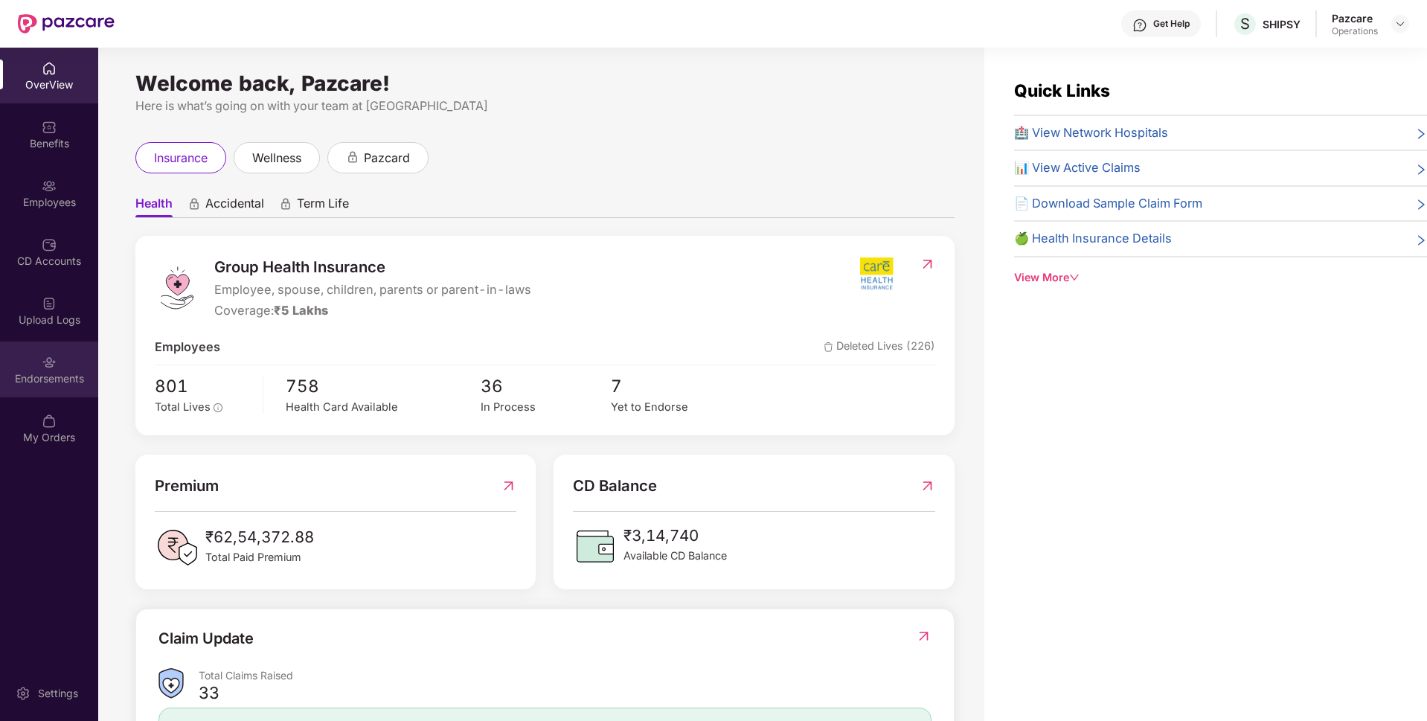
click at [56, 375] on div "Endorsements" at bounding box center [49, 378] width 98 height 15
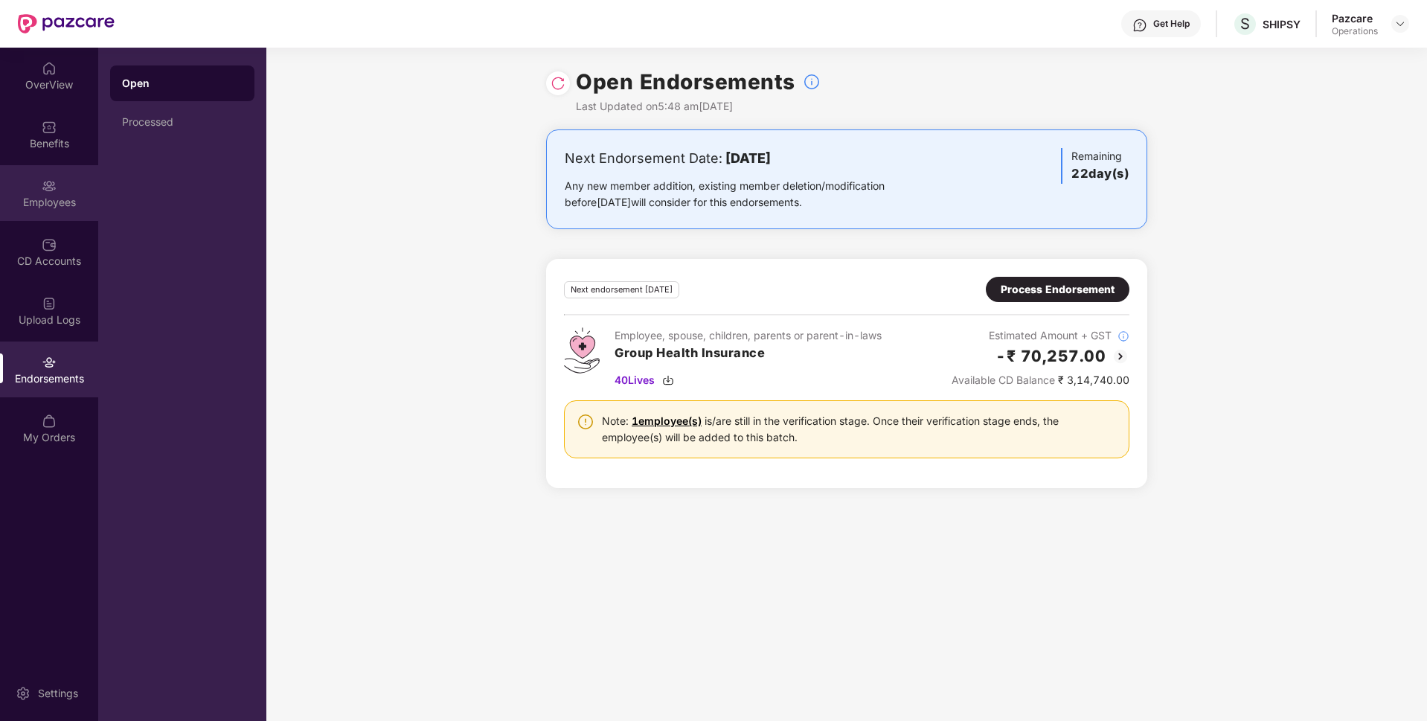
click at [47, 204] on div "Employees" at bounding box center [49, 202] width 98 height 15
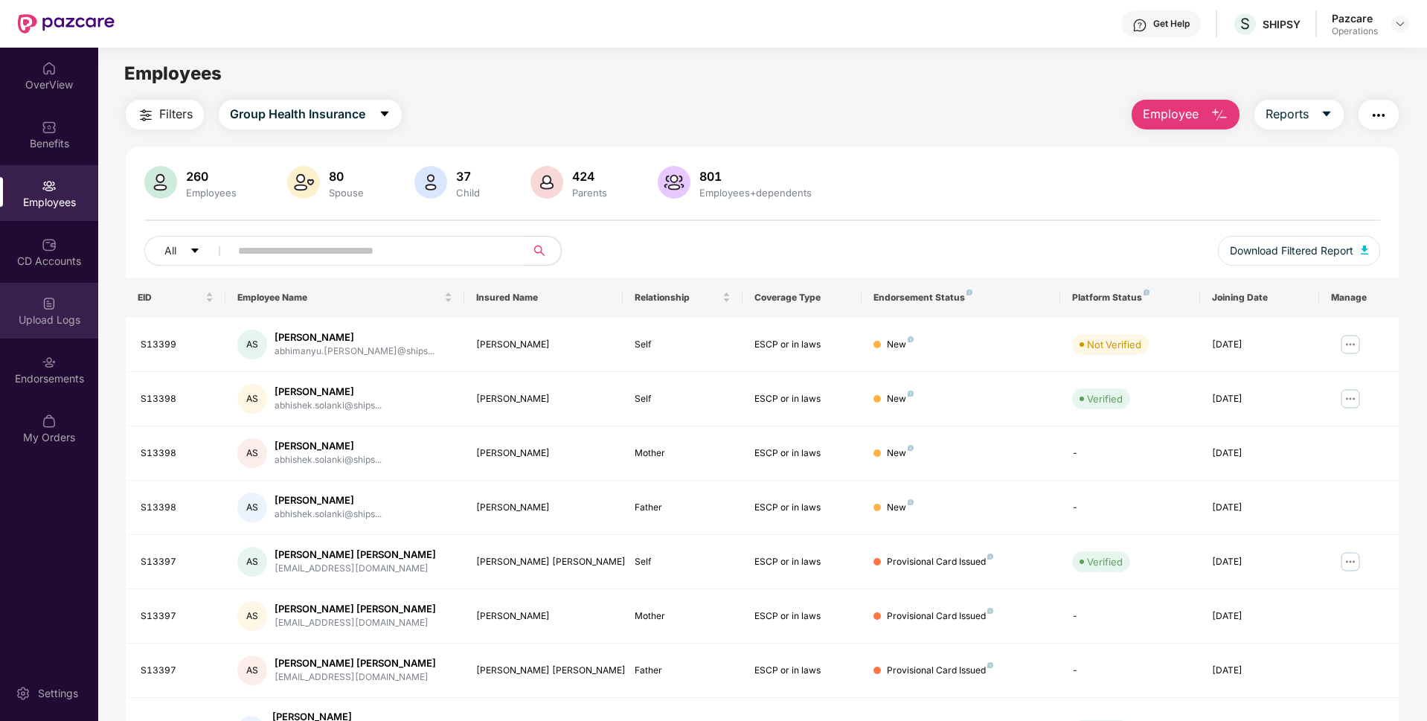
click at [44, 313] on div "Upload Logs" at bounding box center [49, 320] width 98 height 15
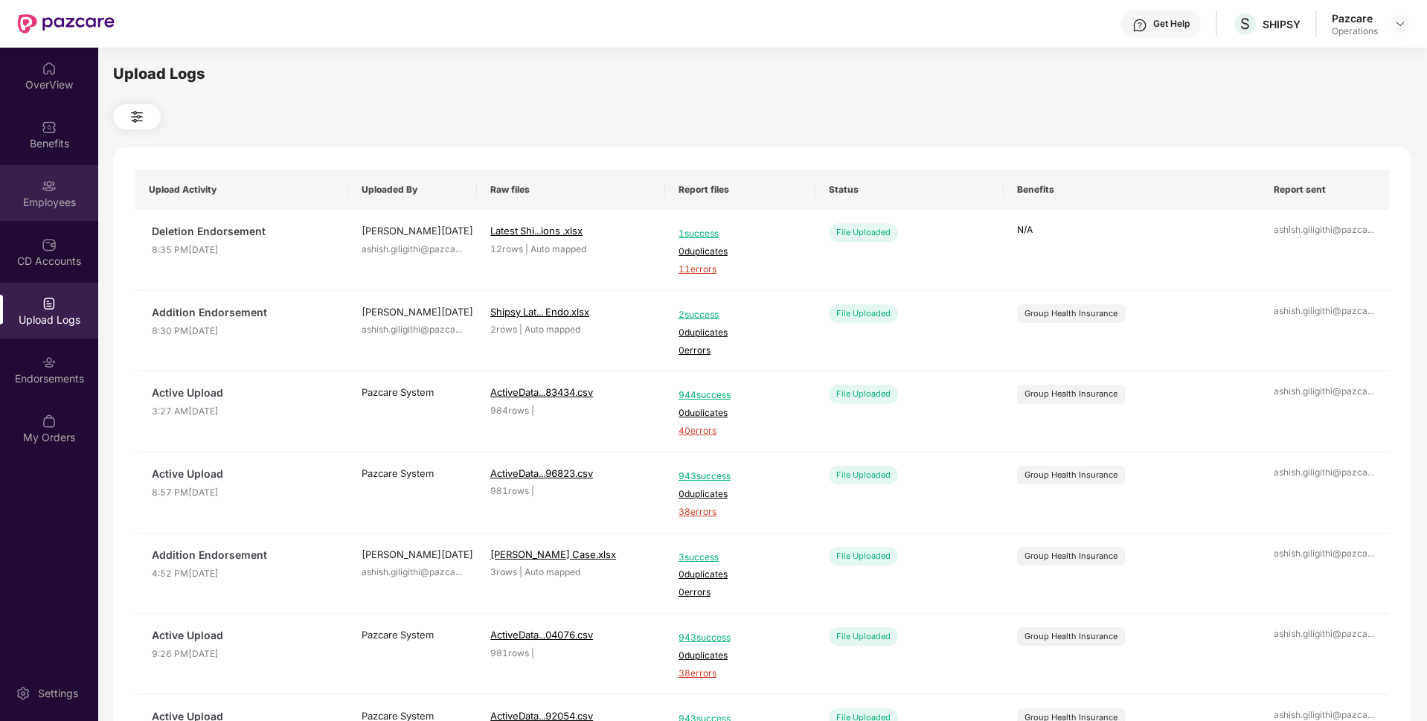
click at [57, 202] on div "Employees" at bounding box center [49, 202] width 98 height 15
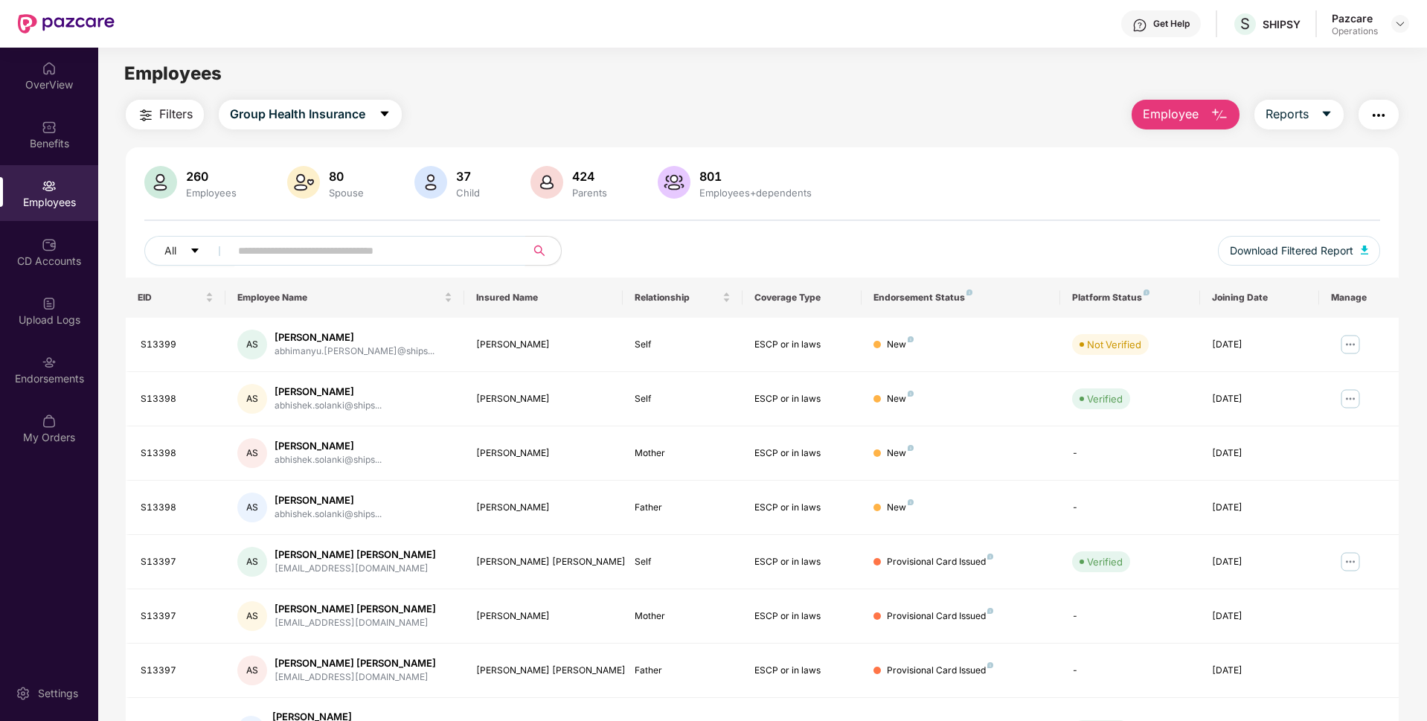
click at [350, 246] on input "text" at bounding box center [371, 251] width 267 height 22
paste input "*"
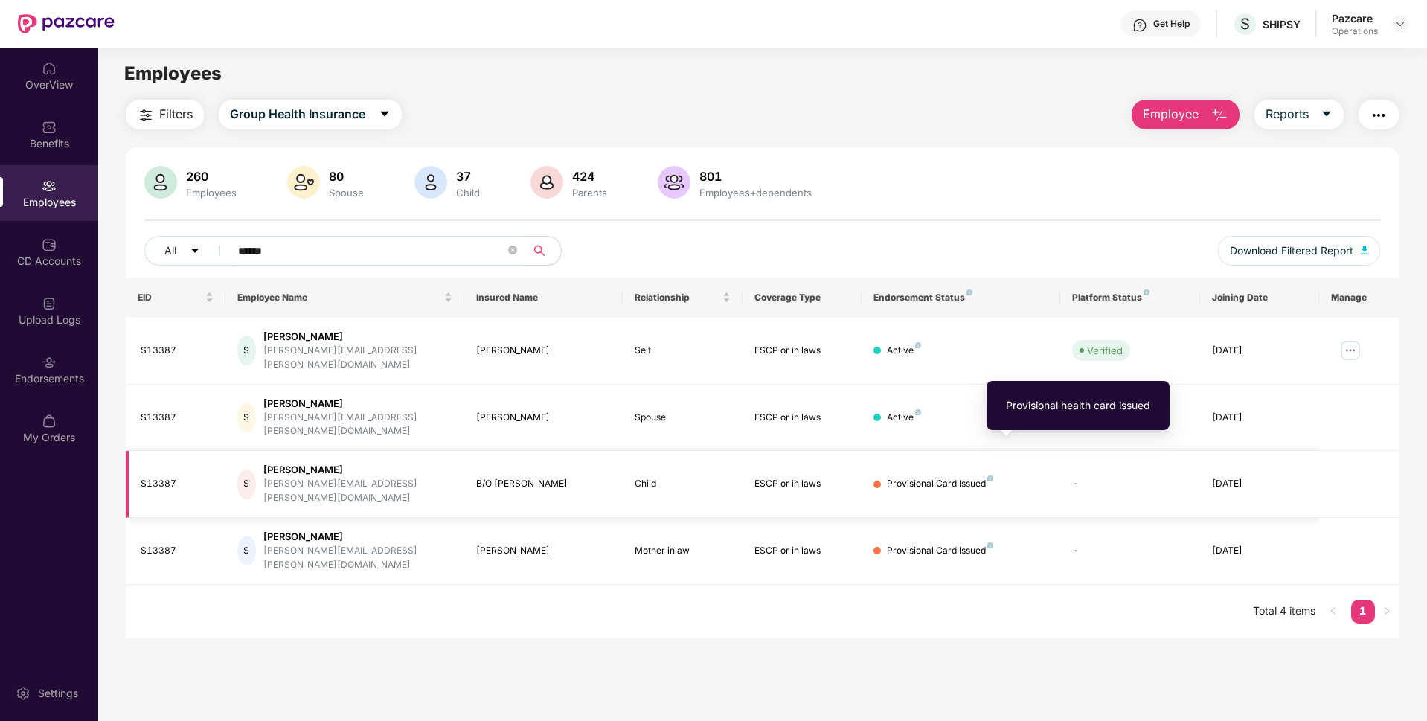
type input "******"
